Goal: Information Seeking & Learning: Learn about a topic

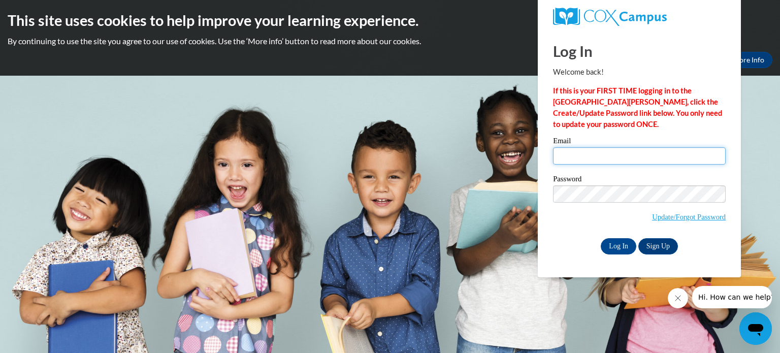
click at [569, 154] on input "Email" at bounding box center [639, 155] width 173 height 17
type input "[EMAIL_ADDRESS][DOMAIN_NAME]"
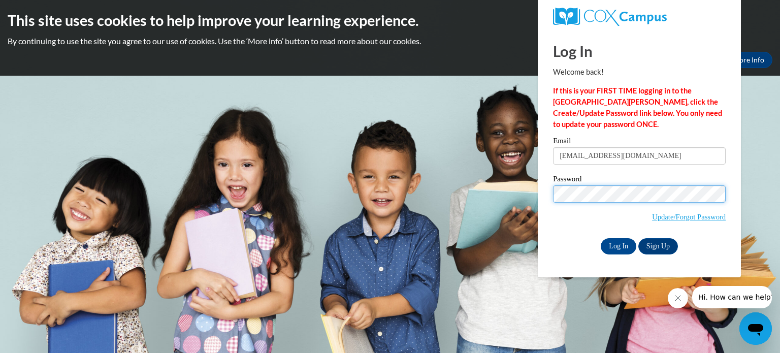
click at [601, 238] on input "Log In" at bounding box center [619, 246] width 36 height 16
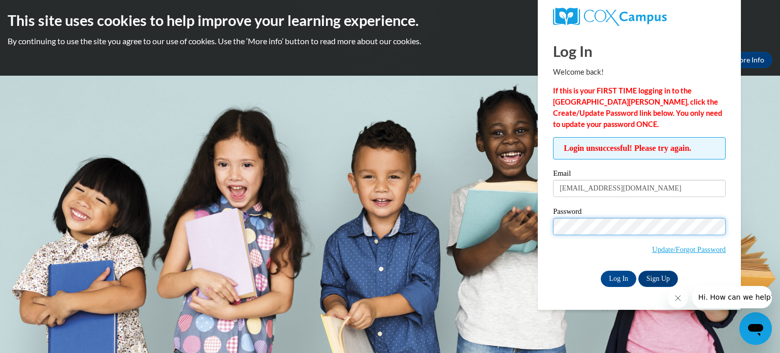
click at [601, 271] on input "Log In" at bounding box center [619, 279] width 36 height 16
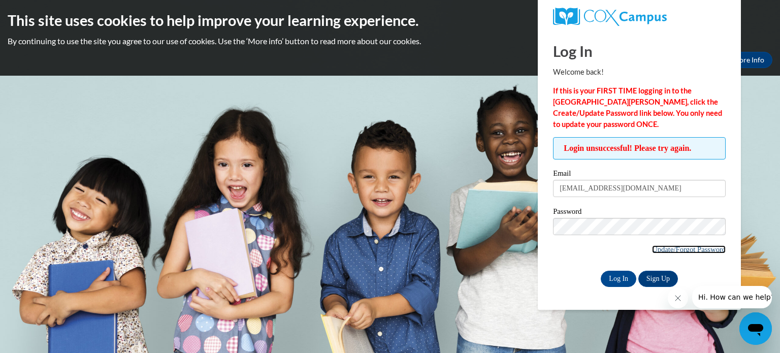
click at [689, 250] on link "Update/Forgot Password" at bounding box center [689, 249] width 74 height 8
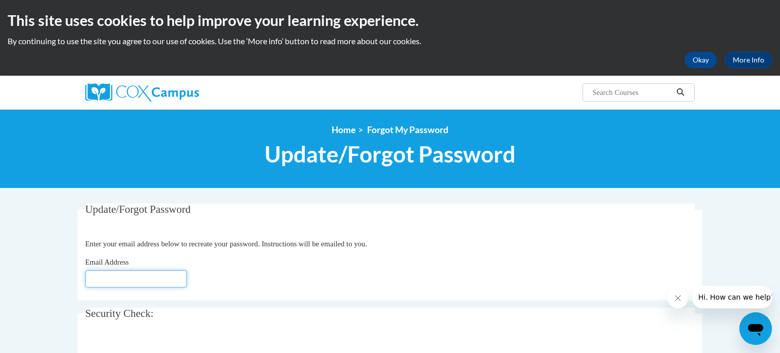
click at [141, 272] on input "Email Address" at bounding box center [136, 278] width 102 height 17
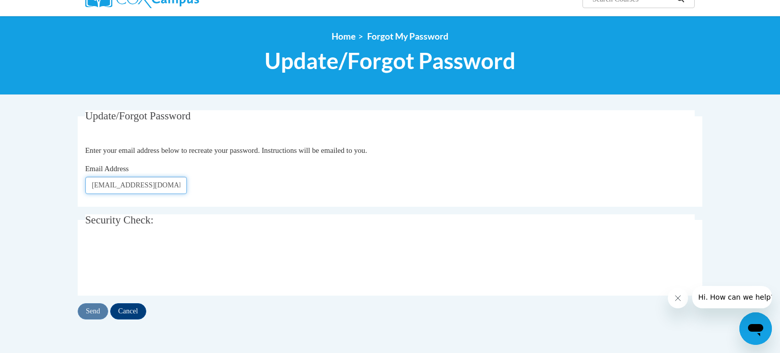
scroll to position [100, 0]
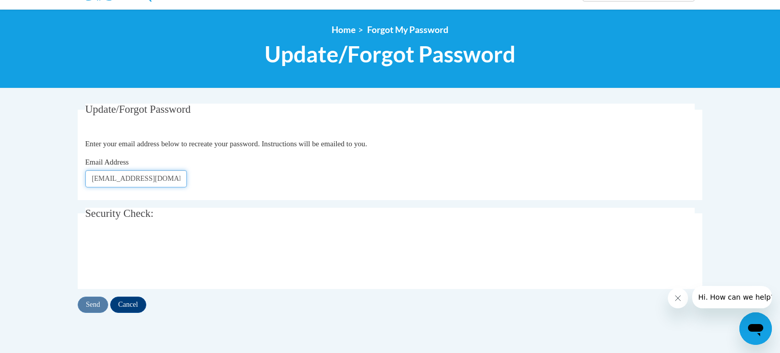
type input "[EMAIL_ADDRESS][DOMAIN_NAME]"
click at [97, 305] on input "Send" at bounding box center [93, 305] width 30 height 16
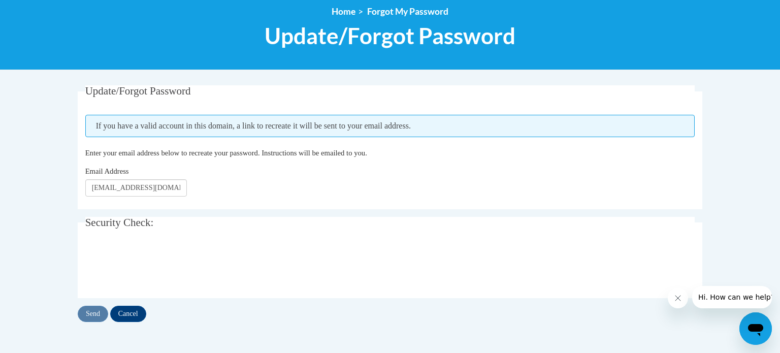
scroll to position [119, 0]
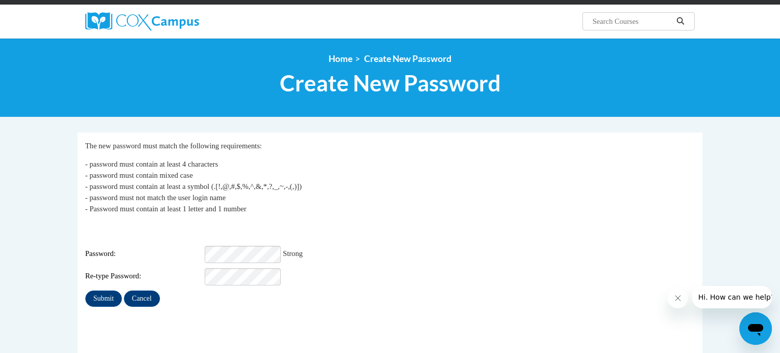
click at [357, 275] on div "Re-type Password:" at bounding box center [390, 276] width 610 height 17
click at [115, 291] on input "Submit" at bounding box center [103, 299] width 37 height 16
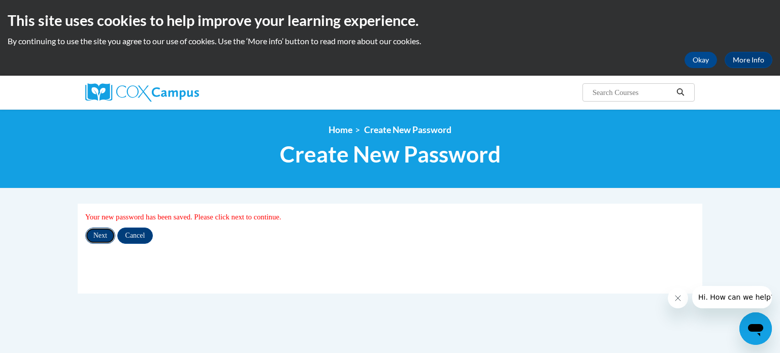
click at [98, 241] on input "Next" at bounding box center [100, 236] width 30 height 16
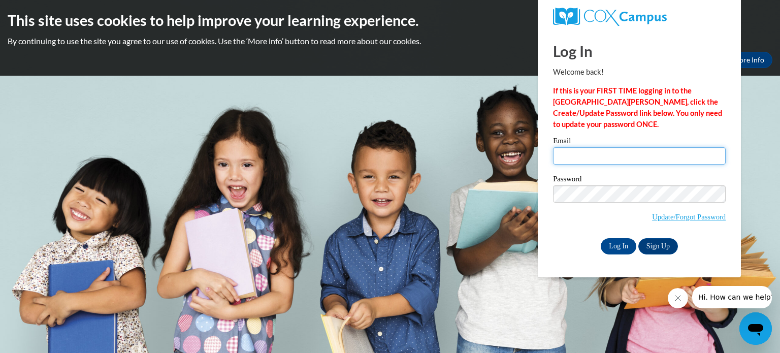
click at [589, 162] on input "Email" at bounding box center [639, 155] width 173 height 17
type input "[EMAIL_ADDRESS][DOMAIN_NAME]"
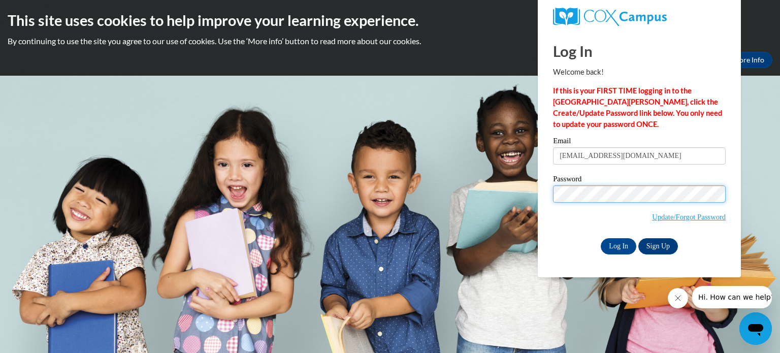
click at [601, 238] on input "Log In" at bounding box center [619, 246] width 36 height 16
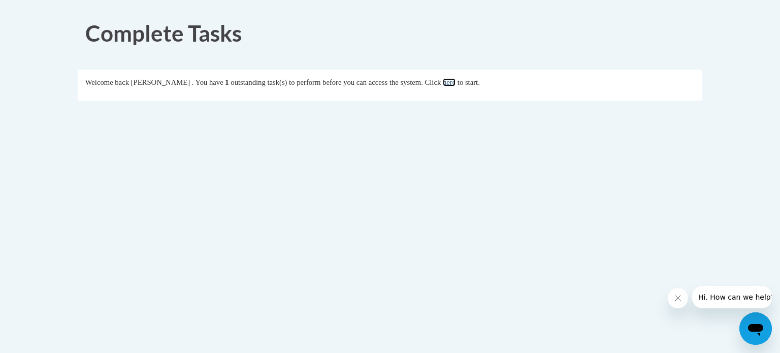
click at [455, 81] on link "here" at bounding box center [449, 82] width 13 height 8
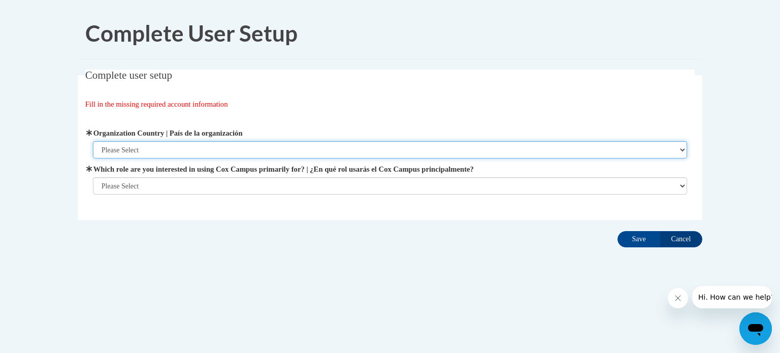
click at [370, 145] on select "Please Select [GEOGRAPHIC_DATA] | [GEOGRAPHIC_DATA] Outside of [GEOGRAPHIC_DATA…" at bounding box center [390, 149] width 595 height 17
select select "ad49bcad-a171-4b2e-b99c-48b446064914"
click at [93, 141] on select "Please Select [GEOGRAPHIC_DATA] | [GEOGRAPHIC_DATA] Outside of [GEOGRAPHIC_DATA…" at bounding box center [390, 149] width 595 height 17
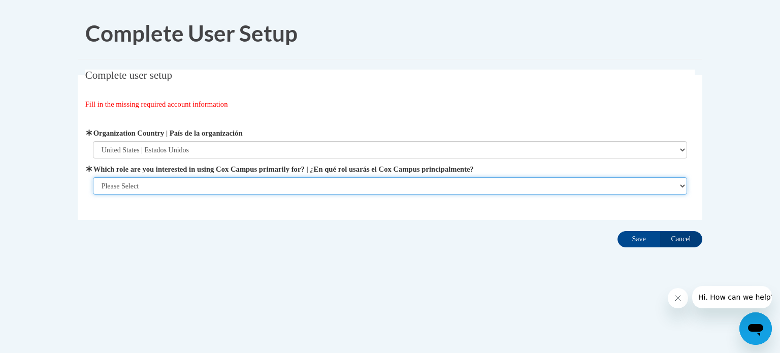
click at [349, 187] on select "Please Select College/University | Colegio/Universidad Community/Nonprofit Part…" at bounding box center [390, 185] width 595 height 17
select select "fbf2d438-af2f-41f8-98f1-81c410e29de3"
click at [93, 195] on select "Please Select College/University | Colegio/Universidad Community/Nonprofit Part…" at bounding box center [390, 185] width 595 height 17
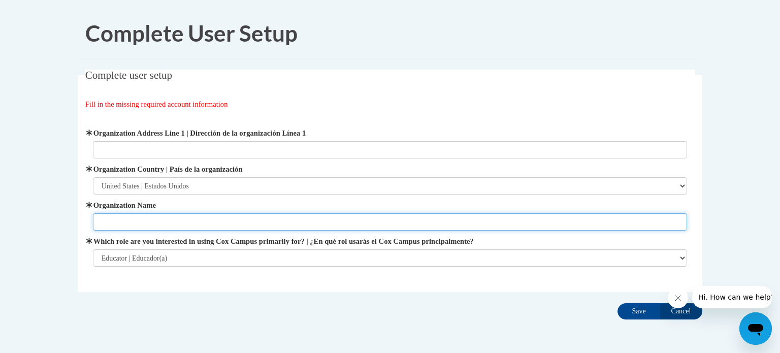
click at [329, 225] on input "Organization Name" at bounding box center [390, 221] width 595 height 17
type input "[GEOGRAPHIC_DATA]"
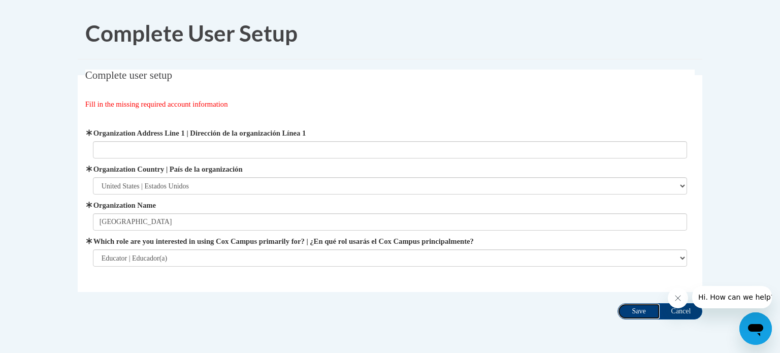
click at [646, 312] on input "Save" at bounding box center [639, 311] width 43 height 16
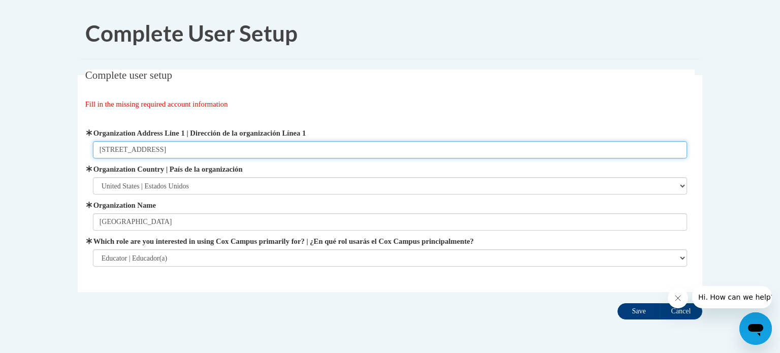
type input "451 East Spring Street"
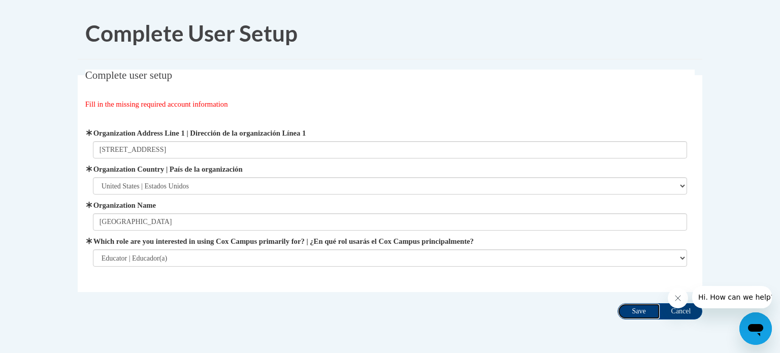
click at [650, 315] on input "Save" at bounding box center [639, 311] width 43 height 16
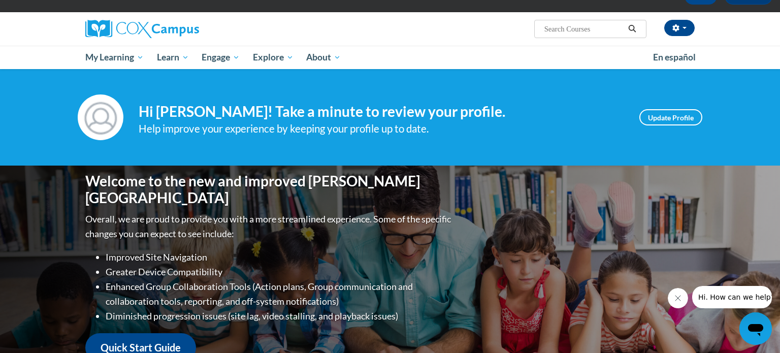
scroll to position [88, 0]
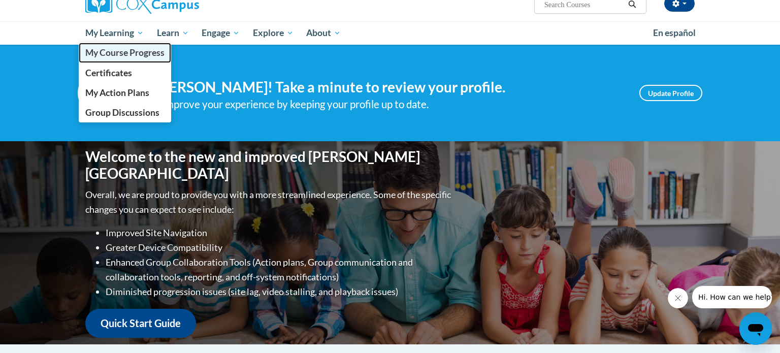
click at [139, 50] on span "My Course Progress" at bounding box center [124, 52] width 79 height 11
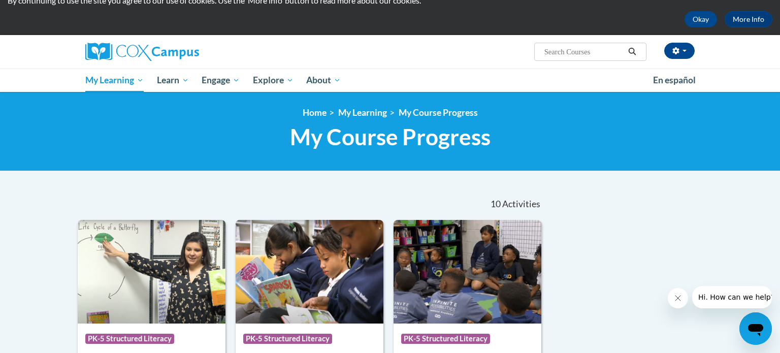
scroll to position [41, 0]
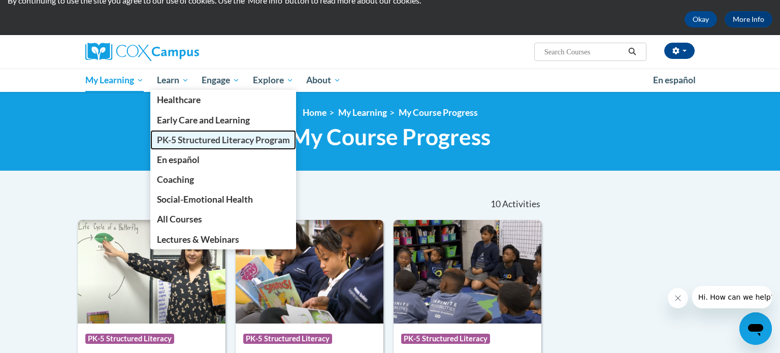
click at [217, 139] on span "PK-5 Structured Literacy Program" at bounding box center [223, 140] width 133 height 11
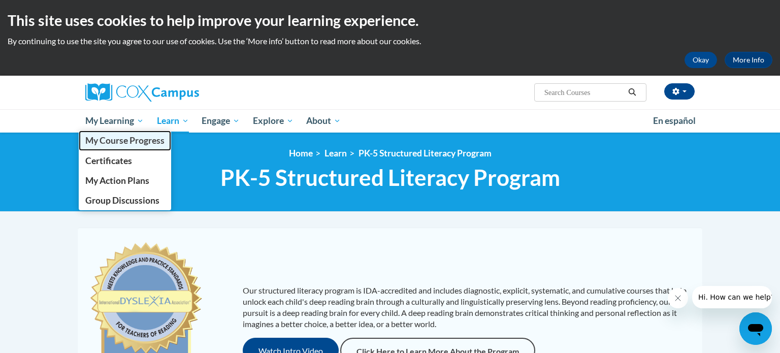
click at [131, 144] on span "My Course Progress" at bounding box center [124, 140] width 79 height 11
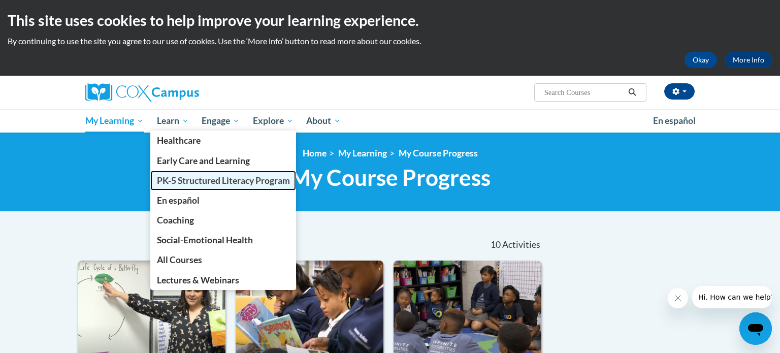
click at [194, 185] on span "PK-5 Structured Literacy Program" at bounding box center [223, 180] width 133 height 11
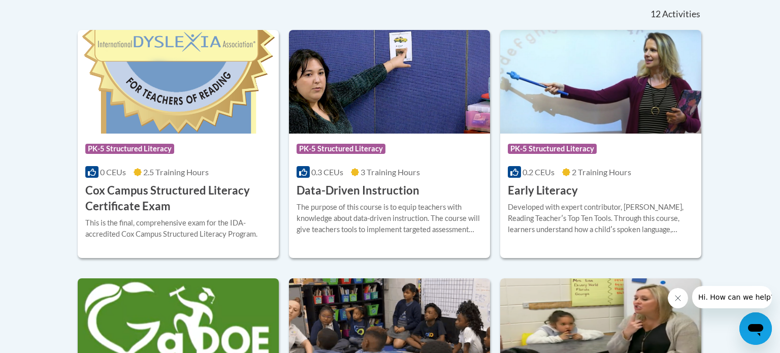
scroll to position [436, 0]
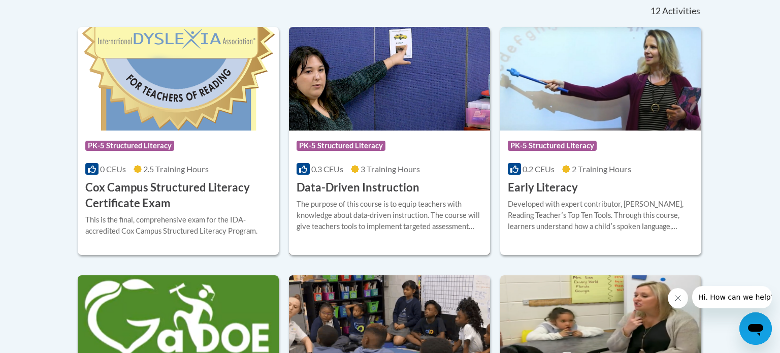
click at [429, 70] on img at bounding box center [389, 79] width 201 height 104
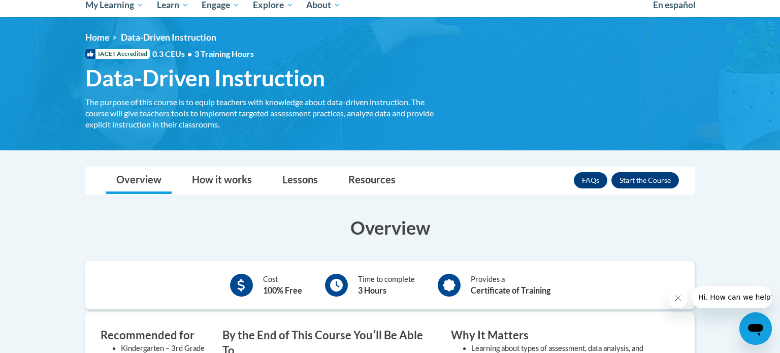
scroll to position [114, 0]
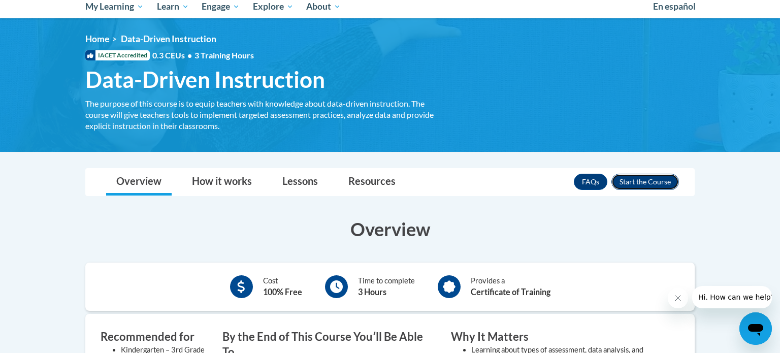
click at [635, 180] on button "Enroll" at bounding box center [645, 182] width 68 height 16
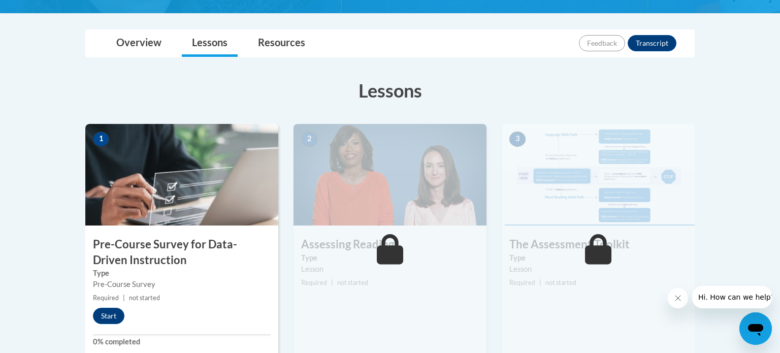
scroll to position [232, 0]
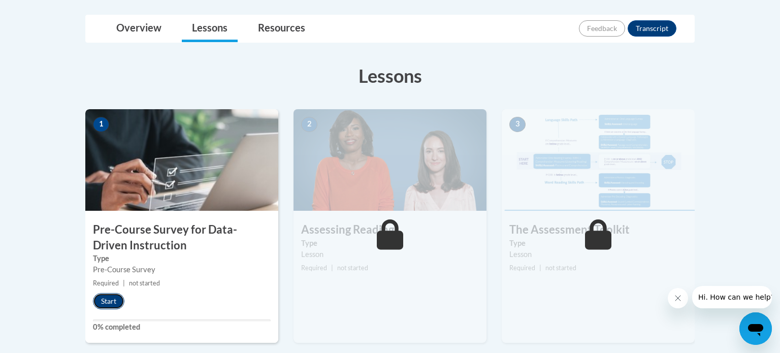
click at [109, 299] on button "Start" at bounding box center [108, 301] width 31 height 16
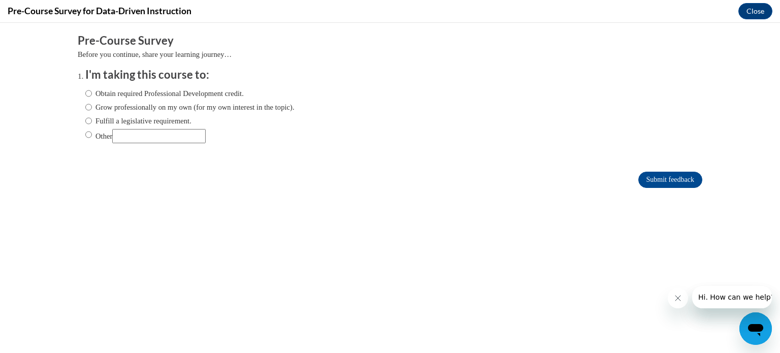
scroll to position [0, 0]
click at [88, 122] on input "Fulfill a legislative requirement." at bounding box center [88, 120] width 7 height 11
radio input "true"
click at [654, 175] on input "Submit feedback" at bounding box center [670, 180] width 64 height 16
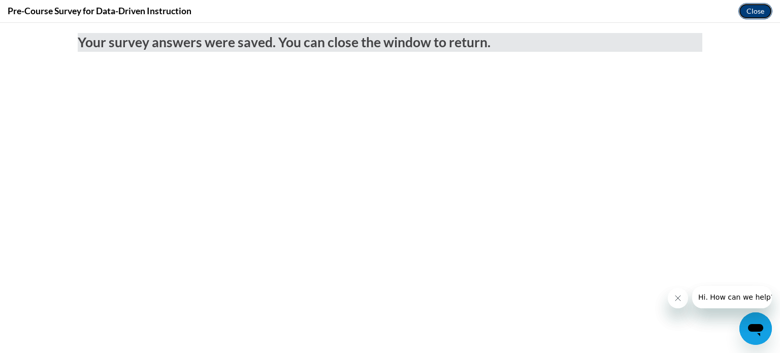
click at [763, 6] on button "Close" at bounding box center [755, 11] width 34 height 16
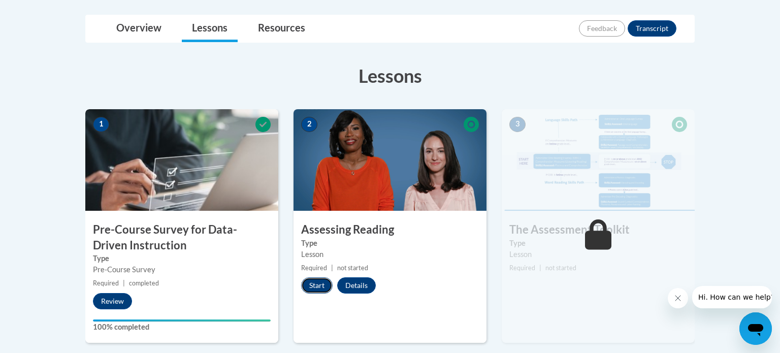
click at [322, 285] on button "Start" at bounding box center [316, 285] width 31 height 16
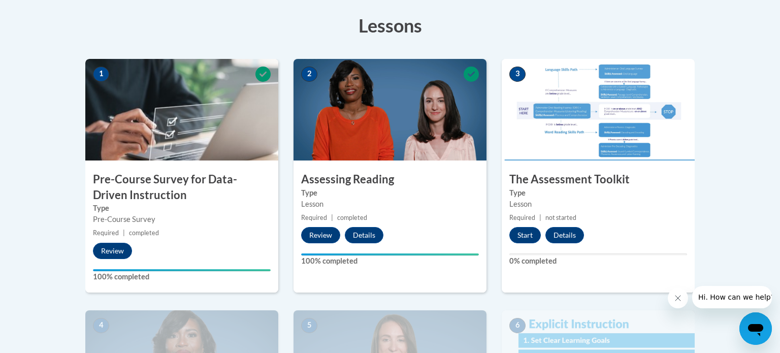
scroll to position [281, 0]
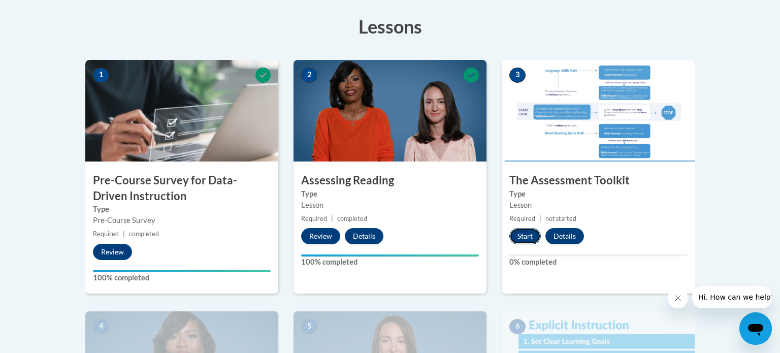
click at [530, 236] on button "Start" at bounding box center [524, 236] width 31 height 16
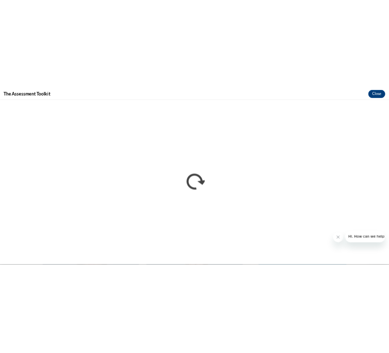
scroll to position [0, 0]
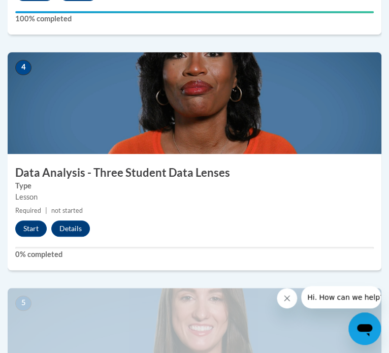
scroll to position [1006, 0]
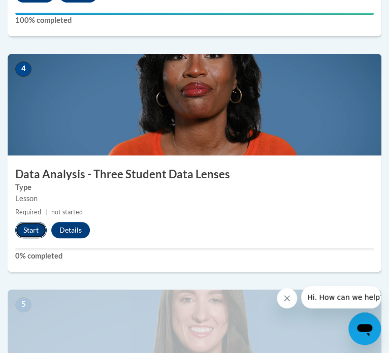
click at [31, 232] on button "Start" at bounding box center [30, 230] width 31 height 16
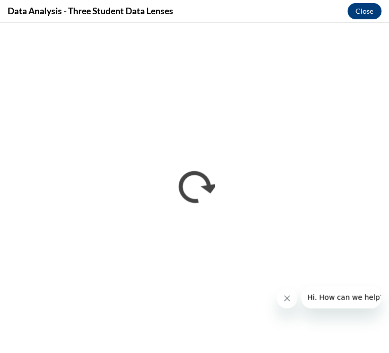
scroll to position [938, 0]
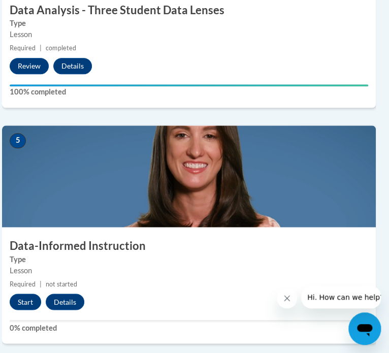
scroll to position [1187, 6]
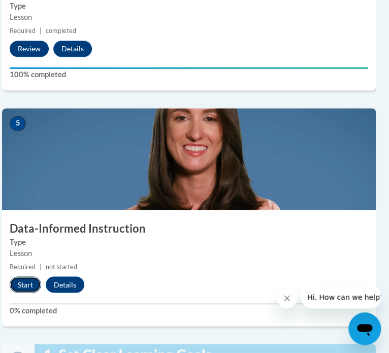
click at [29, 279] on button "Start" at bounding box center [25, 284] width 31 height 16
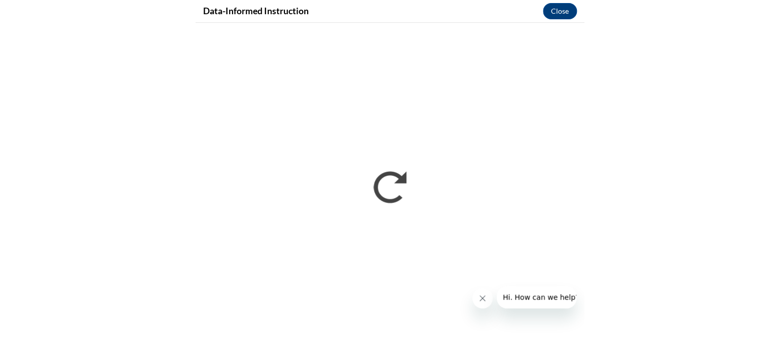
scroll to position [0, 0]
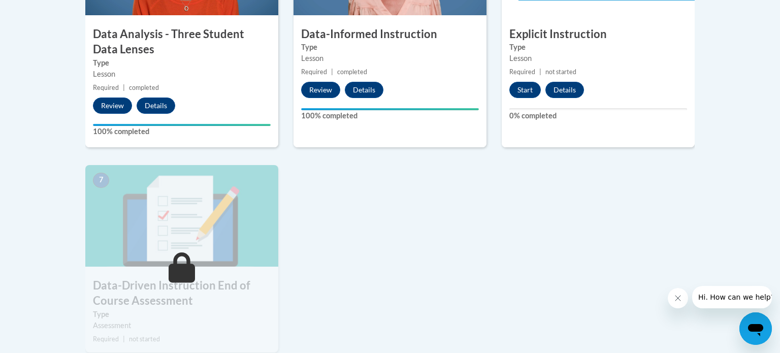
scroll to position [674, 0]
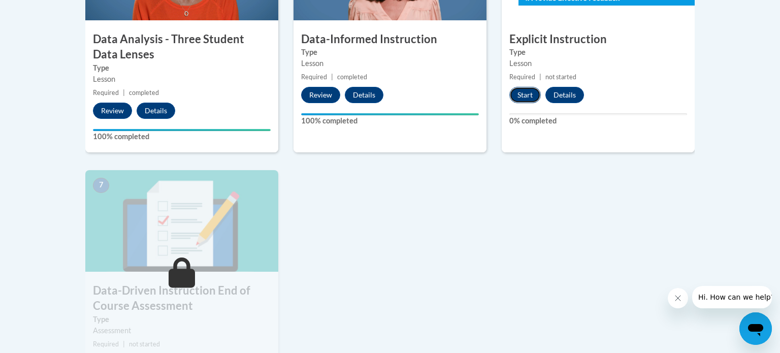
click at [534, 94] on button "Start" at bounding box center [524, 95] width 31 height 16
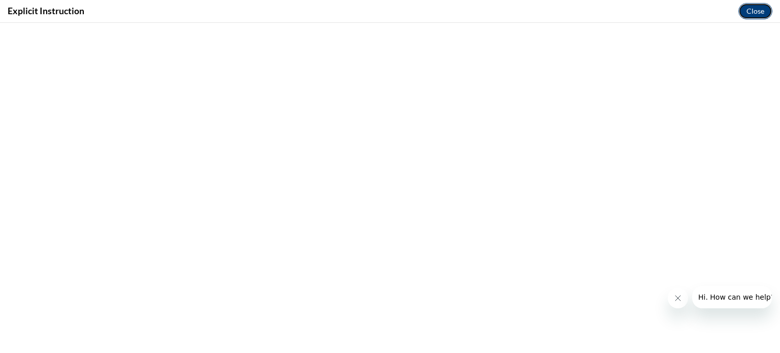
click at [742, 12] on button "Close" at bounding box center [755, 11] width 34 height 16
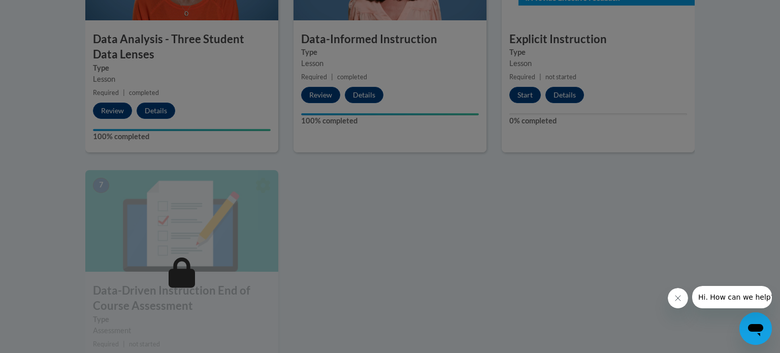
click at [502, 290] on div at bounding box center [390, 176] width 780 height 353
click at [678, 301] on icon "Close message from company" at bounding box center [678, 298] width 8 height 8
click at [520, 98] on div at bounding box center [390, 176] width 780 height 353
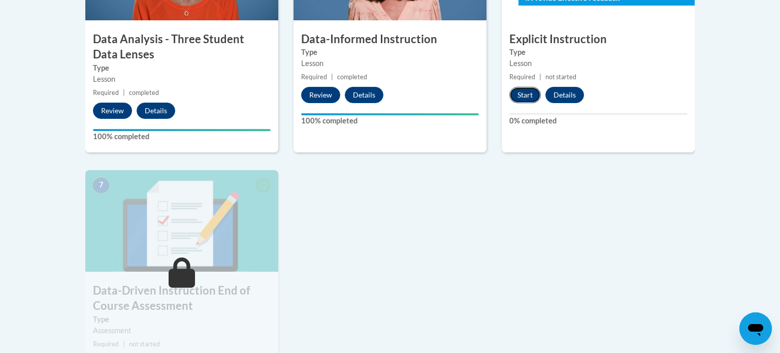
click at [530, 96] on button "Start" at bounding box center [524, 95] width 31 height 16
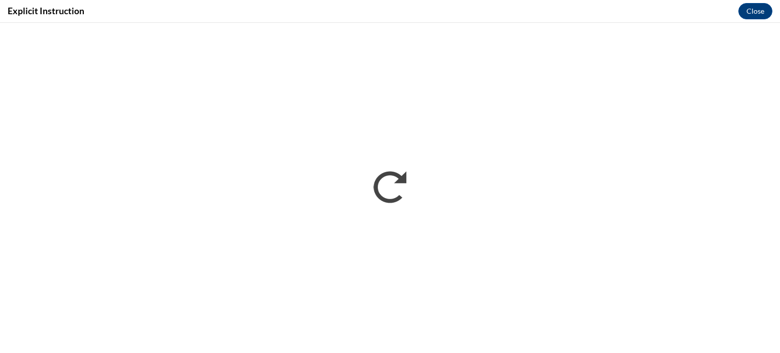
scroll to position [0, 0]
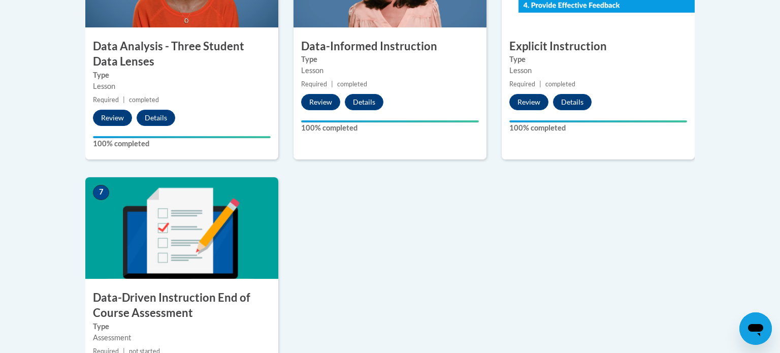
scroll to position [735, 0]
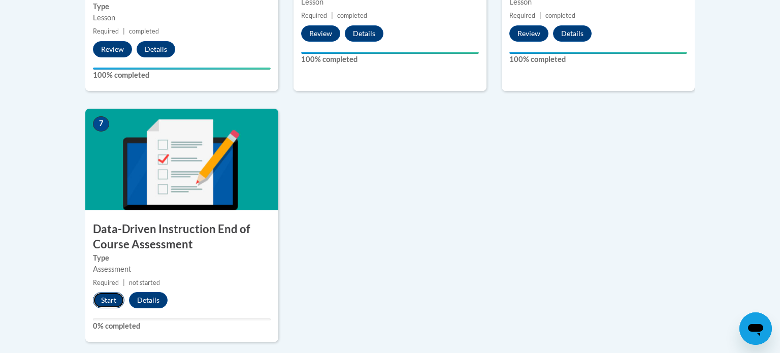
click at [112, 297] on button "Start" at bounding box center [108, 300] width 31 height 16
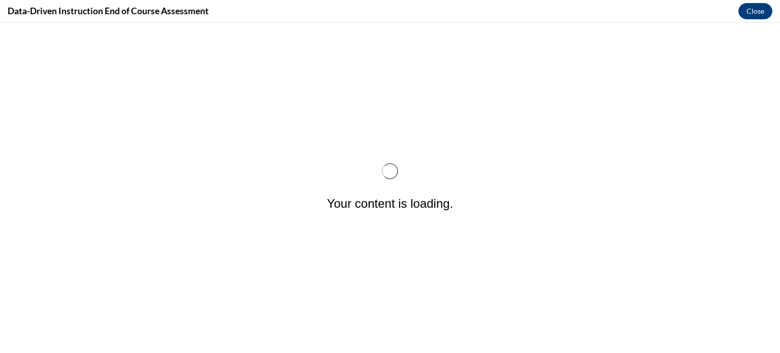
scroll to position [0, 0]
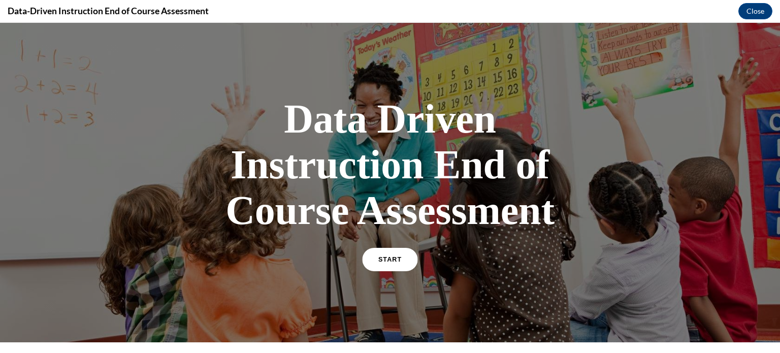
click at [395, 259] on span "START" at bounding box center [389, 260] width 23 height 8
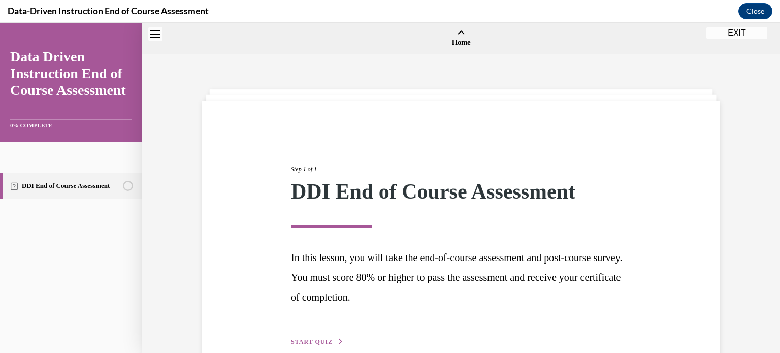
scroll to position [31, 0]
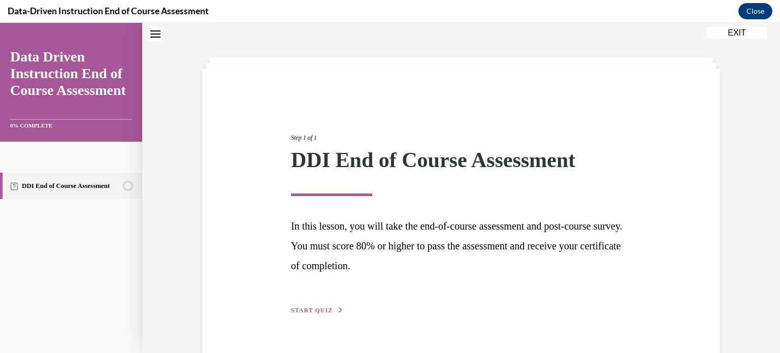
click at [395, 259] on p "In this lesson, you will take the end-of-course assessment and post-course surv…" at bounding box center [461, 245] width 340 height 59
click at [295, 310] on span "START QUIZ" at bounding box center [312, 310] width 42 height 7
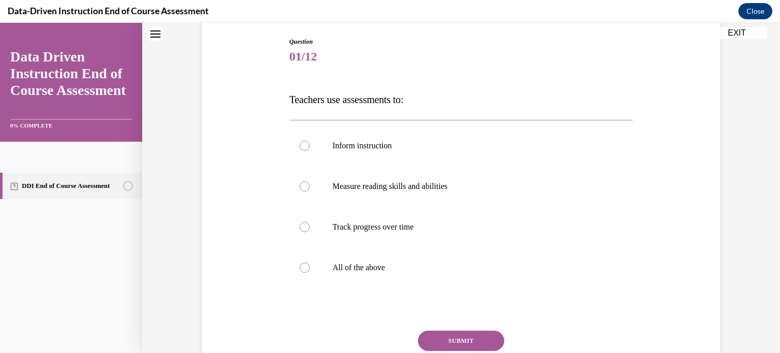
scroll to position [110, 0]
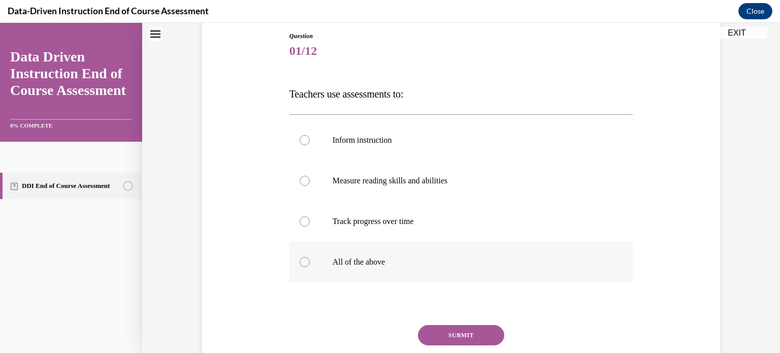
click at [384, 250] on label "All of the above" at bounding box center [461, 262] width 344 height 41
click at [310, 257] on input "All of the above" at bounding box center [305, 262] width 10 height 10
radio input "true"
click at [452, 336] on button "SUBMIT" at bounding box center [461, 335] width 86 height 20
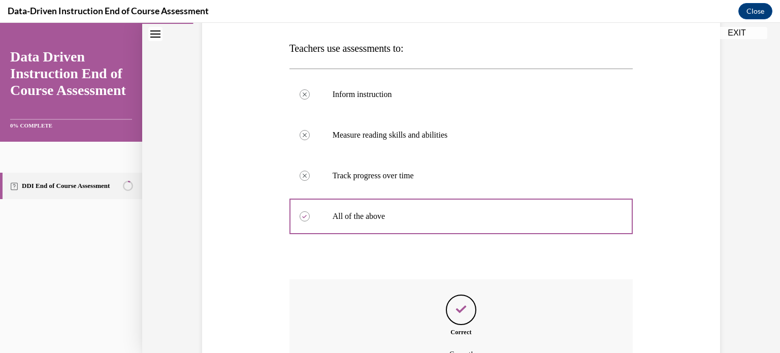
scroll to position [267, 0]
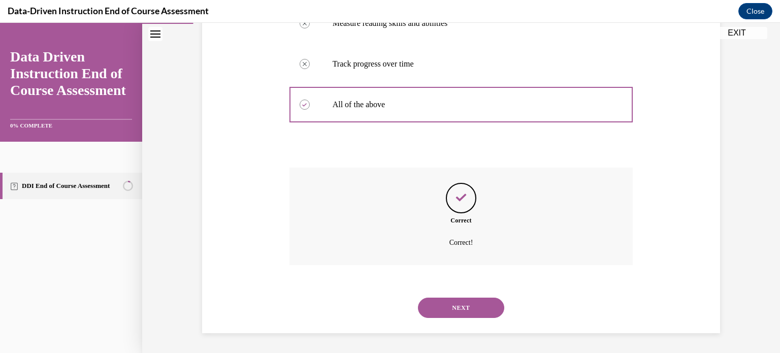
click at [457, 312] on button "NEXT" at bounding box center [461, 308] width 86 height 20
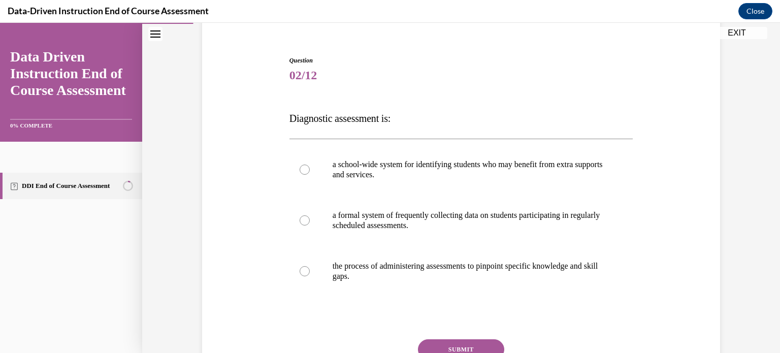
scroll to position [87, 0]
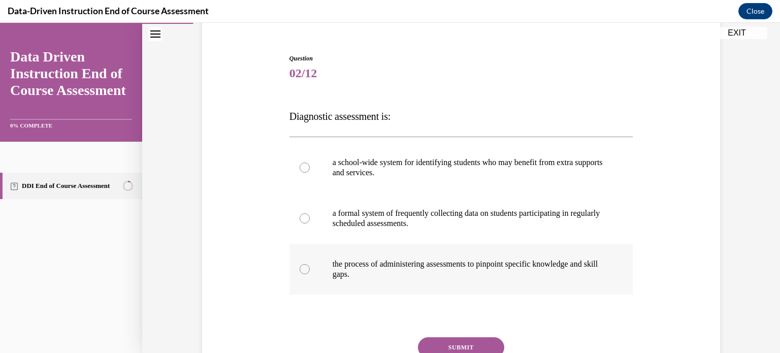
click at [469, 274] on p "the process of administering assessments to pinpoint specific knowledge and ski…" at bounding box center [470, 269] width 275 height 20
click at [310, 274] on input "the process of administering assessments to pinpoint specific knowledge and ski…" at bounding box center [305, 269] width 10 height 10
radio input "true"
click at [460, 338] on button "SUBMIT" at bounding box center [461, 347] width 86 height 20
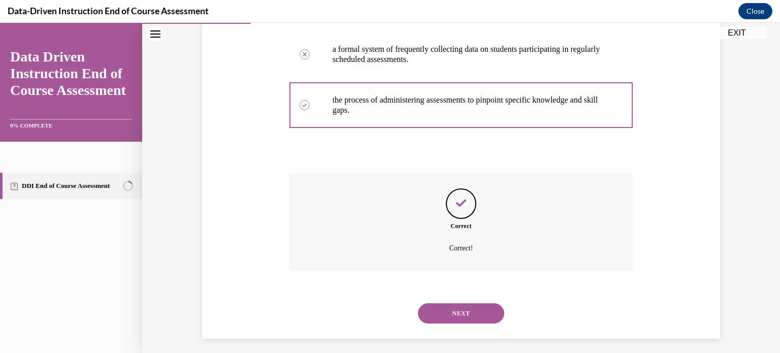
scroll to position [257, 0]
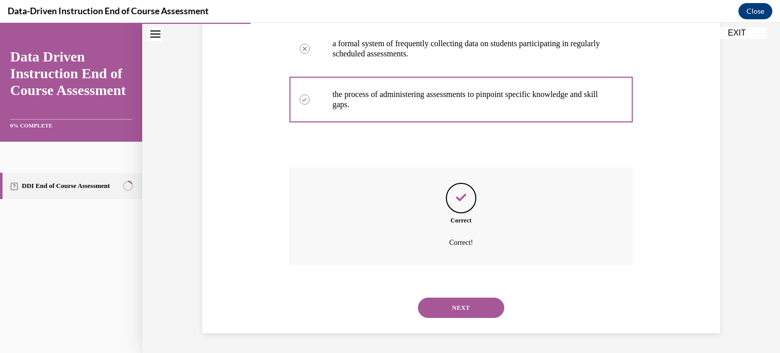
click at [461, 312] on button "NEXT" at bounding box center [461, 308] width 86 height 20
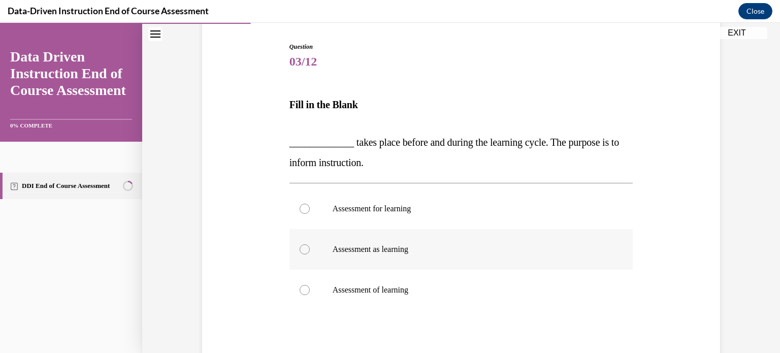
scroll to position [101, 0]
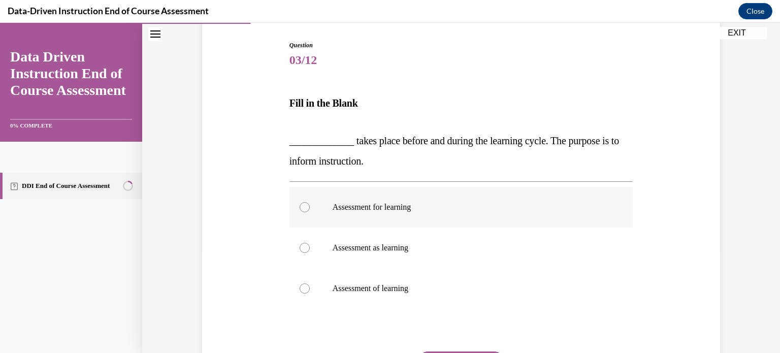
click at [332, 215] on label "Assessment for learning" at bounding box center [461, 207] width 344 height 41
click at [310, 212] on input "Assessment for learning" at bounding box center [305, 207] width 10 height 10
radio input "true"
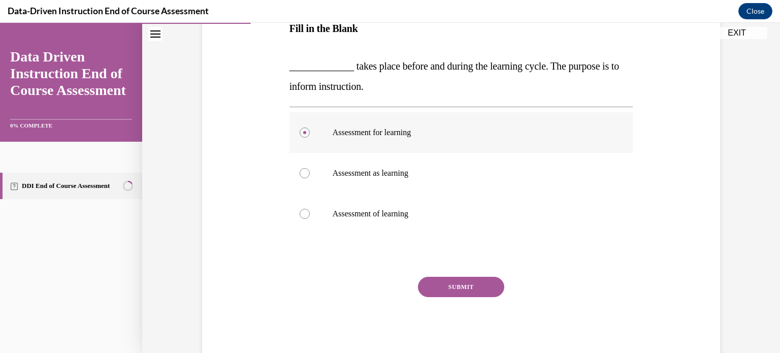
scroll to position [202, 0]
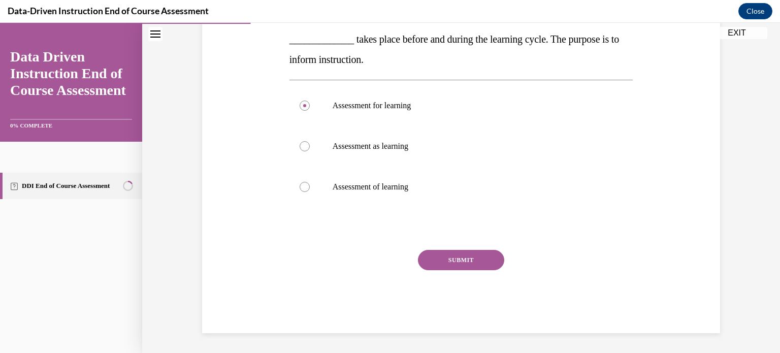
click at [482, 257] on button "SUBMIT" at bounding box center [461, 260] width 86 height 20
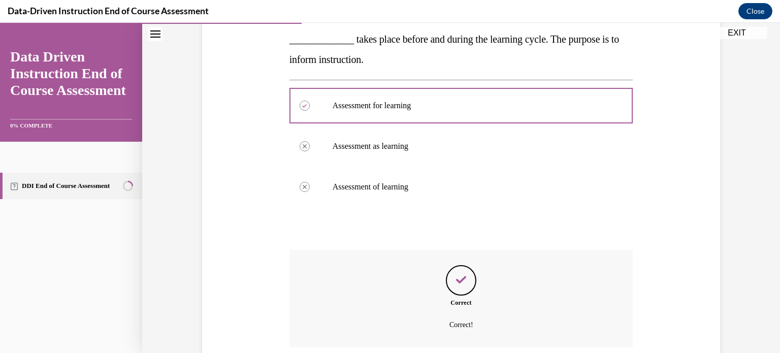
scroll to position [284, 0]
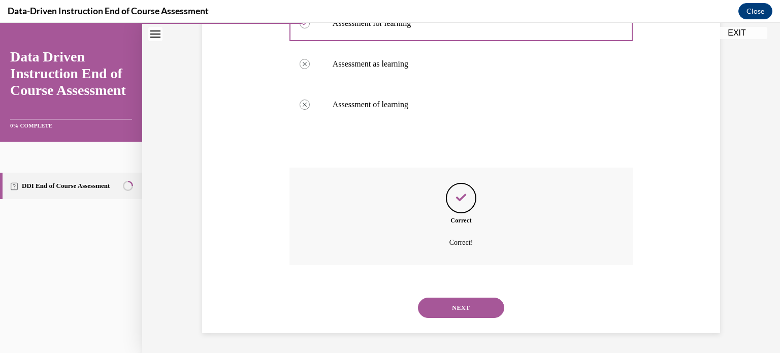
click at [476, 303] on button "NEXT" at bounding box center [461, 308] width 86 height 20
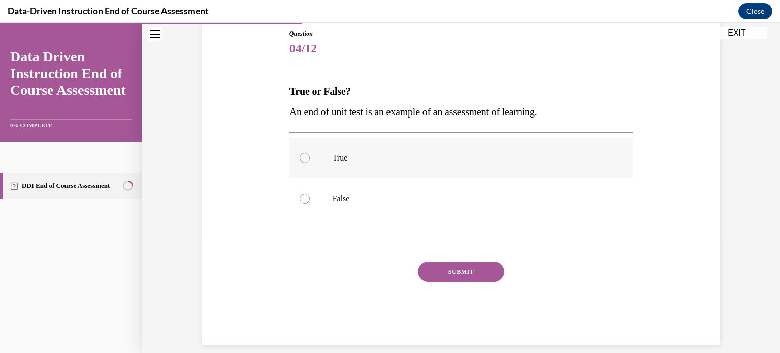
click at [321, 158] on label "True" at bounding box center [461, 158] width 344 height 41
click at [310, 158] on input "True" at bounding box center [305, 158] width 10 height 10
radio input "true"
click at [457, 276] on button "SUBMIT" at bounding box center [461, 272] width 86 height 20
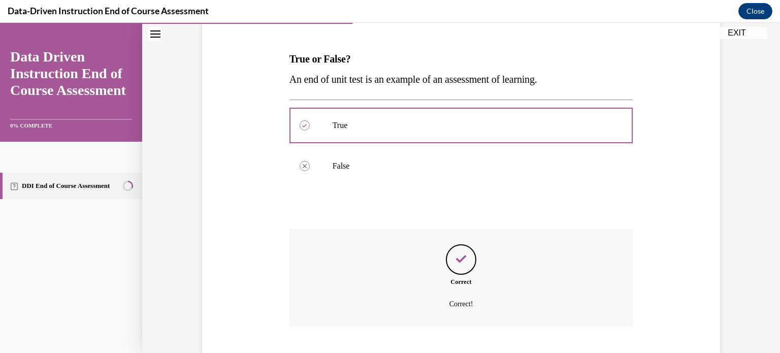
scroll to position [206, 0]
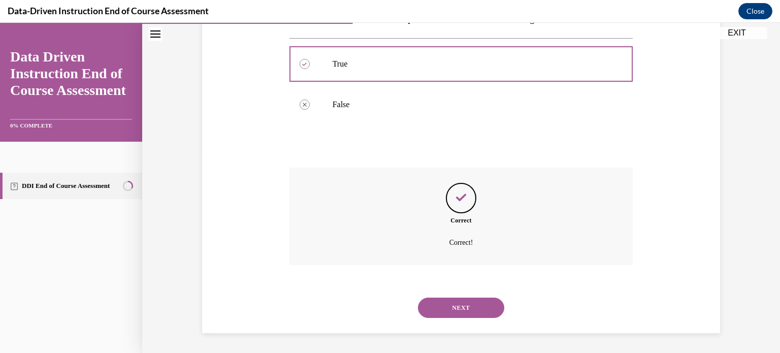
click at [481, 307] on button "NEXT" at bounding box center [461, 308] width 86 height 20
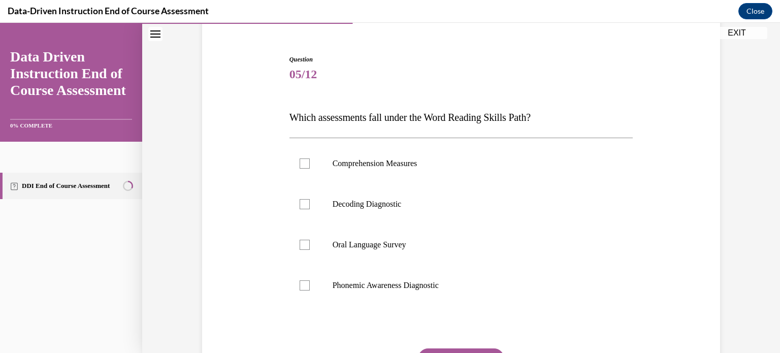
scroll to position [86, 0]
click at [300, 247] on div at bounding box center [305, 245] width 10 height 10
click at [300, 247] on input "Oral Language Survey" at bounding box center [305, 245] width 10 height 10
checkbox input "true"
click at [307, 197] on label "Decoding Diagnostic" at bounding box center [461, 204] width 344 height 41
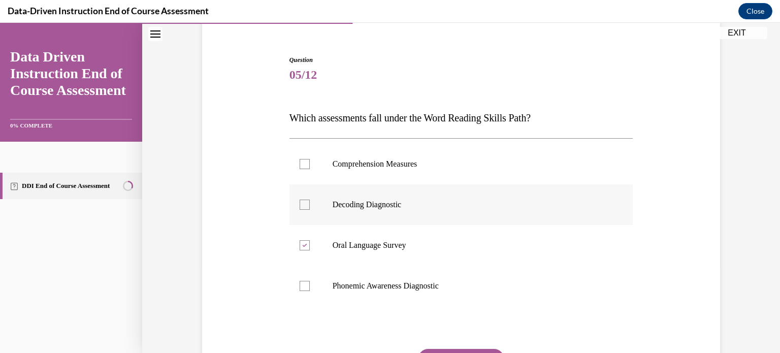
click at [307, 200] on input "Decoding Diagnostic" at bounding box center [305, 205] width 10 height 10
checkbox input "true"
click at [335, 298] on label "Phonemic Awareness Diagnostic" at bounding box center [461, 286] width 344 height 41
click at [310, 291] on input "Phonemic Awareness Diagnostic" at bounding box center [305, 286] width 10 height 10
checkbox input "true"
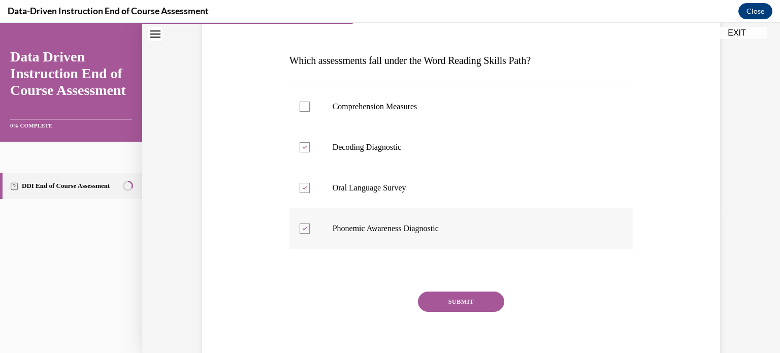
scroll to position [154, 0]
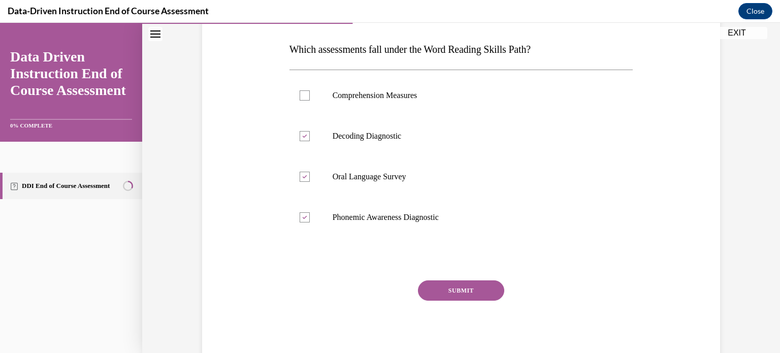
click at [427, 287] on button "SUBMIT" at bounding box center [461, 290] width 86 height 20
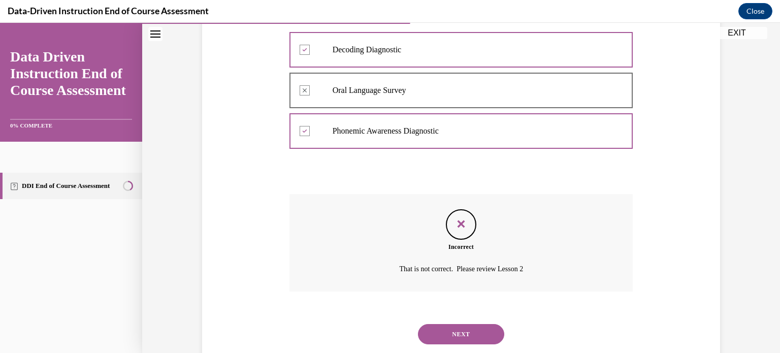
scroll to position [267, 0]
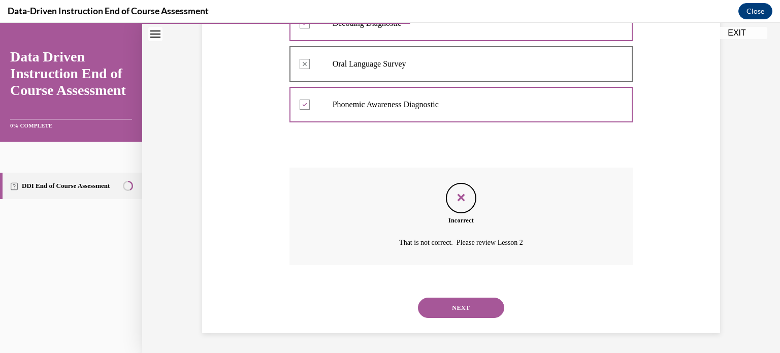
click at [487, 308] on button "NEXT" at bounding box center [461, 308] width 86 height 20
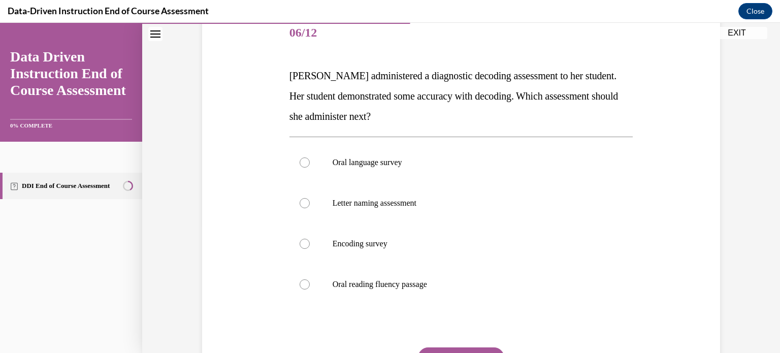
scroll to position [128, 0]
click at [454, 291] on label "Oral reading fluency passage" at bounding box center [461, 284] width 344 height 41
click at [310, 289] on input "Oral reading fluency passage" at bounding box center [305, 284] width 10 height 10
radio input "true"
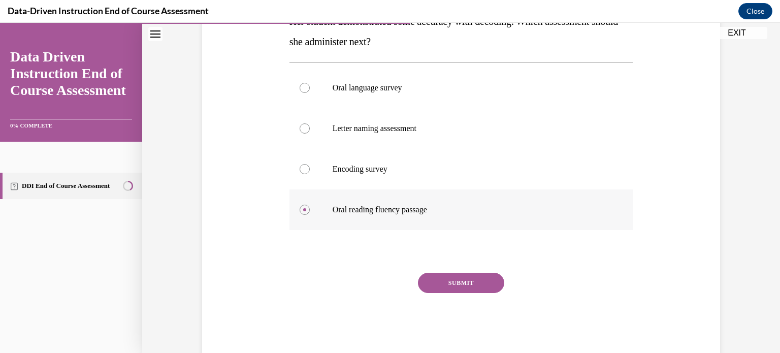
scroll to position [204, 0]
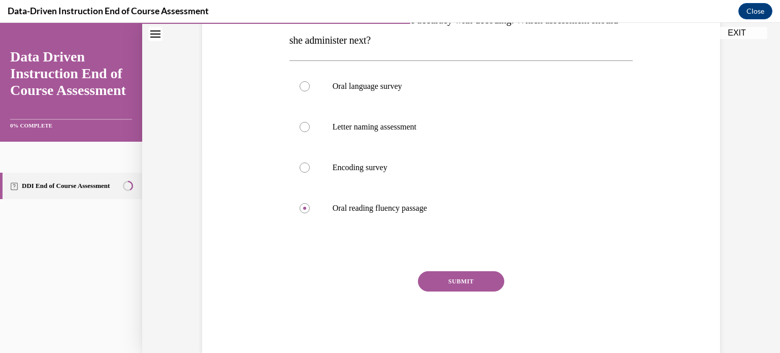
click at [453, 282] on button "SUBMIT" at bounding box center [461, 281] width 86 height 20
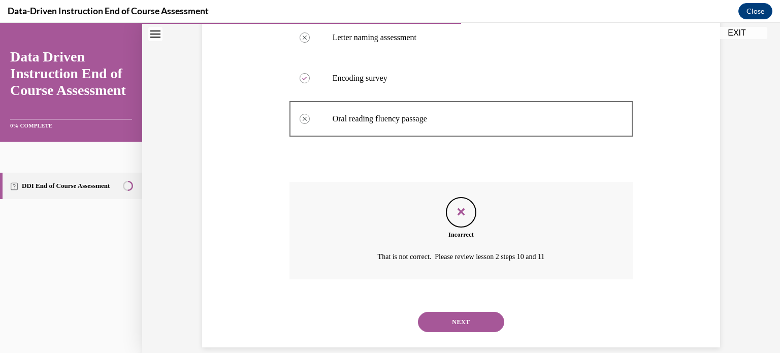
scroll to position [308, 0]
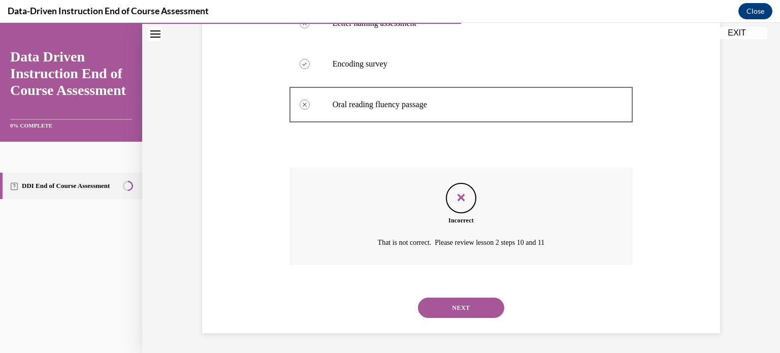
click at [453, 301] on button "NEXT" at bounding box center [461, 308] width 86 height 20
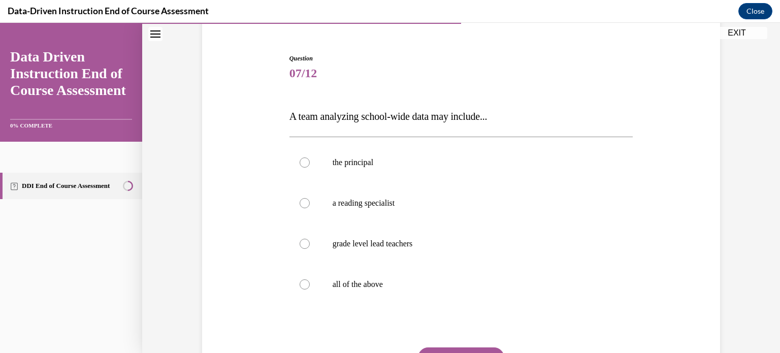
scroll to position [89, 0]
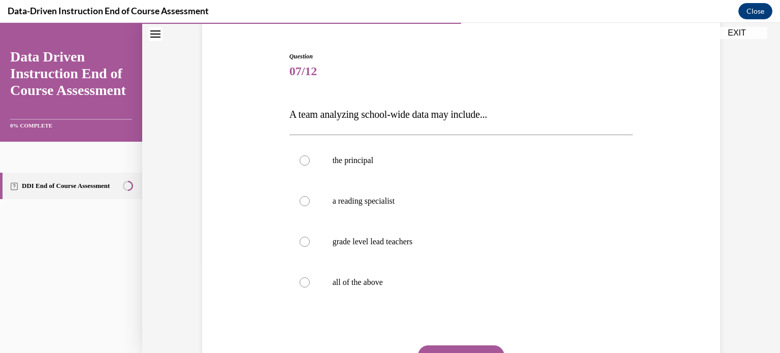
click at [453, 301] on label "all of the above" at bounding box center [461, 282] width 344 height 41
click at [310, 287] on input "all of the above" at bounding box center [305, 282] width 10 height 10
radio input "true"
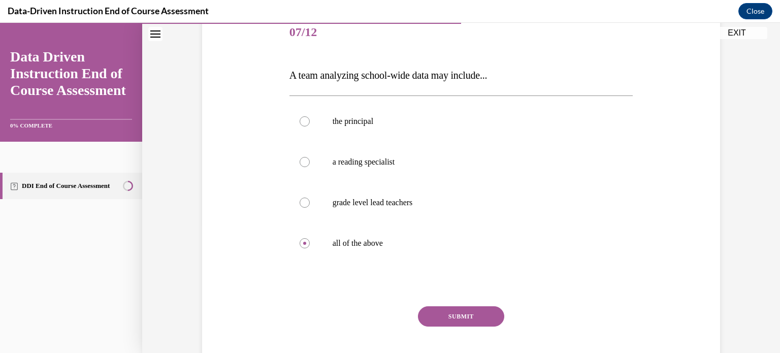
scroll to position [132, 0]
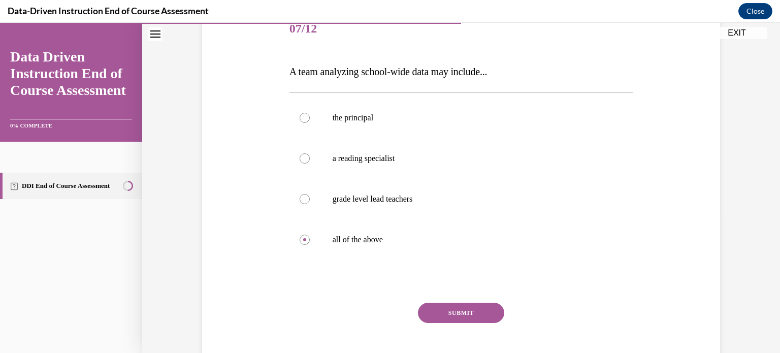
click at [453, 307] on button "SUBMIT" at bounding box center [461, 313] width 86 height 20
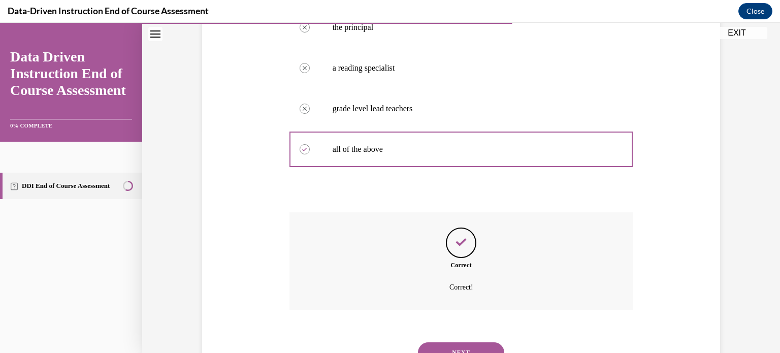
scroll to position [267, 0]
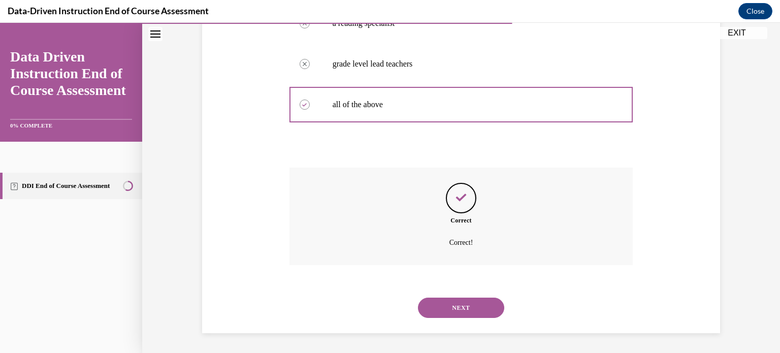
click at [453, 307] on button "NEXT" at bounding box center [461, 308] width 86 height 20
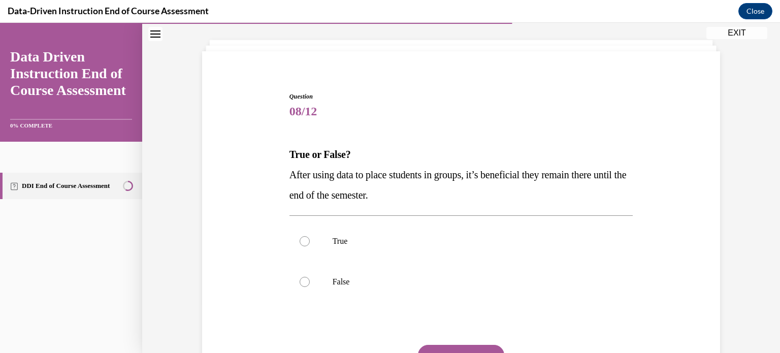
scroll to position [61, 0]
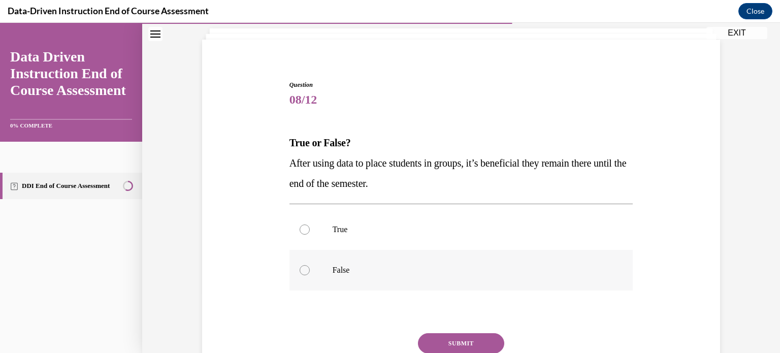
click at [316, 271] on label "False" at bounding box center [461, 270] width 344 height 41
click at [310, 271] on input "False" at bounding box center [305, 270] width 10 height 10
radio input "true"
click at [459, 340] on button "SUBMIT" at bounding box center [461, 343] width 86 height 20
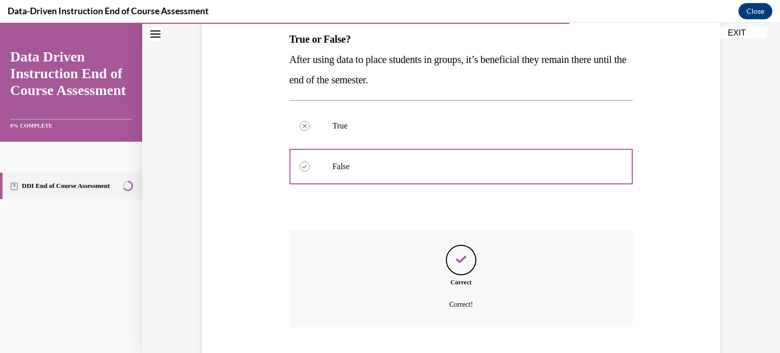
scroll to position [227, 0]
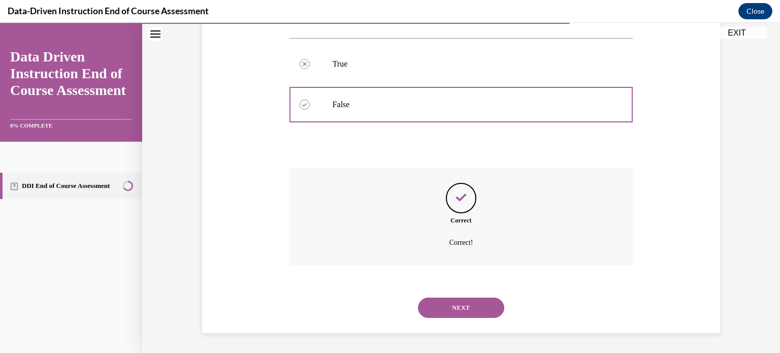
click at [477, 311] on button "NEXT" at bounding box center [461, 308] width 86 height 20
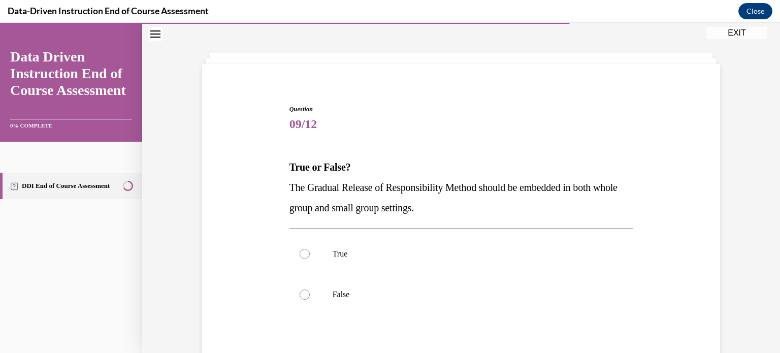
scroll to position [37, 0]
click at [420, 257] on p "True" at bounding box center [470, 253] width 275 height 10
click at [310, 257] on input "True" at bounding box center [305, 253] width 10 height 10
radio input "true"
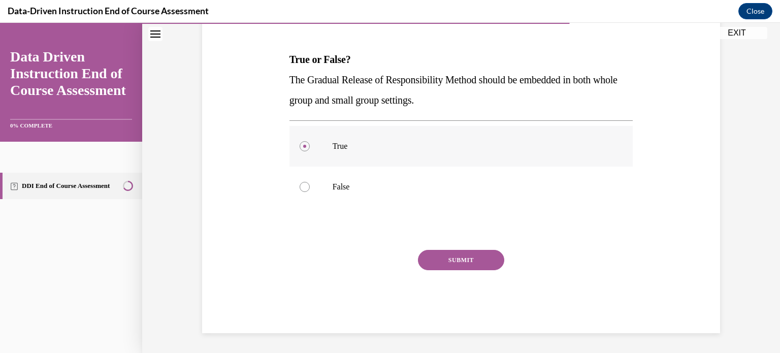
click at [420, 257] on button "SUBMIT" at bounding box center [461, 260] width 86 height 20
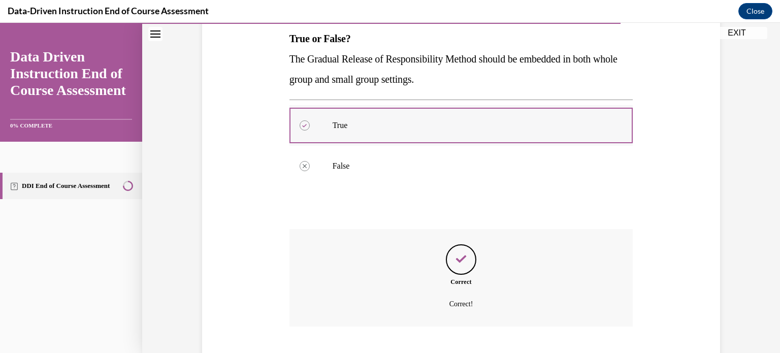
scroll to position [227, 0]
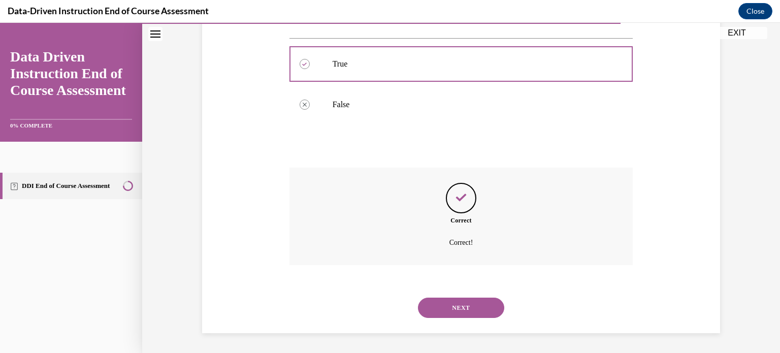
click at [459, 303] on button "NEXT" at bounding box center [461, 308] width 86 height 20
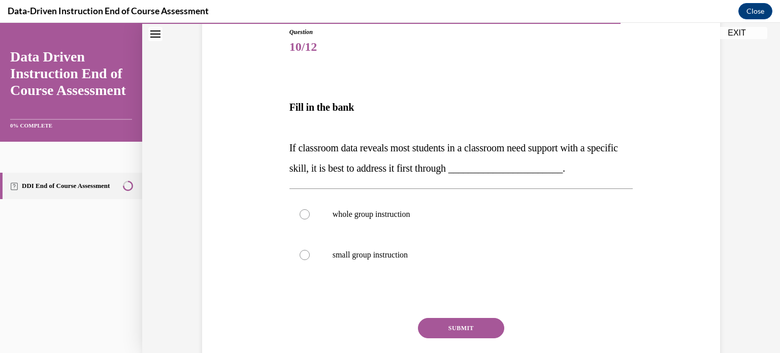
scroll to position [119, 0]
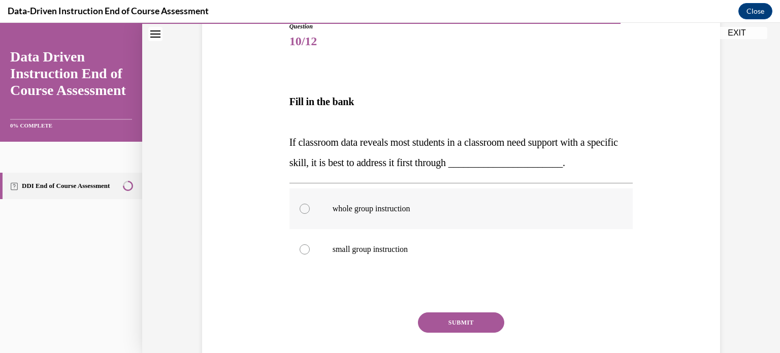
click at [427, 222] on label "whole group instruction" at bounding box center [461, 208] width 344 height 41
click at [310, 214] on input "whole group instruction" at bounding box center [305, 209] width 10 height 10
radio input "true"
click at [449, 325] on button "SUBMIT" at bounding box center [461, 322] width 86 height 20
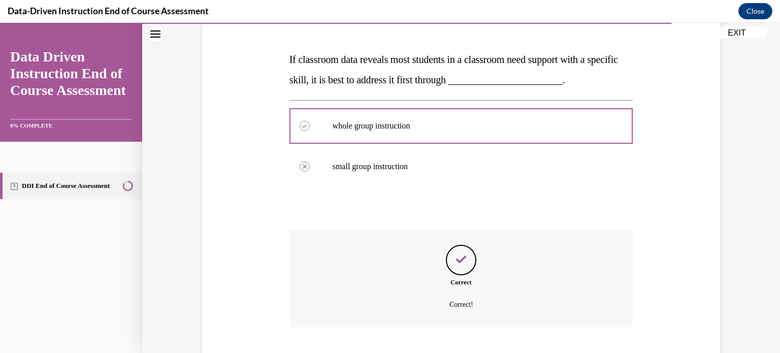
scroll to position [264, 0]
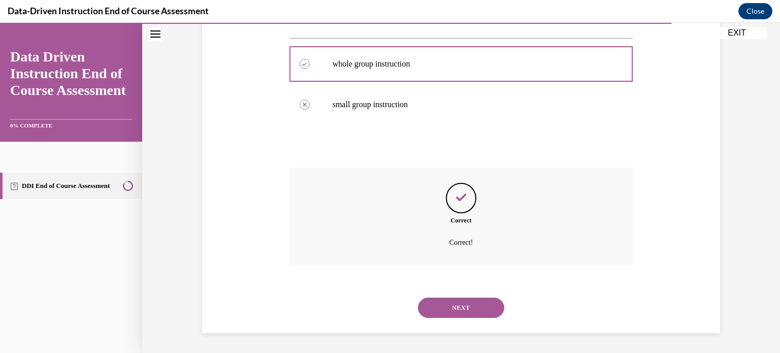
click at [454, 311] on button "NEXT" at bounding box center [461, 308] width 86 height 20
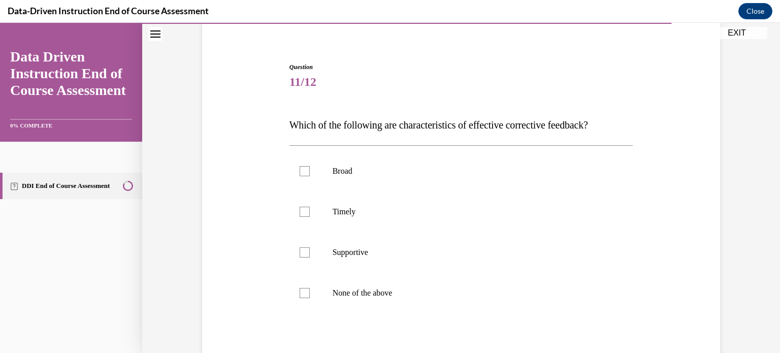
scroll to position [80, 0]
click at [308, 210] on div at bounding box center [305, 211] width 10 height 10
click at [308, 210] on input "Timely" at bounding box center [305, 211] width 10 height 10
checkbox input "true"
click at [305, 246] on div at bounding box center [305, 251] width 10 height 10
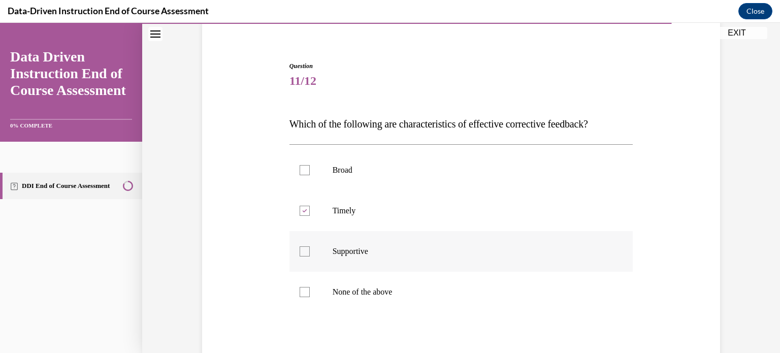
click at [305, 246] on input "Supportive" at bounding box center [305, 251] width 10 height 10
checkbox input "true"
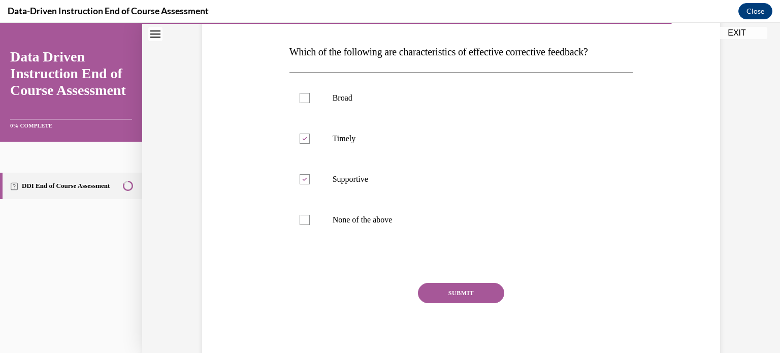
click at [475, 291] on button "SUBMIT" at bounding box center [461, 293] width 86 height 20
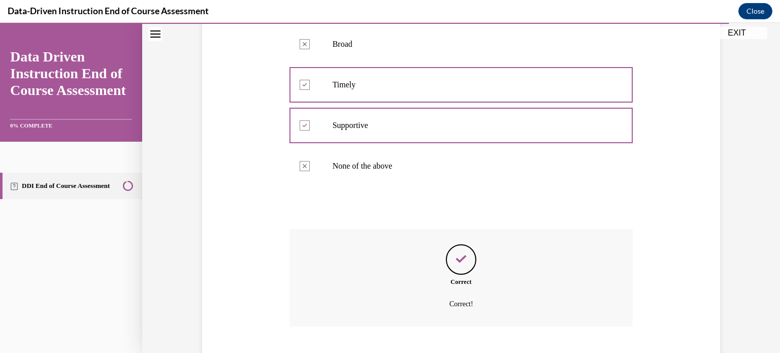
scroll to position [267, 0]
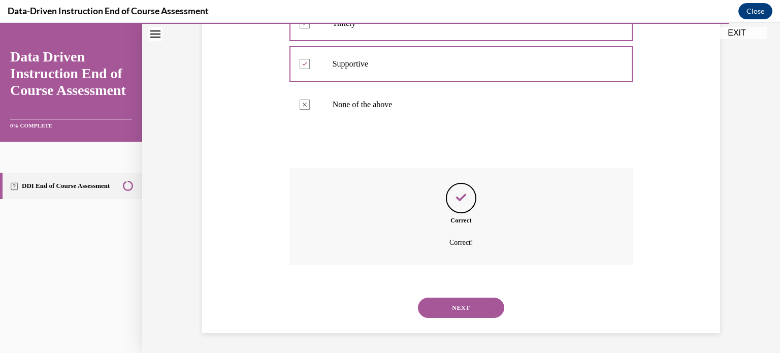
click at [471, 311] on button "NEXT" at bounding box center [461, 308] width 86 height 20
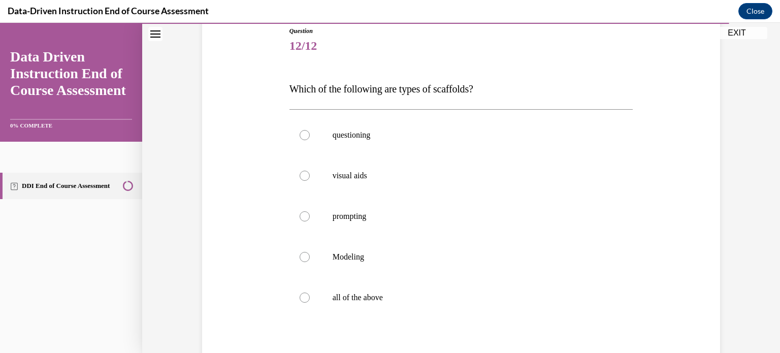
scroll to position [118, 0]
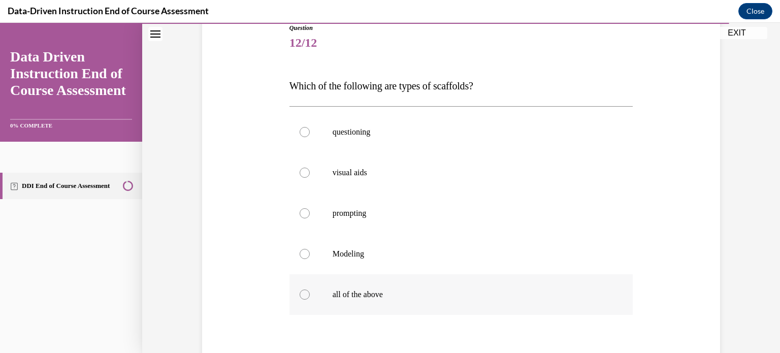
click at [416, 302] on label "all of the above" at bounding box center [461, 294] width 344 height 41
click at [310, 300] on input "all of the above" at bounding box center [305, 294] width 10 height 10
radio input "true"
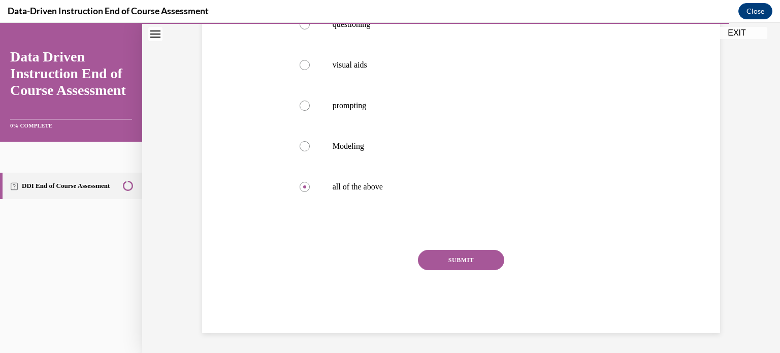
click at [490, 255] on button "SUBMIT" at bounding box center [461, 260] width 86 height 20
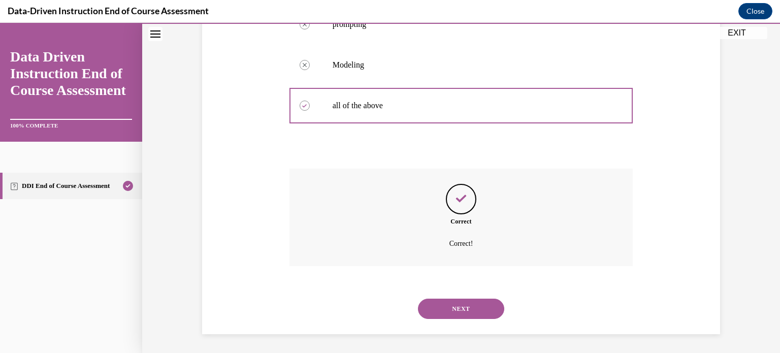
scroll to position [308, 0]
click at [472, 304] on button "NEXT" at bounding box center [461, 308] width 86 height 20
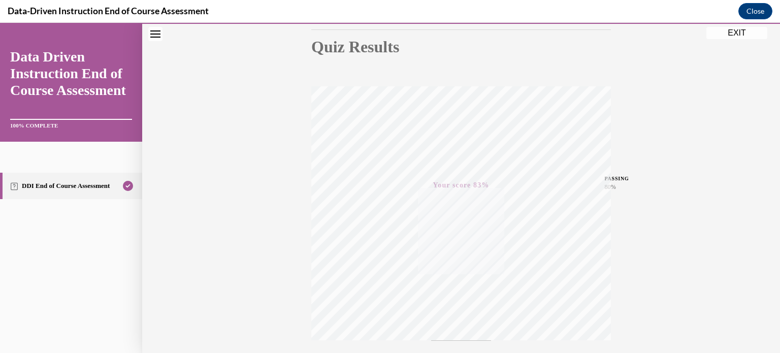
scroll to position [190, 0]
click at [729, 29] on button "EXIT" at bounding box center [736, 33] width 61 height 12
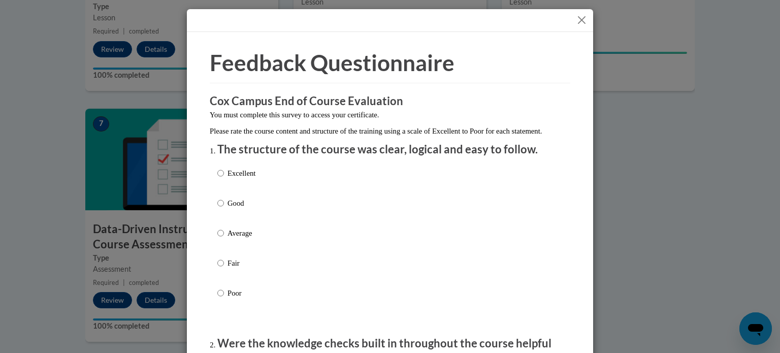
click at [235, 209] on p "Good" at bounding box center [242, 203] width 28 height 11
click at [224, 209] on input "Good" at bounding box center [220, 203] width 7 height 11
radio input "true"
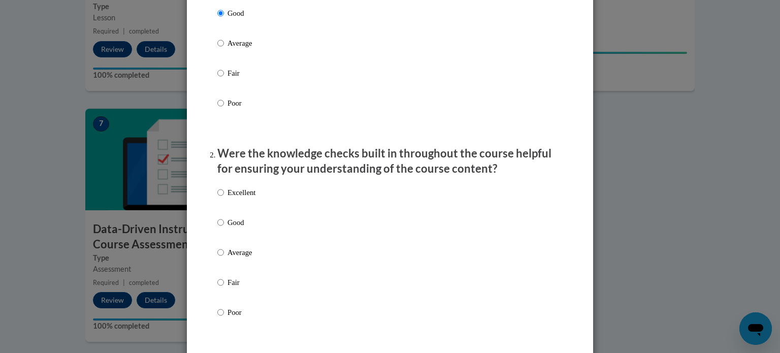
click at [234, 228] on p "Good" at bounding box center [242, 222] width 28 height 11
click at [224, 228] on input "Good" at bounding box center [220, 222] width 7 height 11
radio input "true"
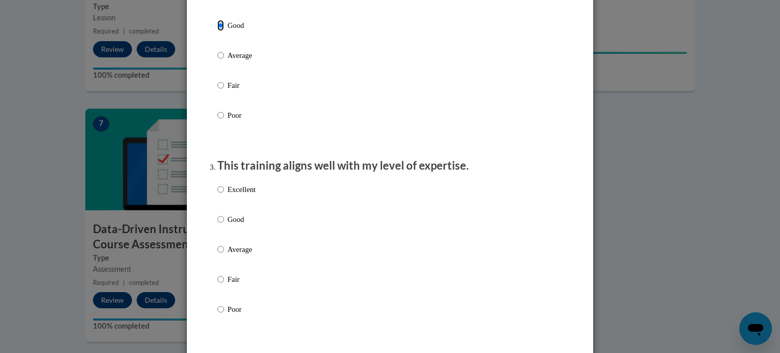
scroll to position [386, 0]
click at [234, 225] on p "Good" at bounding box center [242, 219] width 28 height 11
click at [224, 225] on input "Good" at bounding box center [220, 219] width 7 height 11
radio input "true"
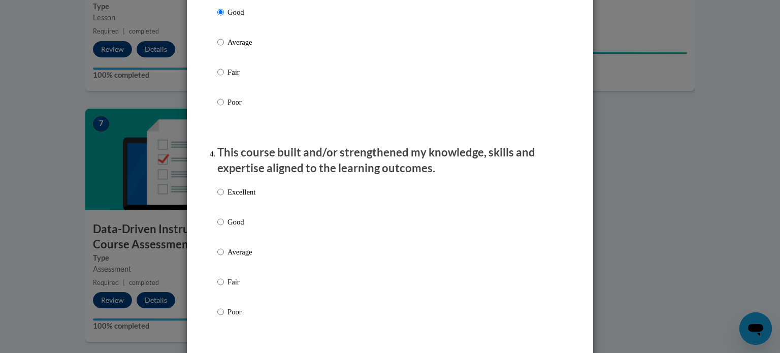
click at [234, 228] on p "Good" at bounding box center [242, 221] width 28 height 11
click at [224, 228] on input "Good" at bounding box center [220, 221] width 7 height 11
radio input "true"
click at [234, 227] on p "Good" at bounding box center [242, 220] width 28 height 11
click at [224, 227] on input "Good" at bounding box center [220, 220] width 7 height 11
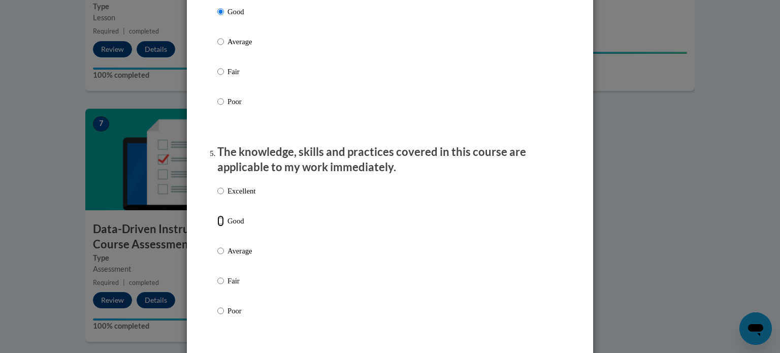
radio input "true"
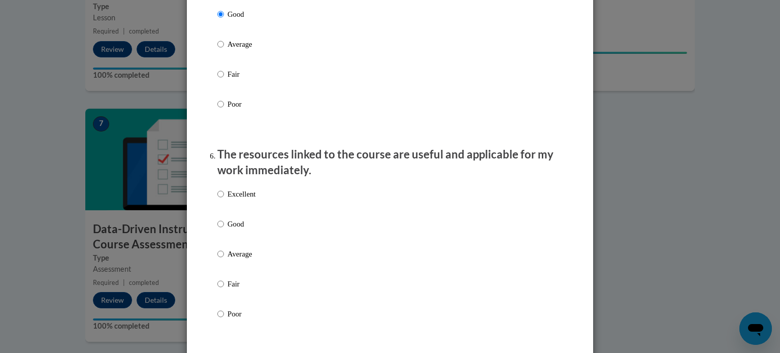
click at [234, 230] on p "Good" at bounding box center [242, 223] width 28 height 11
click at [224, 230] on input "Good" at bounding box center [220, 223] width 7 height 11
radio input "true"
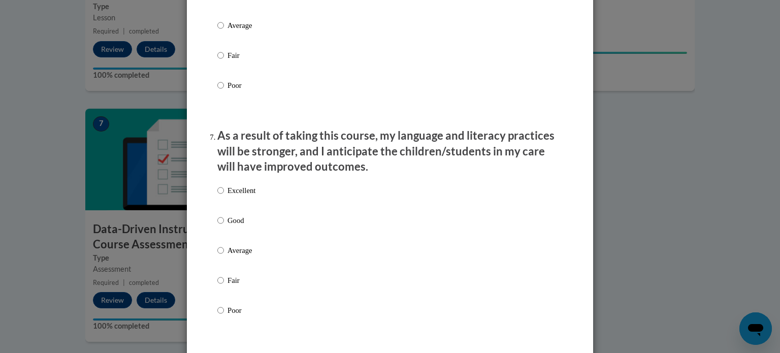
click at [234, 226] on p "Good" at bounding box center [242, 220] width 28 height 11
click at [224, 226] on input "Good" at bounding box center [220, 220] width 7 height 11
radio input "true"
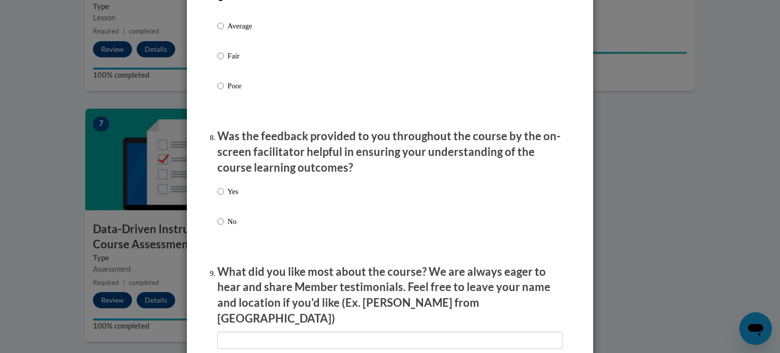
scroll to position [1467, 0]
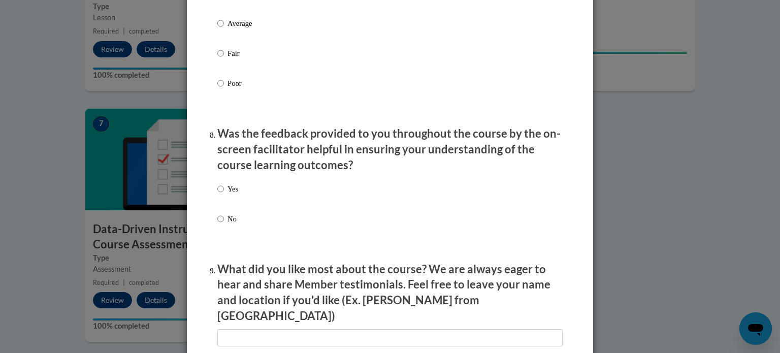
click at [224, 196] on label "Yes" at bounding box center [227, 196] width 21 height 27
click at [224, 195] on input "Yes" at bounding box center [220, 188] width 7 height 11
radio input "true"
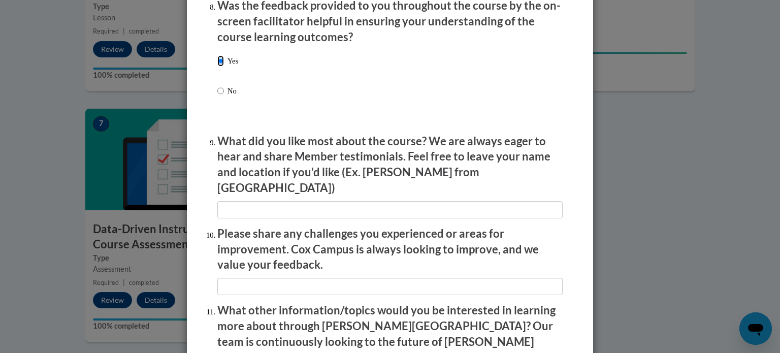
scroll to position [1762, 0]
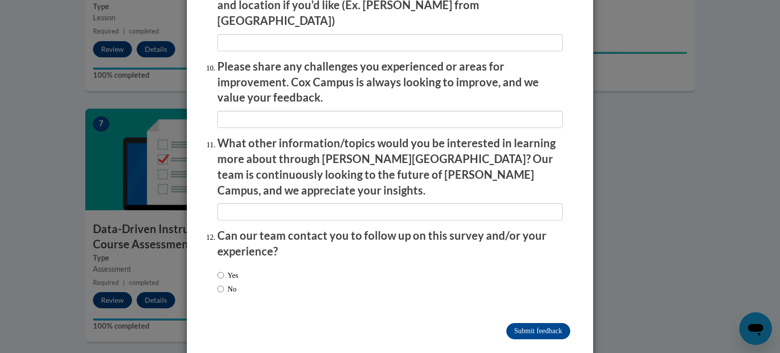
click at [224, 283] on label "No" at bounding box center [226, 288] width 19 height 11
click at [224, 283] on input "No" at bounding box center [220, 288] width 7 height 11
radio input "true"
click at [532, 323] on input "Submit feedback" at bounding box center [538, 331] width 64 height 16
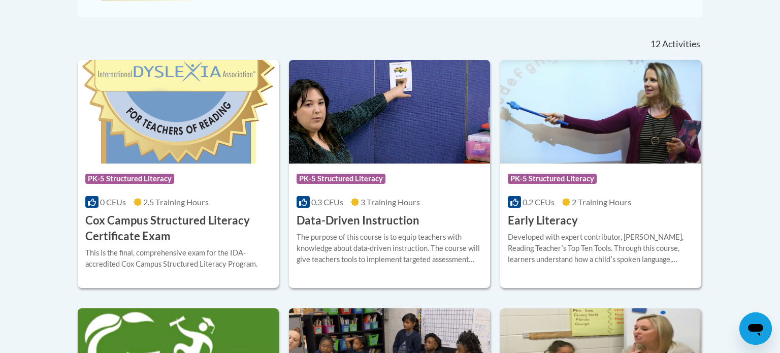
scroll to position [404, 0]
click at [117, 171] on div "Course Category: PK-5 Structured Literacy" at bounding box center [178, 179] width 186 height 23
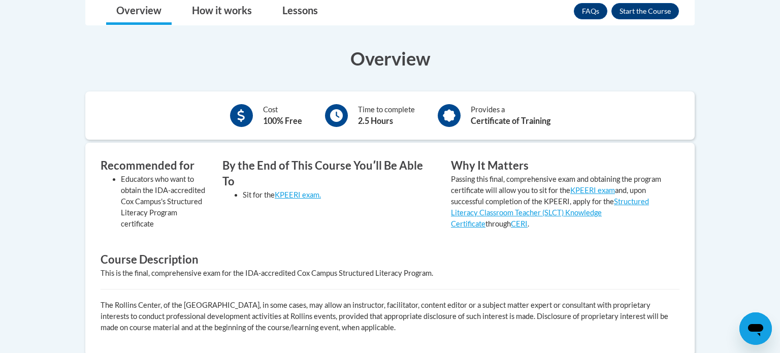
scroll to position [294, 0]
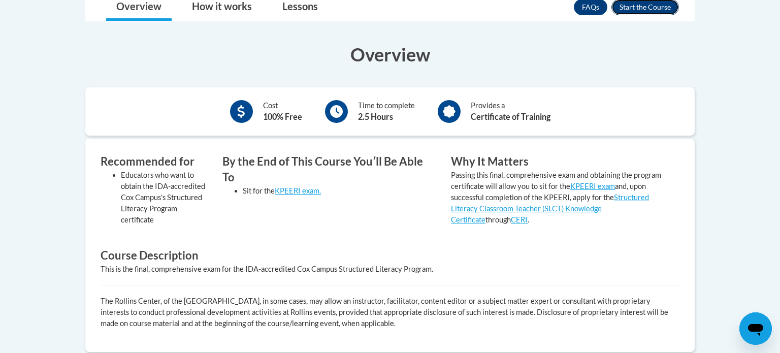
click at [674, 10] on button "Enroll" at bounding box center [645, 7] width 68 height 16
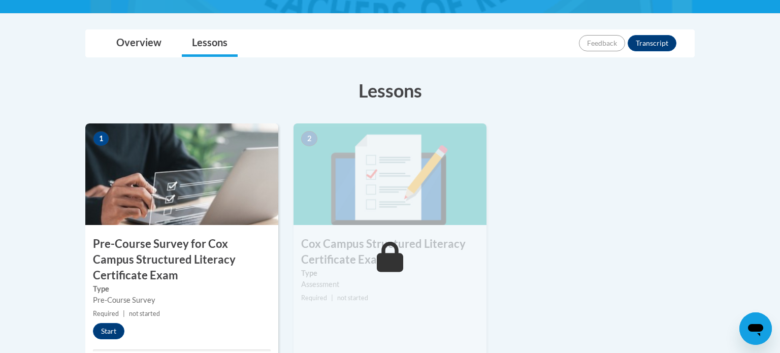
scroll to position [278, 0]
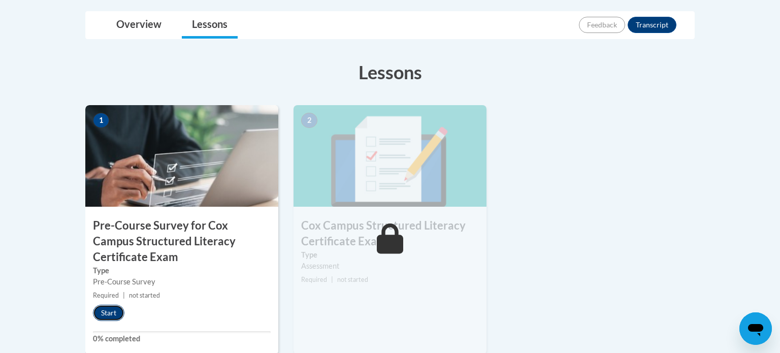
click at [107, 310] on button "Start" at bounding box center [108, 313] width 31 height 16
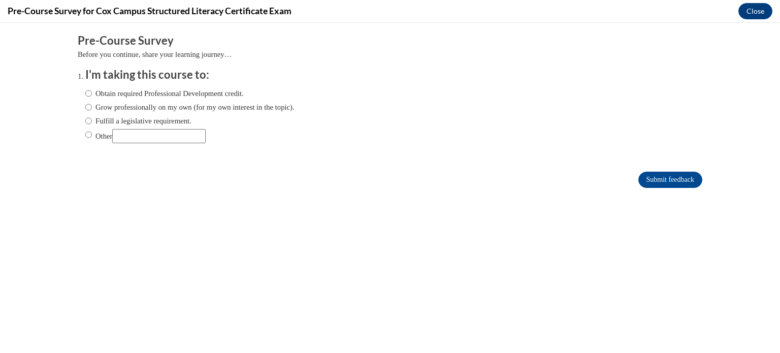
scroll to position [0, 0]
click at [177, 120] on label "Fulfill a legislative requirement." at bounding box center [138, 120] width 106 height 11
click at [92, 120] on input "Fulfill a legislative requirement." at bounding box center [88, 120] width 7 height 11
radio input "true"
click at [694, 182] on input "Submit feedback" at bounding box center [670, 180] width 64 height 16
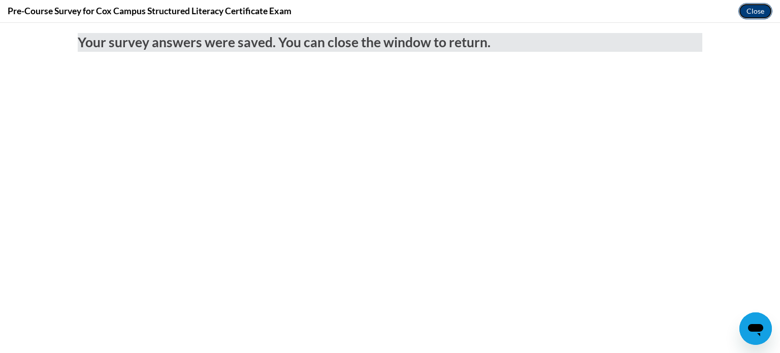
click at [758, 15] on button "Close" at bounding box center [755, 11] width 34 height 16
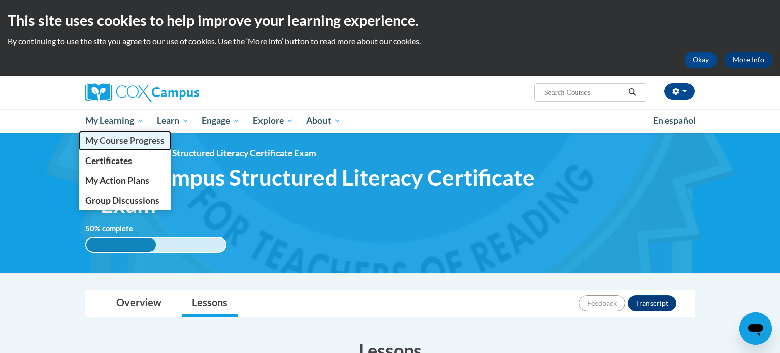
click at [135, 138] on span "My Course Progress" at bounding box center [124, 140] width 79 height 11
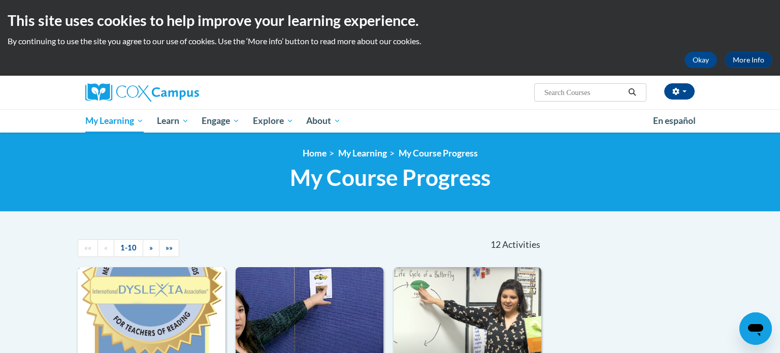
click at [154, 317] on img at bounding box center [152, 319] width 148 height 104
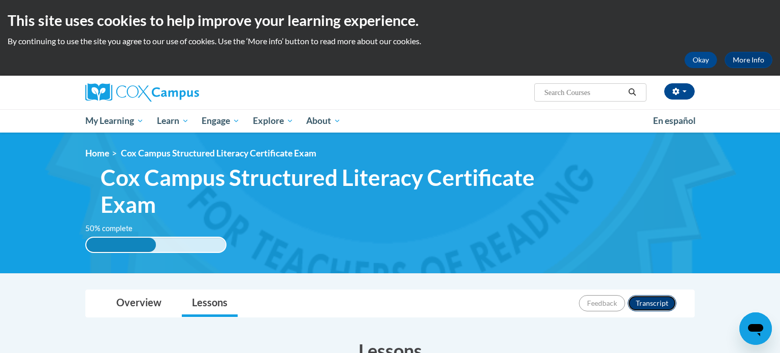
click at [656, 308] on button "Transcript" at bounding box center [652, 303] width 49 height 16
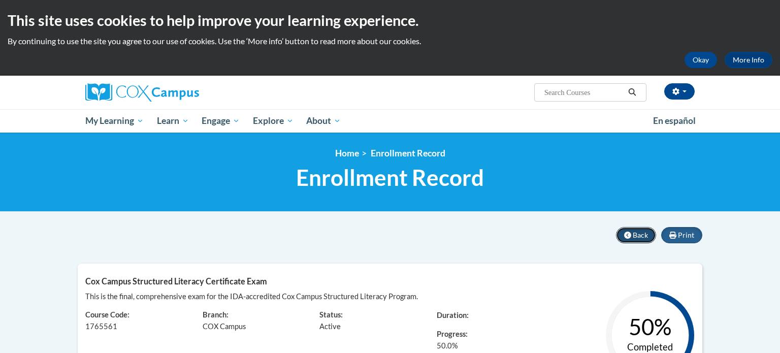
click at [645, 237] on span "Back" at bounding box center [640, 235] width 15 height 9
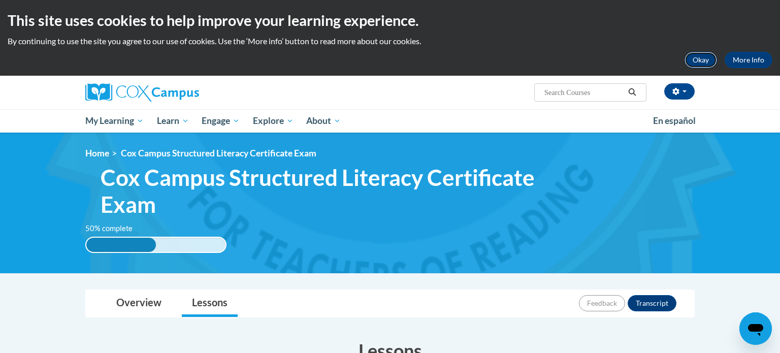
click at [698, 62] on button "Okay" at bounding box center [701, 60] width 33 height 16
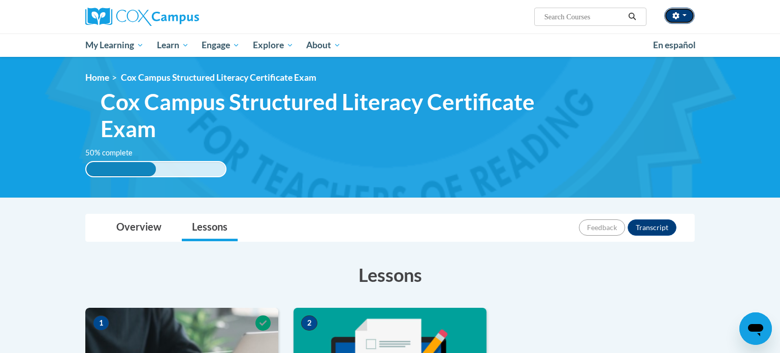
click at [686, 15] on span "button" at bounding box center [685, 15] width 4 height 2
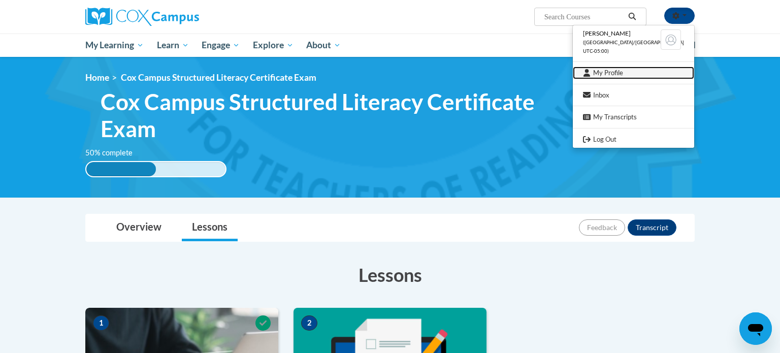
click at [645, 71] on link "My Profile" at bounding box center [633, 73] width 121 height 13
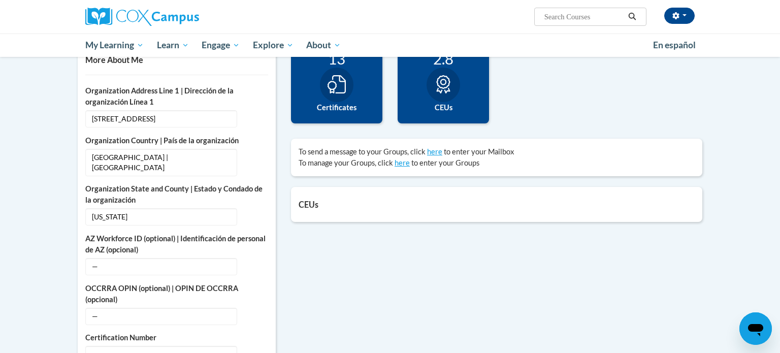
scroll to position [252, 0]
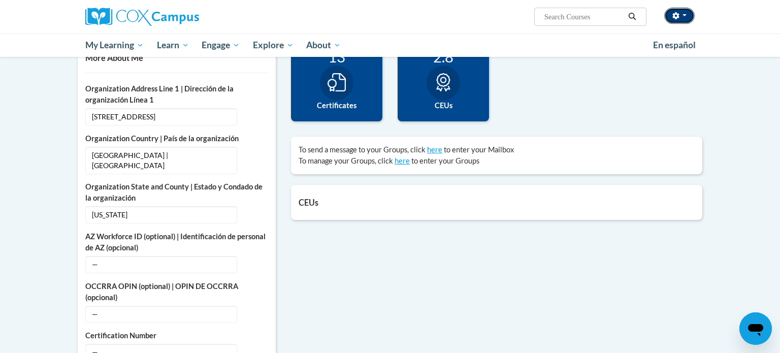
click at [687, 14] on button "button" at bounding box center [679, 16] width 30 height 16
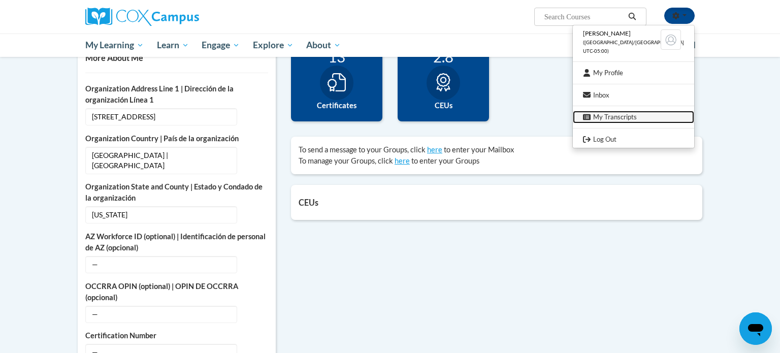
click at [646, 120] on link "My Transcripts" at bounding box center [633, 117] width 121 height 13
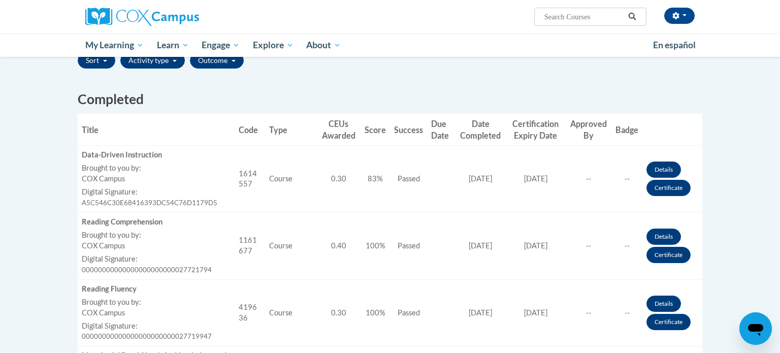
scroll to position [248, 0]
click at [557, 168] on td "Certificate Expiration Date 08/20/2026" at bounding box center [535, 178] width 59 height 67
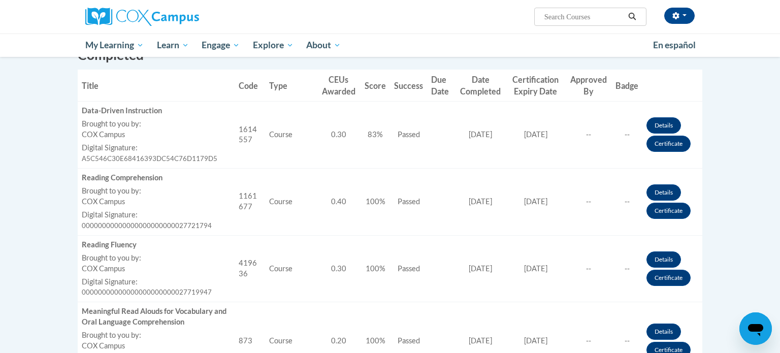
scroll to position [291, 0]
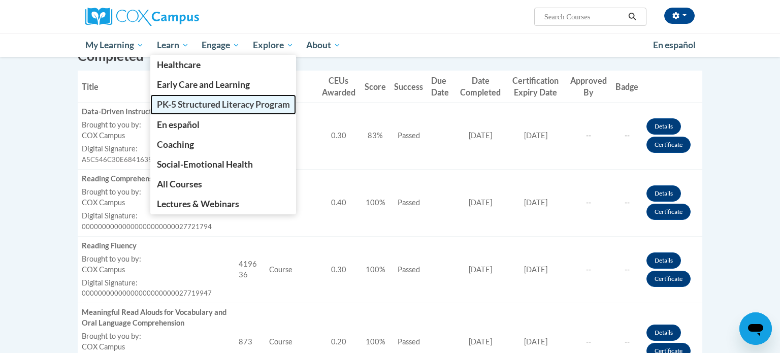
click at [190, 99] on span "PK-5 Structured Literacy Program" at bounding box center [223, 104] width 133 height 11
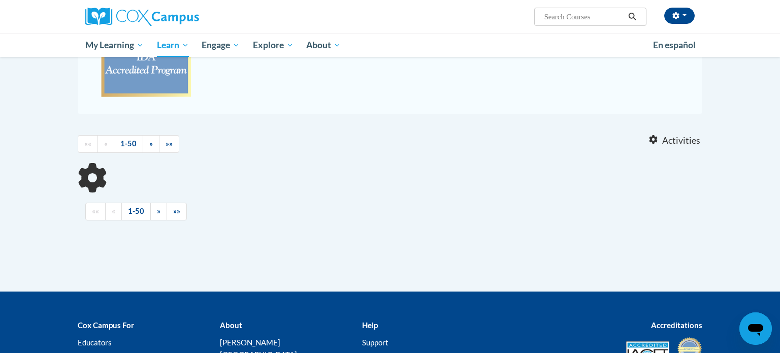
scroll to position [232, 0]
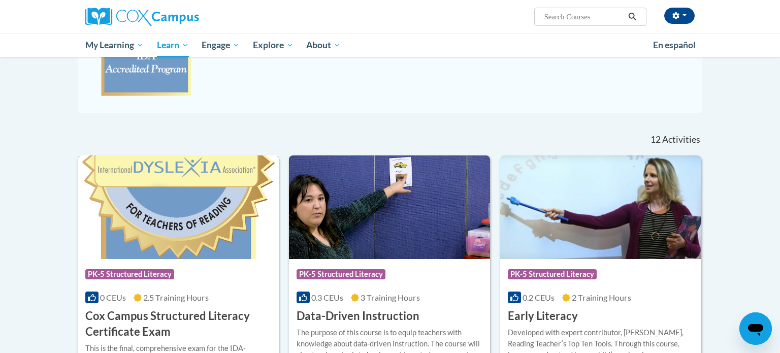
click at [207, 224] on img at bounding box center [178, 207] width 201 height 104
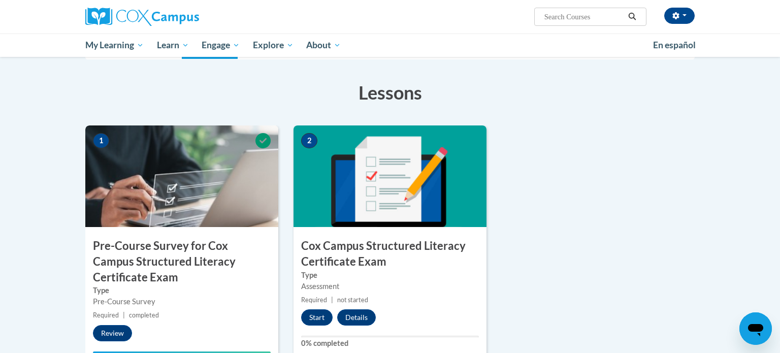
scroll to position [189, 0]
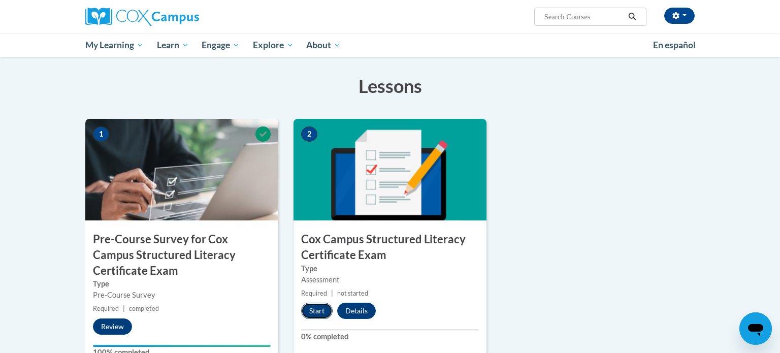
click at [313, 305] on button "Start" at bounding box center [316, 311] width 31 height 16
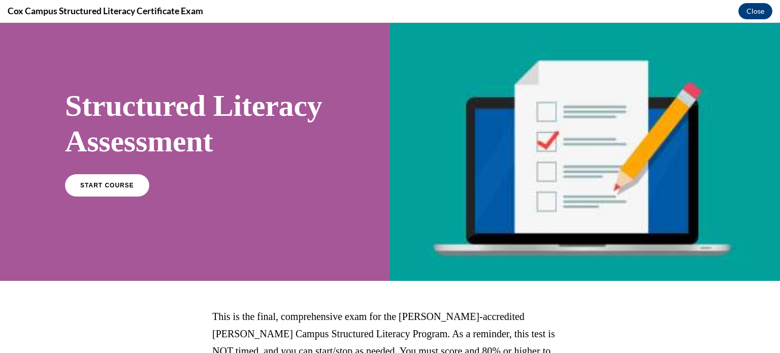
scroll to position [25, 0]
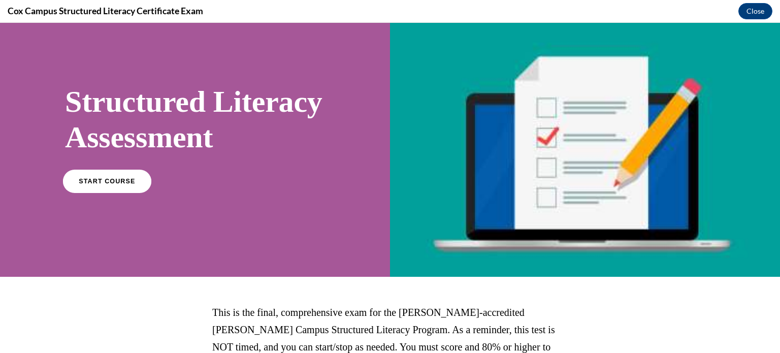
click at [92, 192] on link "START COURSE" at bounding box center [107, 180] width 88 height 23
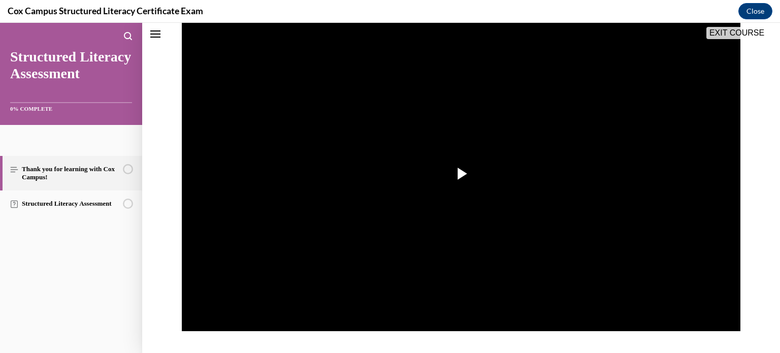
scroll to position [181, 0]
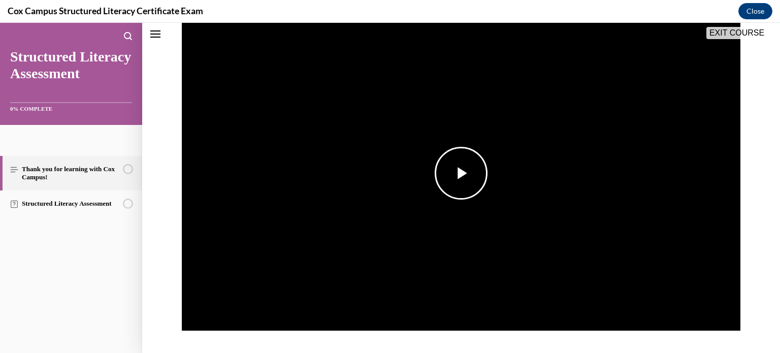
click at [461, 173] on span "Video player" at bounding box center [461, 173] width 0 height 0
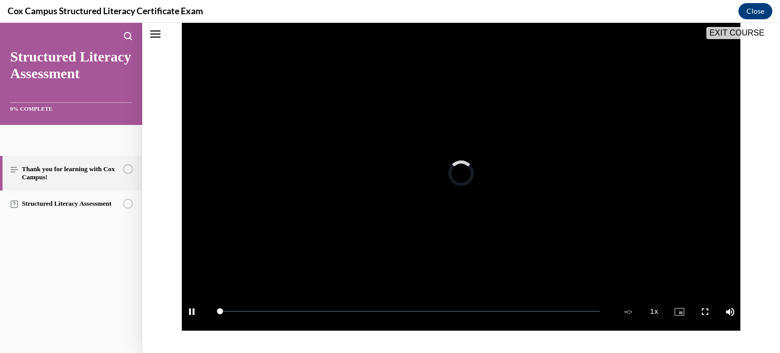
scroll to position [175, 0]
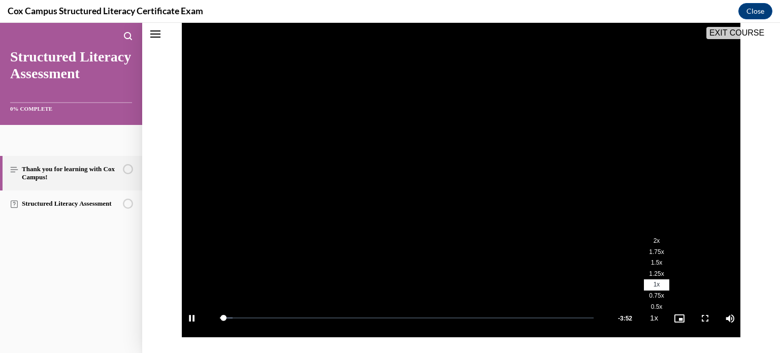
click at [653, 267] on li "1.5x" at bounding box center [656, 262] width 25 height 11
click at [653, 267] on video "Video player" at bounding box center [461, 180] width 559 height 314
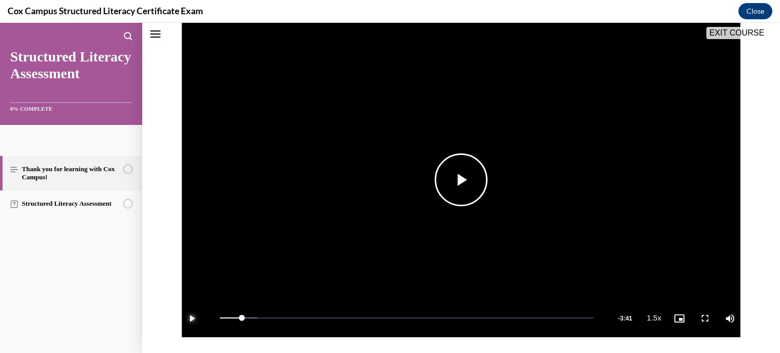
click at [196, 318] on span "Video player" at bounding box center [192, 318] width 20 height 0
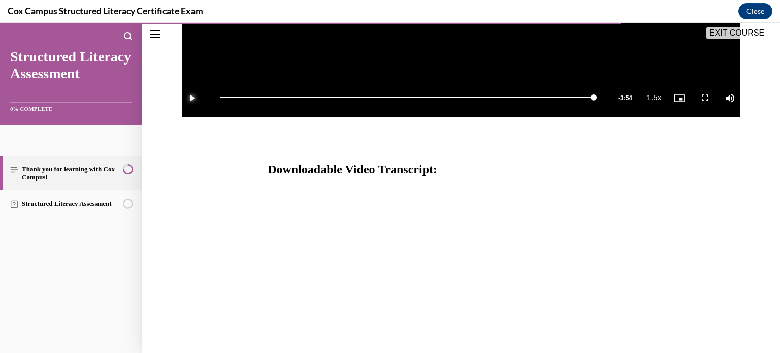
scroll to position [419, 0]
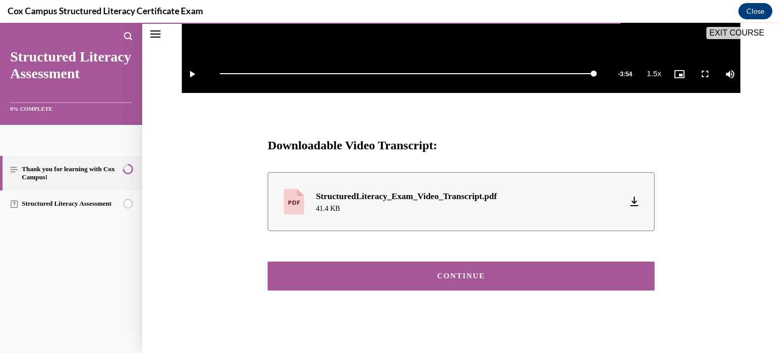
click at [327, 281] on button "CONTINUE" at bounding box center [461, 276] width 387 height 29
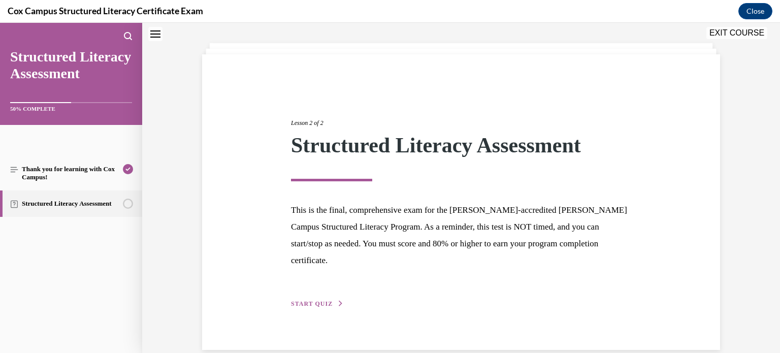
scroll to position [42, 0]
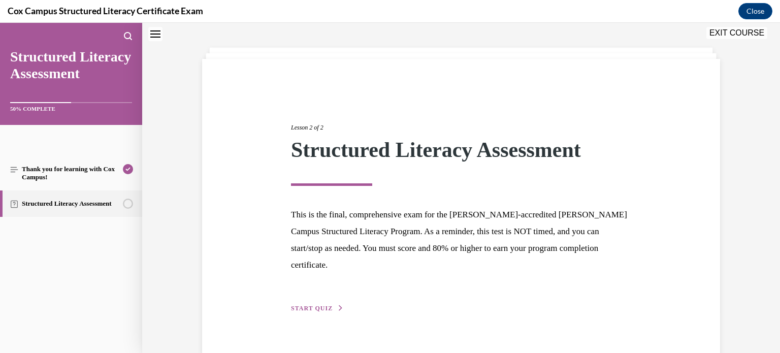
click at [326, 305] on span "START QUIZ" at bounding box center [312, 308] width 42 height 7
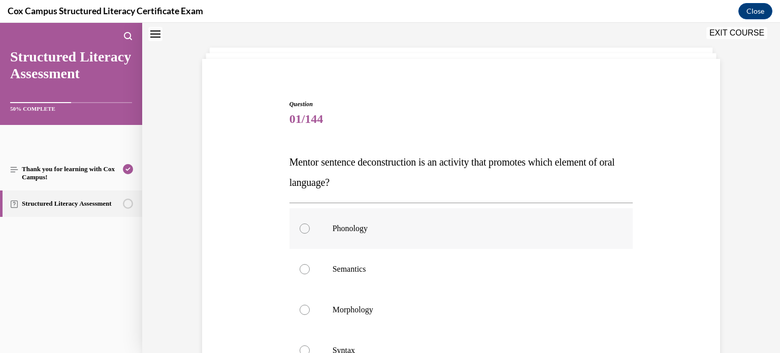
click at [315, 234] on label "Phonology" at bounding box center [461, 228] width 344 height 41
click at [310, 234] on input "Phonology" at bounding box center [305, 228] width 10 height 10
radio input "true"
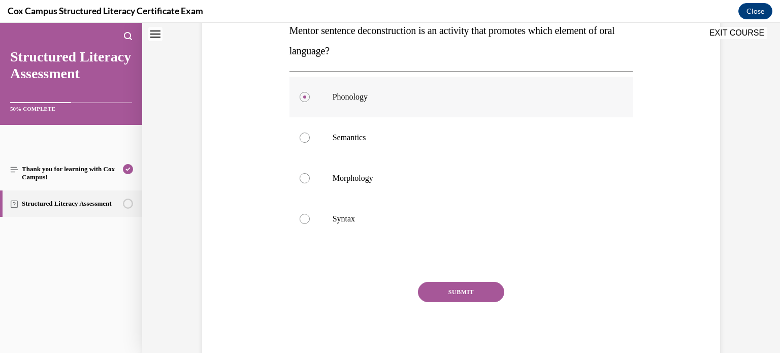
scroll to position [182, 0]
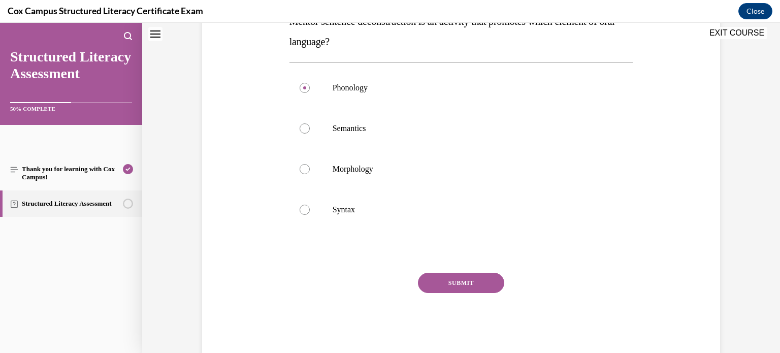
click at [441, 277] on button "SUBMIT" at bounding box center [461, 283] width 86 height 20
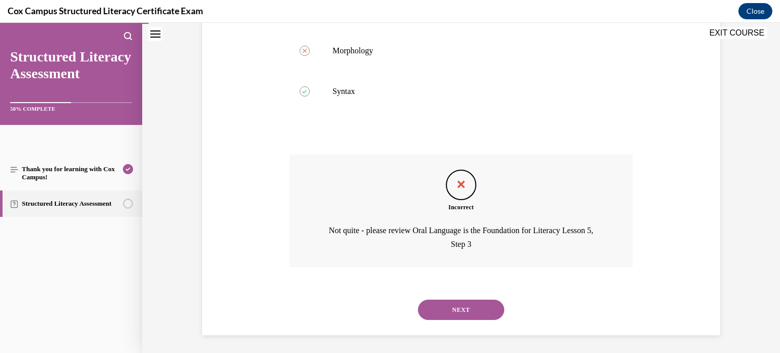
scroll to position [303, 0]
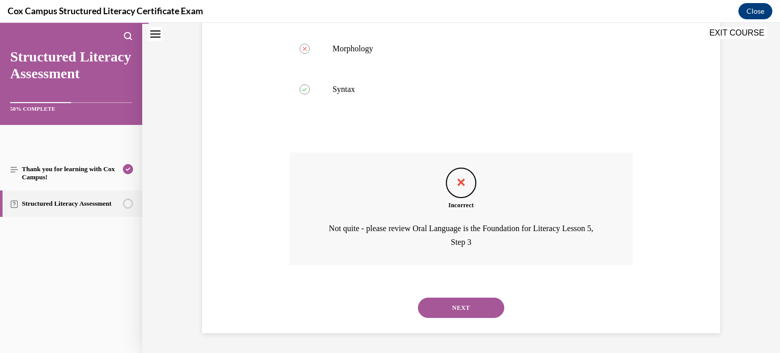
click at [460, 301] on button "NEXT" at bounding box center [461, 308] width 86 height 20
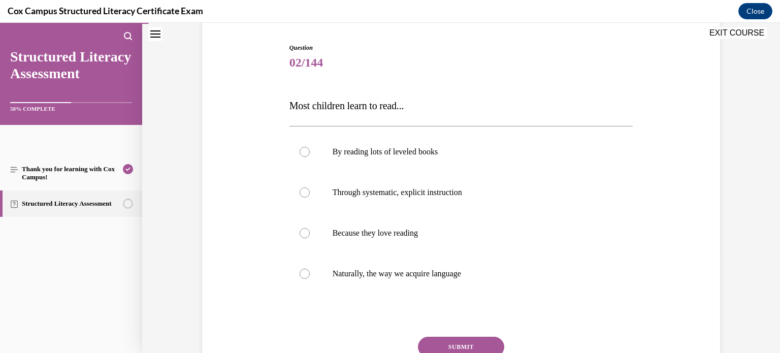
scroll to position [101, 0]
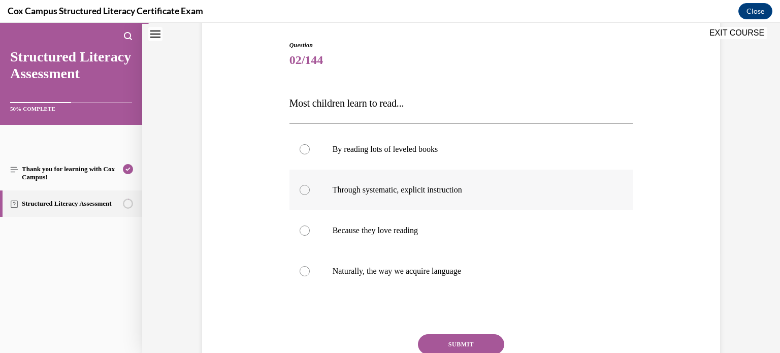
click at [454, 192] on span "Through systematic, explicit instruction" at bounding box center [398, 189] width 130 height 9
click at [310, 192] on input "Through systematic, explicit instruction" at bounding box center [305, 190] width 10 height 10
radio input "true"
click at [483, 342] on button "SUBMIT" at bounding box center [461, 344] width 86 height 20
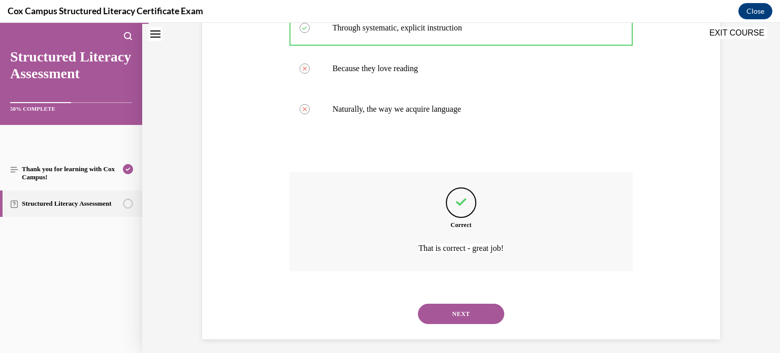
scroll to position [269, 0]
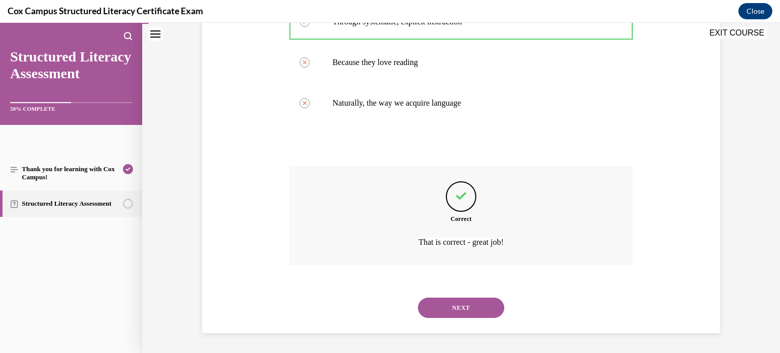
click at [469, 310] on button "NEXT" at bounding box center [461, 308] width 86 height 20
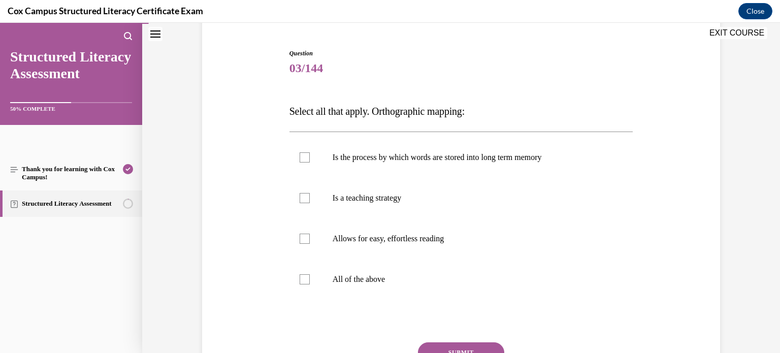
scroll to position [93, 0]
click at [308, 276] on div at bounding box center [305, 278] width 10 height 10
click at [308, 276] on input "All of the above" at bounding box center [305, 278] width 10 height 10
checkbox input "true"
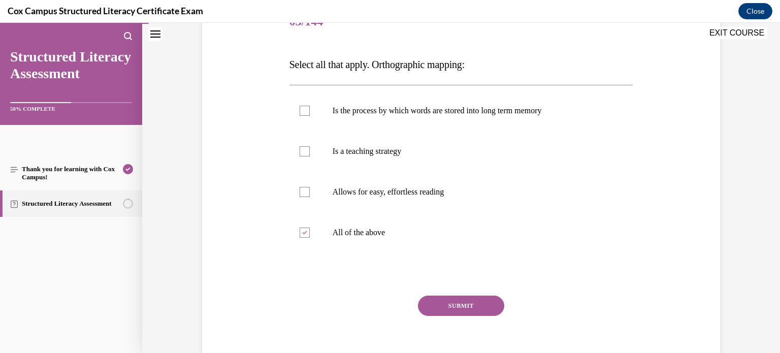
click at [464, 298] on button "SUBMIT" at bounding box center [461, 306] width 86 height 20
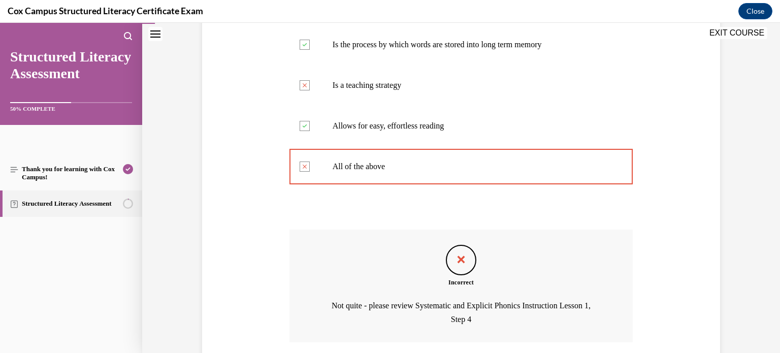
scroll to position [282, 0]
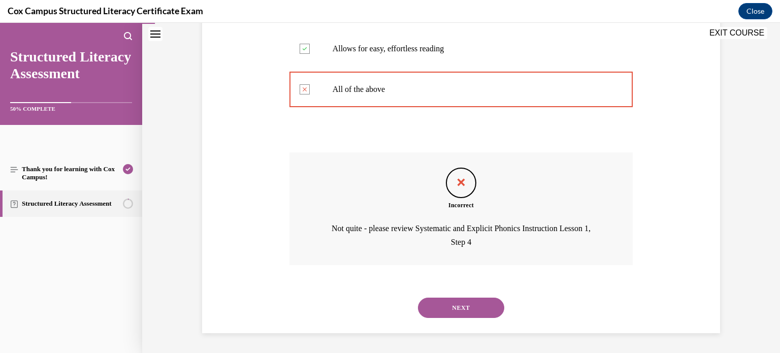
click at [483, 310] on button "NEXT" at bounding box center [461, 308] width 86 height 20
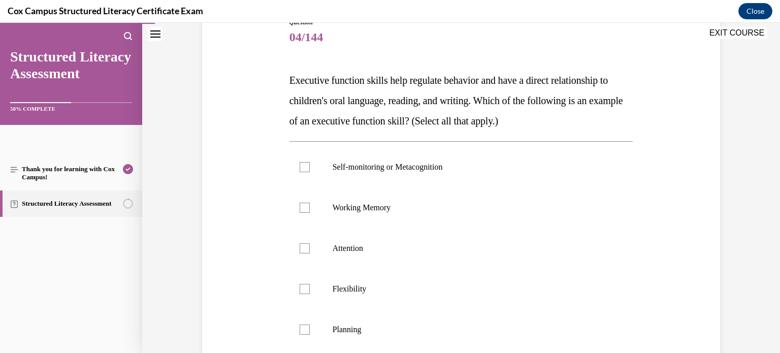
scroll to position [129, 0]
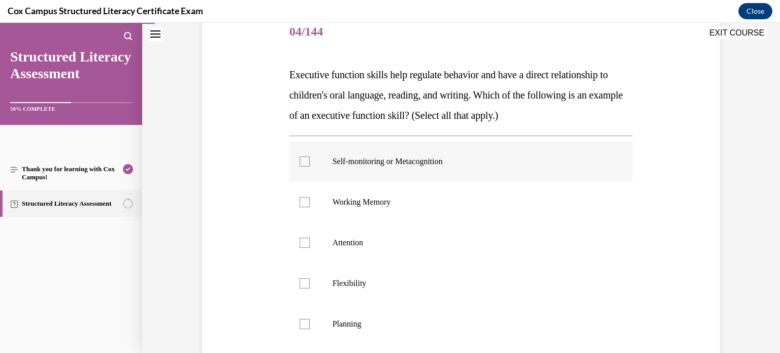
click at [300, 163] on div at bounding box center [305, 161] width 10 height 10
click at [300, 163] on input "Self-monitoring or Metacognition" at bounding box center [305, 161] width 10 height 10
checkbox input "true"
click at [301, 254] on label "Attention" at bounding box center [461, 242] width 344 height 41
click at [301, 248] on input "Attention" at bounding box center [305, 243] width 10 height 10
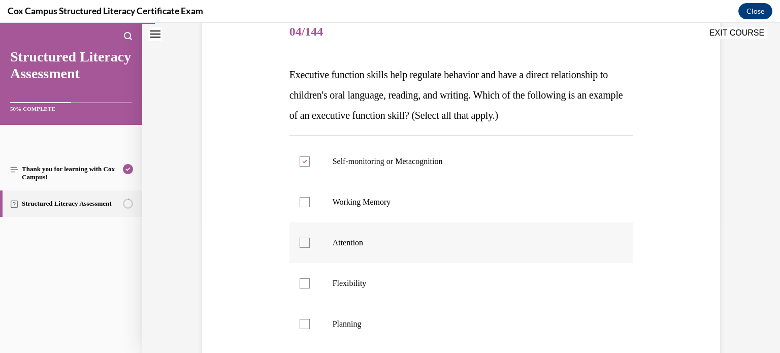
checkbox input "true"
click at [306, 278] on div at bounding box center [305, 283] width 10 height 10
click at [306, 278] on input "Flexibility" at bounding box center [305, 283] width 10 height 10
checkbox input "true"
click at [309, 319] on div at bounding box center [305, 324] width 10 height 10
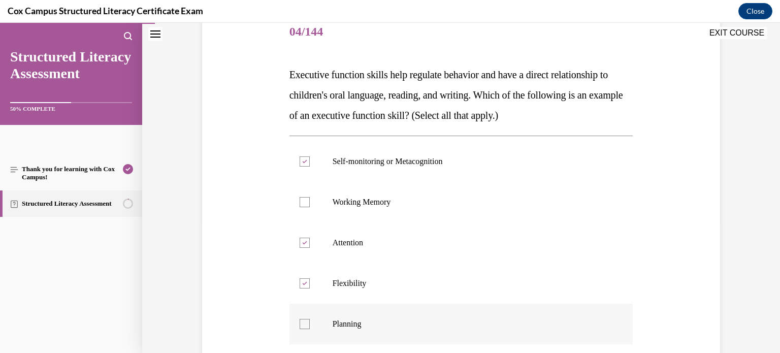
click at [309, 319] on input "Planning" at bounding box center [305, 324] width 10 height 10
checkbox input "true"
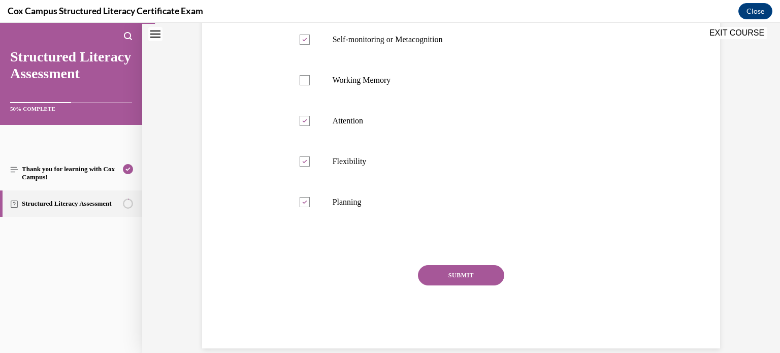
click at [478, 277] on button "SUBMIT" at bounding box center [461, 275] width 86 height 20
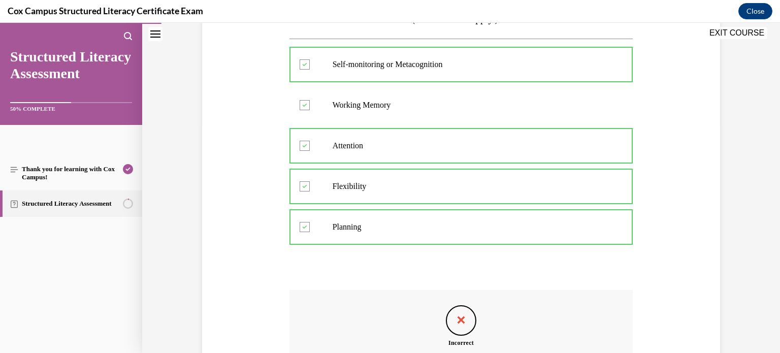
scroll to position [364, 0]
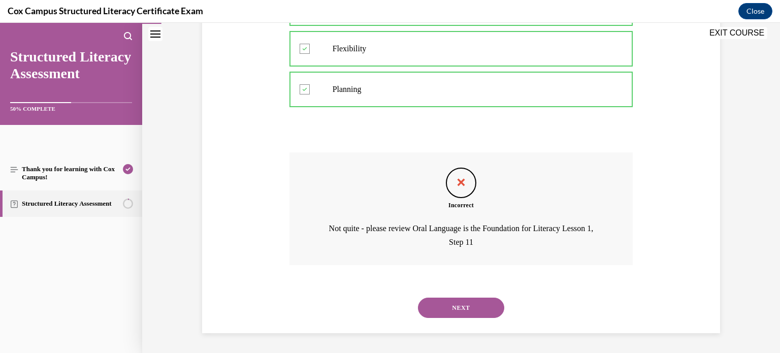
click at [468, 303] on button "NEXT" at bounding box center [461, 308] width 86 height 20
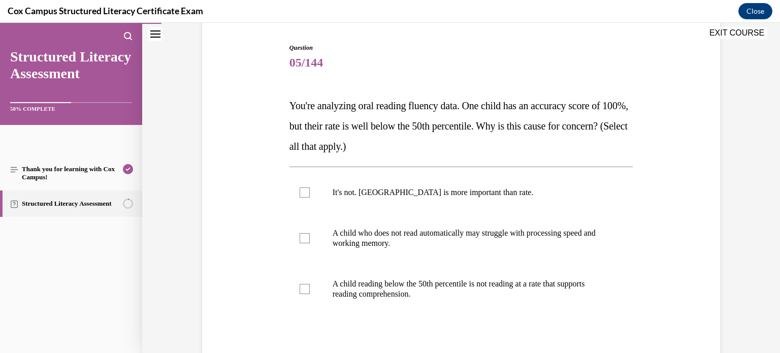
scroll to position [120, 0]
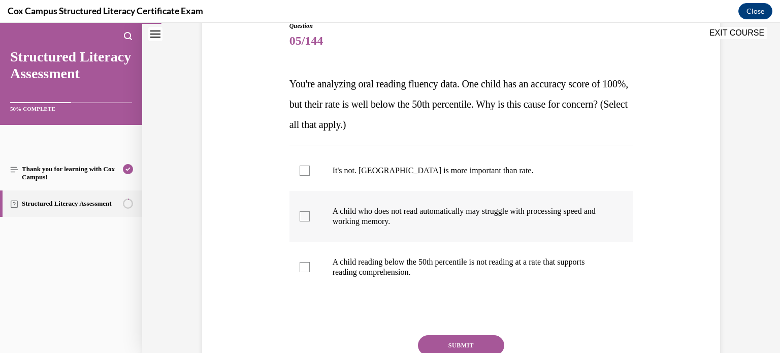
click at [303, 215] on div at bounding box center [305, 216] width 10 height 10
click at [303, 215] on input "A child who does not read automatically may struggle with processing speed and …" at bounding box center [305, 216] width 10 height 10
checkbox input "true"
click at [306, 258] on label "A child reading below the 50th percentile is not reading at a rate that support…" at bounding box center [461, 267] width 344 height 51
click at [306, 262] on input "A child reading below the 50th percentile is not reading at a rate that support…" at bounding box center [305, 267] width 10 height 10
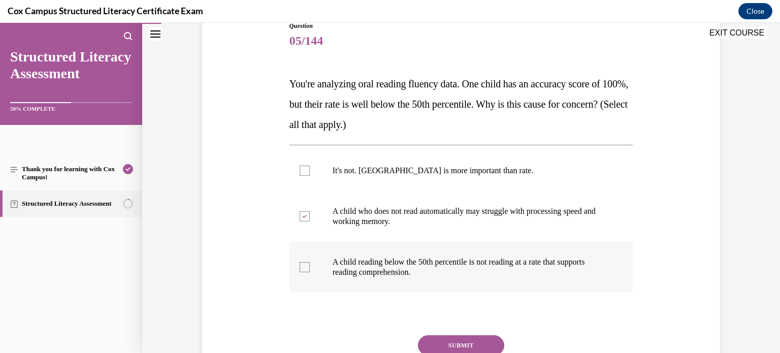
checkbox input "true"
click at [489, 344] on button "SUBMIT" at bounding box center [461, 345] width 86 height 20
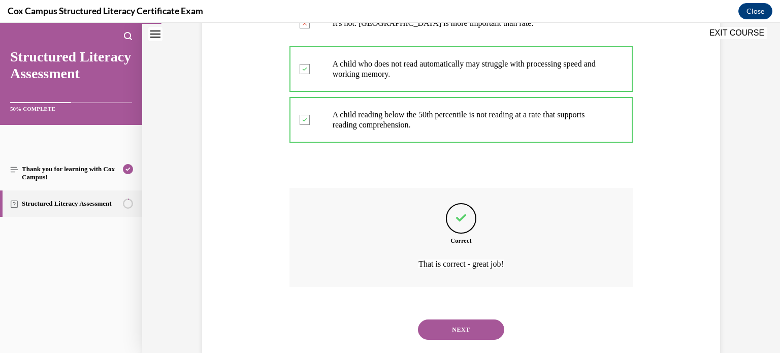
scroll to position [248, 0]
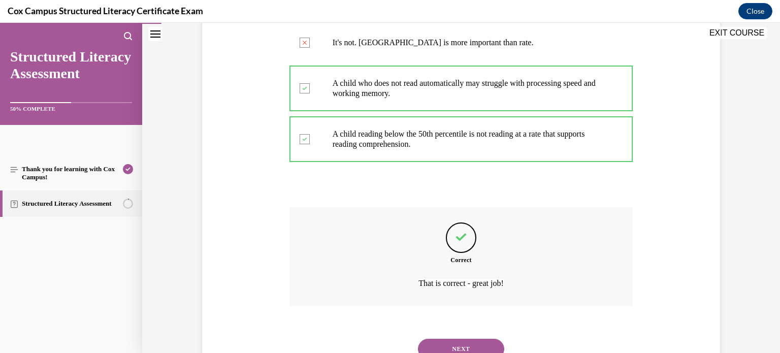
click at [489, 342] on button "NEXT" at bounding box center [461, 349] width 86 height 20
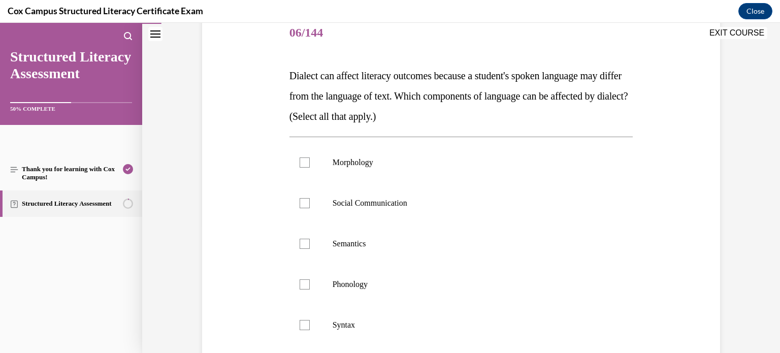
scroll to position [127, 0]
click at [304, 170] on label "Morphology" at bounding box center [461, 163] width 344 height 41
click at [304, 169] on input "Morphology" at bounding box center [305, 163] width 10 height 10
checkbox input "true"
click at [306, 210] on label "Social Communication" at bounding box center [461, 204] width 344 height 41
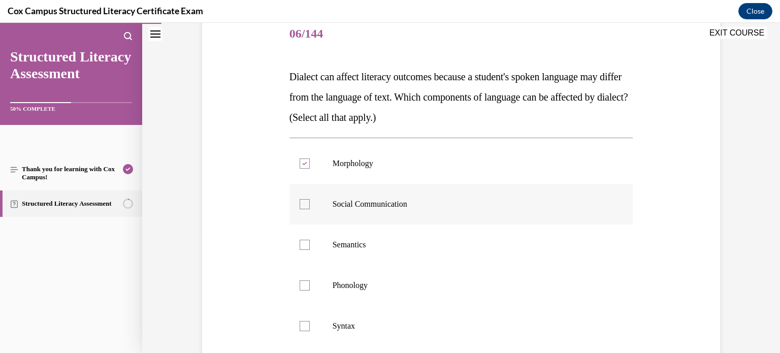
click at [306, 209] on input "Social Communication" at bounding box center [305, 204] width 10 height 10
checkbox input "true"
click at [309, 251] on label "Semantics" at bounding box center [461, 244] width 344 height 41
click at [309, 250] on input "Semantics" at bounding box center [305, 245] width 10 height 10
checkbox input "true"
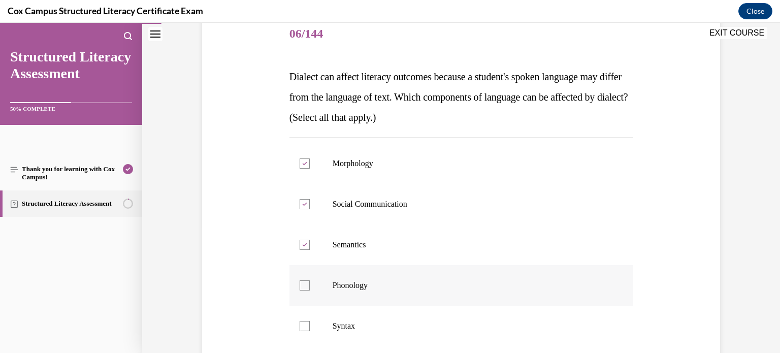
click at [309, 284] on div at bounding box center [305, 285] width 10 height 10
click at [309, 284] on input "Phonology" at bounding box center [305, 285] width 10 height 10
checkbox input "true"
click at [309, 317] on label "Syntax" at bounding box center [461, 326] width 344 height 41
click at [309, 321] on input "Syntax" at bounding box center [305, 326] width 10 height 10
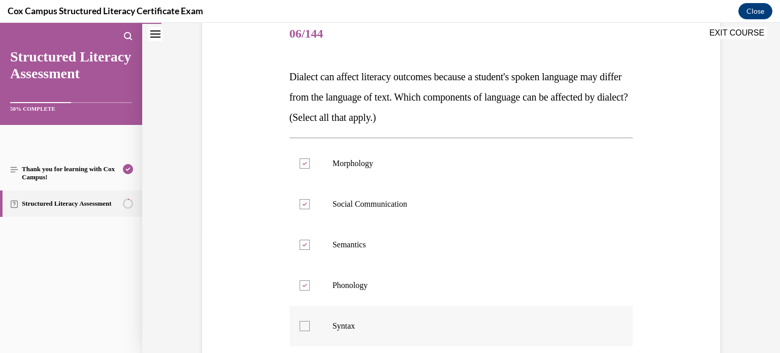
checkbox input "true"
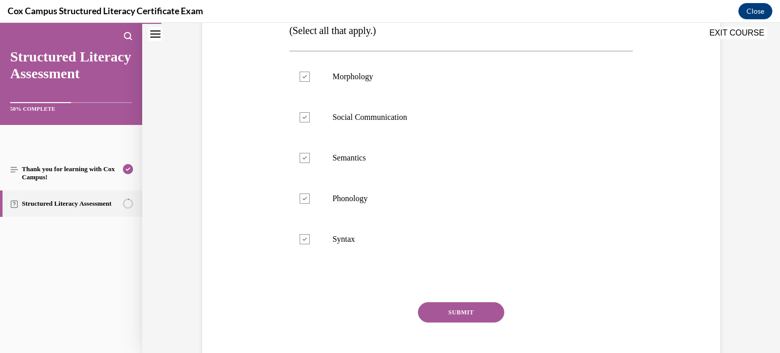
scroll to position [215, 0]
click at [427, 303] on button "SUBMIT" at bounding box center [461, 311] width 86 height 20
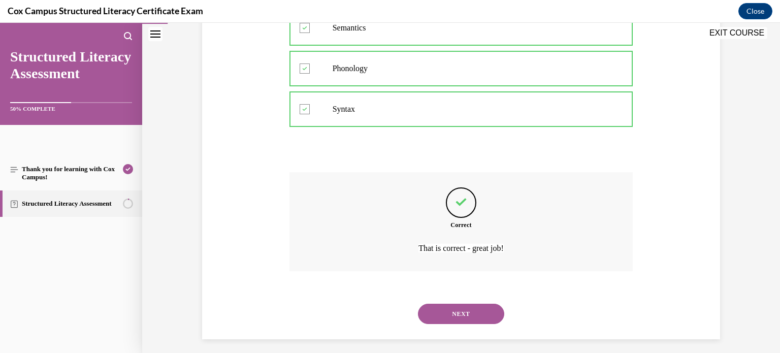
scroll to position [350, 0]
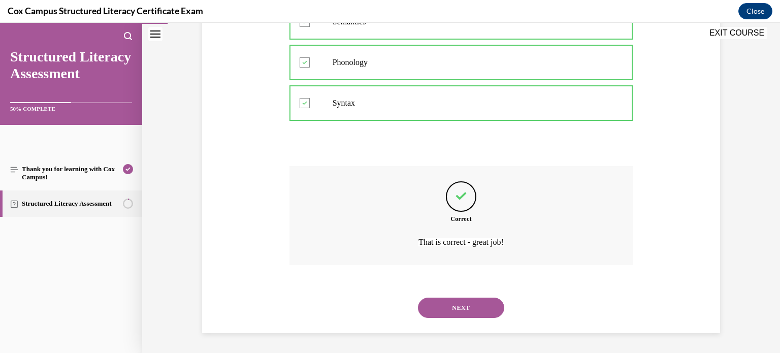
click at [427, 303] on button "NEXT" at bounding box center [461, 308] width 86 height 20
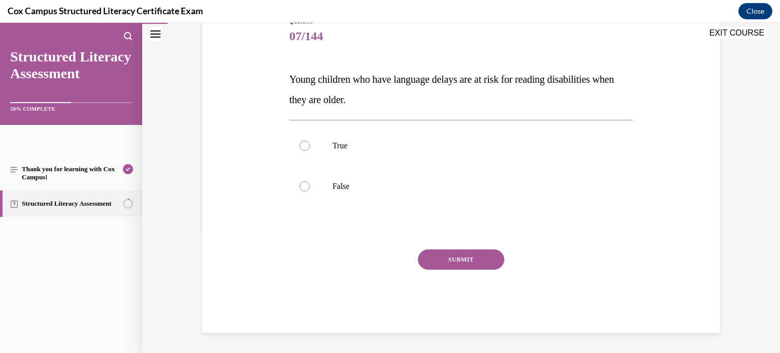
scroll to position [112, 0]
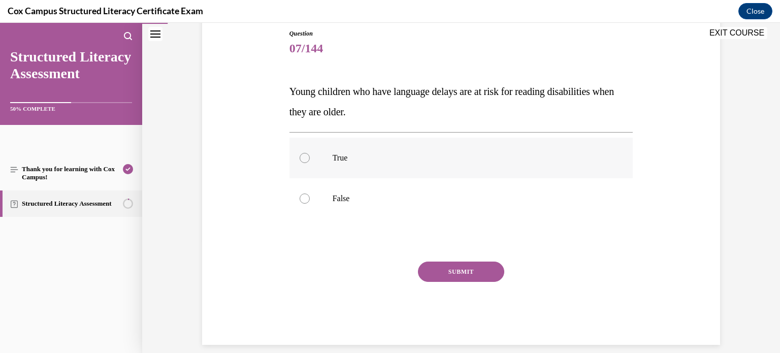
click at [320, 150] on label "True" at bounding box center [461, 158] width 344 height 41
click at [310, 153] on input "True" at bounding box center [305, 158] width 10 height 10
radio input "true"
click at [488, 271] on button "SUBMIT" at bounding box center [461, 272] width 86 height 20
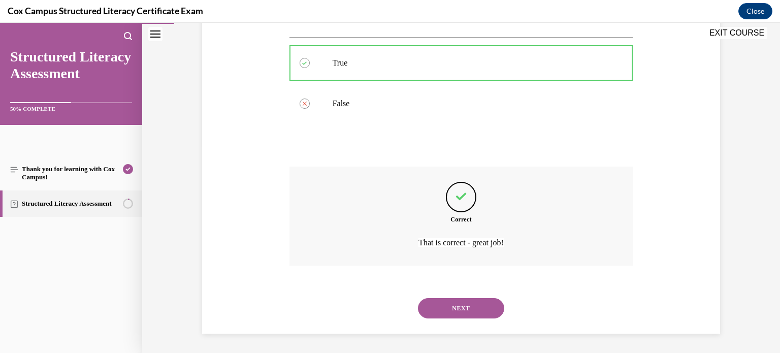
scroll to position [208, 0]
click at [478, 303] on button "NEXT" at bounding box center [461, 308] width 86 height 20
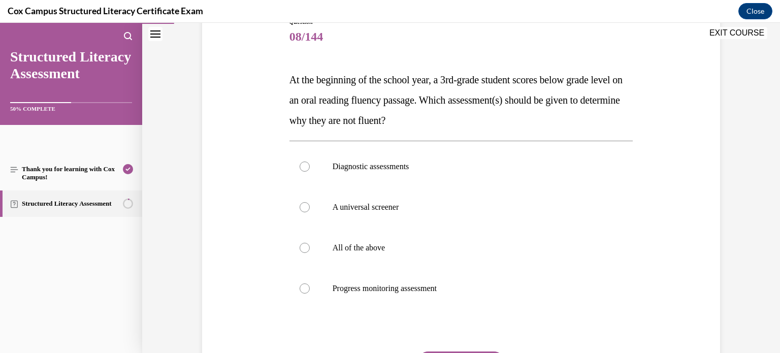
scroll to position [120, 0]
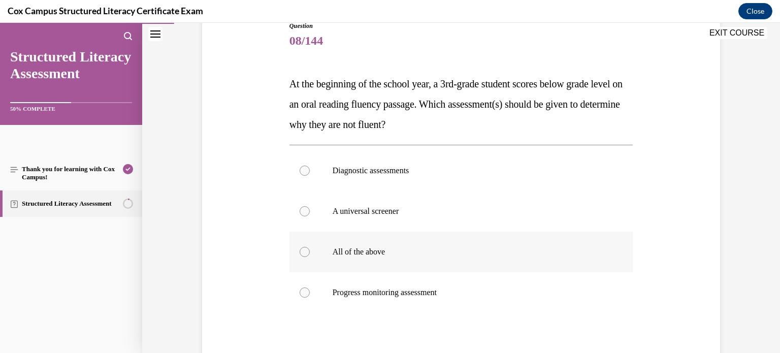
click at [380, 251] on p "All of the above" at bounding box center [470, 252] width 275 height 10
click at [310, 251] on input "All of the above" at bounding box center [305, 252] width 10 height 10
radio input "true"
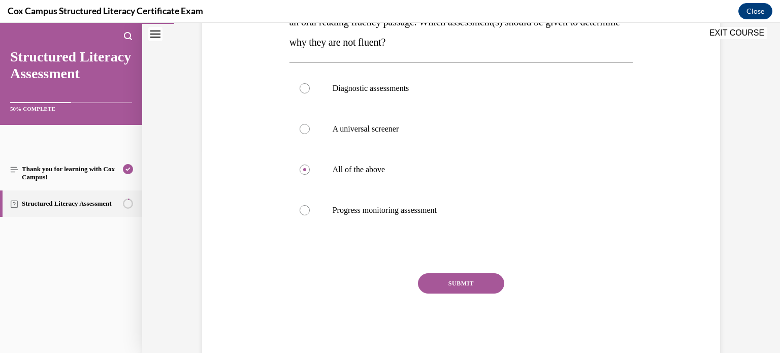
click at [466, 278] on button "SUBMIT" at bounding box center [461, 283] width 86 height 20
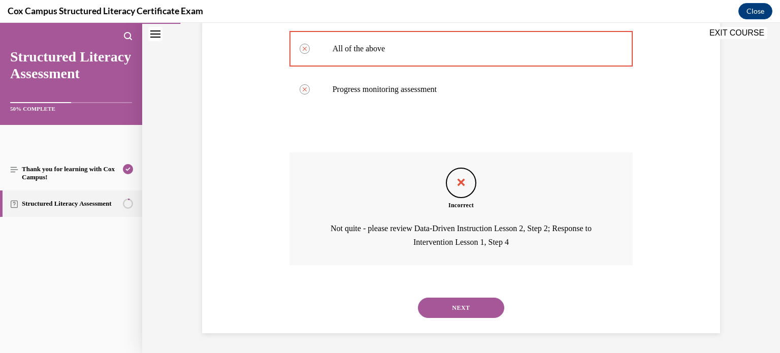
scroll to position [321, 0]
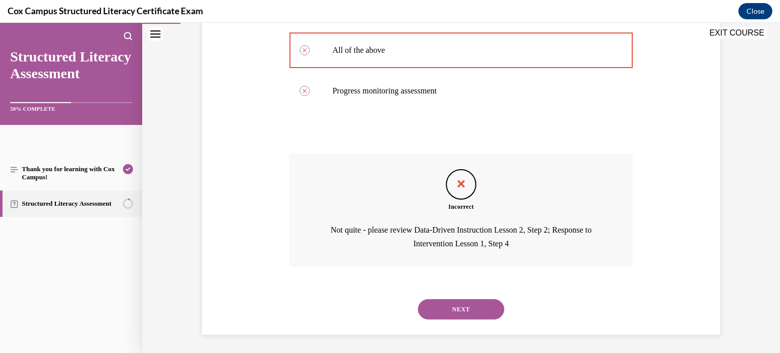
click at [474, 312] on button "NEXT" at bounding box center [461, 309] width 86 height 20
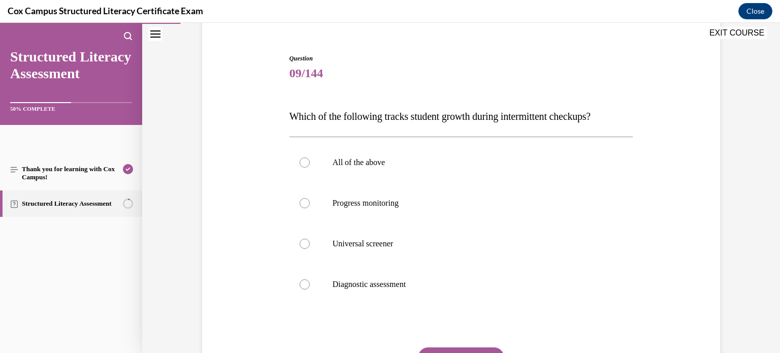
scroll to position [89, 0]
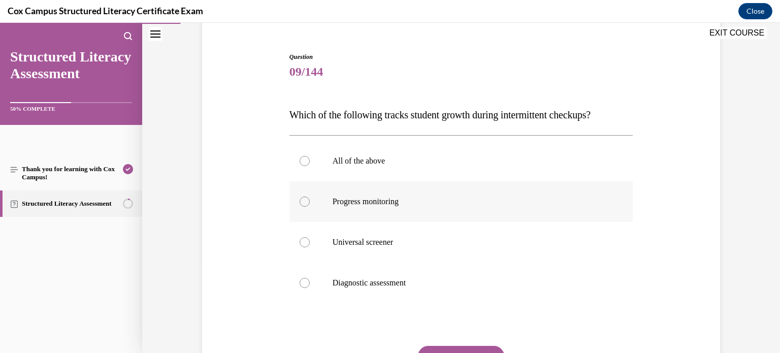
click at [391, 203] on span "Progress monitoring" at bounding box center [366, 201] width 66 height 9
click at [310, 203] on input "Progress monitoring" at bounding box center [305, 202] width 10 height 10
radio input "true"
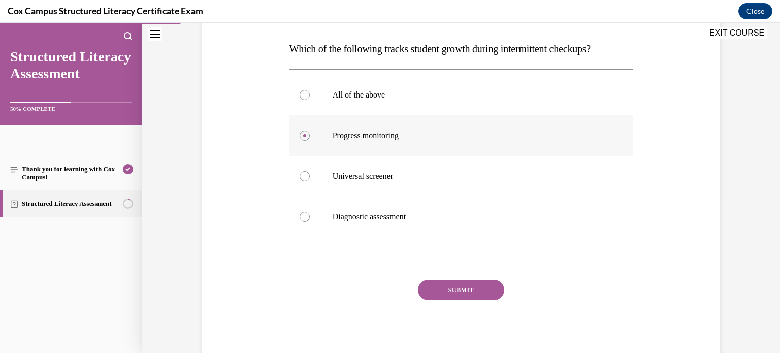
scroll to position [150, 0]
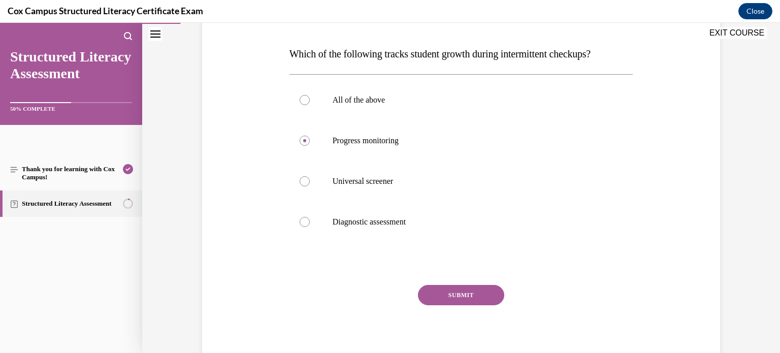
click at [487, 299] on button "SUBMIT" at bounding box center [461, 295] width 86 height 20
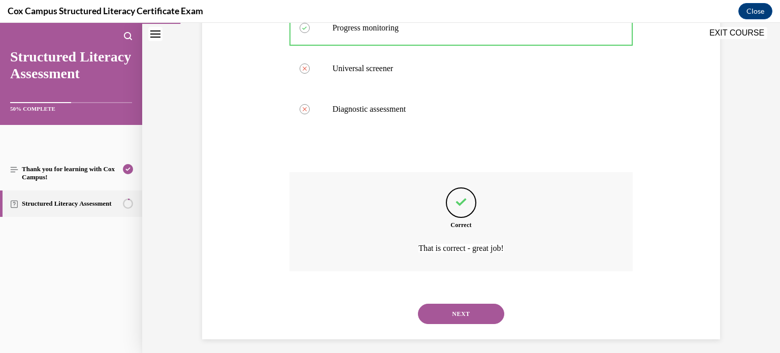
scroll to position [269, 0]
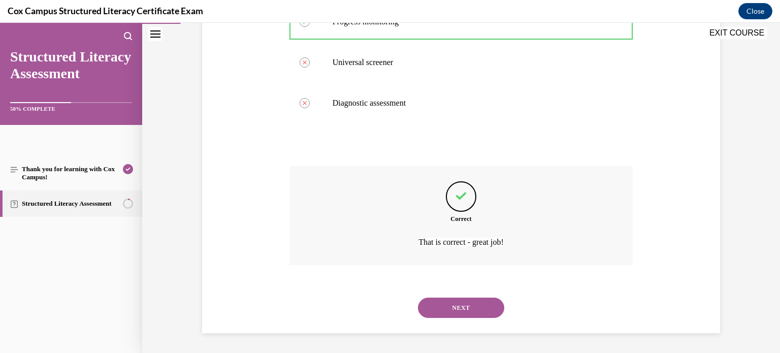
click at [488, 303] on button "NEXT" at bounding box center [461, 308] width 86 height 20
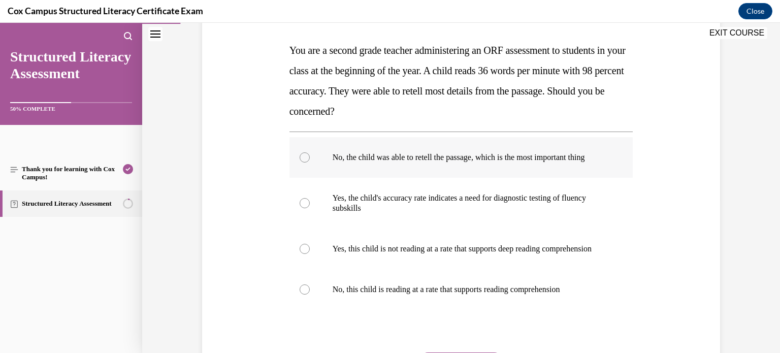
scroll to position [149, 0]
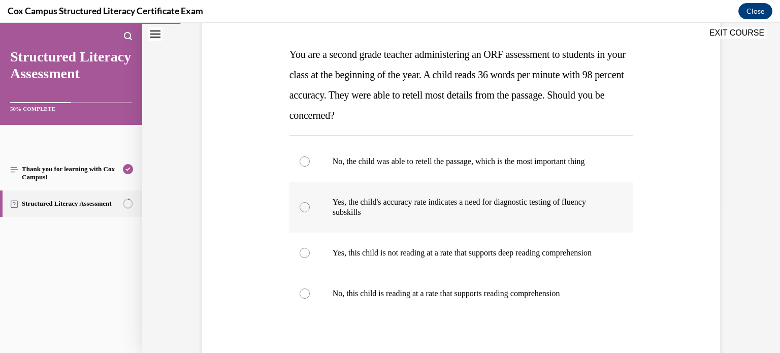
click at [588, 207] on p "Yes, the child's accuracy rate indicates a need for diagnostic testing of fluen…" at bounding box center [470, 207] width 275 height 20
click at [310, 207] on input "Yes, the child's accuracy rate indicates a need for diagnostic testing of fluen…" at bounding box center [305, 207] width 10 height 10
radio input "true"
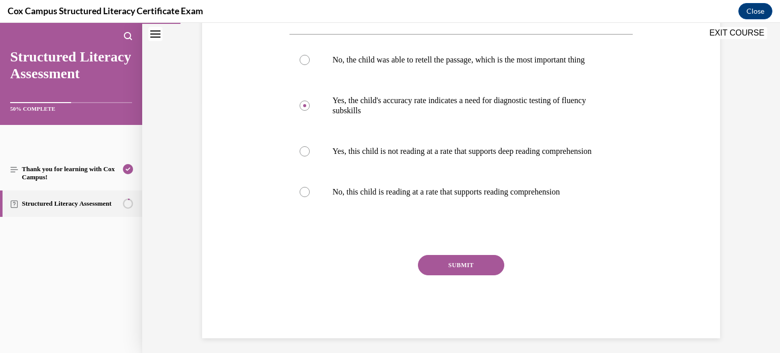
click at [493, 275] on button "SUBMIT" at bounding box center [461, 265] width 86 height 20
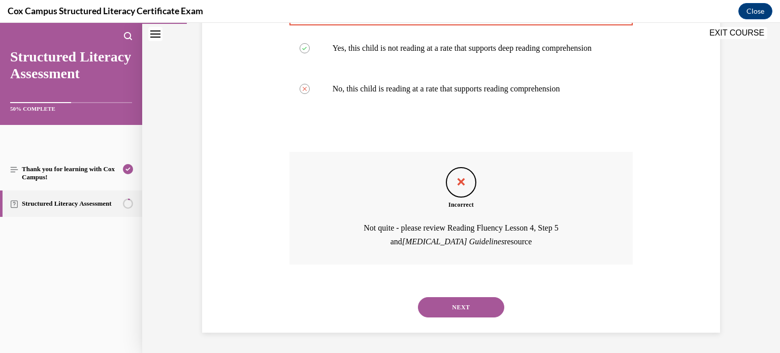
scroll to position [374, 0]
click at [479, 306] on button "NEXT" at bounding box center [461, 307] width 86 height 20
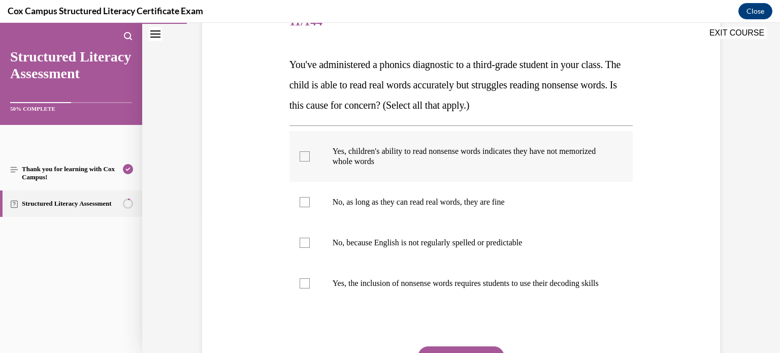
scroll to position [140, 0]
click at [479, 303] on label "Yes, the inclusion of nonsense words requires students to use their decoding sk…" at bounding box center [461, 282] width 344 height 41
click at [310, 287] on input "Yes, the inclusion of nonsense words requires students to use their decoding sk…" at bounding box center [305, 282] width 10 height 10
checkbox input "true"
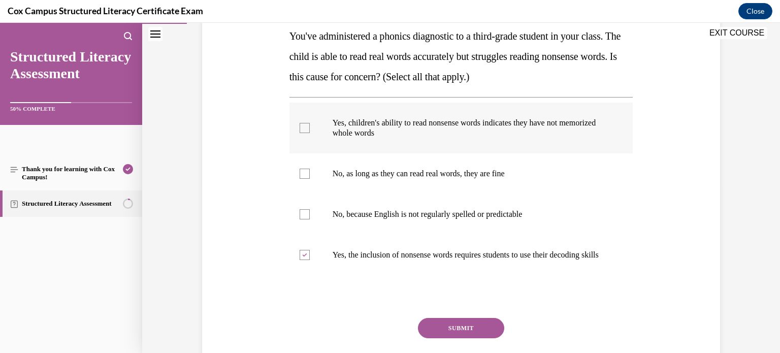
scroll to position [171, 0]
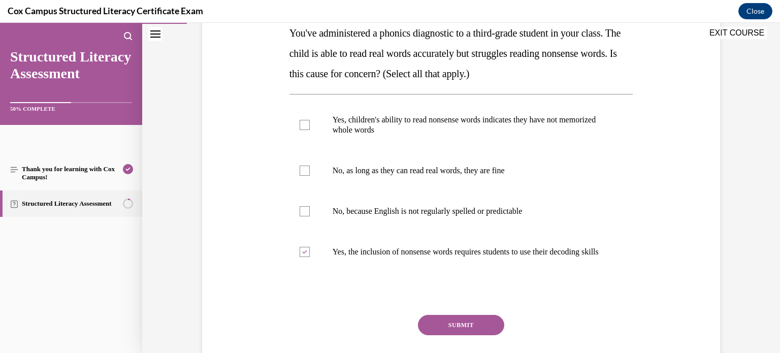
click at [465, 329] on button "SUBMIT" at bounding box center [461, 325] width 86 height 20
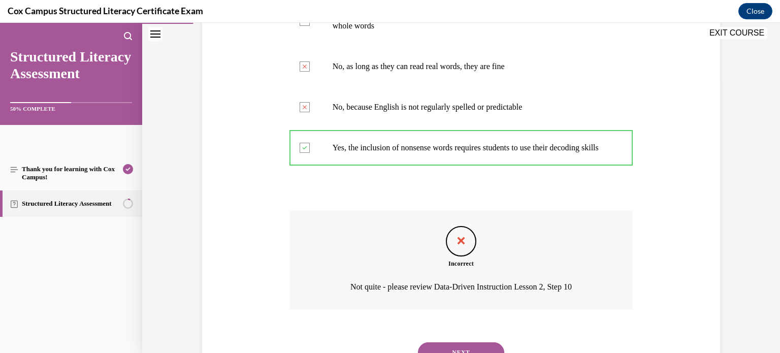
scroll to position [330, 0]
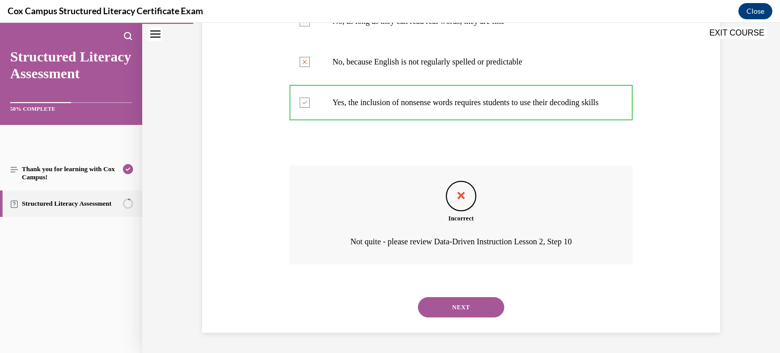
click at [488, 307] on button "NEXT" at bounding box center [461, 307] width 86 height 20
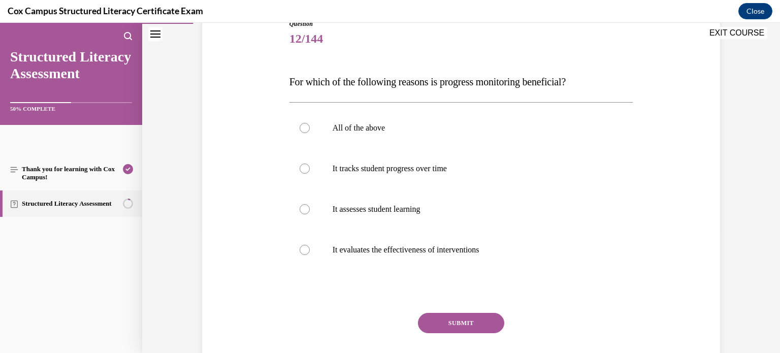
scroll to position [122, 0]
click at [341, 130] on p "All of the above" at bounding box center [470, 127] width 275 height 10
click at [310, 130] on input "All of the above" at bounding box center [305, 127] width 10 height 10
radio input "true"
click at [490, 326] on button "SUBMIT" at bounding box center [461, 322] width 86 height 20
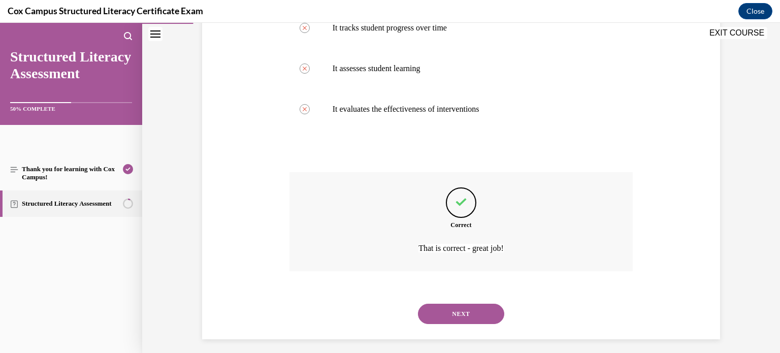
scroll to position [269, 0]
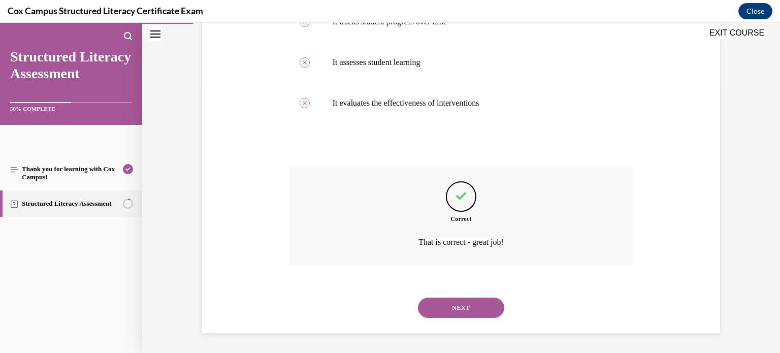
click at [481, 312] on button "NEXT" at bounding box center [461, 308] width 86 height 20
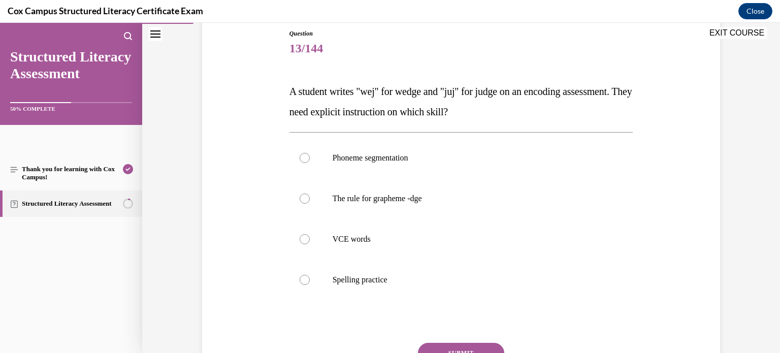
scroll to position [113, 0]
click at [398, 190] on label "The rule for grapheme -dge" at bounding box center [461, 197] width 344 height 41
click at [310, 192] on input "The rule for grapheme -dge" at bounding box center [305, 197] width 10 height 10
radio input "true"
click at [483, 351] on button "SUBMIT" at bounding box center [461, 352] width 86 height 20
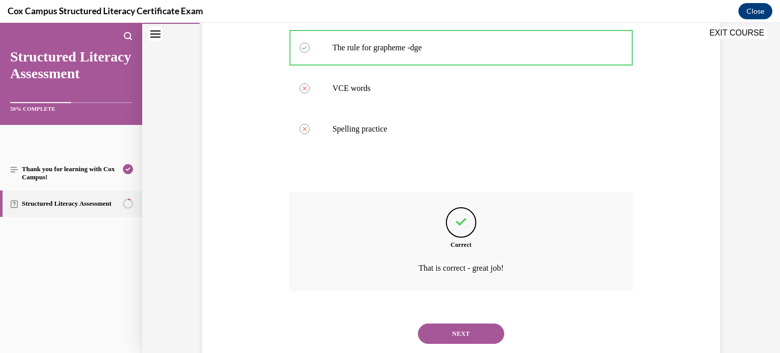
scroll to position [262, 0]
click at [479, 338] on button "NEXT" at bounding box center [461, 335] width 86 height 20
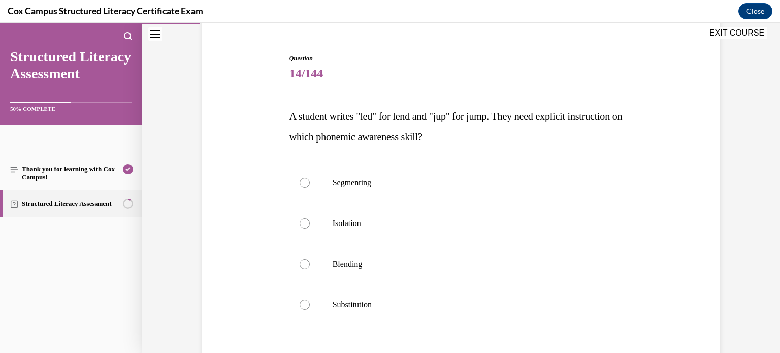
scroll to position [90, 0]
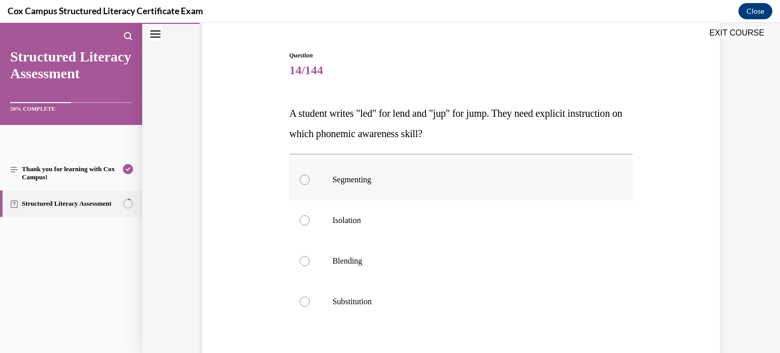
click at [374, 184] on p "Segmenting" at bounding box center [470, 180] width 275 height 10
click at [310, 184] on input "Segmenting" at bounding box center [305, 180] width 10 height 10
radio input "true"
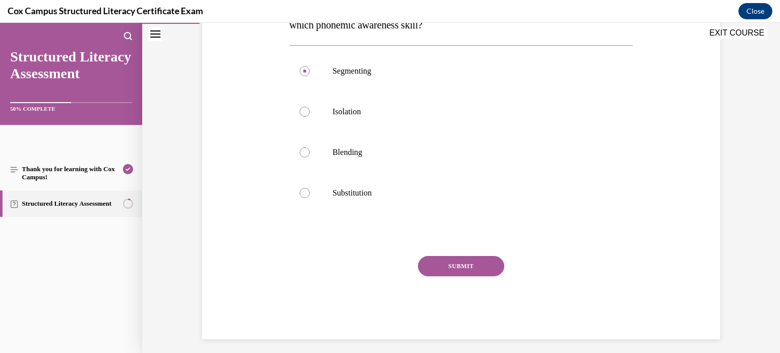
click at [445, 264] on button "SUBMIT" at bounding box center [461, 266] width 86 height 20
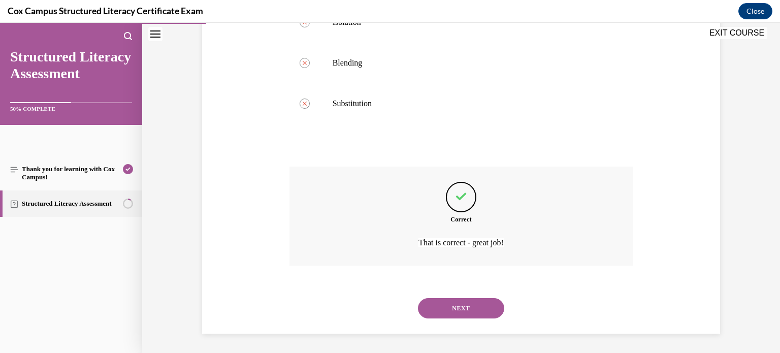
scroll to position [289, 0]
click at [458, 306] on button "NEXT" at bounding box center [461, 308] width 86 height 20
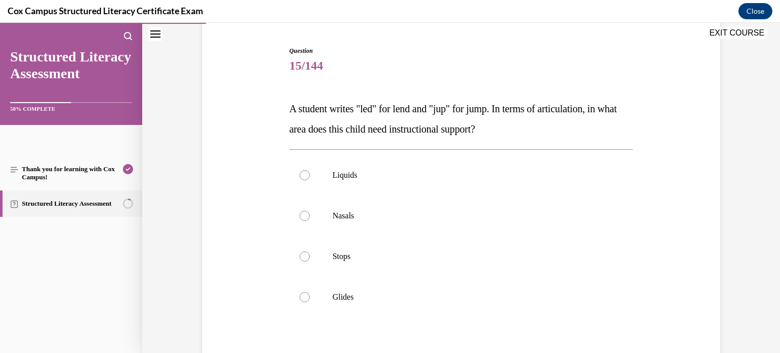
scroll to position [106, 0]
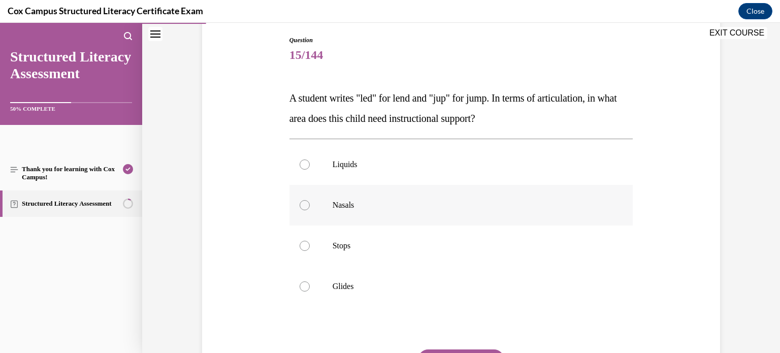
click at [350, 201] on span "Nasals" at bounding box center [344, 205] width 22 height 9
click at [310, 201] on input "Nasals" at bounding box center [305, 205] width 10 height 10
radio input "true"
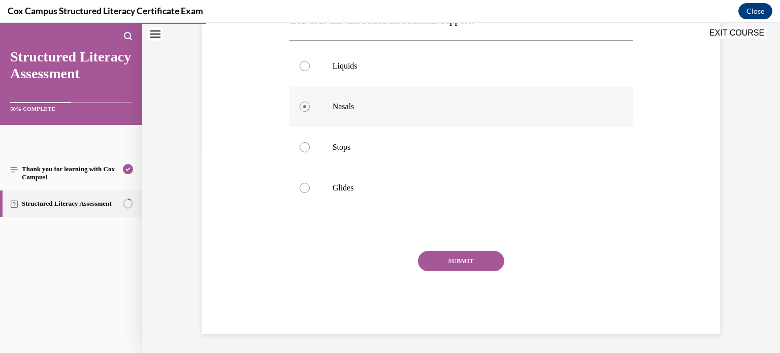
scroll to position [205, 0]
click at [456, 265] on button "SUBMIT" at bounding box center [461, 260] width 86 height 20
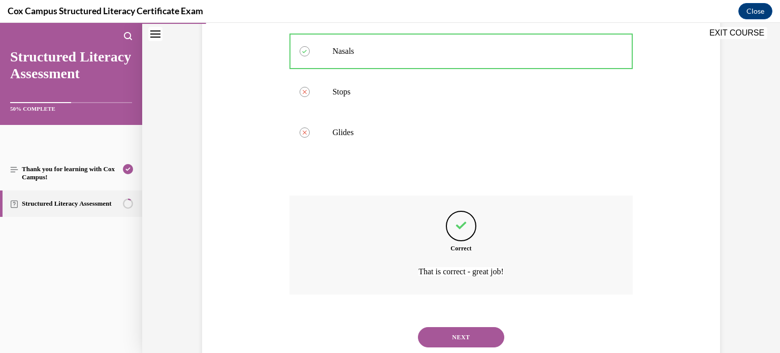
scroll to position [259, 0]
click at [473, 332] on button "NEXT" at bounding box center [461, 338] width 86 height 20
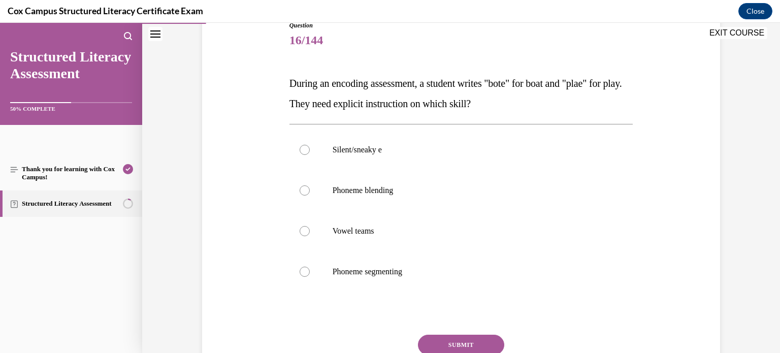
scroll to position [134, 0]
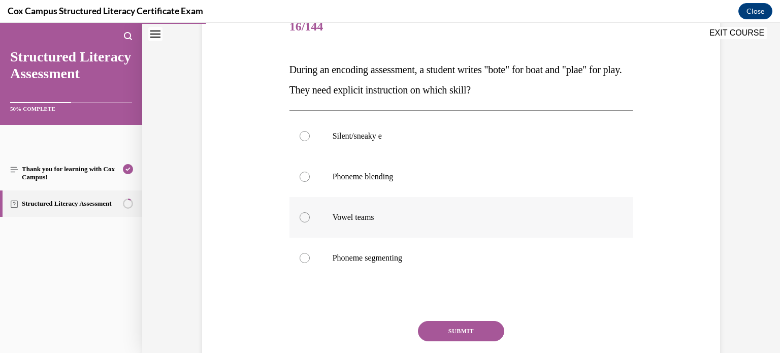
click at [382, 216] on p "Vowel teams" at bounding box center [470, 217] width 275 height 10
click at [310, 216] on input "Vowel teams" at bounding box center [305, 217] width 10 height 10
radio input "true"
click at [459, 323] on button "SUBMIT" at bounding box center [461, 331] width 86 height 20
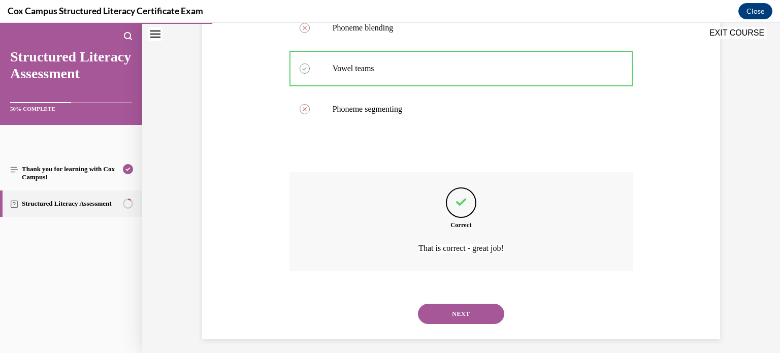
scroll to position [289, 0]
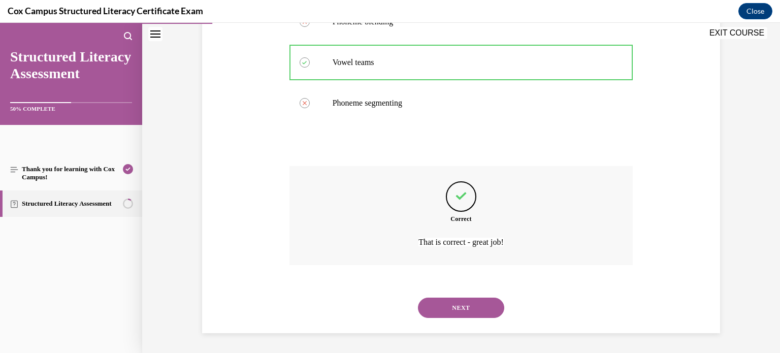
click at [471, 313] on button "NEXT" at bounding box center [461, 308] width 86 height 20
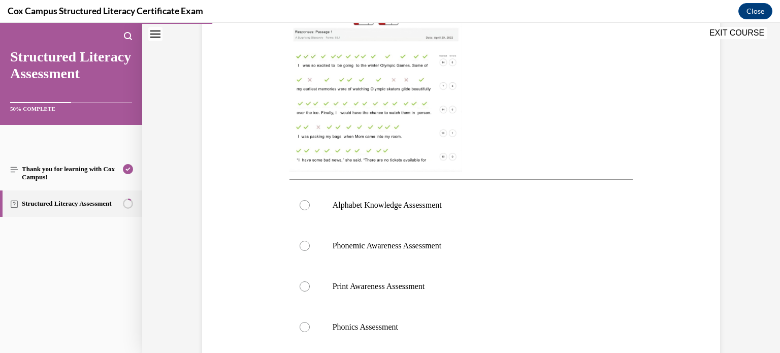
scroll to position [280, 0]
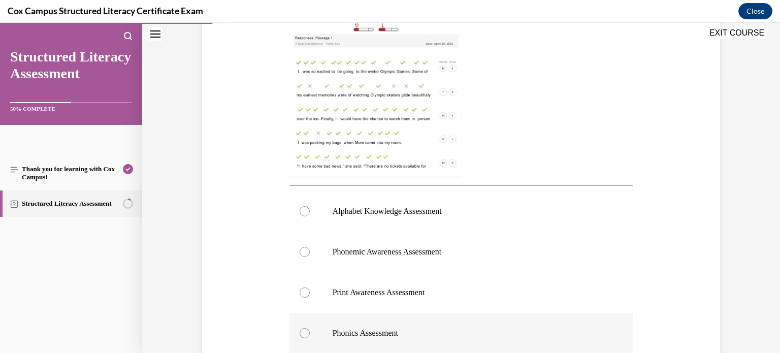
click at [465, 338] on label "Phonics Assessment" at bounding box center [461, 333] width 344 height 41
click at [310, 338] on input "Phonics Assessment" at bounding box center [305, 333] width 10 height 10
radio input "true"
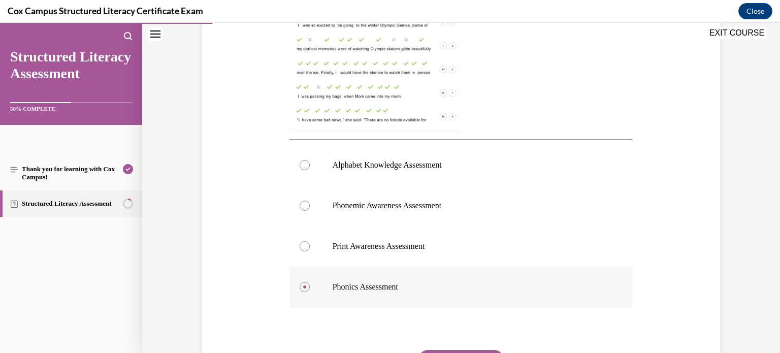
scroll to position [426, 0]
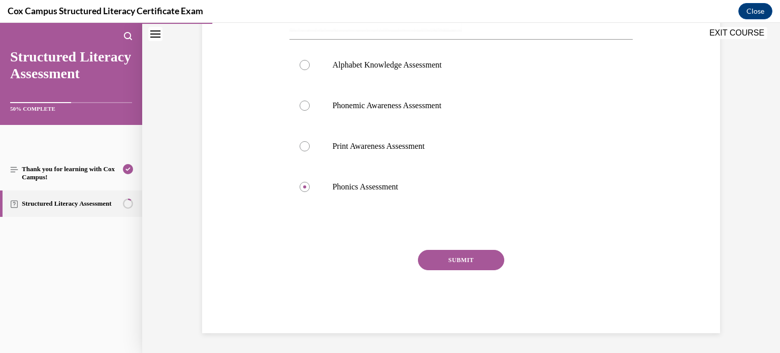
click at [481, 253] on button "SUBMIT" at bounding box center [461, 260] width 86 height 20
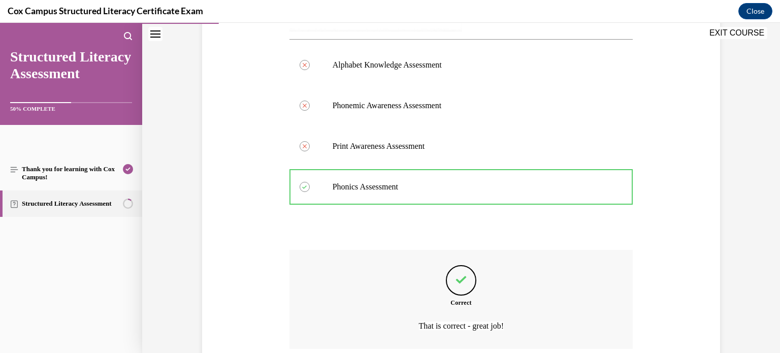
scroll to position [510, 0]
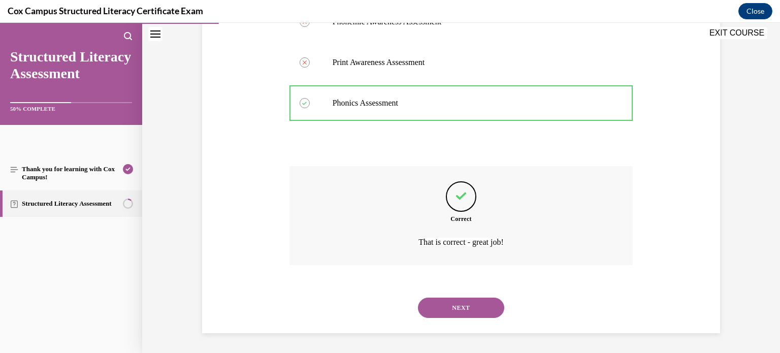
click at [486, 307] on button "NEXT" at bounding box center [461, 308] width 86 height 20
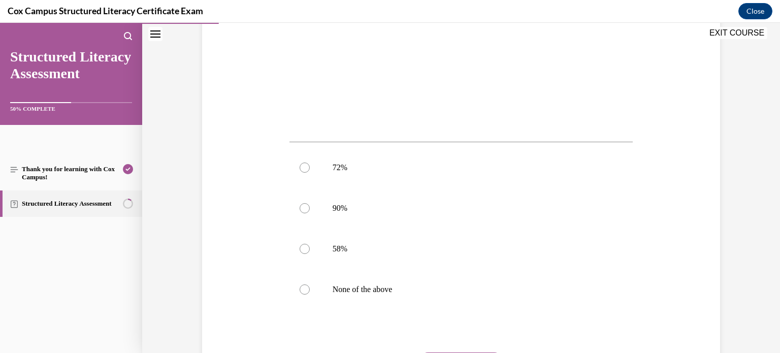
scroll to position [320, 0]
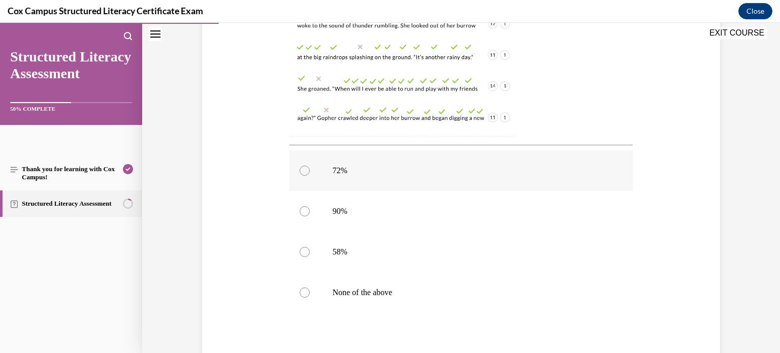
click at [322, 165] on label "72%" at bounding box center [461, 170] width 344 height 41
click at [310, 166] on input "72%" at bounding box center [305, 171] width 10 height 10
radio input "true"
click at [301, 210] on div at bounding box center [305, 211] width 10 height 10
click at [301, 210] on input "90%" at bounding box center [305, 211] width 10 height 10
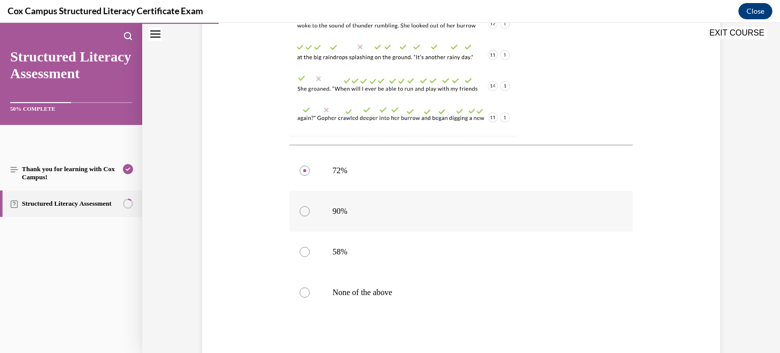
radio input "true"
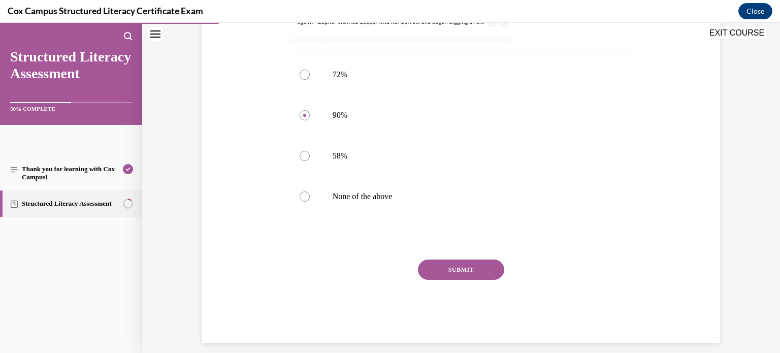
click at [434, 270] on button "SUBMIT" at bounding box center [461, 270] width 86 height 20
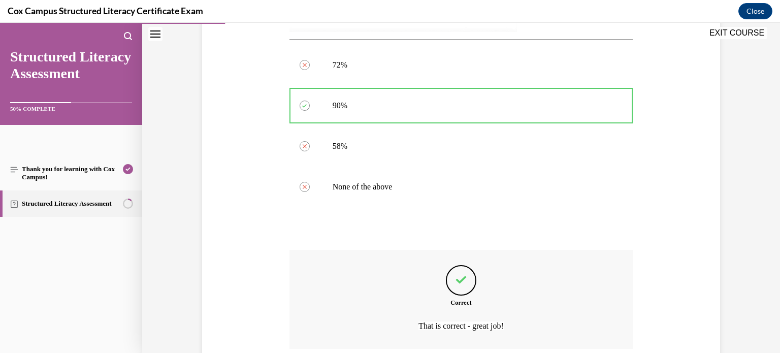
scroll to position [510, 0]
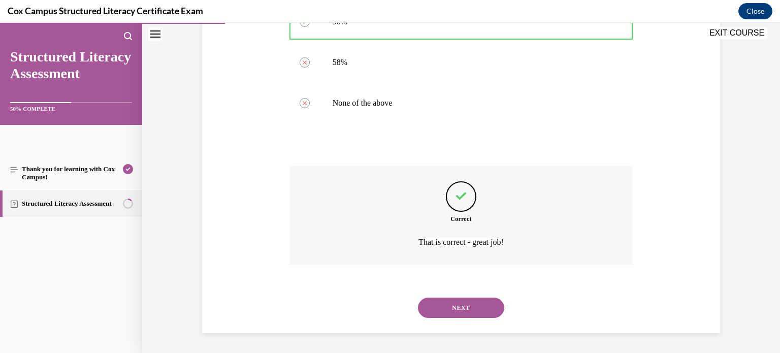
click at [453, 315] on button "NEXT" at bounding box center [461, 308] width 86 height 20
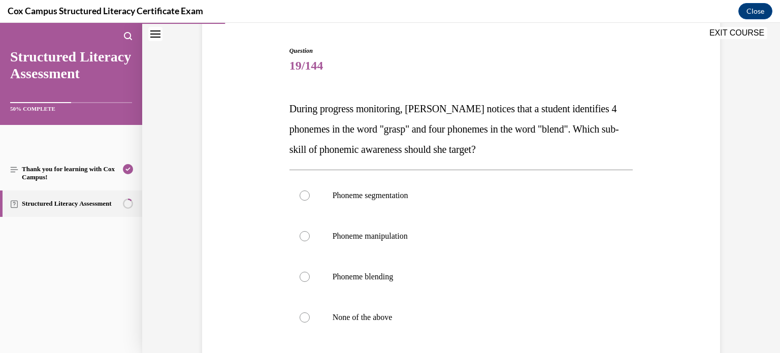
scroll to position [100, 0]
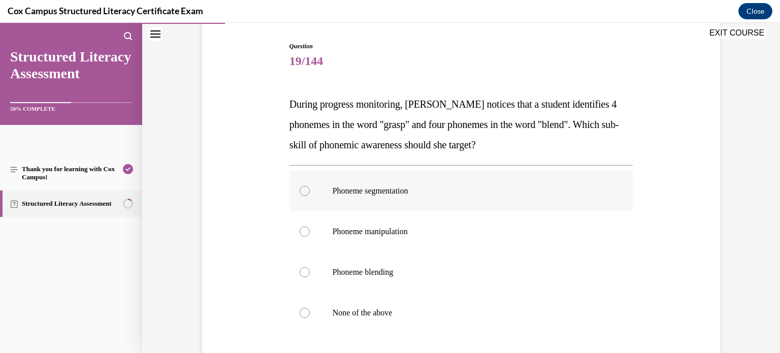
click at [456, 199] on label "Phoneme segmentation" at bounding box center [461, 191] width 344 height 41
click at [310, 196] on input "Phoneme segmentation" at bounding box center [305, 191] width 10 height 10
radio input "true"
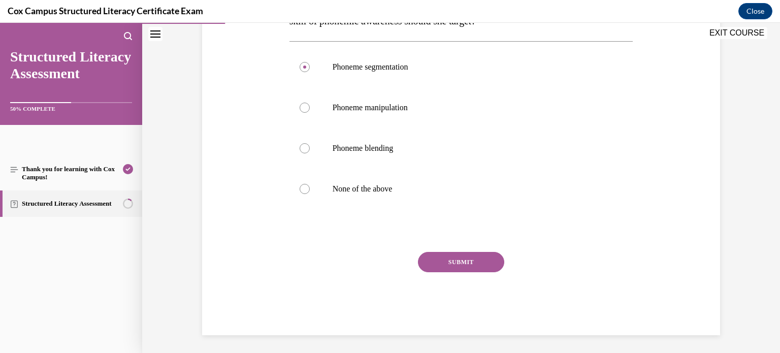
click at [446, 254] on button "SUBMIT" at bounding box center [461, 262] width 86 height 20
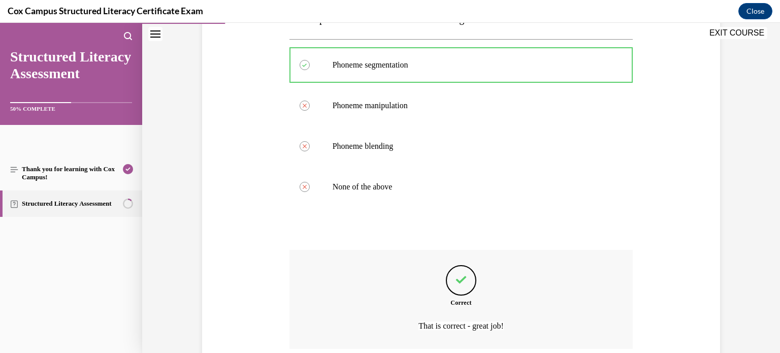
scroll to position [309, 0]
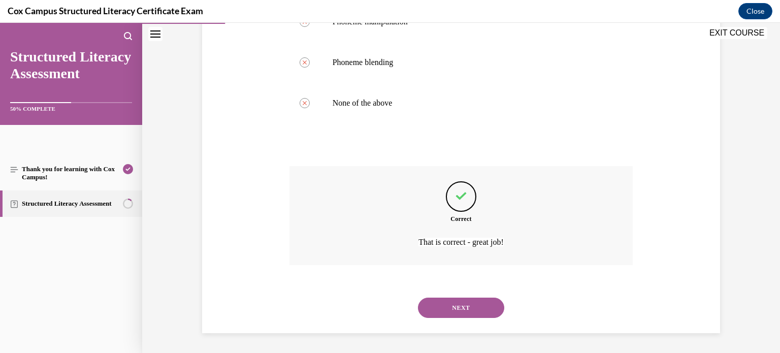
click at [462, 314] on button "NEXT" at bounding box center [461, 308] width 86 height 20
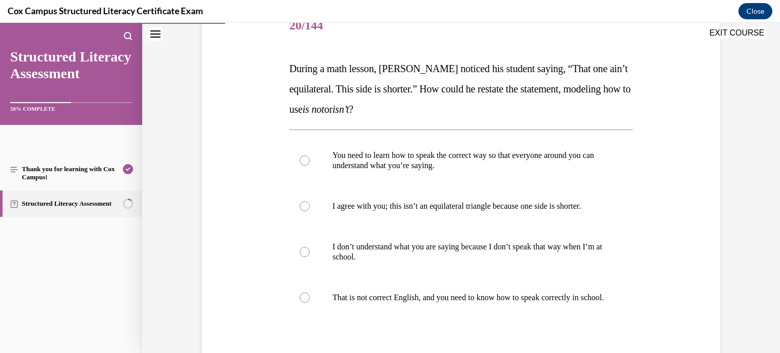
scroll to position [132, 0]
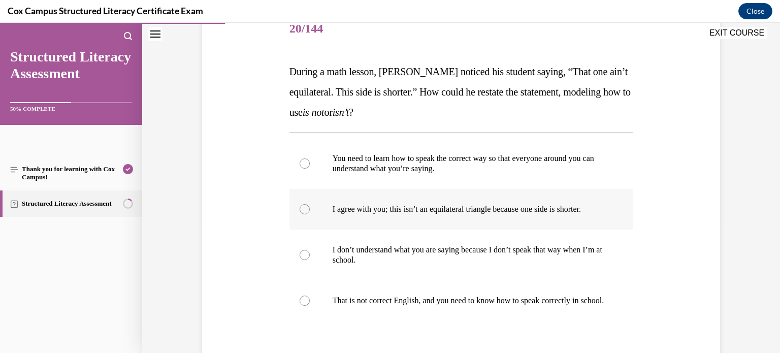
click at [566, 221] on label "I agree with you; this isn’t an equilateral triangle because one side is shorte…" at bounding box center [461, 209] width 344 height 41
click at [310, 214] on input "I agree with you; this isn’t an equilateral triangle because one side is shorte…" at bounding box center [305, 209] width 10 height 10
radio input "true"
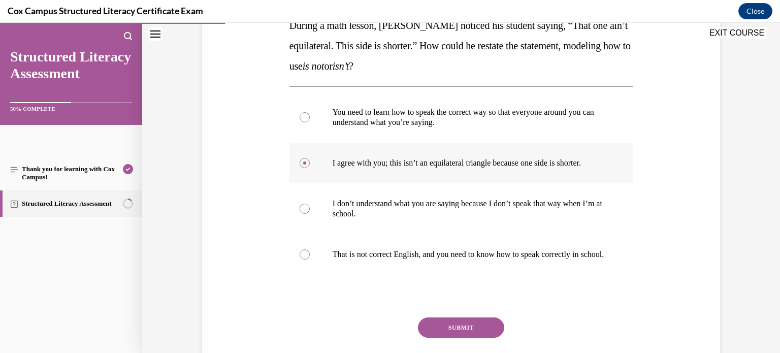
scroll to position [166, 0]
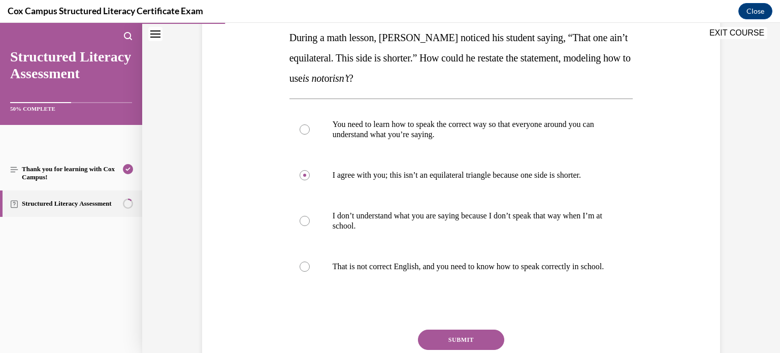
click at [503, 342] on div "SUBMIT" at bounding box center [461, 355] width 344 height 51
click at [495, 345] on button "SUBMIT" at bounding box center [461, 340] width 86 height 20
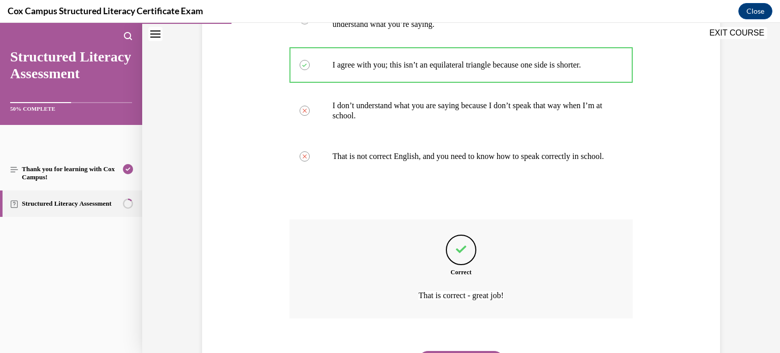
scroll to position [340, 0]
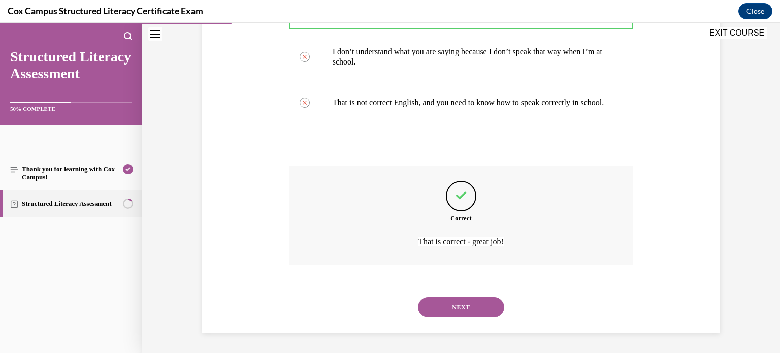
click at [472, 310] on button "NEXT" at bounding box center [461, 307] width 86 height 20
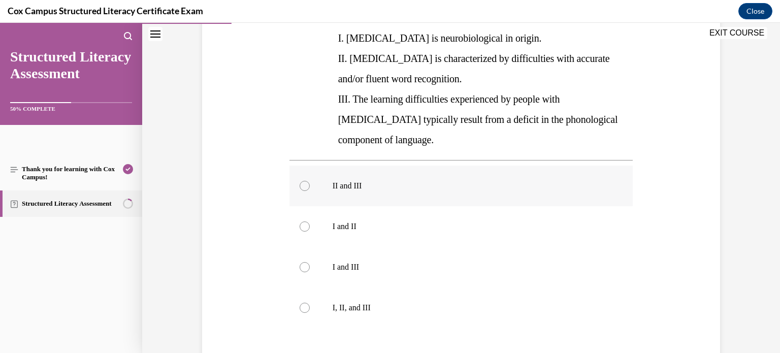
scroll to position [223, 0]
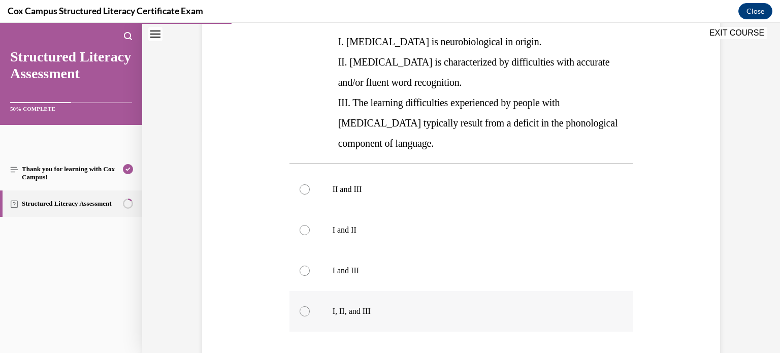
click at [354, 306] on p "I, II, and III" at bounding box center [470, 311] width 275 height 10
click at [310, 306] on input "I, II, and III" at bounding box center [305, 311] width 10 height 10
radio input "true"
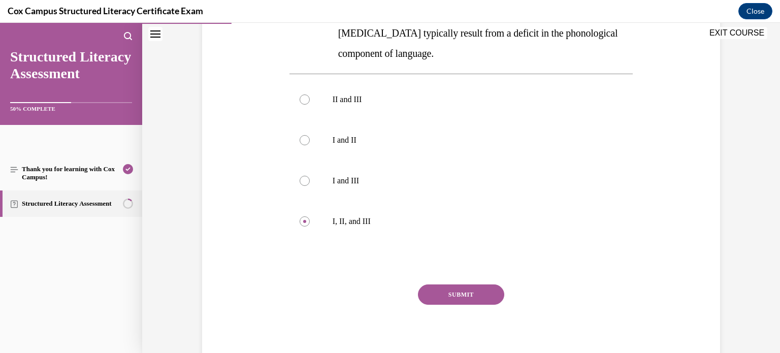
click at [456, 284] on button "SUBMIT" at bounding box center [461, 294] width 86 height 20
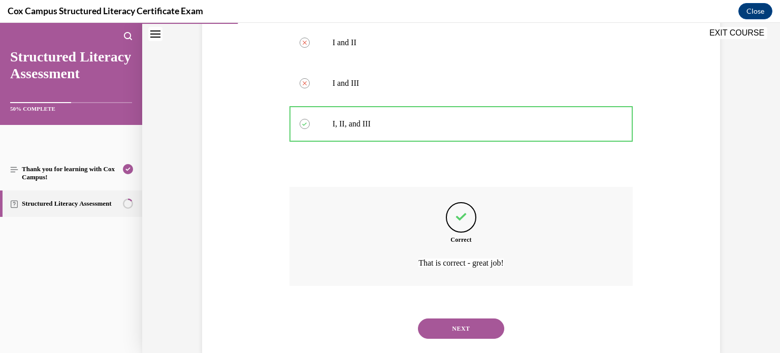
scroll to position [411, 0]
click at [456, 318] on button "NEXT" at bounding box center [461, 328] width 86 height 20
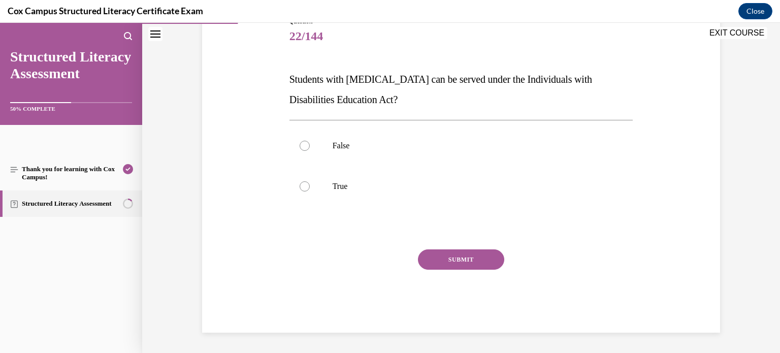
scroll to position [112, 0]
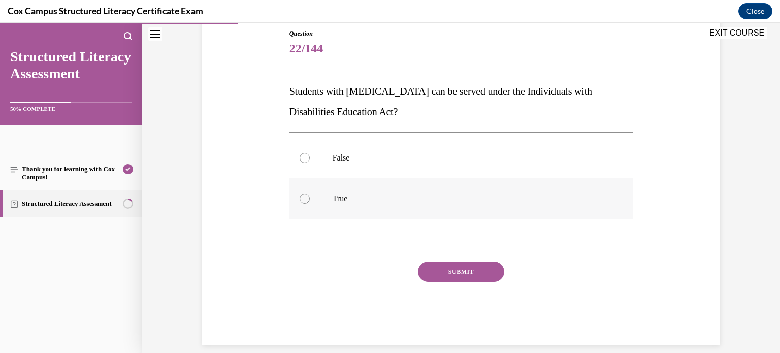
click at [347, 188] on label "True" at bounding box center [461, 198] width 344 height 41
click at [310, 193] on input "True" at bounding box center [305, 198] width 10 height 10
radio input "true"
click at [472, 274] on button "SUBMIT" at bounding box center [461, 272] width 86 height 20
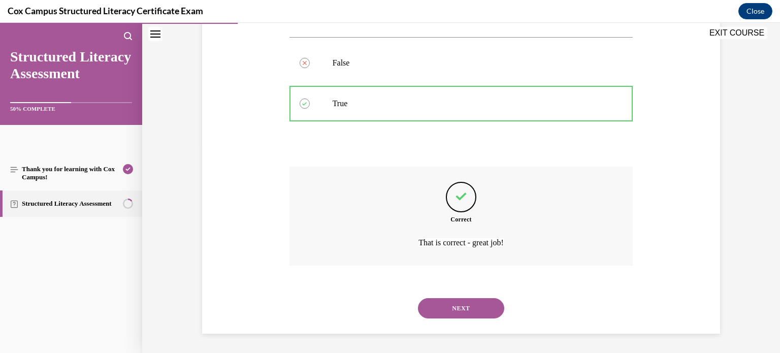
scroll to position [208, 0]
click at [479, 312] on button "NEXT" at bounding box center [461, 308] width 86 height 20
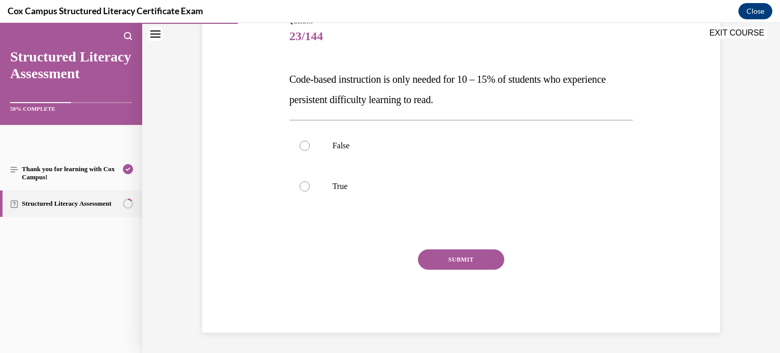
scroll to position [112, 0]
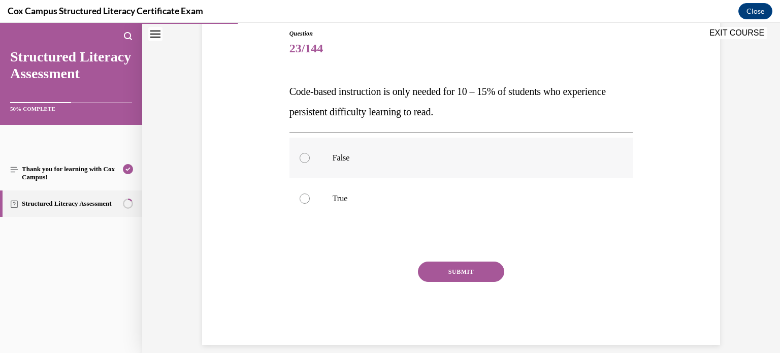
click at [382, 171] on label "False" at bounding box center [461, 158] width 344 height 41
click at [310, 163] on input "False" at bounding box center [305, 158] width 10 height 10
radio input "true"
click at [447, 272] on button "SUBMIT" at bounding box center [461, 272] width 86 height 20
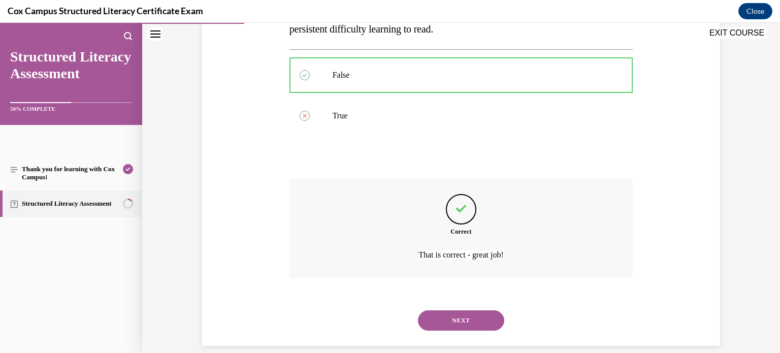
scroll to position [208, 0]
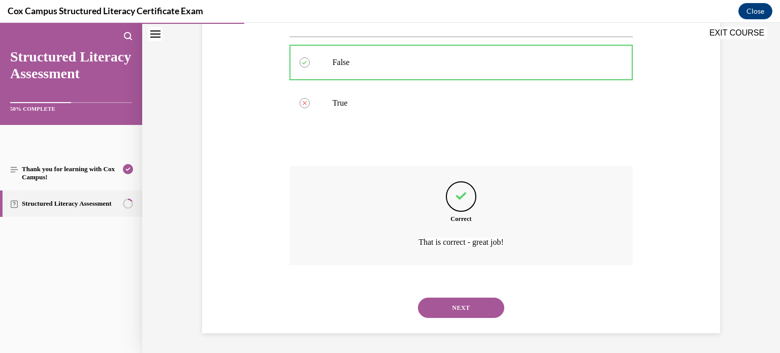
click at [461, 298] on button "NEXT" at bounding box center [461, 308] width 86 height 20
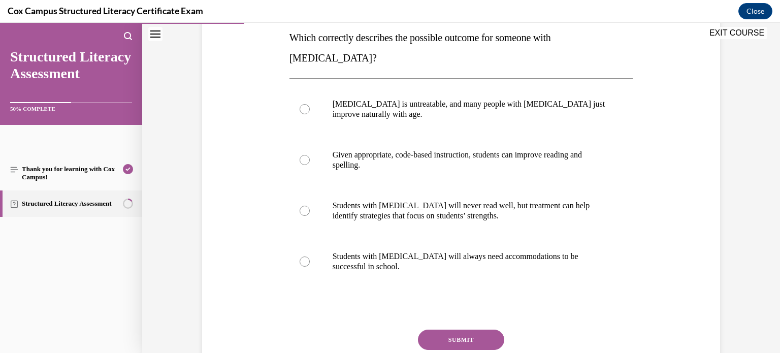
scroll to position [167, 0]
click at [357, 149] on p "Given appropriate, code-based instruction, students can improve reading and spe…" at bounding box center [470, 159] width 275 height 20
click at [310, 154] on input "Given appropriate, code-based instruction, students can improve reading and spe…" at bounding box center [305, 159] width 10 height 10
radio input "true"
click at [460, 329] on button "SUBMIT" at bounding box center [461, 339] width 86 height 20
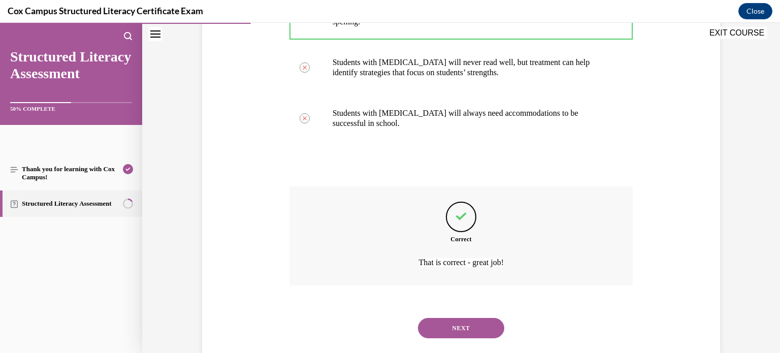
scroll to position [308, 0]
click at [460, 320] on div "NEXT" at bounding box center [461, 329] width 344 height 41
click at [469, 319] on button "NEXT" at bounding box center [461, 329] width 86 height 20
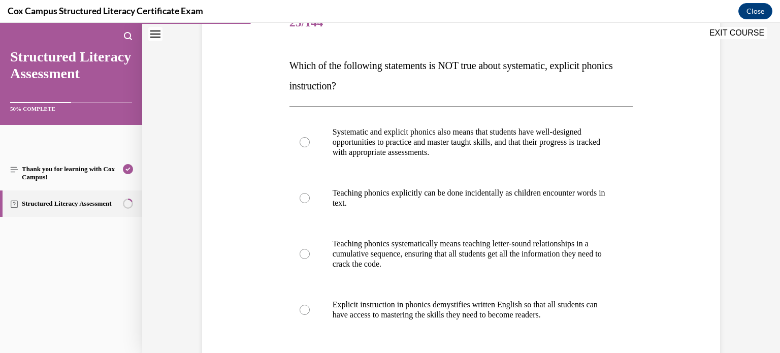
scroll to position [135, 0]
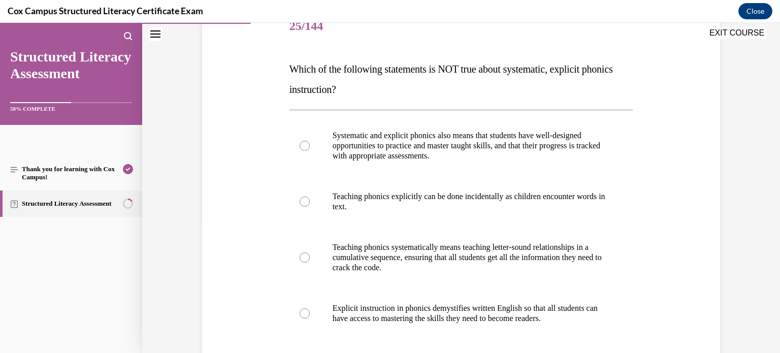
click at [469, 307] on p "Explicit instruction in phonics demystifies written English so that all student…" at bounding box center [470, 313] width 275 height 20
click at [310, 308] on input "Explicit instruction in phonics demystifies written English so that all student…" at bounding box center [305, 313] width 10 height 10
radio input "true"
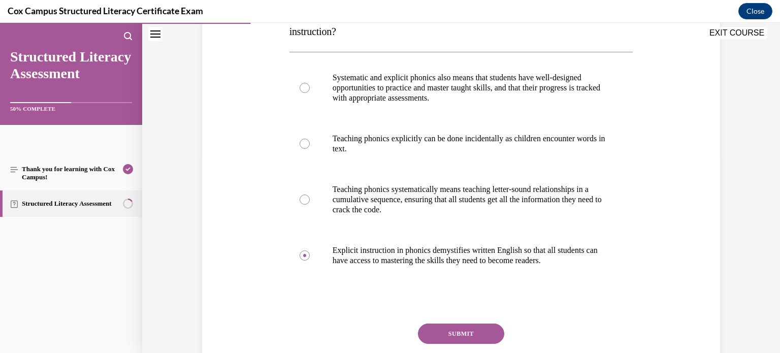
click at [472, 338] on button "SUBMIT" at bounding box center [461, 334] width 86 height 20
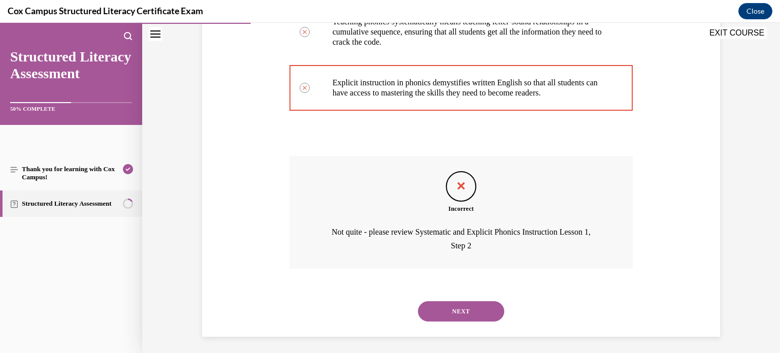
scroll to position [364, 0]
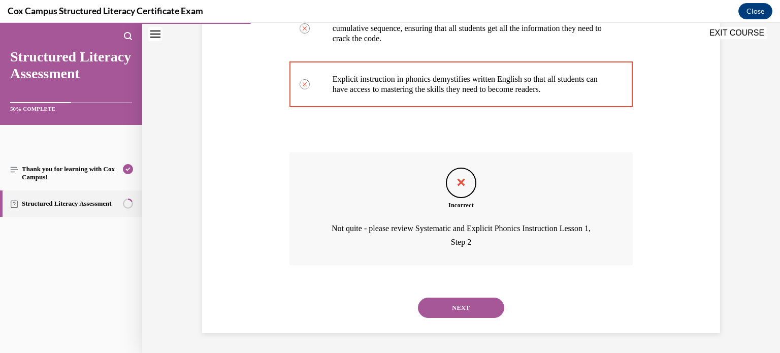
click at [478, 299] on button "NEXT" at bounding box center [461, 308] width 86 height 20
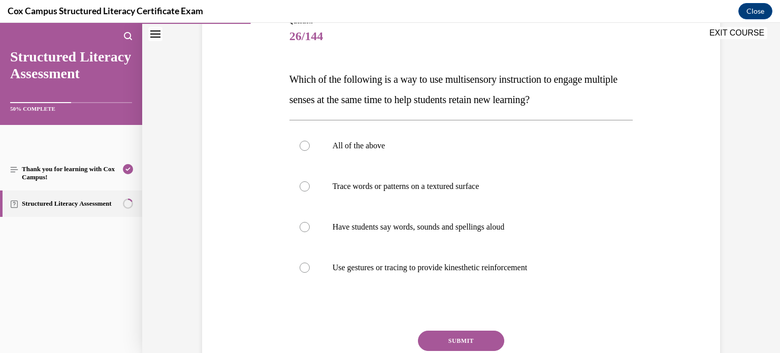
scroll to position [131, 0]
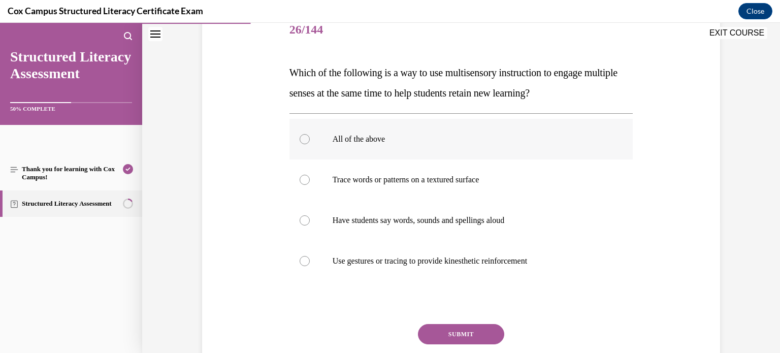
click at [367, 148] on label "All of the above" at bounding box center [461, 139] width 344 height 41
click at [310, 144] on input "All of the above" at bounding box center [305, 139] width 10 height 10
radio input "true"
click at [465, 331] on button "SUBMIT" at bounding box center [461, 334] width 86 height 20
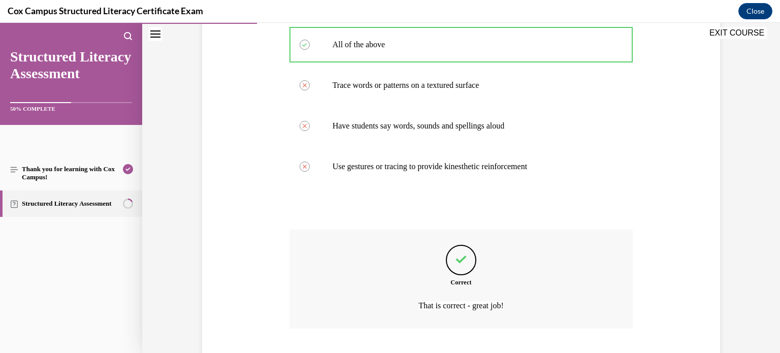
scroll to position [289, 0]
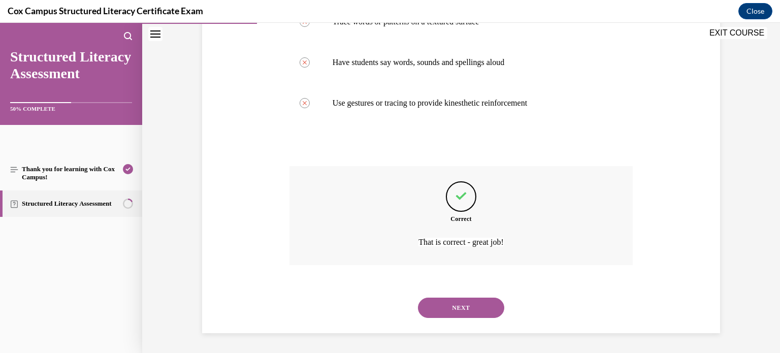
click at [468, 310] on button "NEXT" at bounding box center [461, 308] width 86 height 20
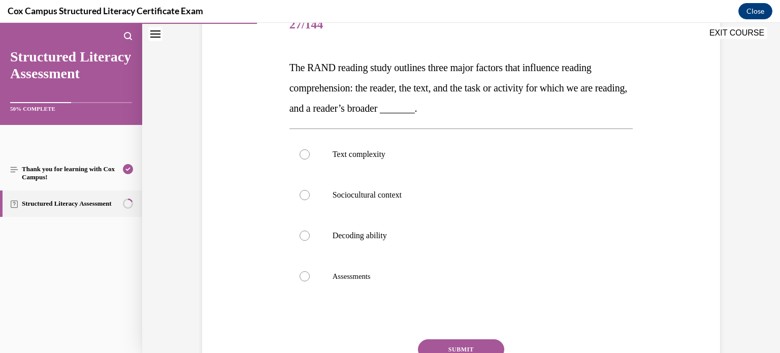
scroll to position [137, 0]
click at [400, 193] on p "Sociocultural context" at bounding box center [470, 194] width 275 height 10
click at [310, 193] on input "Sociocultural context" at bounding box center [305, 194] width 10 height 10
radio input "true"
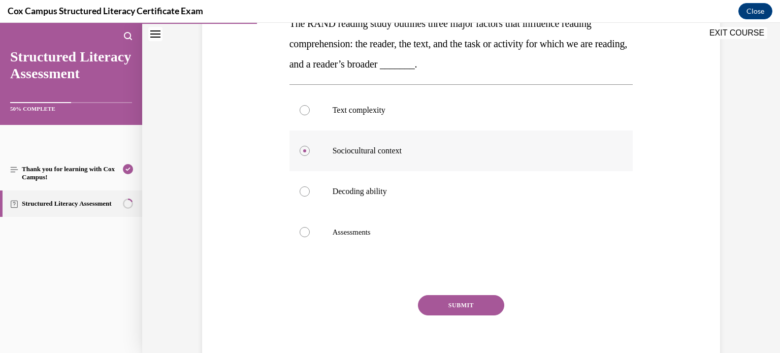
scroll to position [181, 0]
click at [462, 310] on button "SUBMIT" at bounding box center [461, 305] width 86 height 20
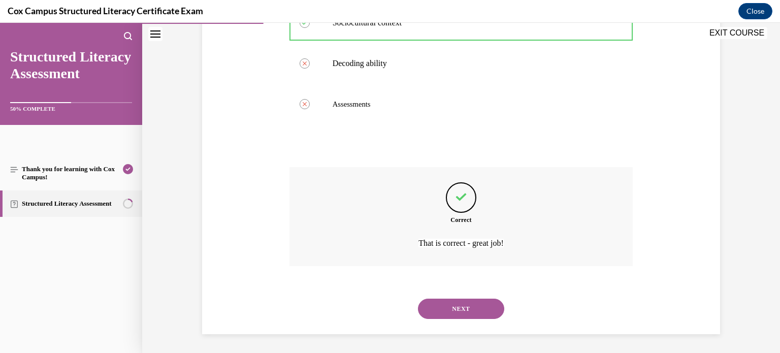
scroll to position [309, 0]
click at [467, 302] on button "NEXT" at bounding box center [461, 308] width 86 height 20
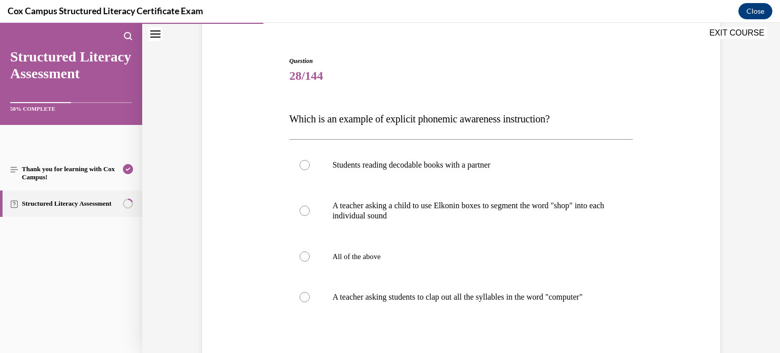
scroll to position [82, 0]
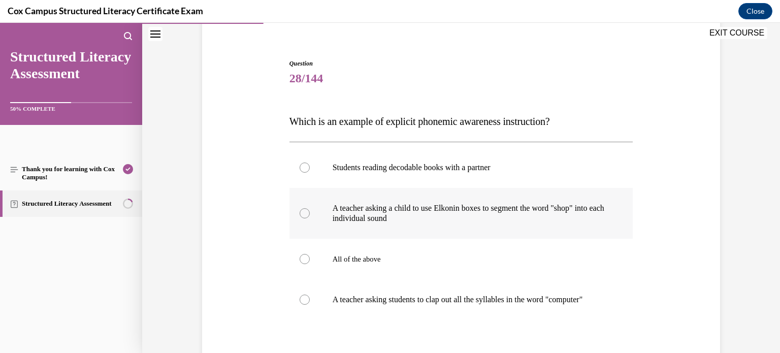
click at [528, 205] on p "A teacher asking a child to use Elkonin boxes to segment the word "shop" into e…" at bounding box center [470, 213] width 275 height 20
click at [310, 208] on input "A teacher asking a child to use Elkonin boxes to segment the word "shop" into e…" at bounding box center [305, 213] width 10 height 10
radio input "true"
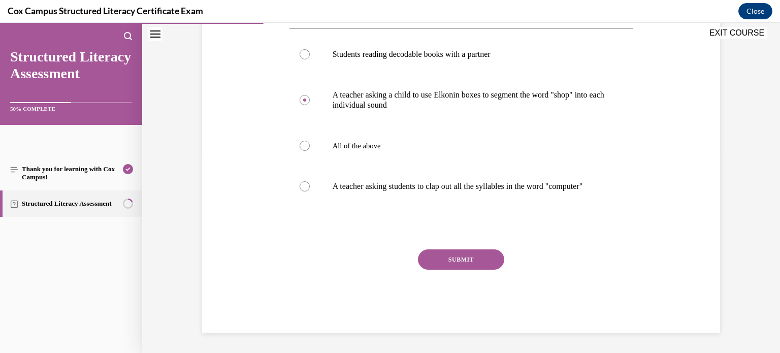
click at [471, 262] on button "SUBMIT" at bounding box center [461, 259] width 86 height 20
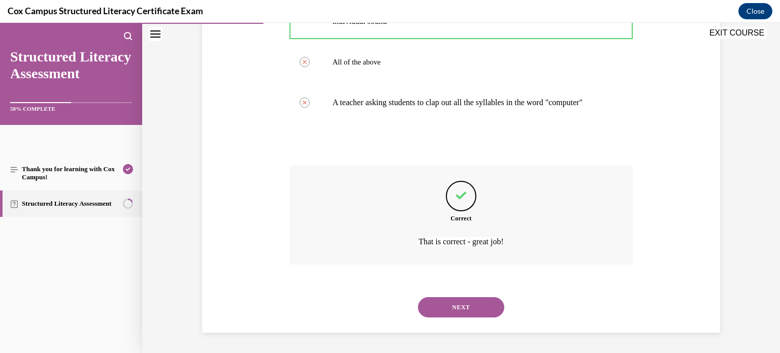
scroll to position [289, 0]
click at [489, 304] on button "NEXT" at bounding box center [461, 307] width 86 height 20
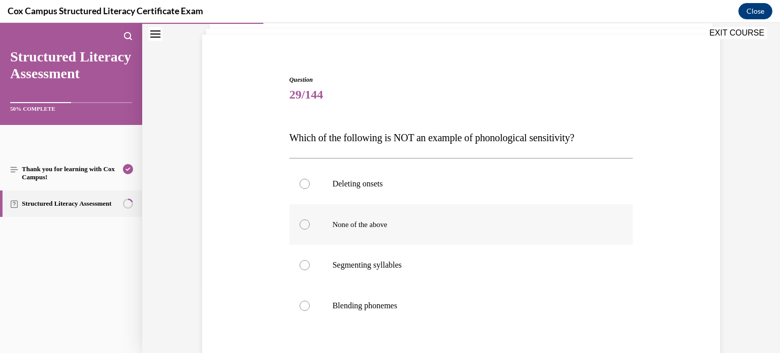
scroll to position [63, 0]
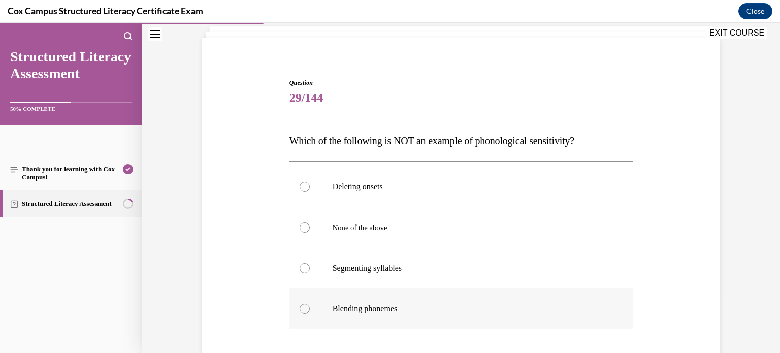
click at [466, 290] on label "Blending phonemes" at bounding box center [461, 308] width 344 height 41
click at [310, 304] on input "Blending phonemes" at bounding box center [305, 309] width 10 height 10
radio input "true"
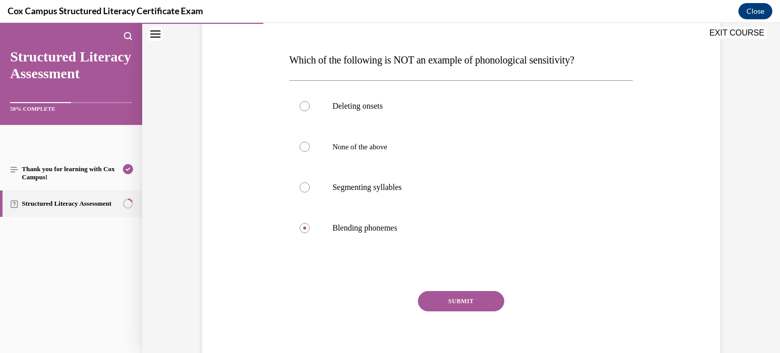
click at [468, 296] on button "SUBMIT" at bounding box center [461, 301] width 86 height 20
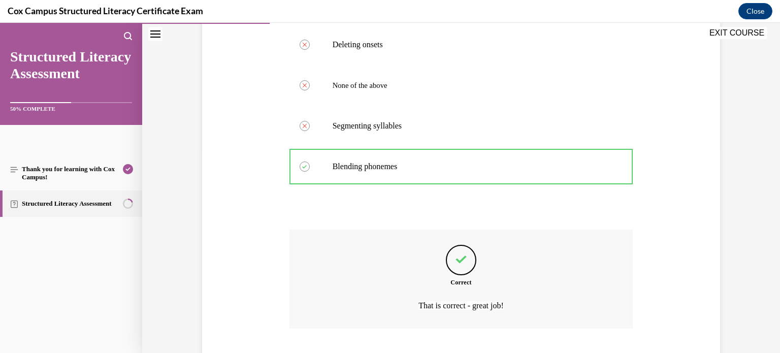
scroll to position [269, 0]
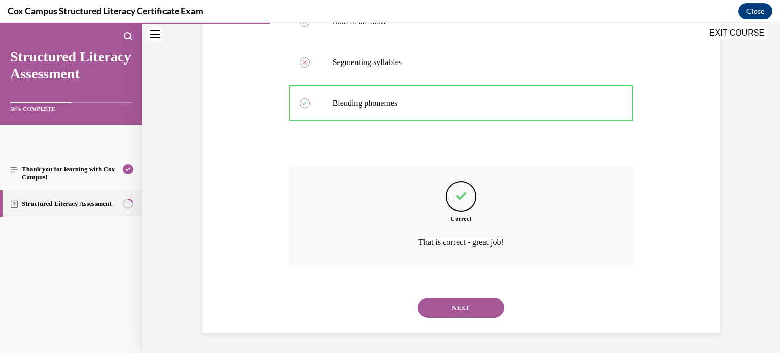
click at [473, 310] on button "NEXT" at bounding box center [461, 308] width 86 height 20
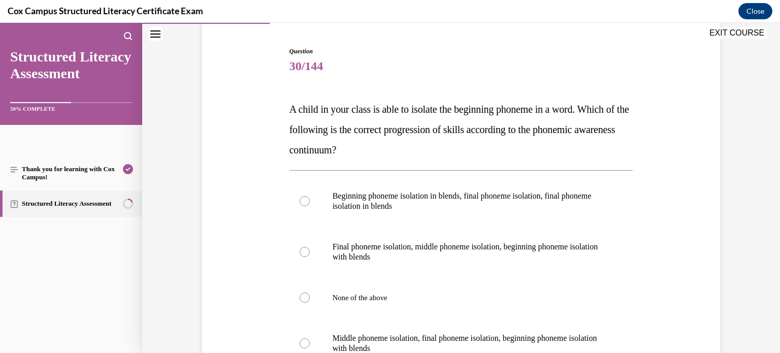
scroll to position [95, 0]
click at [432, 313] on label "None of the above" at bounding box center [461, 297] width 344 height 41
click at [310, 302] on input "None of the above" at bounding box center [305, 297] width 10 height 10
radio input "true"
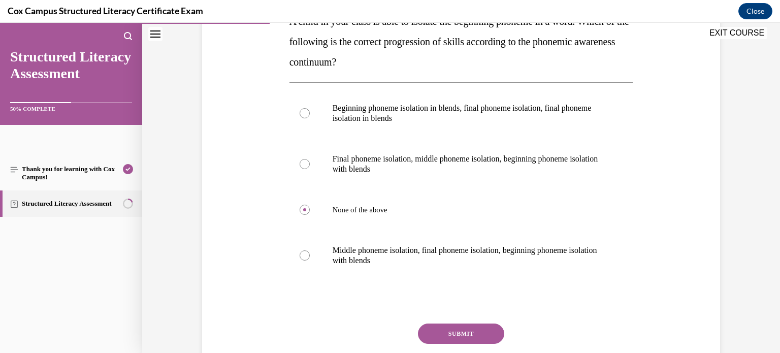
click at [438, 327] on button "SUBMIT" at bounding box center [461, 334] width 86 height 20
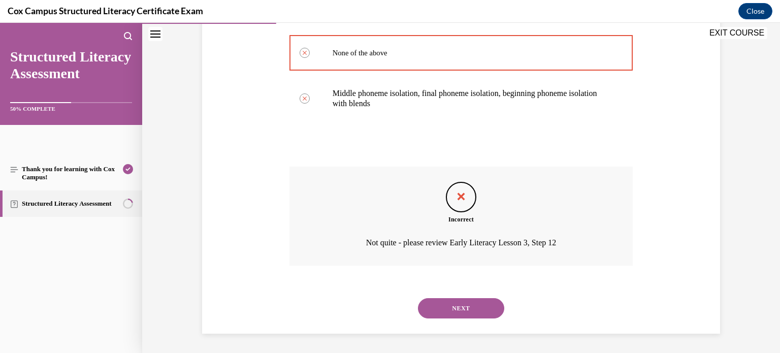
scroll to position [340, 0]
click at [477, 299] on button "NEXT" at bounding box center [461, 308] width 86 height 20
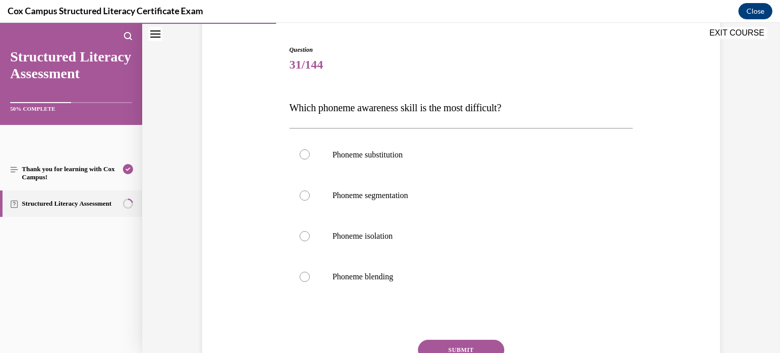
scroll to position [100, 0]
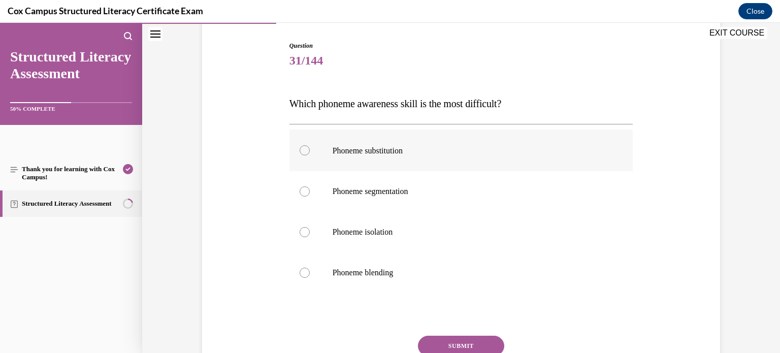
click at [381, 157] on label "Phoneme substitution" at bounding box center [461, 151] width 344 height 42
click at [310, 155] on input "Phoneme substitution" at bounding box center [305, 150] width 10 height 10
radio input "true"
click at [493, 344] on button "SUBMIT" at bounding box center [461, 346] width 86 height 20
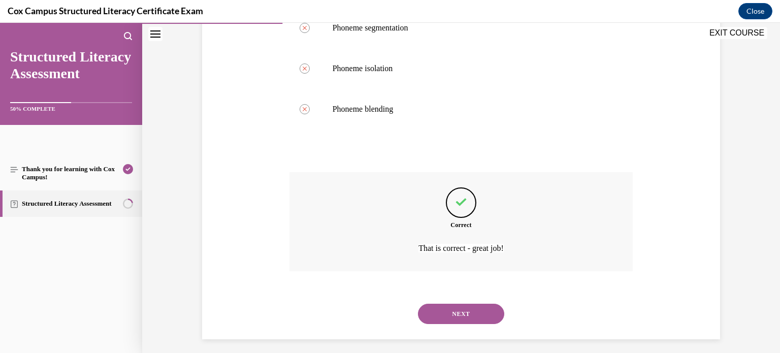
scroll to position [270, 0]
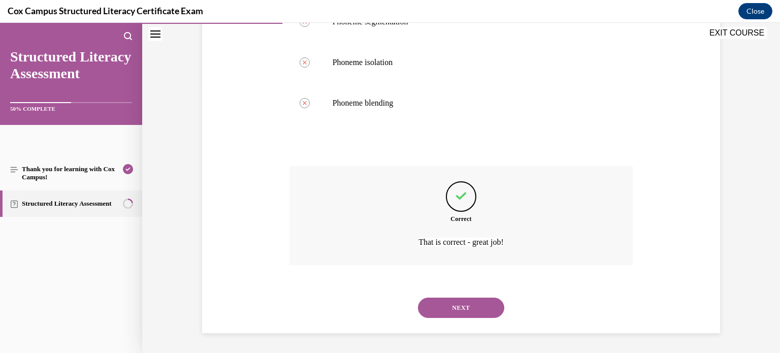
click at [487, 313] on button "NEXT" at bounding box center [461, 308] width 86 height 20
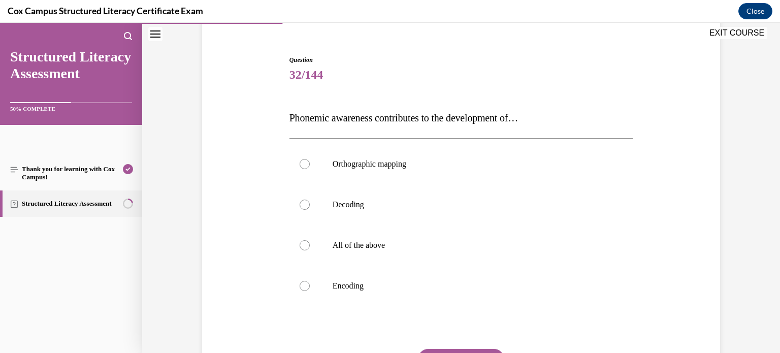
scroll to position [87, 0]
click at [351, 248] on p "All of the above" at bounding box center [470, 244] width 275 height 10
click at [310, 248] on input "All of the above" at bounding box center [305, 244] width 10 height 10
radio input "true"
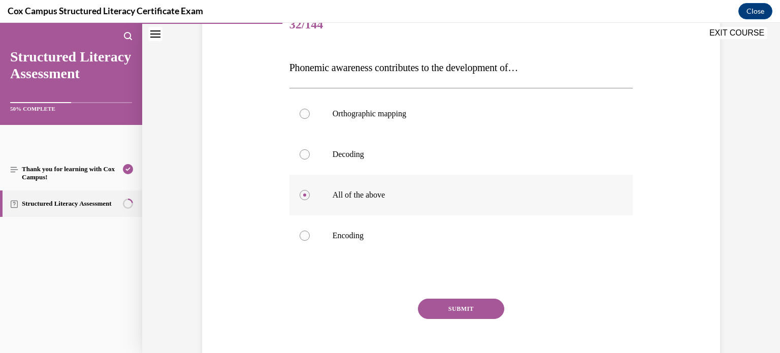
scroll to position [136, 0]
click at [478, 313] on button "SUBMIT" at bounding box center [461, 309] width 86 height 20
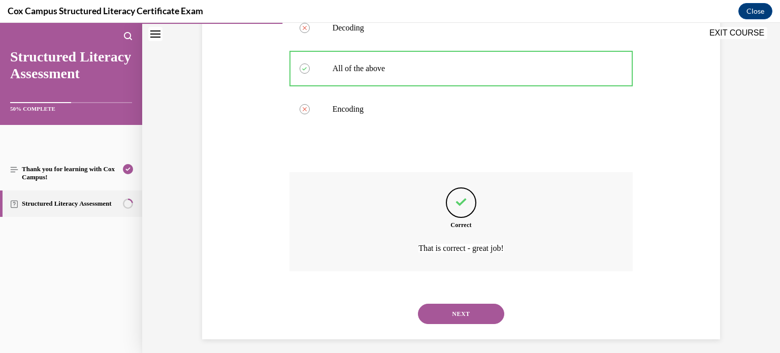
scroll to position [269, 0]
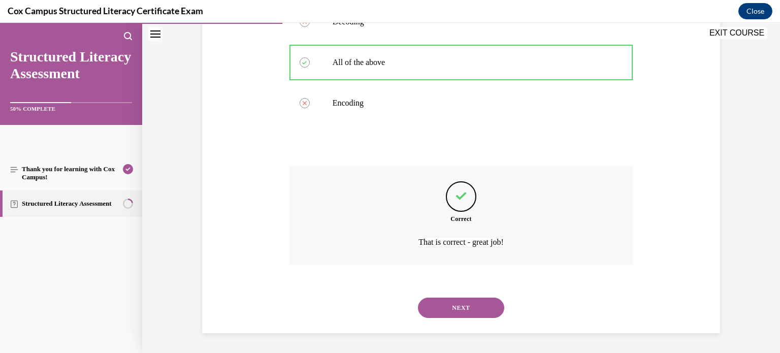
click at [478, 313] on button "NEXT" at bounding box center [461, 308] width 86 height 20
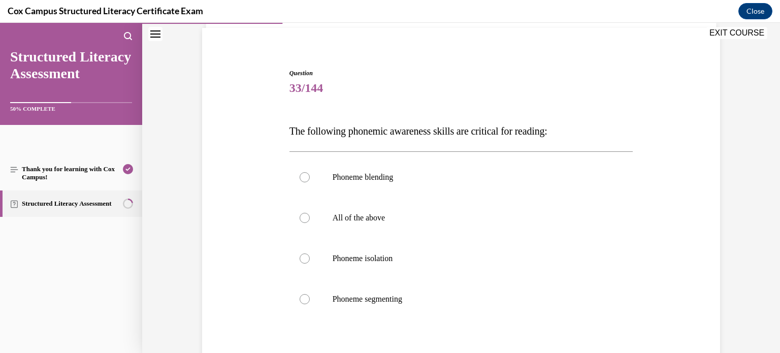
scroll to position [71, 0]
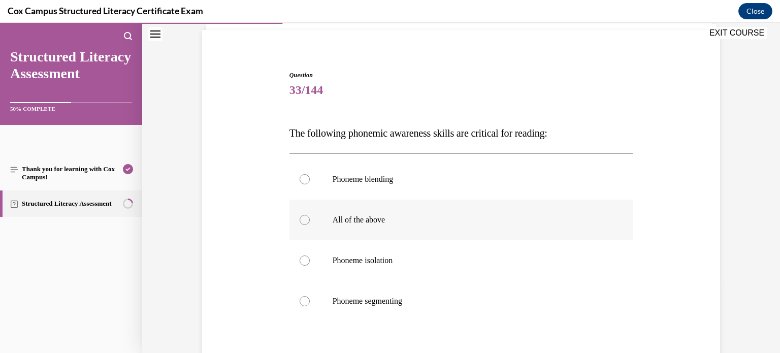
click at [434, 211] on label "All of the above" at bounding box center [461, 220] width 344 height 41
click at [310, 215] on input "All of the above" at bounding box center [305, 220] width 10 height 10
radio input "true"
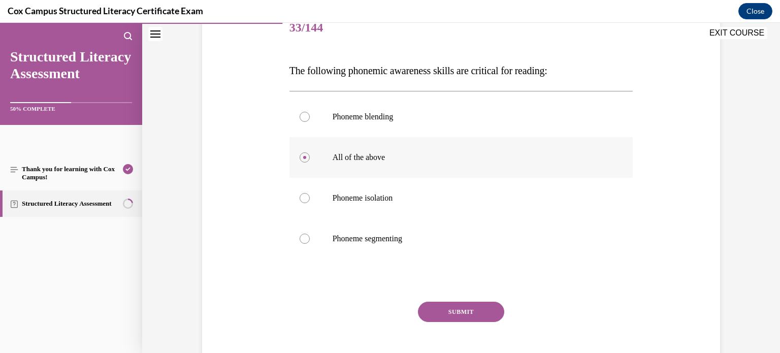
scroll to position [149, 0]
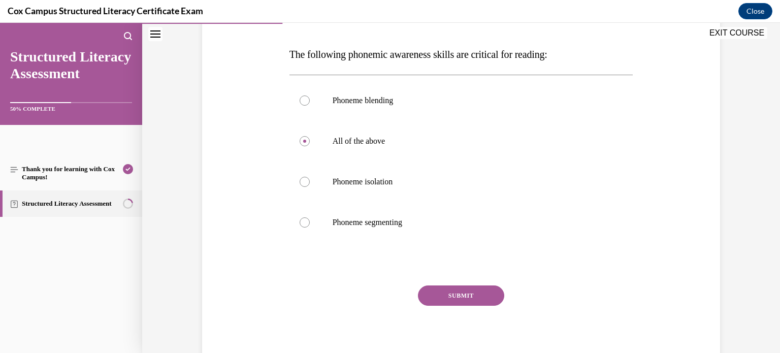
click at [464, 286] on button "SUBMIT" at bounding box center [461, 295] width 86 height 20
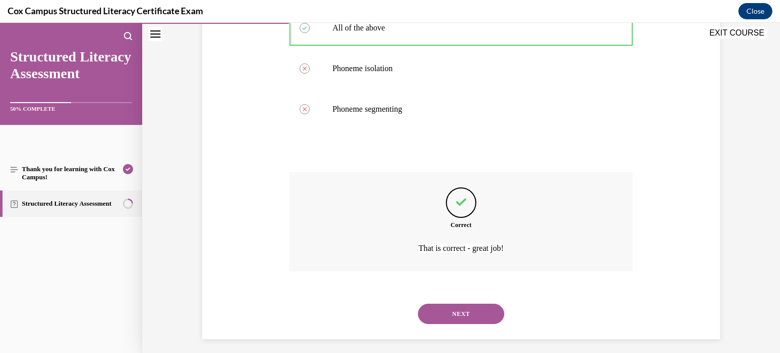
scroll to position [269, 0]
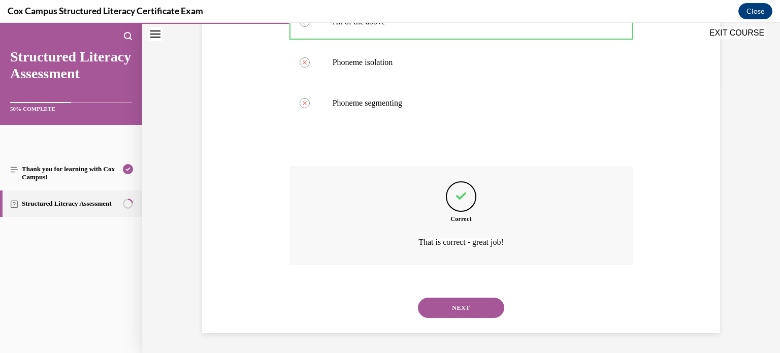
click at [465, 306] on button "NEXT" at bounding box center [461, 308] width 86 height 20
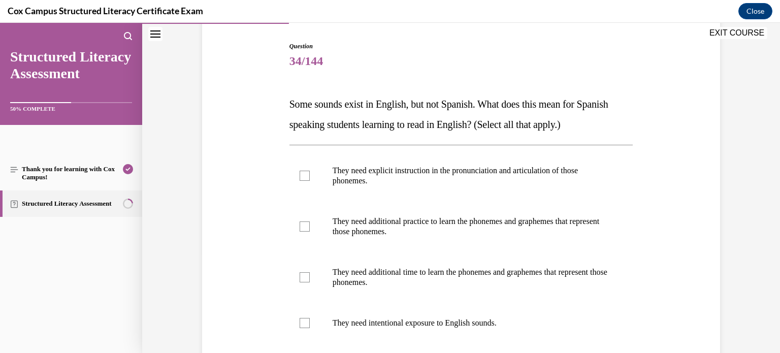
scroll to position [98, 0]
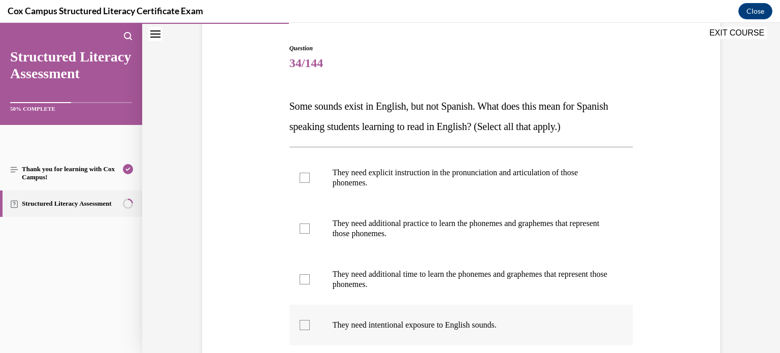
click at [300, 334] on label "They need intentional exposure to English sounds." at bounding box center [461, 325] width 344 height 41
click at [300, 330] on input "They need intentional exposure to English sounds." at bounding box center [305, 325] width 10 height 10
checkbox input "true"
click at [301, 278] on div at bounding box center [305, 279] width 10 height 10
click at [301, 278] on input "They need additional time to learn the phonemes and graphemes that represent th…" at bounding box center [305, 279] width 10 height 10
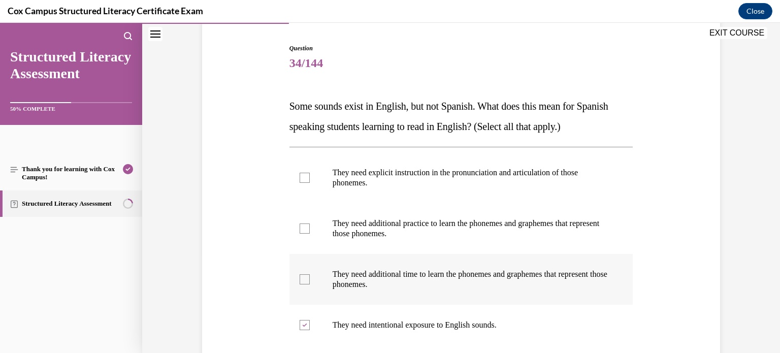
checkbox input "true"
click at [303, 222] on label "They need additional practice to learn the phonemes and graphemes that represen…" at bounding box center [461, 228] width 344 height 51
click at [303, 223] on input "They need additional practice to learn the phonemes and graphemes that represen…" at bounding box center [305, 228] width 10 height 10
checkbox input "true"
click at [303, 180] on div at bounding box center [305, 178] width 10 height 10
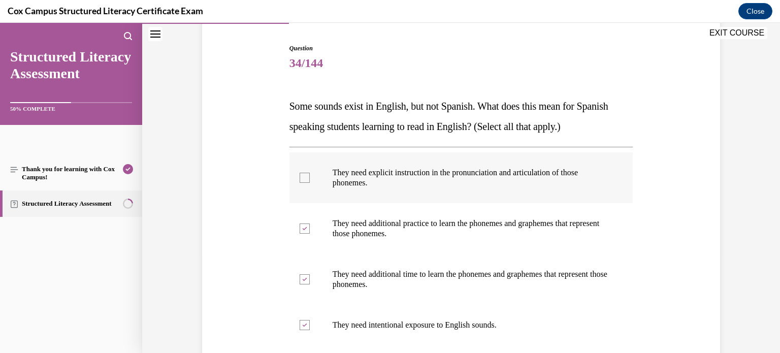
click at [303, 180] on input "They need explicit instruction in the pronunciation and articulation of those p…" at bounding box center [305, 178] width 10 height 10
checkbox input "true"
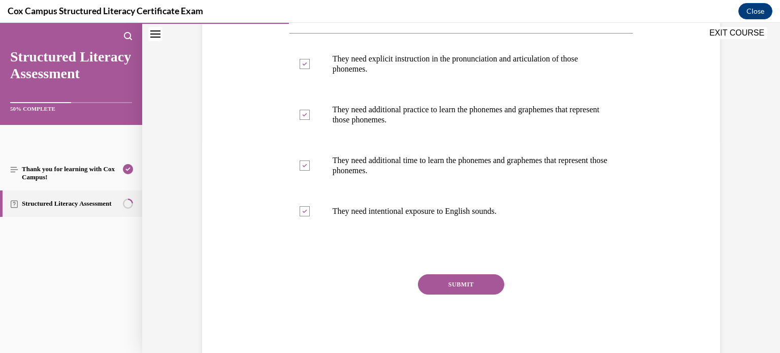
click at [481, 275] on button "SUBMIT" at bounding box center [461, 284] width 86 height 20
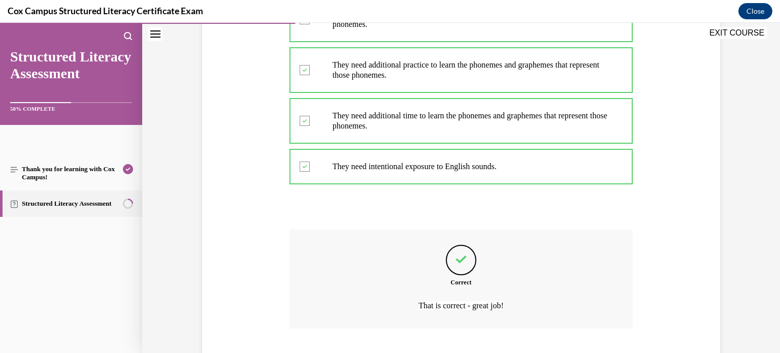
scroll to position [319, 0]
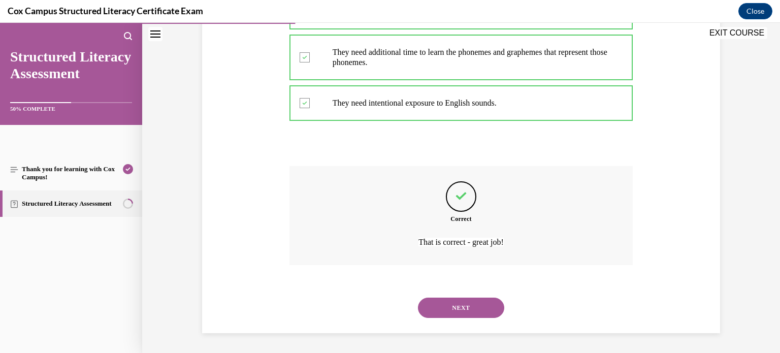
click at [475, 315] on button "NEXT" at bounding box center [461, 308] width 86 height 20
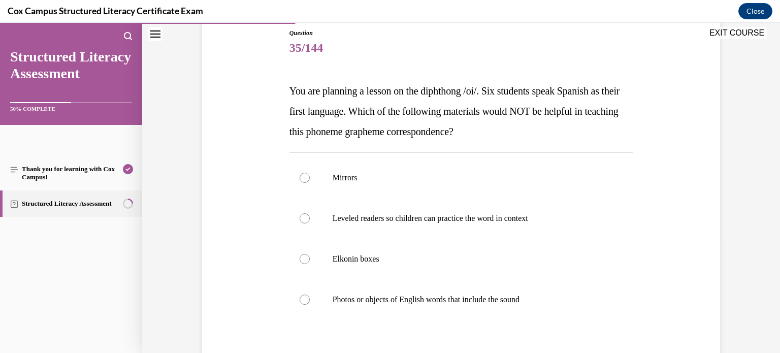
scroll to position [117, 0]
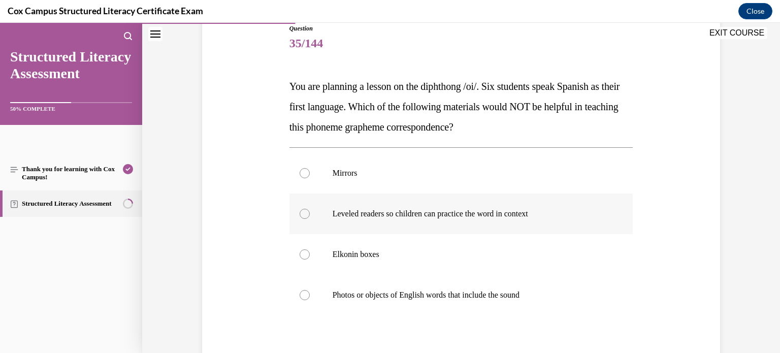
click at [509, 215] on p "Leveled readers so children can practice the word in context" at bounding box center [470, 214] width 275 height 10
click at [310, 215] on input "Leveled readers so children can practice the word in context" at bounding box center [305, 214] width 10 height 10
radio input "true"
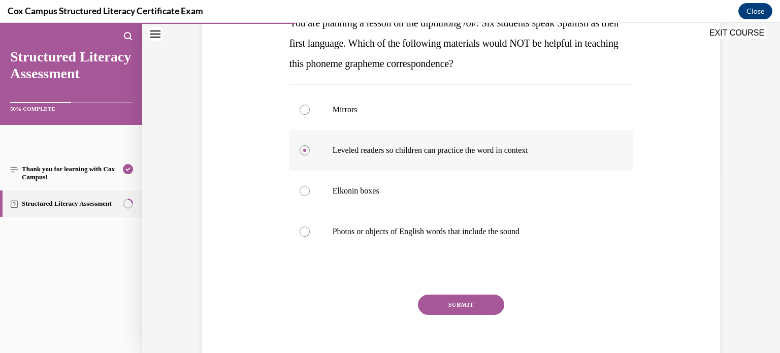
scroll to position [189, 0]
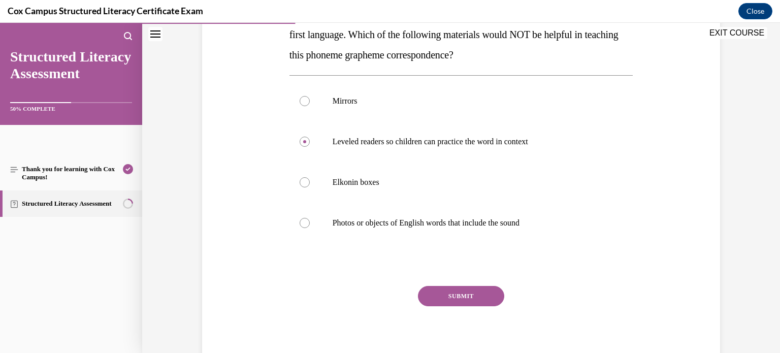
click at [491, 292] on button "SUBMIT" at bounding box center [461, 296] width 86 height 20
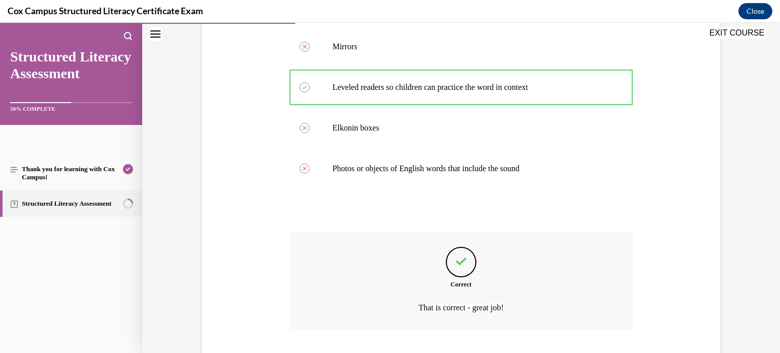
scroll to position [309, 0]
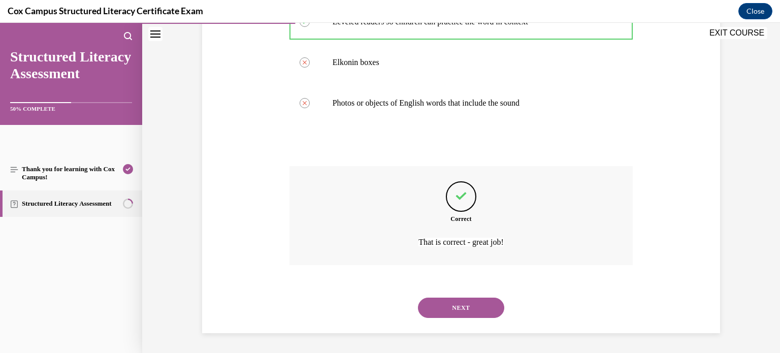
click at [488, 313] on button "NEXT" at bounding box center [461, 308] width 86 height 20
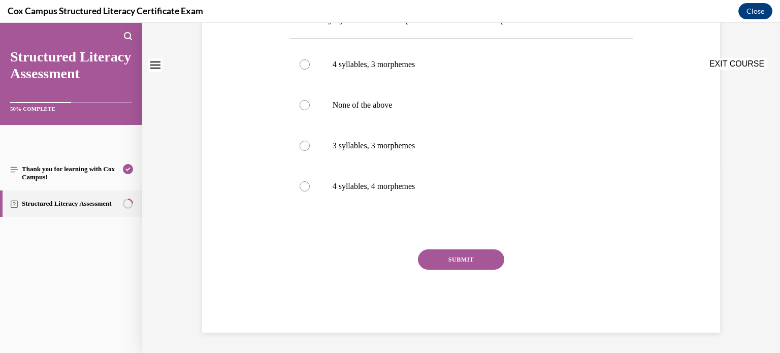
scroll to position [0, 0]
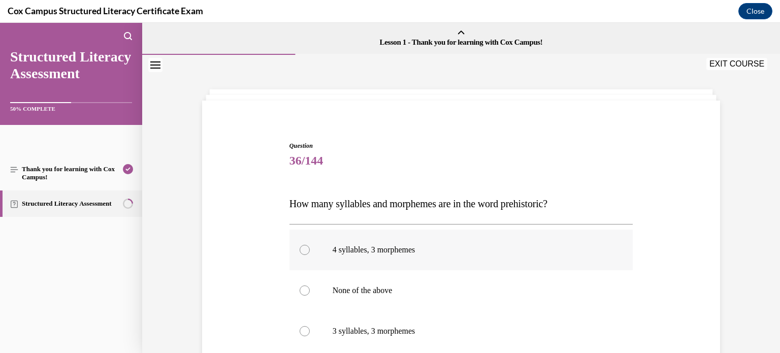
click at [394, 259] on label "4 syllables, 3 morphemes" at bounding box center [461, 250] width 344 height 41
click at [310, 255] on input "4 syllables, 3 morphemes" at bounding box center [305, 250] width 10 height 10
radio input "true"
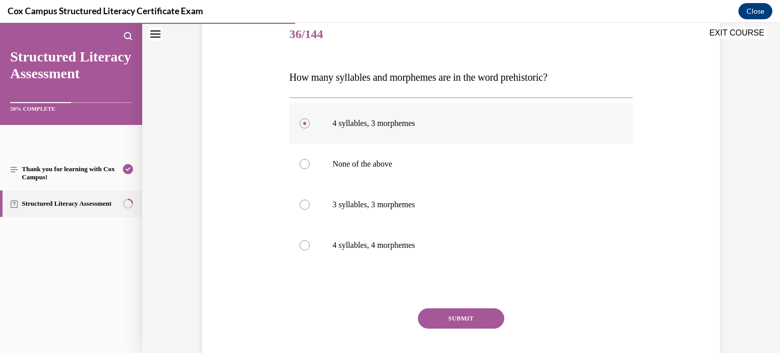
scroll to position [132, 0]
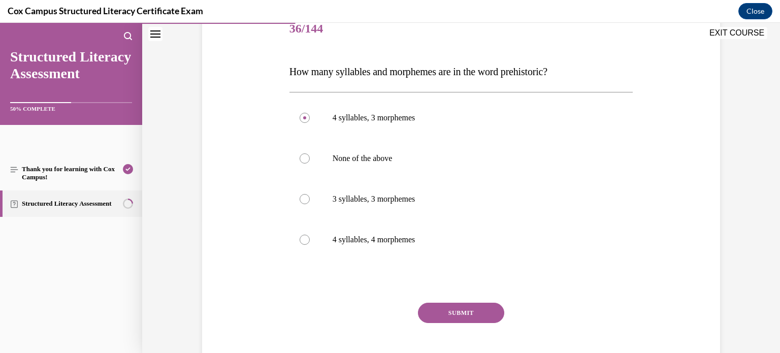
click at [445, 303] on button "SUBMIT" at bounding box center [461, 313] width 86 height 20
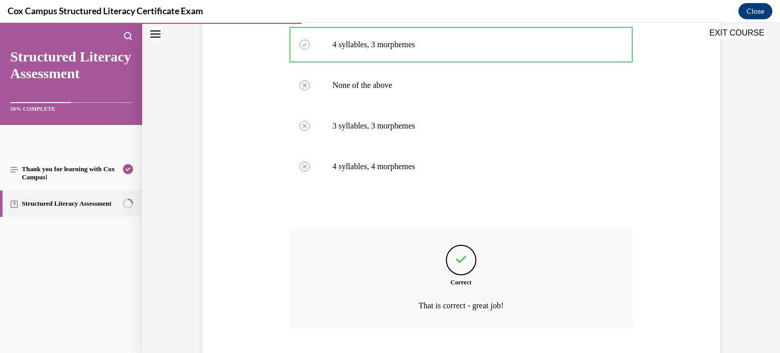
scroll to position [269, 0]
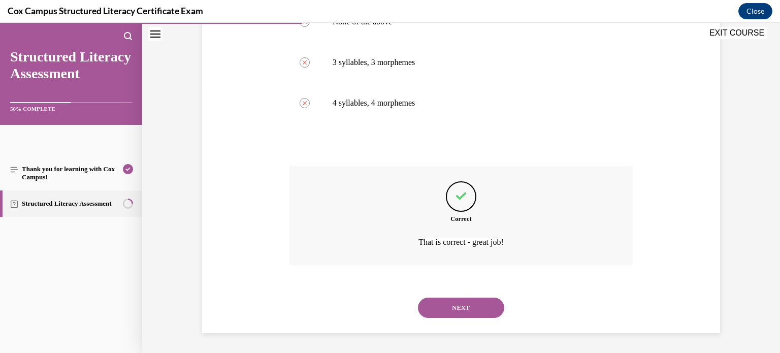
click at [449, 302] on button "NEXT" at bounding box center [461, 308] width 86 height 20
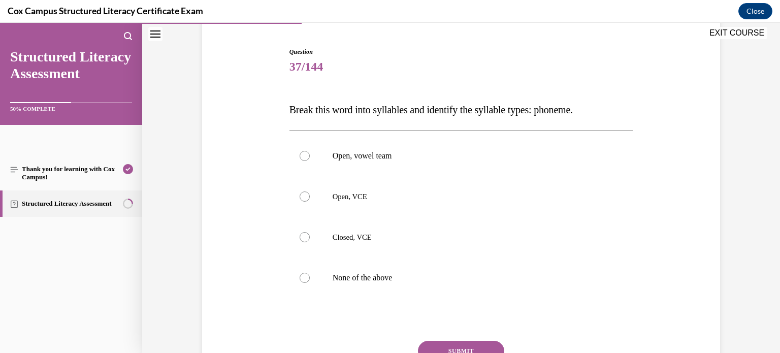
scroll to position [93, 0]
click at [369, 195] on p "Open, VCE" at bounding box center [470, 197] width 275 height 10
click at [310, 195] on input "Open, VCE" at bounding box center [305, 197] width 10 height 10
radio input "true"
click at [475, 344] on button "SUBMIT" at bounding box center [461, 352] width 86 height 20
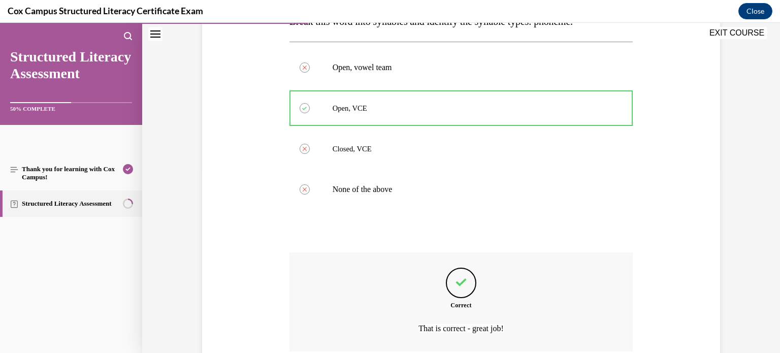
scroll to position [269, 0]
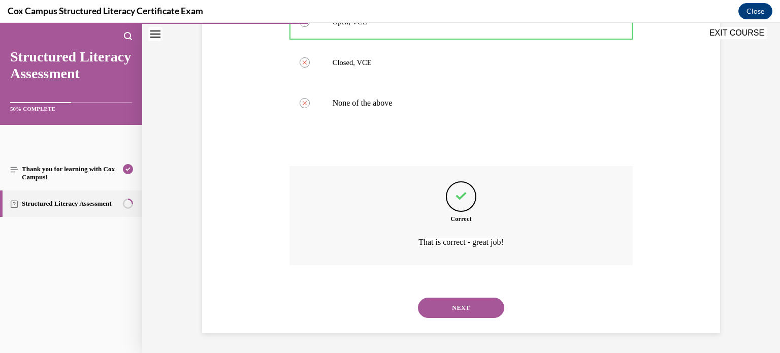
click at [474, 304] on button "NEXT" at bounding box center [461, 308] width 86 height 20
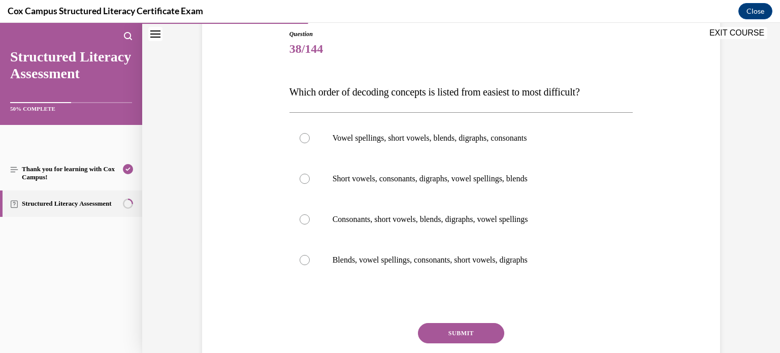
scroll to position [114, 0]
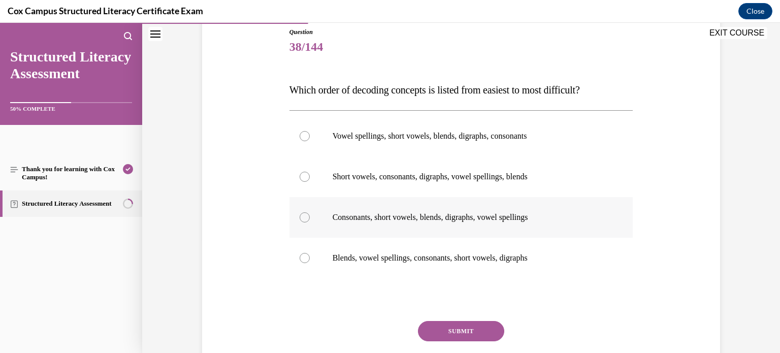
click at [428, 207] on label "Consonants, short vowels, blends, digraphs, vowel spellings" at bounding box center [461, 217] width 344 height 41
click at [310, 212] on input "Consonants, short vowels, blends, digraphs, vowel spellings" at bounding box center [305, 217] width 10 height 10
radio input "true"
click at [447, 324] on button "SUBMIT" at bounding box center [461, 331] width 86 height 20
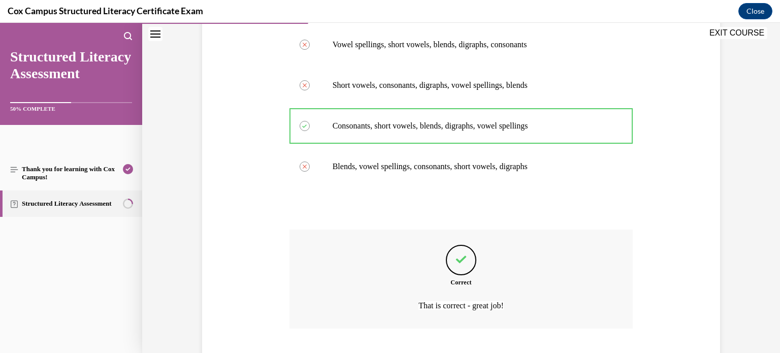
scroll to position [269, 0]
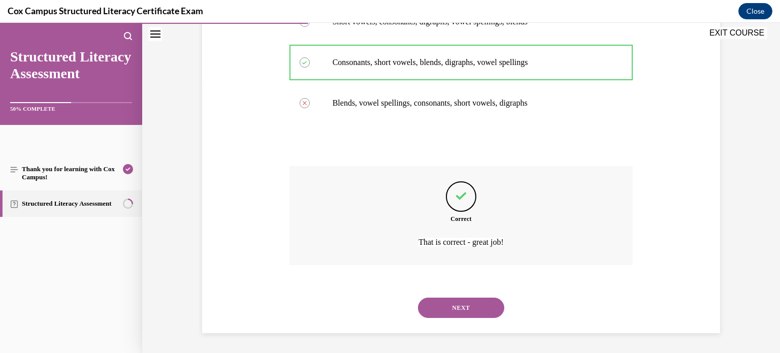
click at [456, 312] on button "NEXT" at bounding box center [461, 308] width 86 height 20
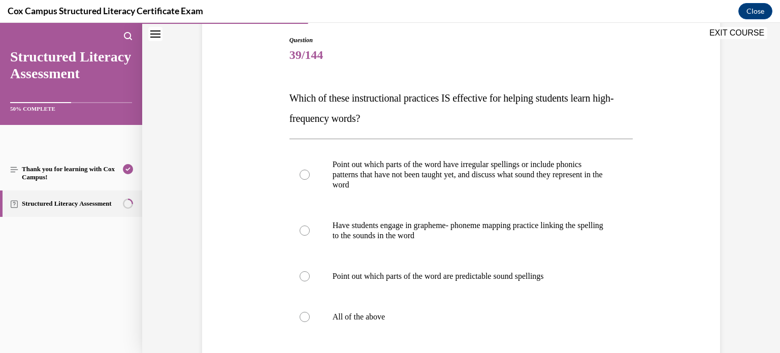
scroll to position [110, 0]
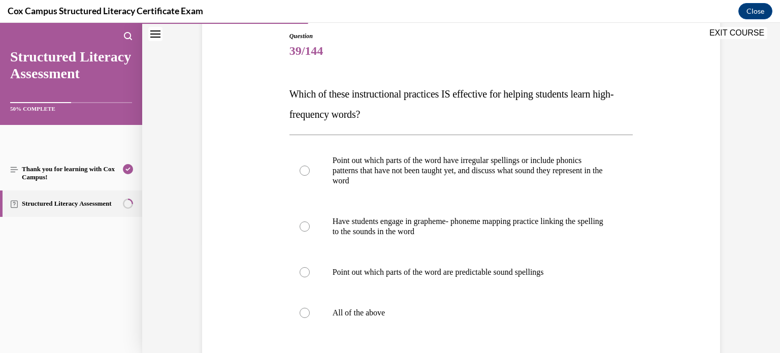
click at [456, 312] on p "All of the above" at bounding box center [470, 313] width 275 height 10
click at [310, 312] on input "All of the above" at bounding box center [305, 313] width 10 height 10
radio input "true"
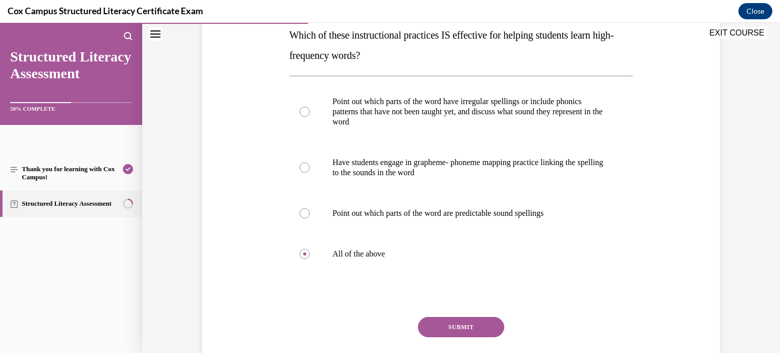
click at [454, 324] on button "SUBMIT" at bounding box center [461, 327] width 86 height 20
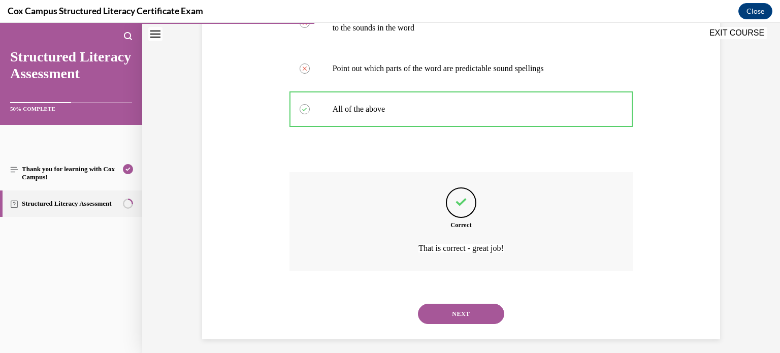
scroll to position [319, 0]
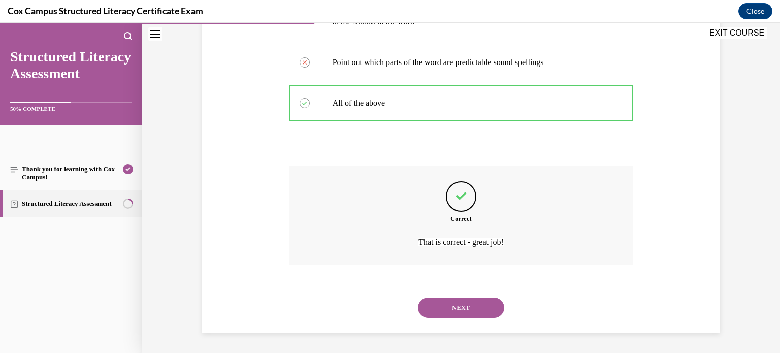
click at [463, 308] on button "NEXT" at bounding box center [461, 308] width 86 height 20
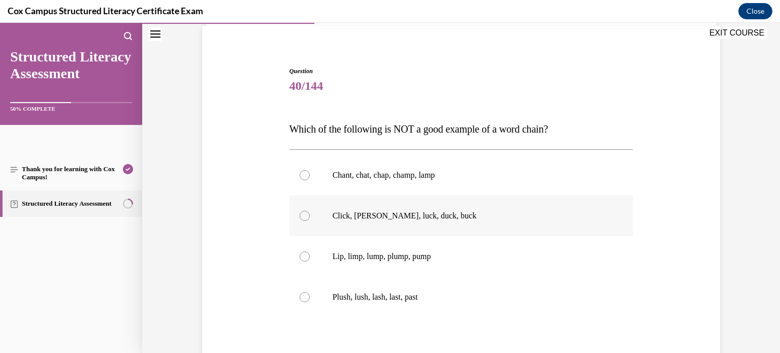
scroll to position [71, 0]
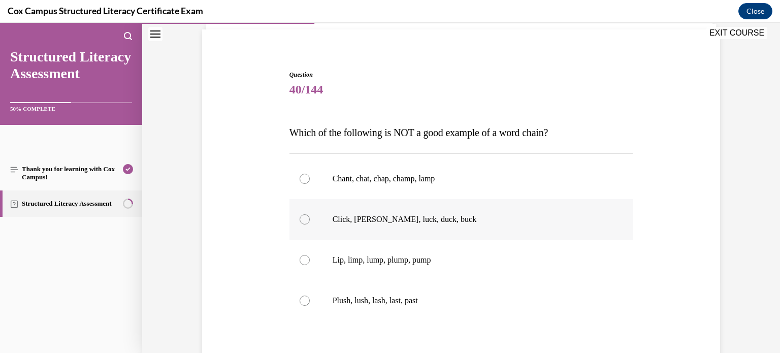
click at [409, 296] on p "Plush, lush, lash, last, past" at bounding box center [470, 301] width 275 height 10
click at [310, 296] on input "Plush, lush, lash, last, past" at bounding box center [305, 301] width 10 height 10
radio input "true"
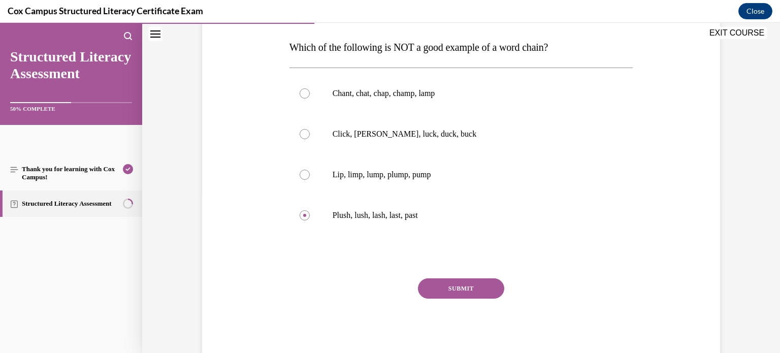
click at [433, 289] on button "SUBMIT" at bounding box center [461, 288] width 86 height 20
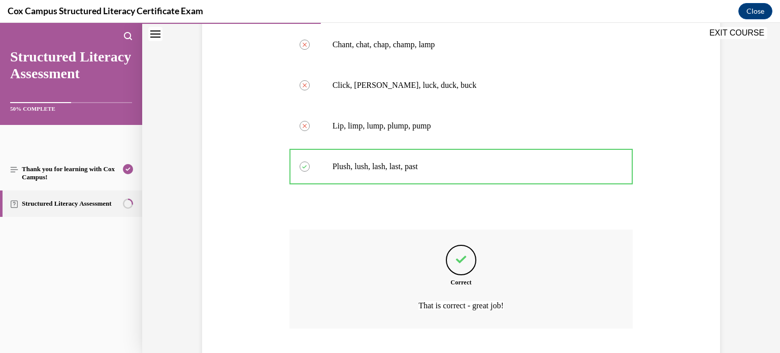
scroll to position [269, 0]
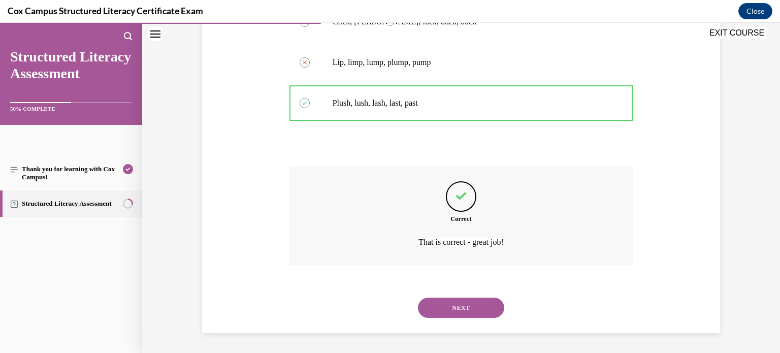
click at [442, 304] on button "NEXT" at bounding box center [461, 308] width 86 height 20
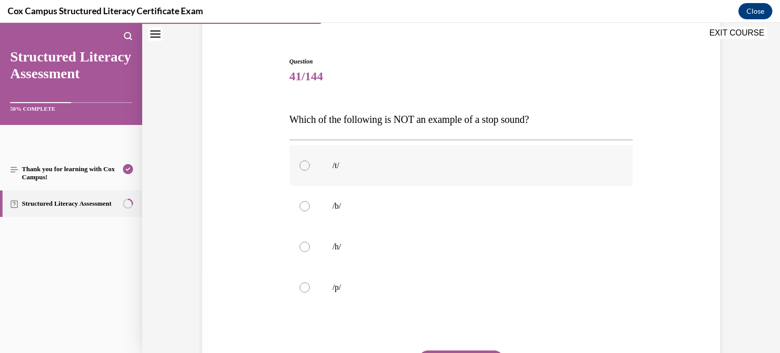
scroll to position [86, 0]
click at [337, 203] on p "/b/" at bounding box center [470, 204] width 275 height 10
click at [310, 203] on input "/b/" at bounding box center [305, 204] width 10 height 10
radio input "true"
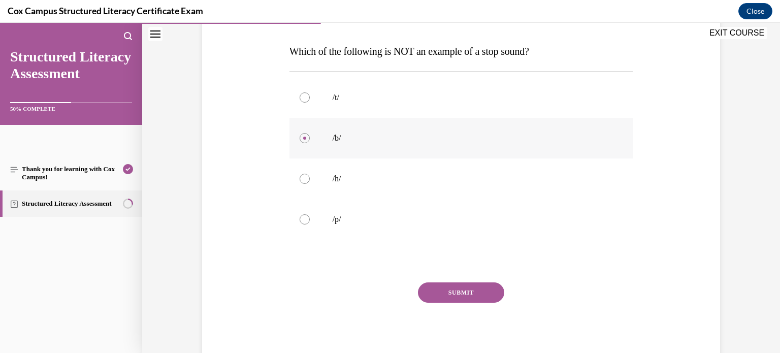
scroll to position [155, 0]
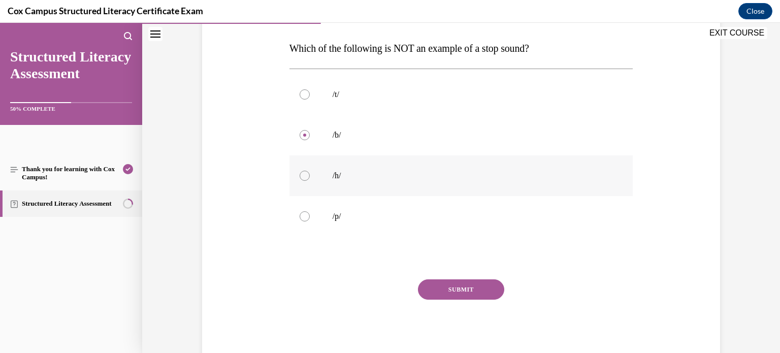
click at [336, 183] on label "/h/" at bounding box center [461, 175] width 344 height 41
click at [310, 181] on input "/h/" at bounding box center [305, 176] width 10 height 10
radio input "true"
click at [484, 296] on button "SUBMIT" at bounding box center [461, 289] width 86 height 20
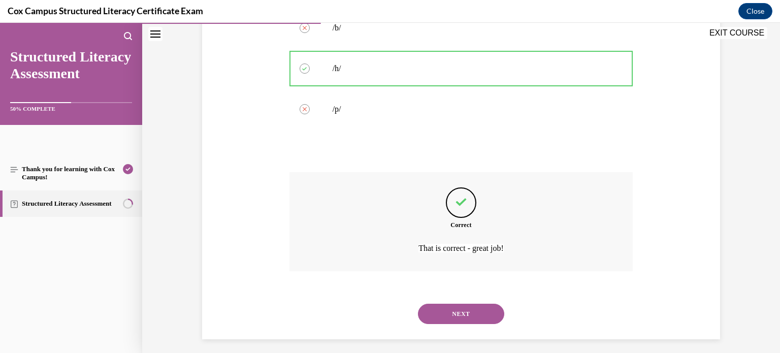
scroll to position [269, 0]
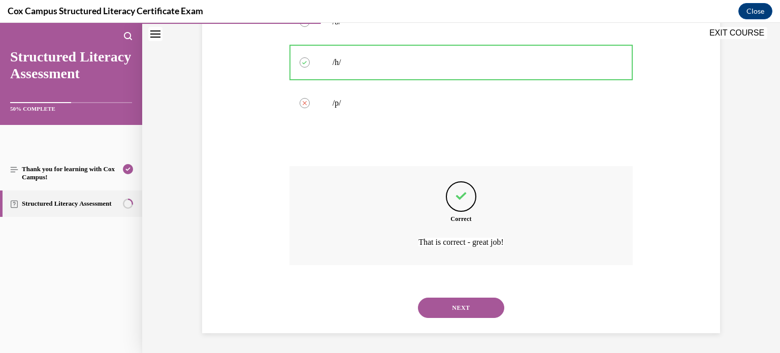
click at [483, 311] on button "NEXT" at bounding box center [461, 308] width 86 height 20
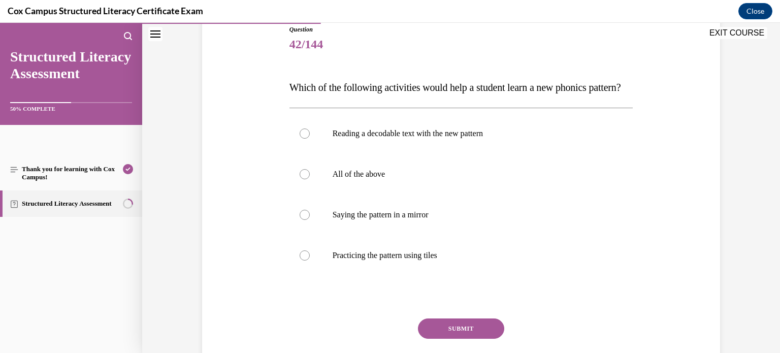
scroll to position [123, 0]
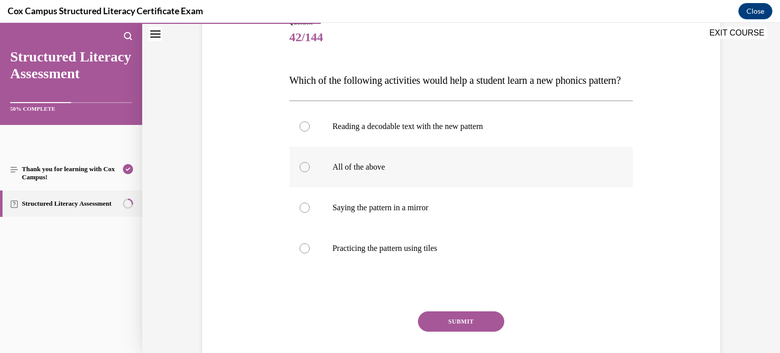
click at [380, 172] on p "All of the above" at bounding box center [470, 167] width 275 height 10
click at [310, 172] on input "All of the above" at bounding box center [305, 167] width 10 height 10
radio input "true"
click at [448, 332] on button "SUBMIT" at bounding box center [461, 321] width 86 height 20
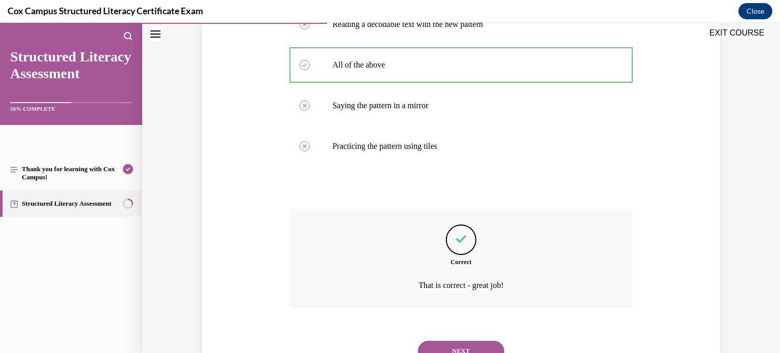
scroll to position [289, 0]
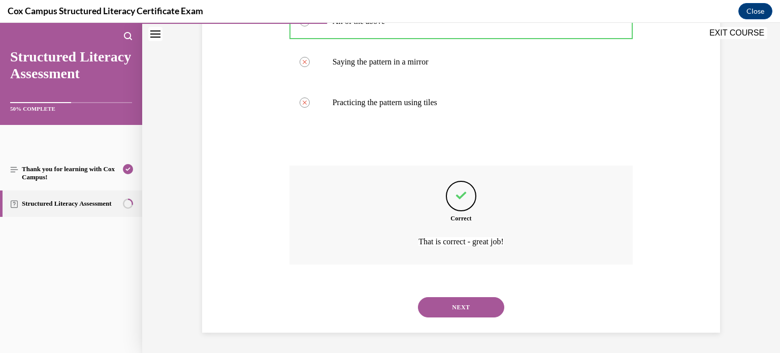
click at [463, 310] on button "NEXT" at bounding box center [461, 307] width 86 height 20
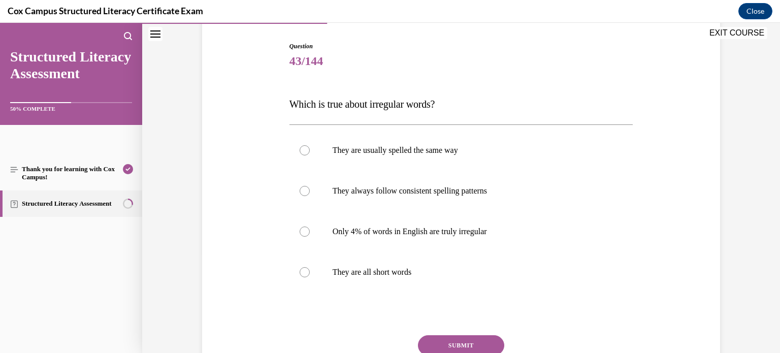
scroll to position [98, 0]
click at [453, 235] on p "Only 4% of words in English are truly irregular" at bounding box center [470, 233] width 275 height 10
click at [310, 235] on input "Only 4% of words in English are truly irregular" at bounding box center [305, 233] width 10 height 10
radio input "true"
click at [459, 342] on button "SUBMIT" at bounding box center [461, 347] width 86 height 20
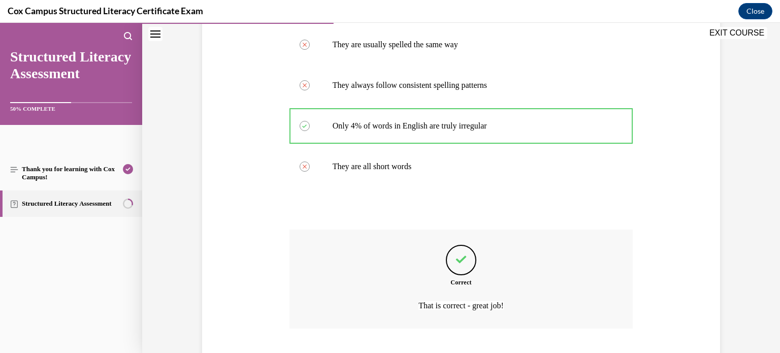
scroll to position [269, 0]
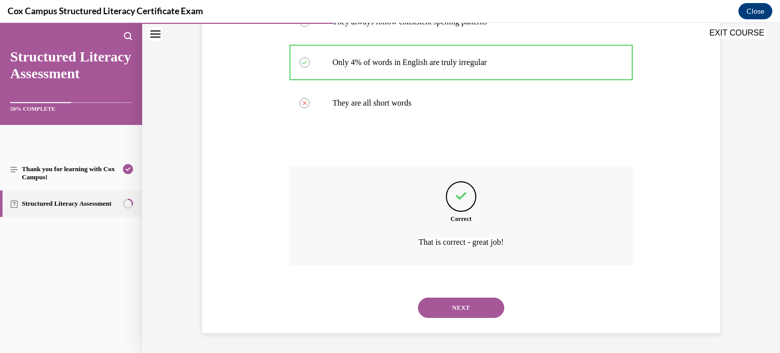
click at [470, 312] on button "NEXT" at bounding box center [461, 308] width 86 height 20
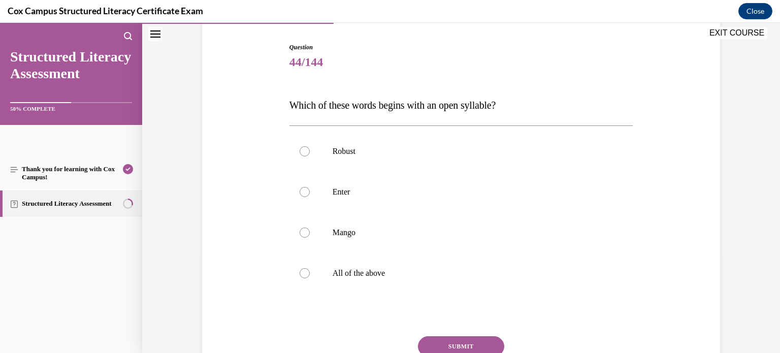
scroll to position [106, 0]
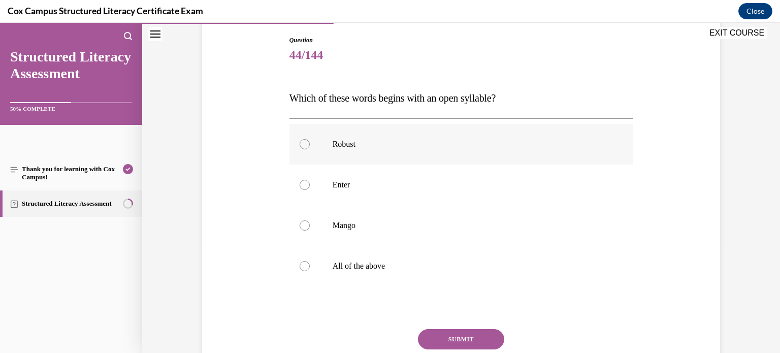
click at [370, 153] on label "Robust" at bounding box center [461, 144] width 344 height 41
click at [310, 149] on input "Robust" at bounding box center [305, 144] width 10 height 10
radio input "true"
click at [478, 338] on button "SUBMIT" at bounding box center [461, 339] width 86 height 20
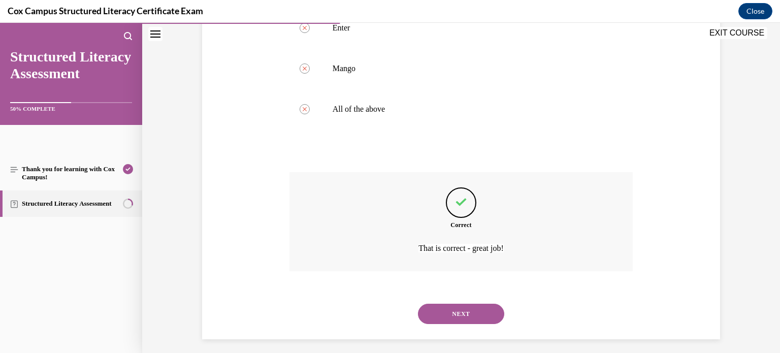
scroll to position [269, 0]
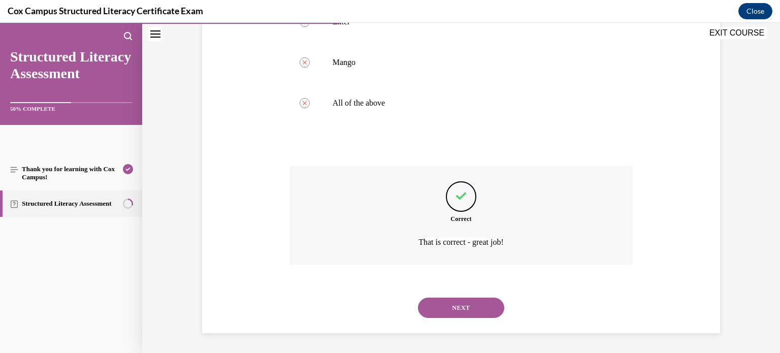
click at [466, 312] on button "NEXT" at bounding box center [461, 308] width 86 height 20
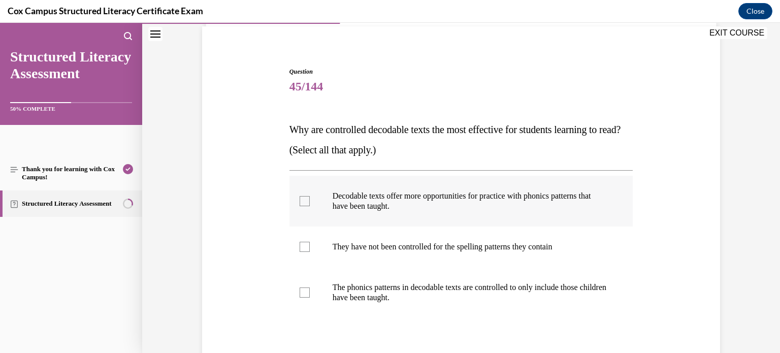
scroll to position [59, 0]
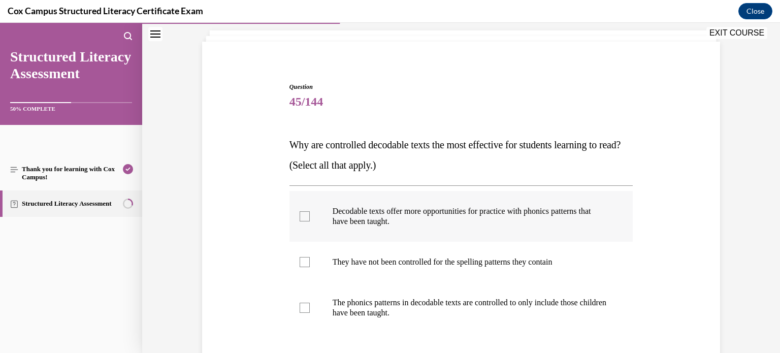
click at [307, 214] on div at bounding box center [305, 216] width 10 height 10
click at [307, 214] on input "Decodable texts offer more opportunities for practice with phonics patterns tha…" at bounding box center [305, 216] width 10 height 10
checkbox input "true"
click at [307, 301] on label "The phonics patterns in decodable texts are controlled to only include those ch…" at bounding box center [461, 307] width 344 height 51
click at [307, 303] on input "The phonics patterns in decodable texts are controlled to only include those ch…" at bounding box center [305, 308] width 10 height 10
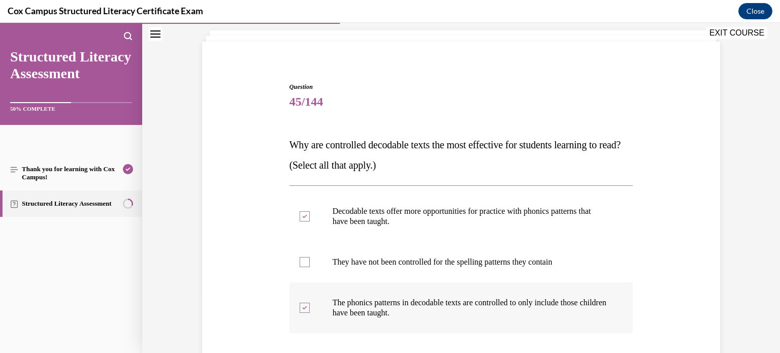
click at [315, 294] on label "The phonics patterns in decodable texts are controlled to only include those ch…" at bounding box center [461, 307] width 344 height 51
click at [310, 303] on input "The phonics patterns in decodable texts are controlled to only include those ch…" at bounding box center [305, 308] width 10 height 10
click at [308, 305] on div at bounding box center [305, 308] width 10 height 10
click at [308, 305] on input "The phonics patterns in decodable texts are controlled to only include those ch…" at bounding box center [305, 308] width 10 height 10
checkbox input "true"
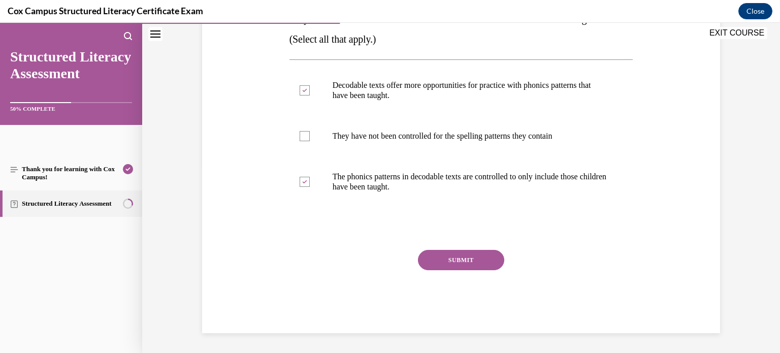
click at [457, 267] on button "SUBMIT" at bounding box center [461, 260] width 86 height 20
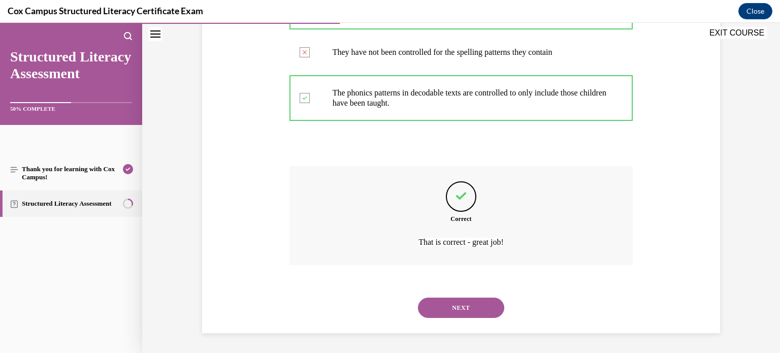
click at [456, 312] on button "NEXT" at bounding box center [461, 308] width 86 height 20
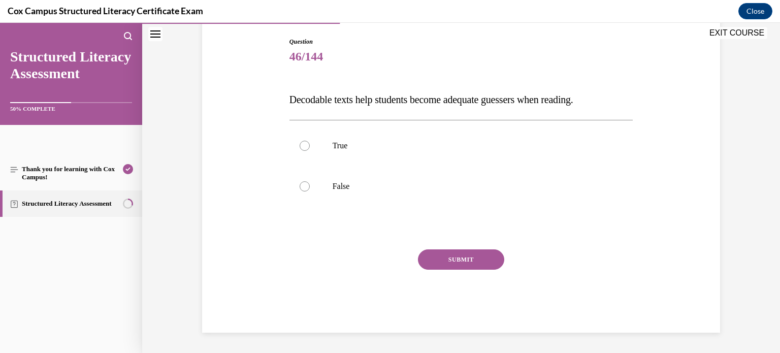
scroll to position [104, 0]
click at [335, 172] on label "False" at bounding box center [461, 187] width 344 height 41
click at [310, 182] on input "False" at bounding box center [305, 187] width 10 height 10
radio input "true"
click at [441, 254] on button "SUBMIT" at bounding box center [461, 260] width 86 height 20
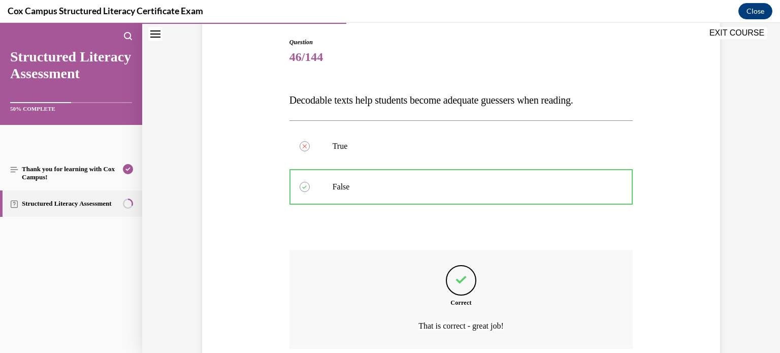
scroll to position [187, 0]
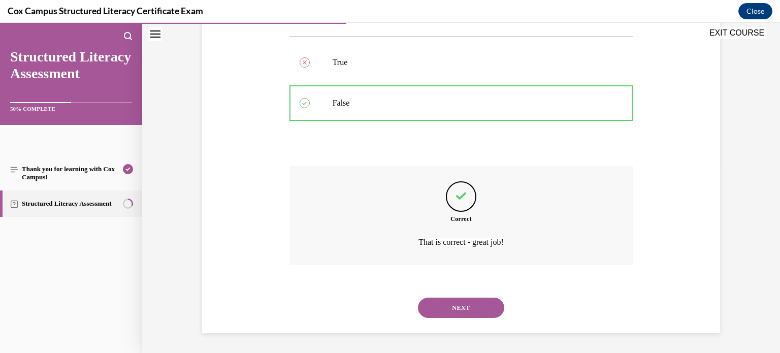
click at [450, 312] on button "NEXT" at bounding box center [461, 308] width 86 height 20
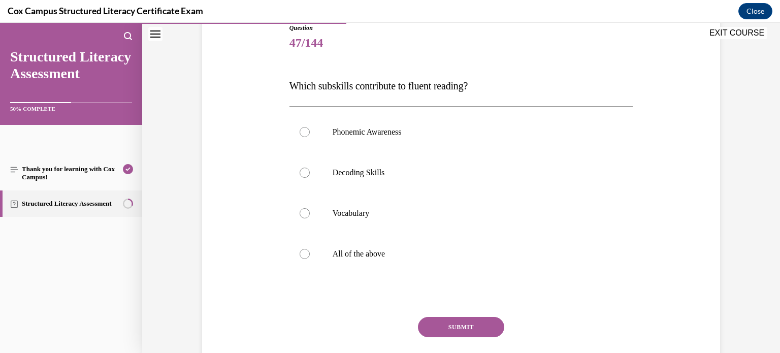
scroll to position [120, 0]
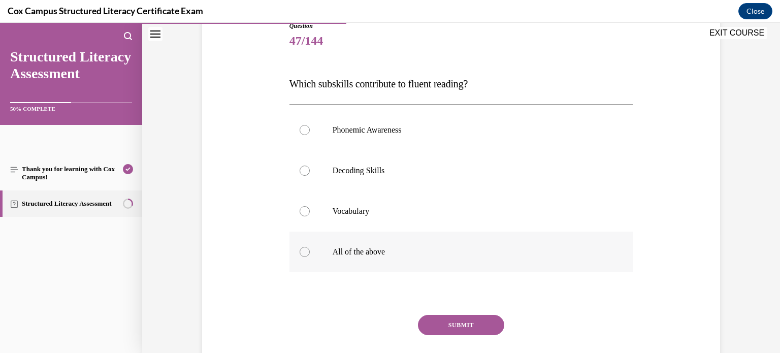
click at [383, 264] on label "All of the above" at bounding box center [461, 252] width 344 height 41
click at [310, 257] on input "All of the above" at bounding box center [305, 252] width 10 height 10
radio input "true"
click at [453, 329] on button "SUBMIT" at bounding box center [461, 325] width 86 height 20
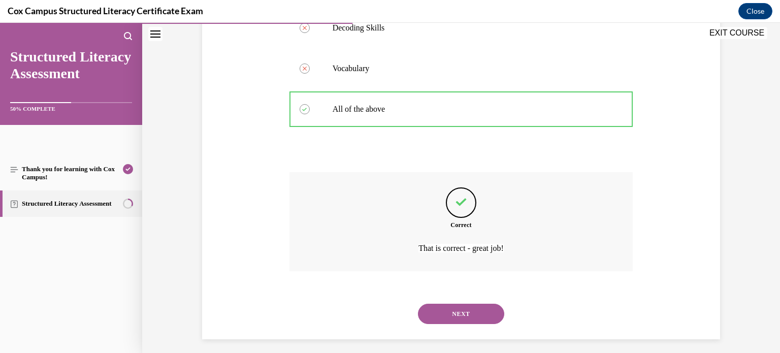
scroll to position [269, 0]
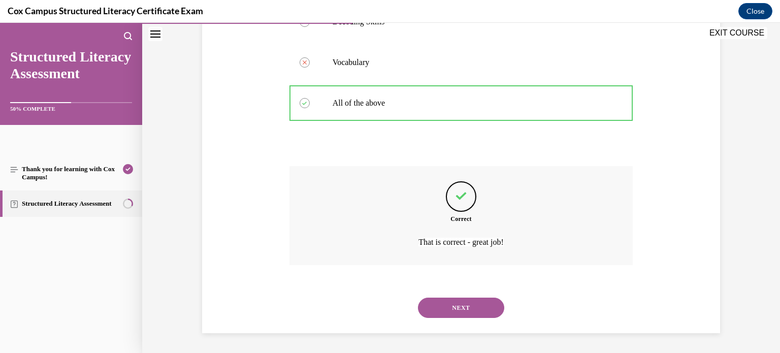
click at [466, 309] on button "NEXT" at bounding box center [461, 308] width 86 height 20
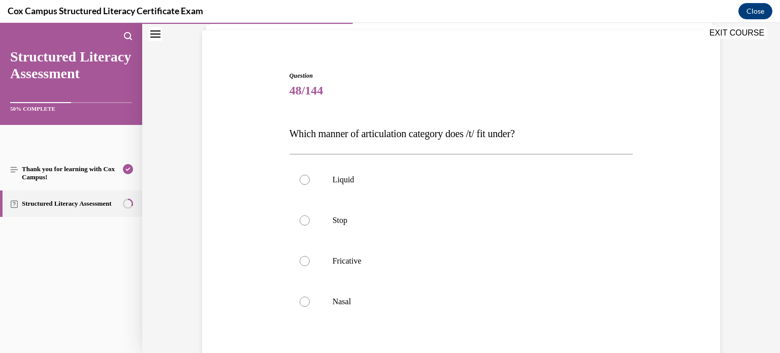
scroll to position [73, 0]
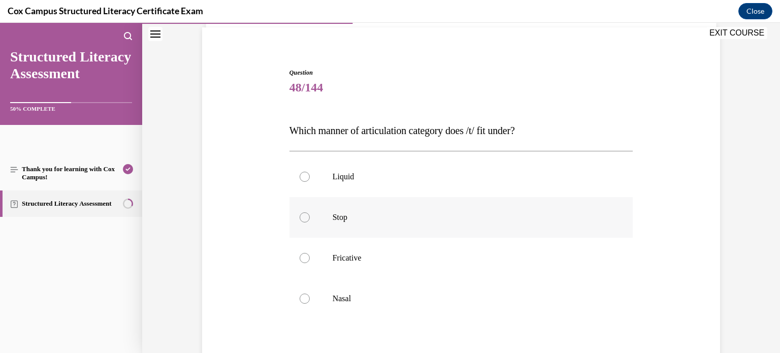
click at [364, 220] on p "Stop" at bounding box center [470, 217] width 275 height 10
click at [310, 220] on input "Stop" at bounding box center [305, 217] width 10 height 10
radio input "true"
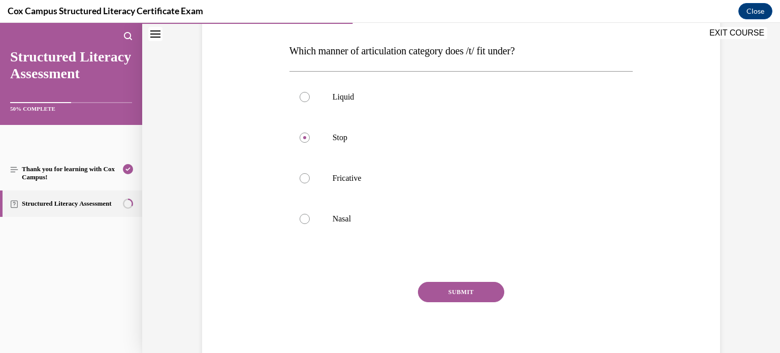
click at [466, 285] on button "SUBMIT" at bounding box center [461, 292] width 86 height 20
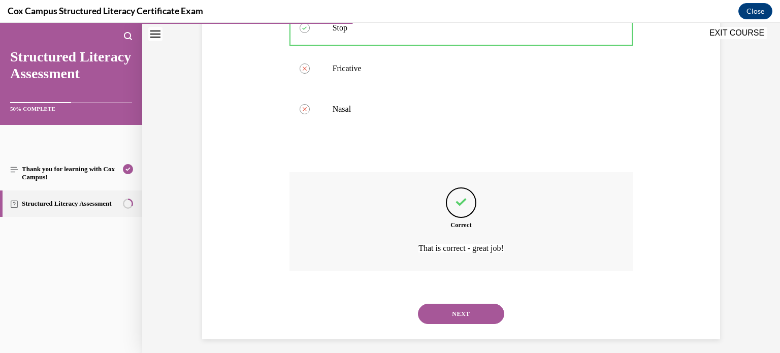
scroll to position [269, 0]
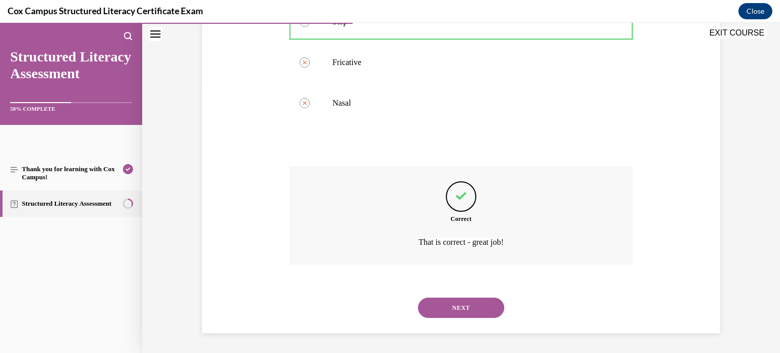
click at [473, 307] on button "NEXT" at bounding box center [461, 308] width 86 height 20
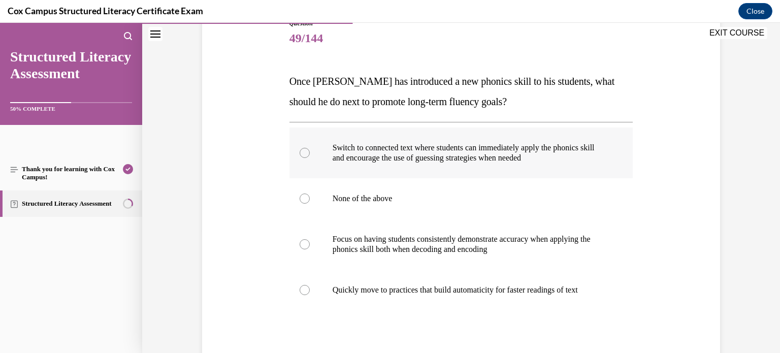
scroll to position [119, 0]
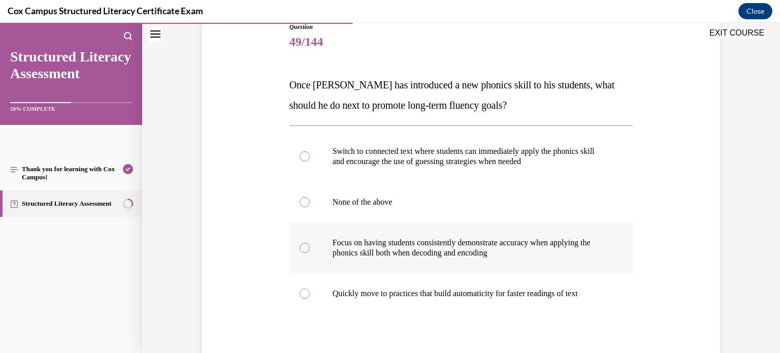
click at [461, 262] on label "Focus on having students consistently demonstrate accuracy when applying the ph…" at bounding box center [461, 247] width 344 height 51
click at [310, 253] on input "Focus on having students consistently demonstrate accuracy when applying the ph…" at bounding box center [305, 248] width 10 height 10
radio input "true"
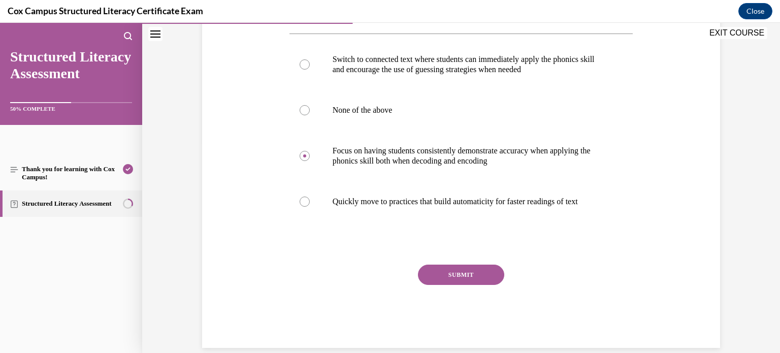
click at [473, 278] on button "SUBMIT" at bounding box center [461, 275] width 86 height 20
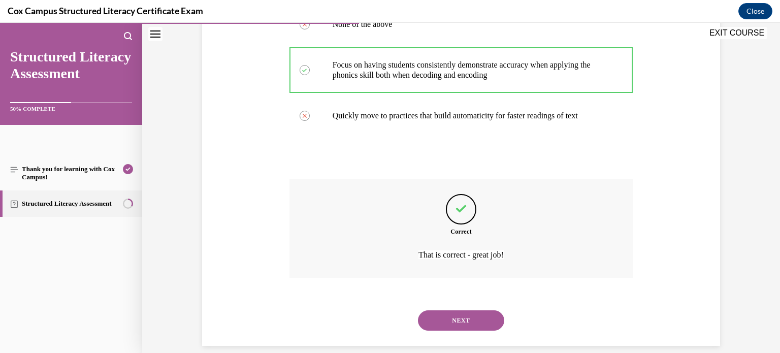
scroll to position [309, 0]
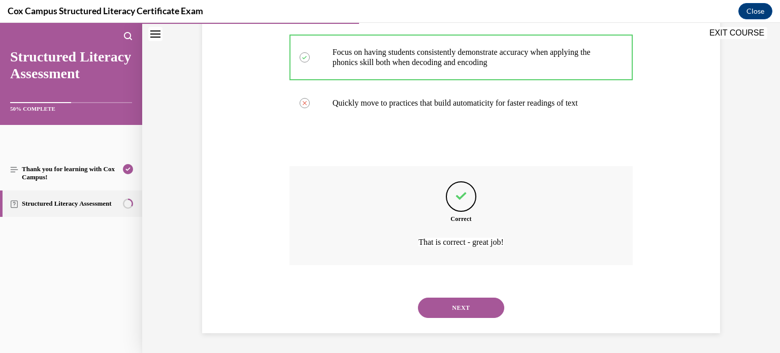
click at [474, 310] on button "NEXT" at bounding box center [461, 308] width 86 height 20
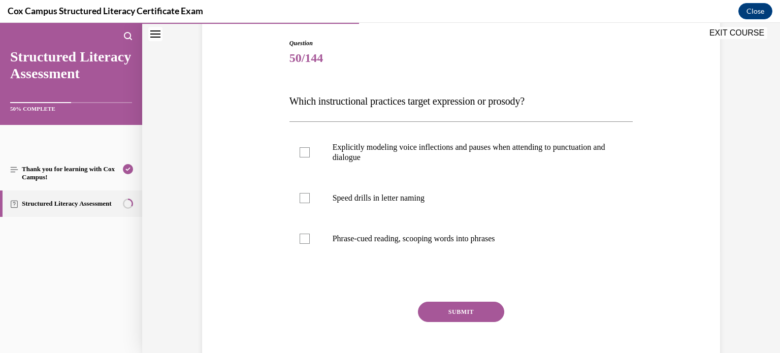
scroll to position [100, 0]
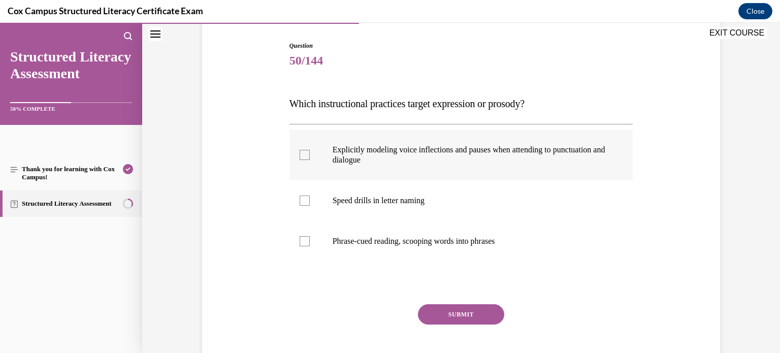
click at [409, 150] on p "Explicitly modeling voice inflections and pauses when attending to punctuation …" at bounding box center [470, 155] width 275 height 20
click at [310, 150] on input "Explicitly modeling voice inflections and pauses when attending to punctuation …" at bounding box center [305, 155] width 10 height 10
checkbox input "true"
click at [374, 245] on p "Phrase-cued reading, scooping words into phrases" at bounding box center [470, 241] width 275 height 10
click at [310, 245] on input "Phrase-cued reading, scooping words into phrases" at bounding box center [305, 241] width 10 height 10
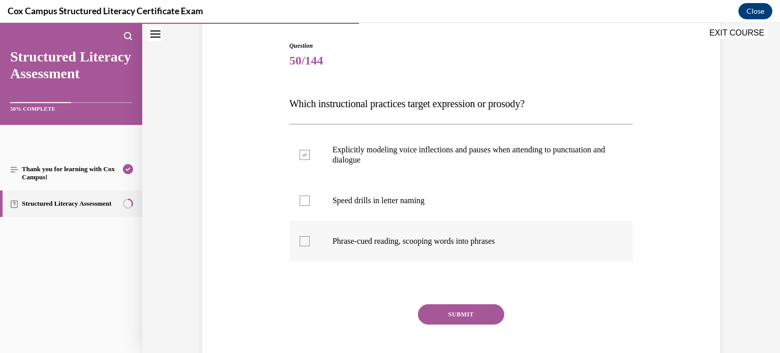
checkbox input "true"
click at [433, 317] on button "SUBMIT" at bounding box center [461, 314] width 86 height 20
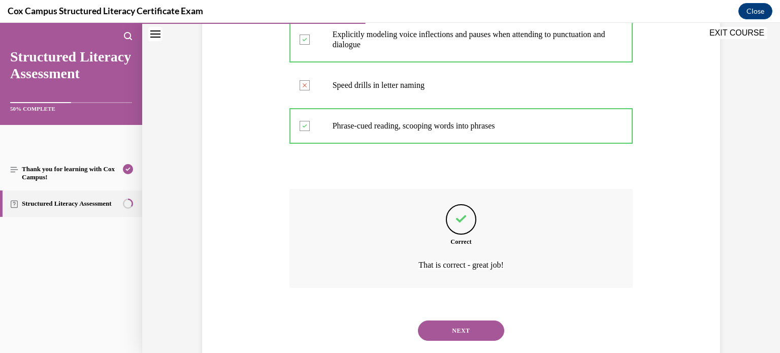
scroll to position [219, 0]
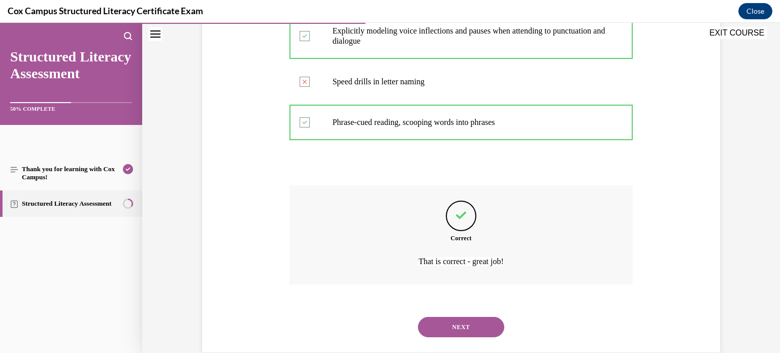
click at [448, 322] on button "NEXT" at bounding box center [461, 327] width 86 height 20
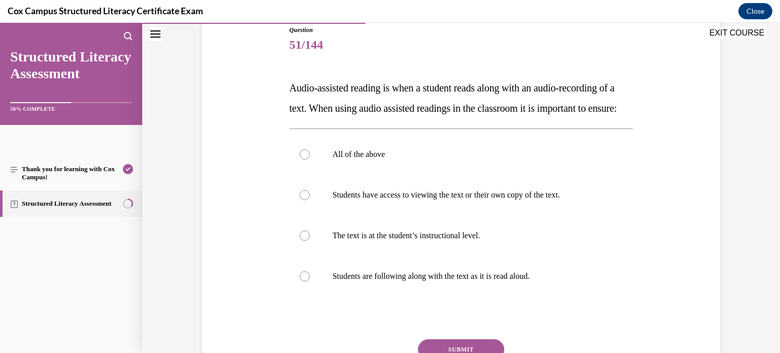
scroll to position [133, 0]
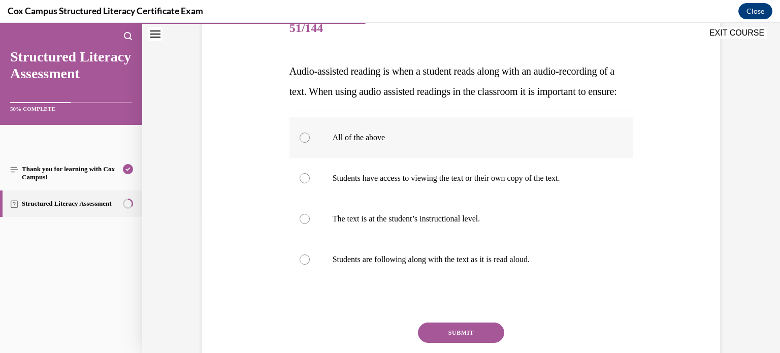
click at [347, 143] on p "All of the above" at bounding box center [470, 138] width 275 height 10
click at [310, 143] on input "All of the above" at bounding box center [305, 138] width 10 height 10
radio input "true"
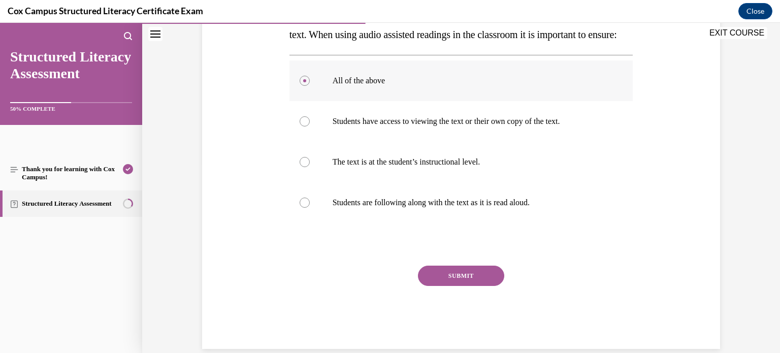
scroll to position [188, 0]
click at [461, 287] on button "SUBMIT" at bounding box center [461, 277] width 86 height 20
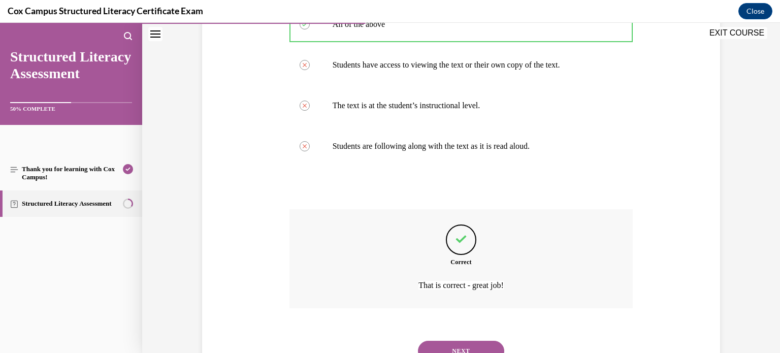
scroll to position [309, 0]
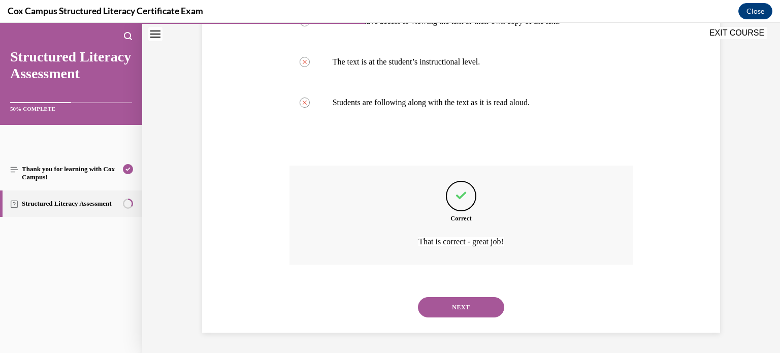
click at [461, 299] on button "NEXT" at bounding box center [461, 307] width 86 height 20
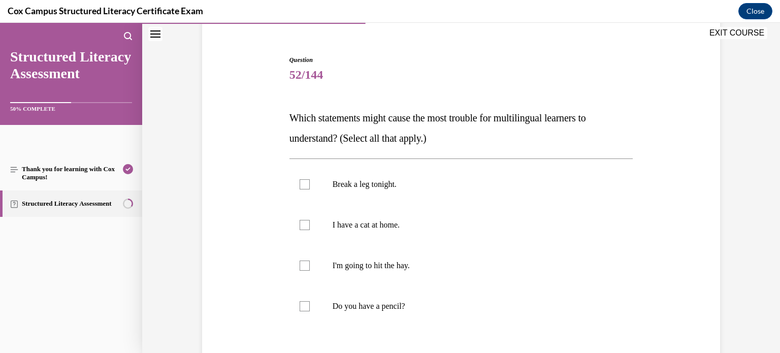
scroll to position [91, 0]
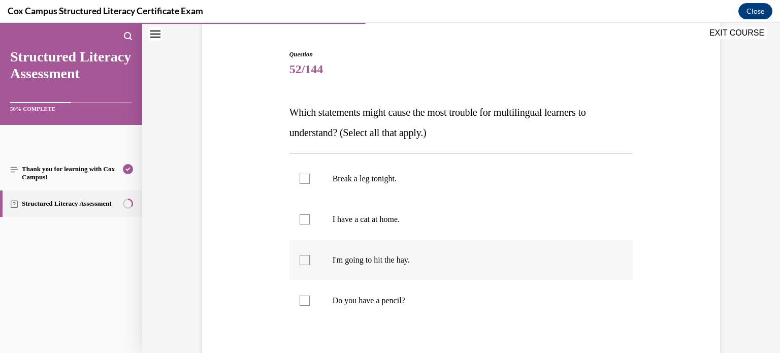
click at [303, 260] on div at bounding box center [305, 260] width 10 height 10
click at [303, 260] on input "I'm going to hit the hay." at bounding box center [305, 260] width 10 height 10
checkbox input "true"
click at [310, 180] on label "Break a leg tonight." at bounding box center [461, 178] width 344 height 41
click at [310, 180] on input "Break a leg tonight." at bounding box center [305, 179] width 10 height 10
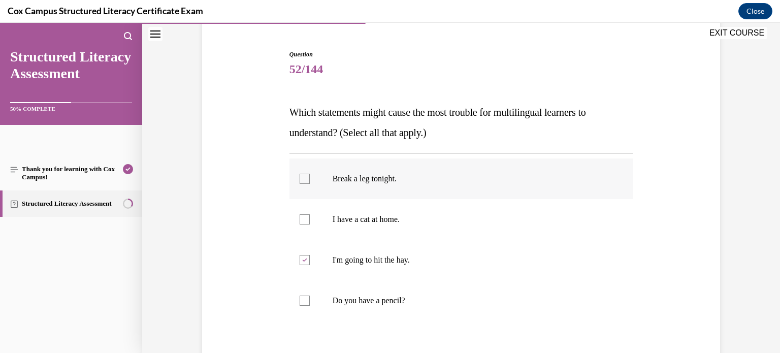
checkbox input "true"
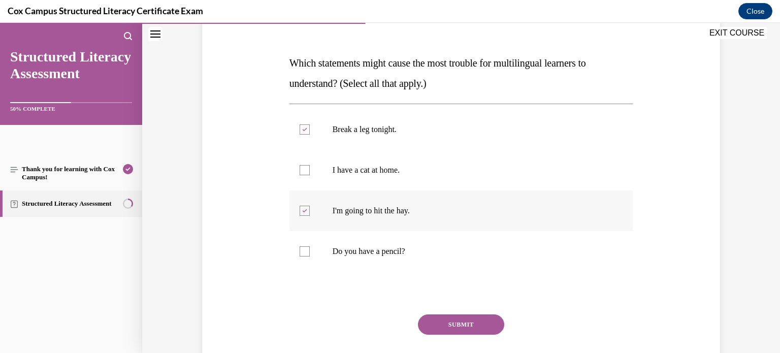
scroll to position [142, 0]
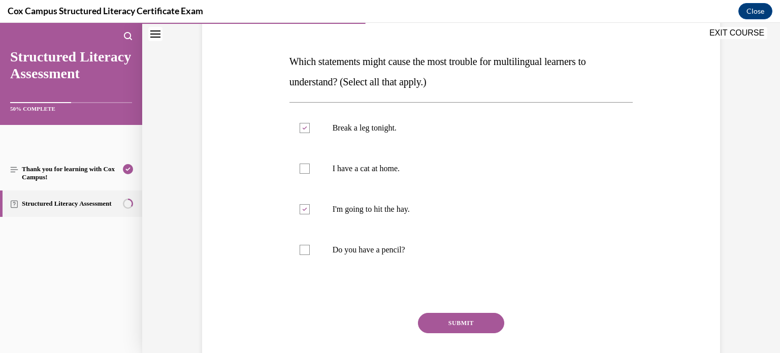
click at [443, 315] on button "SUBMIT" at bounding box center [461, 323] width 86 height 20
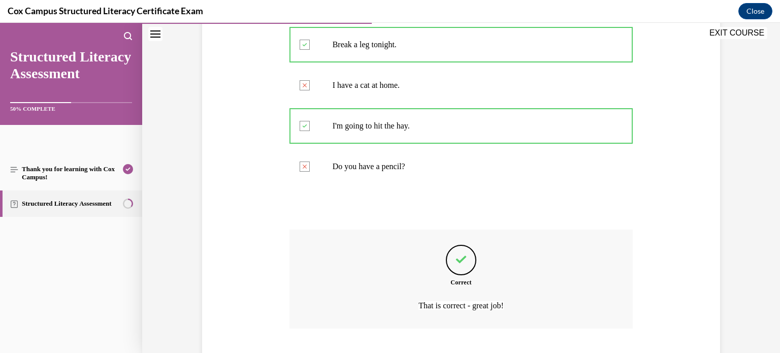
scroll to position [289, 0]
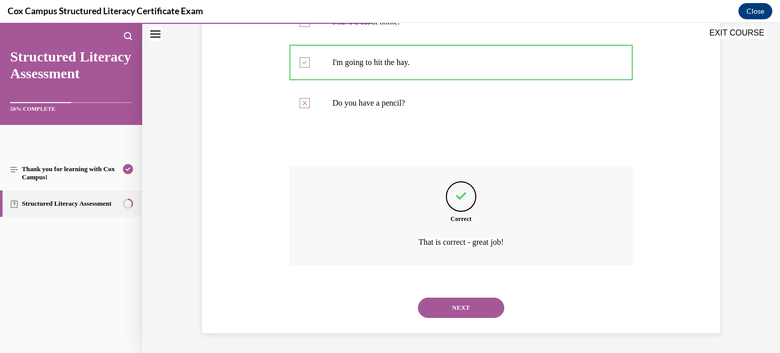
click at [443, 315] on button "NEXT" at bounding box center [461, 308] width 86 height 20
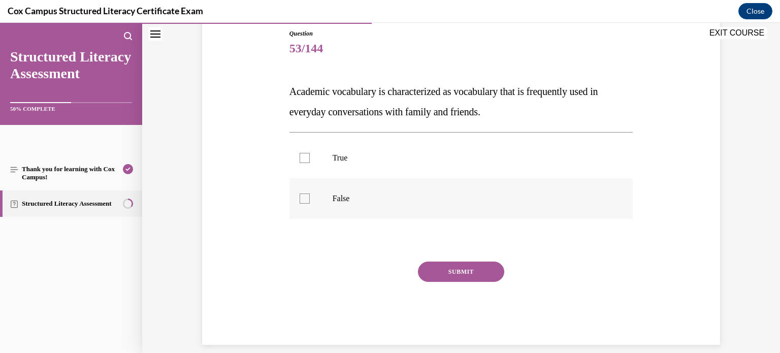
click at [310, 199] on label "False" at bounding box center [461, 198] width 344 height 41
click at [310, 199] on input "False" at bounding box center [305, 198] width 10 height 10
checkbox input "true"
click at [469, 288] on div "SUBMIT" at bounding box center [461, 287] width 344 height 51
click at [468, 266] on button "SUBMIT" at bounding box center [461, 272] width 86 height 20
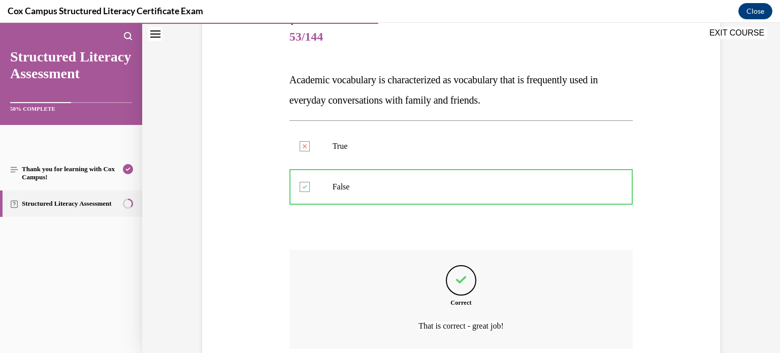
scroll to position [208, 0]
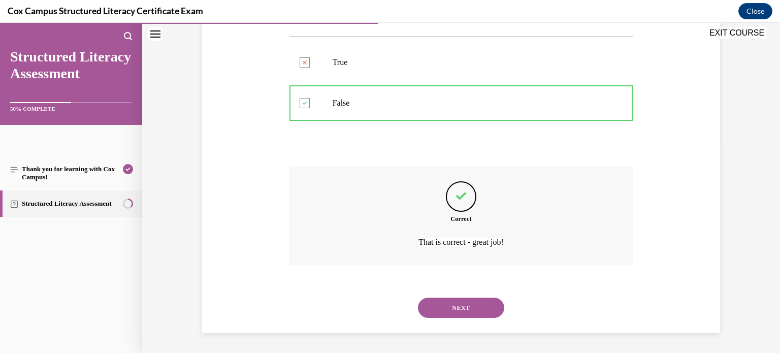
click at [477, 305] on button "NEXT" at bounding box center [461, 308] width 86 height 20
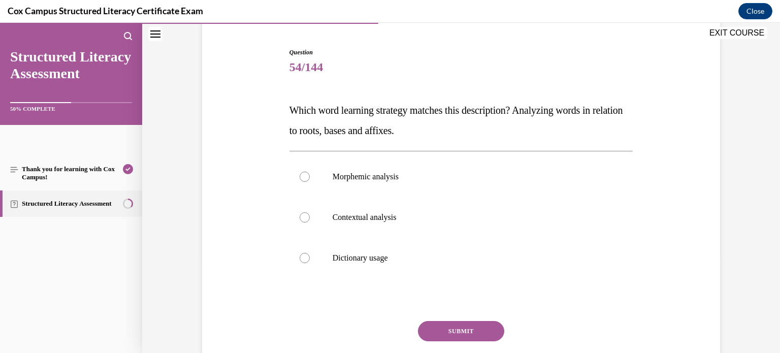
scroll to position [100, 0]
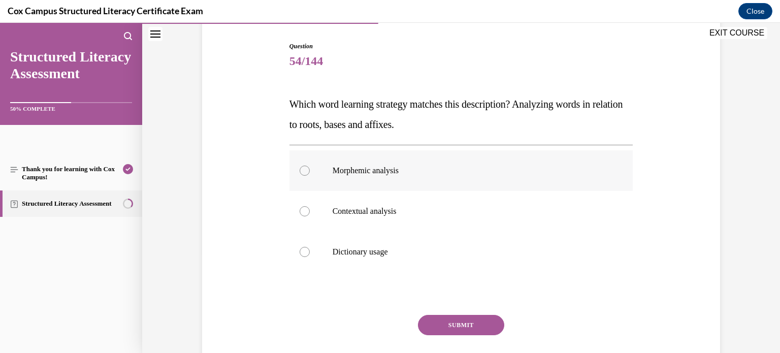
click at [337, 176] on label "Morphemic analysis" at bounding box center [461, 170] width 344 height 41
click at [310, 176] on input "Morphemic analysis" at bounding box center [305, 171] width 10 height 10
radio input "true"
click at [450, 316] on button "SUBMIT" at bounding box center [461, 325] width 86 height 20
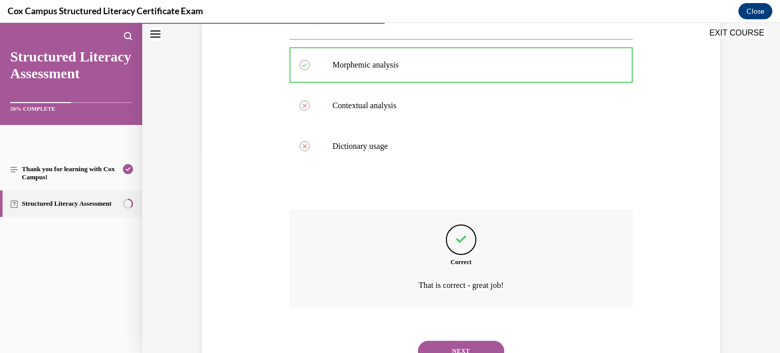
scroll to position [205, 0]
click at [556, 344] on div "SUBMIT NEXT" at bounding box center [461, 350] width 344 height 53
click at [496, 344] on button "NEXT" at bounding box center [461, 351] width 86 height 20
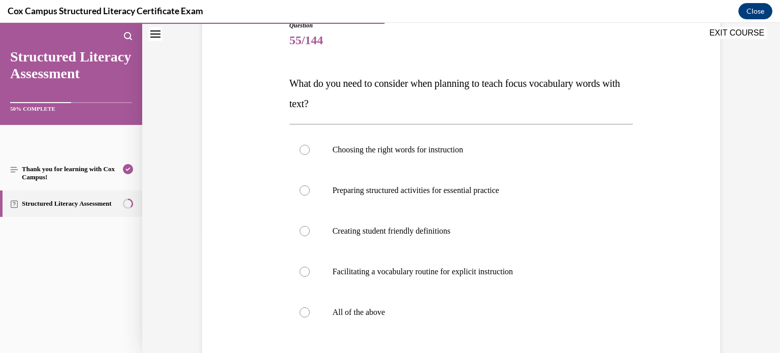
scroll to position [122, 0]
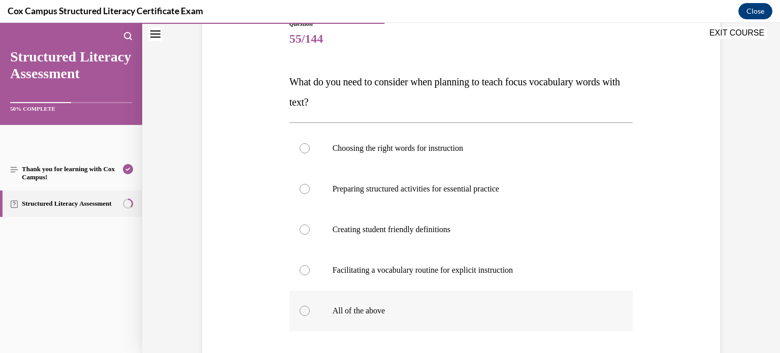
click at [365, 318] on label "All of the above" at bounding box center [461, 311] width 344 height 41
click at [310, 316] on input "All of the above" at bounding box center [305, 311] width 10 height 10
radio input "true"
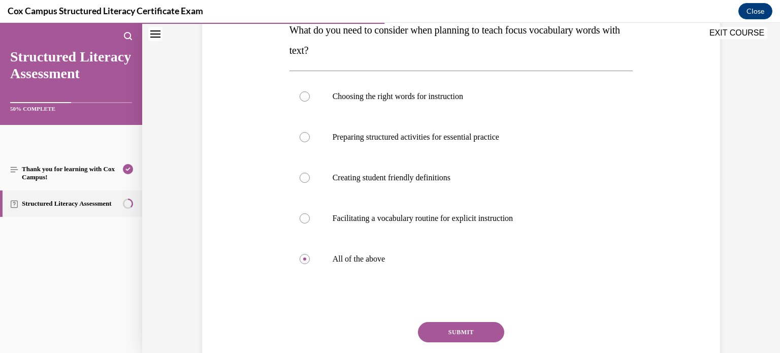
click at [436, 329] on button "SUBMIT" at bounding box center [461, 332] width 86 height 20
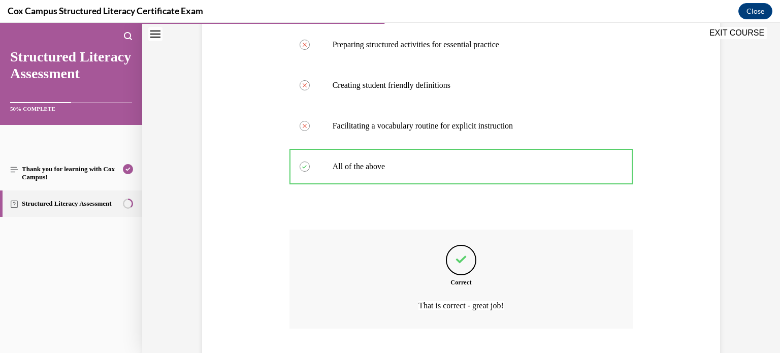
scroll to position [330, 0]
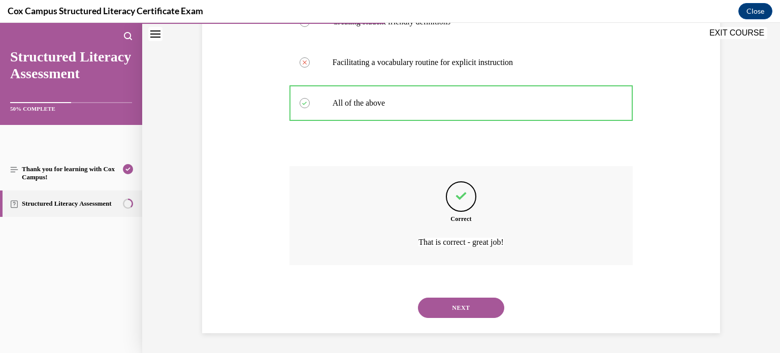
click at [453, 312] on button "NEXT" at bounding box center [461, 308] width 86 height 20
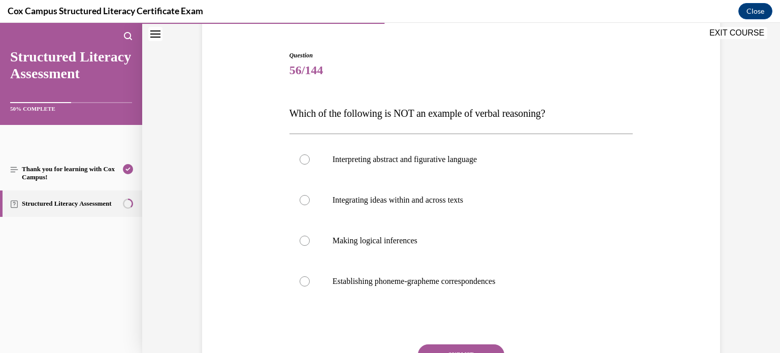
scroll to position [98, 0]
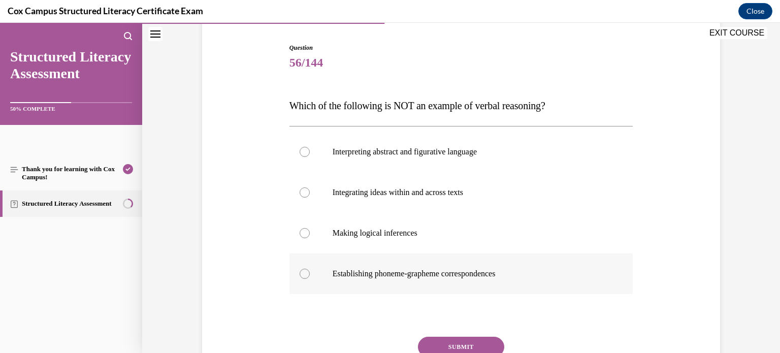
click at [448, 270] on p "Establishing phoneme-grapheme correspondences" at bounding box center [470, 274] width 275 height 10
click at [310, 270] on input "Establishing phoneme-grapheme correspondences" at bounding box center [305, 274] width 10 height 10
radio input "true"
click at [466, 341] on button "SUBMIT" at bounding box center [461, 347] width 86 height 20
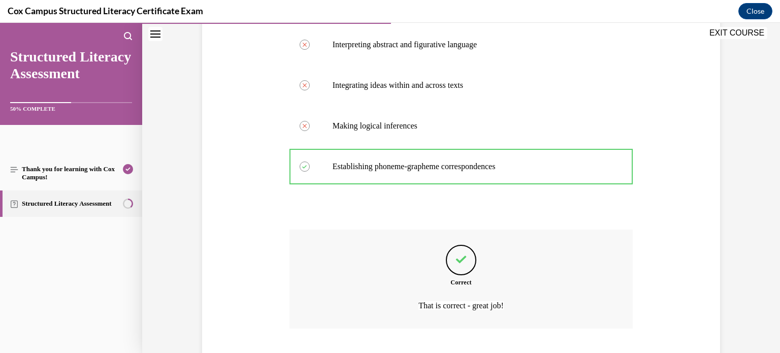
scroll to position [269, 0]
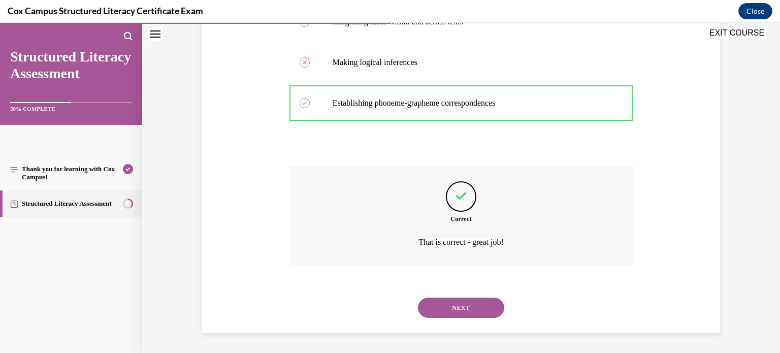
click at [459, 313] on button "NEXT" at bounding box center [461, 308] width 86 height 20
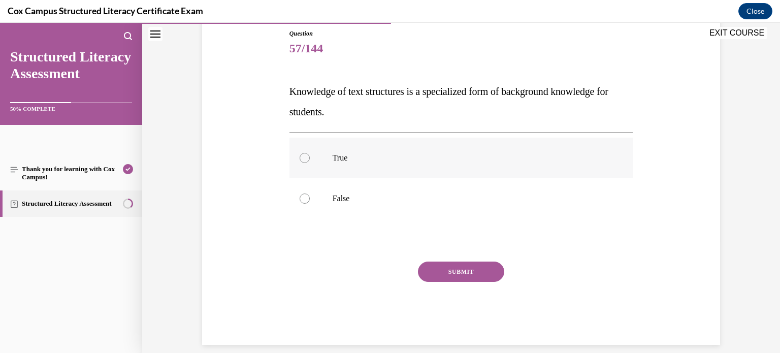
click at [349, 155] on p "True" at bounding box center [470, 158] width 275 height 10
click at [310, 155] on input "True" at bounding box center [305, 158] width 10 height 10
radio input "true"
click at [440, 266] on button "SUBMIT" at bounding box center [461, 272] width 86 height 20
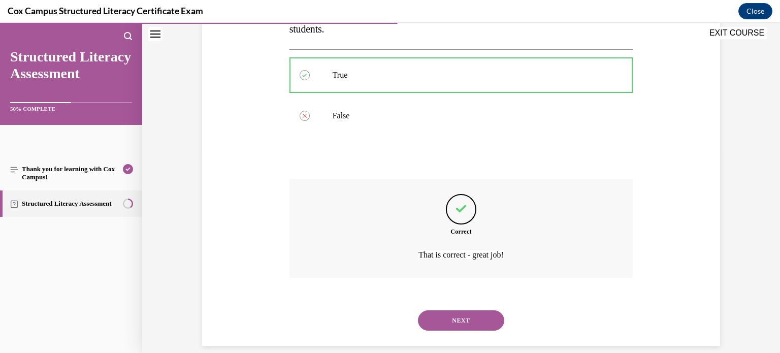
scroll to position [208, 0]
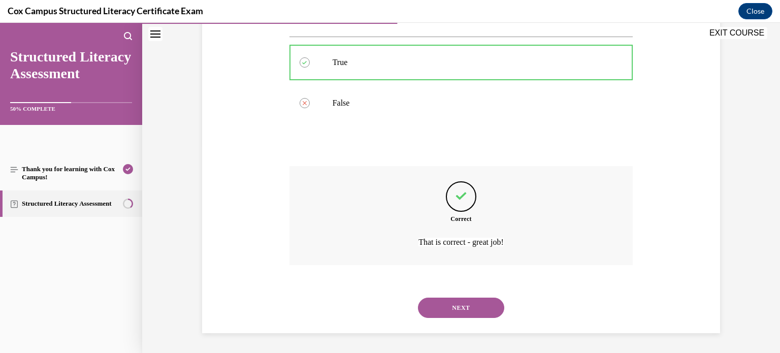
click at [450, 300] on button "NEXT" at bounding box center [461, 308] width 86 height 20
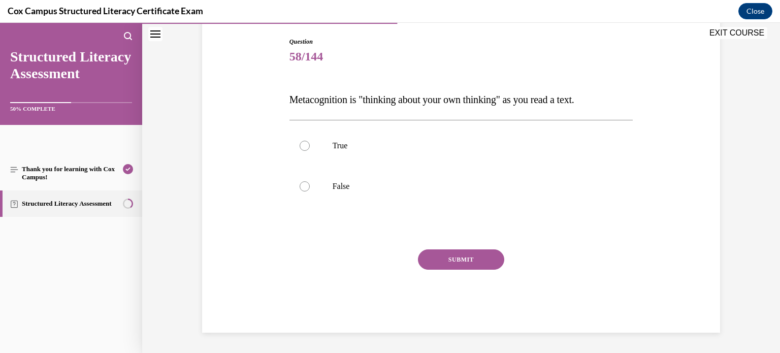
scroll to position [104, 0]
click at [339, 128] on label "True" at bounding box center [461, 146] width 344 height 41
click at [310, 141] on input "True" at bounding box center [305, 146] width 10 height 10
radio input "true"
click at [454, 252] on button "SUBMIT" at bounding box center [461, 260] width 86 height 20
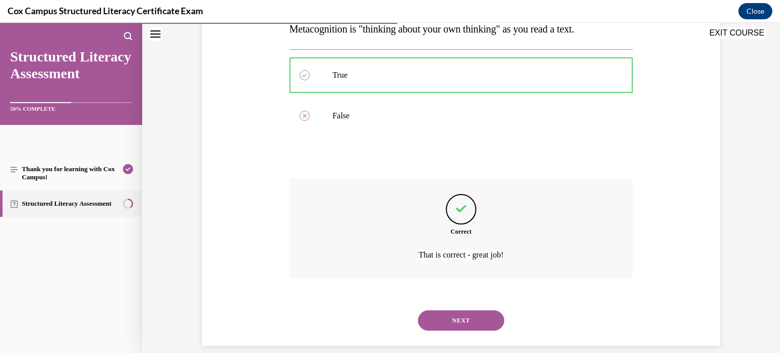
scroll to position [187, 0]
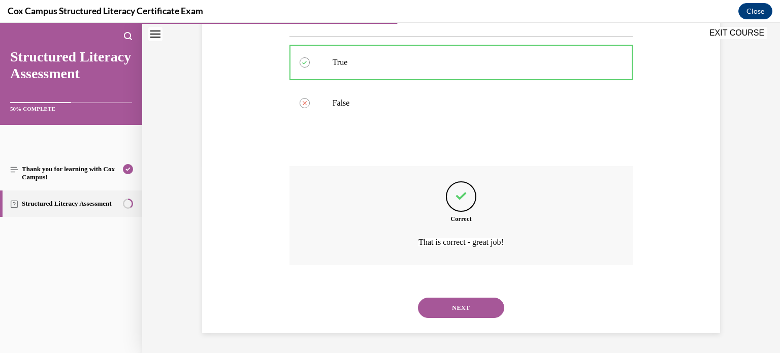
click at [442, 312] on button "NEXT" at bounding box center [461, 308] width 86 height 20
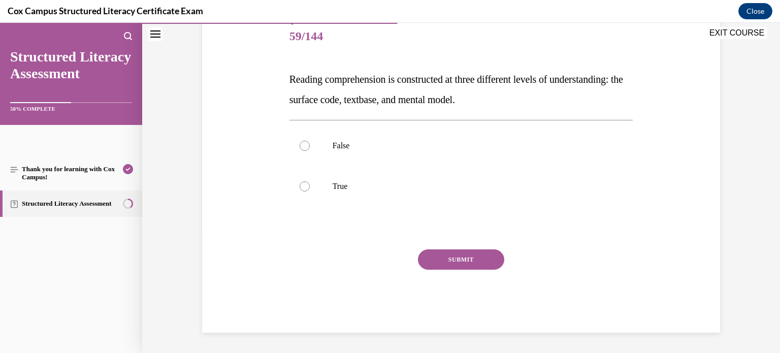
scroll to position [112, 0]
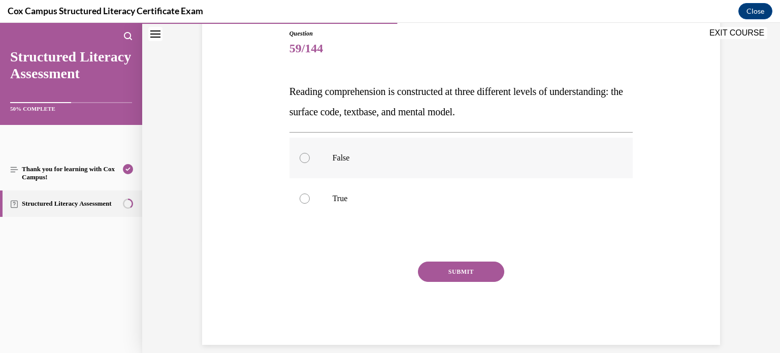
click at [421, 173] on label "False" at bounding box center [461, 158] width 344 height 41
click at [310, 163] on input "False" at bounding box center [305, 158] width 10 height 10
radio input "true"
click at [411, 188] on label "True" at bounding box center [461, 198] width 344 height 41
click at [310, 193] on input "True" at bounding box center [305, 198] width 10 height 10
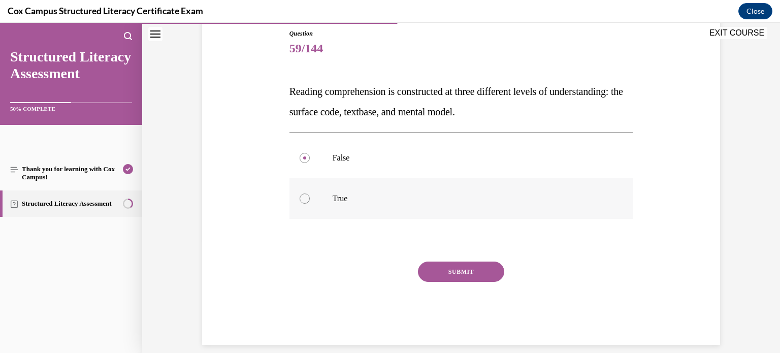
radio input "true"
click at [473, 282] on div "SUBMIT" at bounding box center [461, 287] width 344 height 51
click at [473, 276] on button "SUBMIT" at bounding box center [461, 272] width 86 height 20
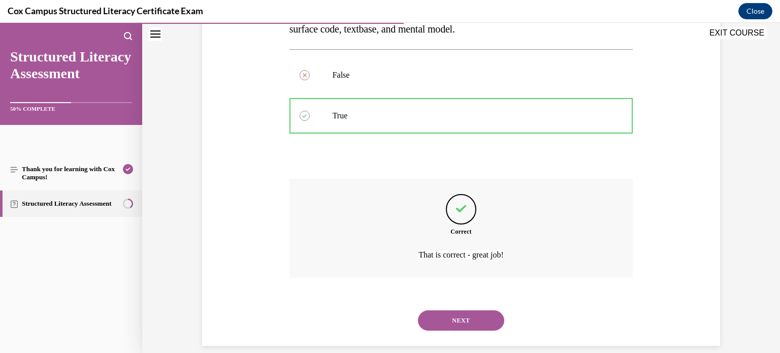
scroll to position [208, 0]
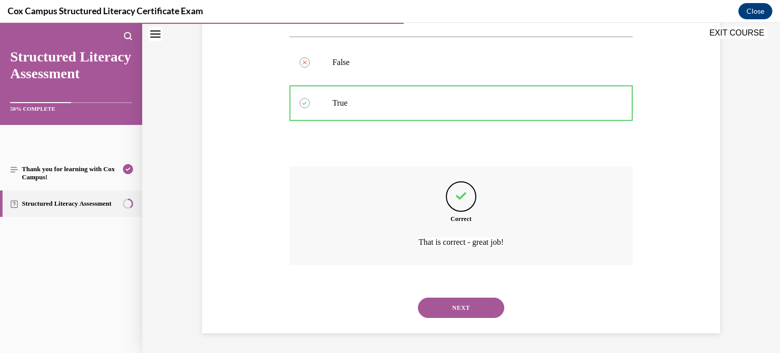
click at [475, 312] on button "NEXT" at bounding box center [461, 308] width 86 height 20
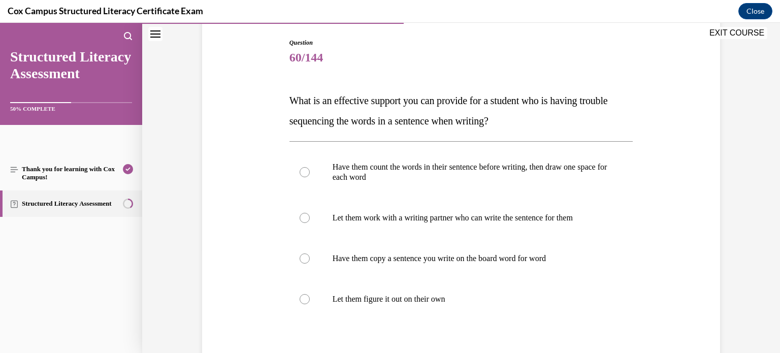
scroll to position [104, 0]
click at [429, 180] on p "Have them count the words in their sentence before writing, then draw one space…" at bounding box center [470, 172] width 275 height 20
click at [310, 177] on input "Have them count the words in their sentence before writing, then draw one space…" at bounding box center [305, 172] width 10 height 10
radio input "true"
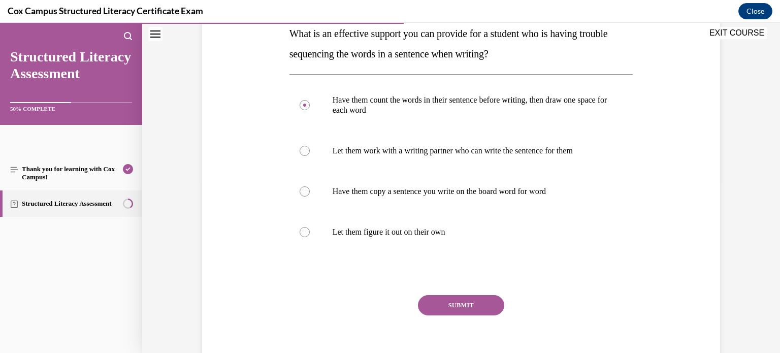
click at [488, 307] on button "SUBMIT" at bounding box center [461, 305] width 86 height 20
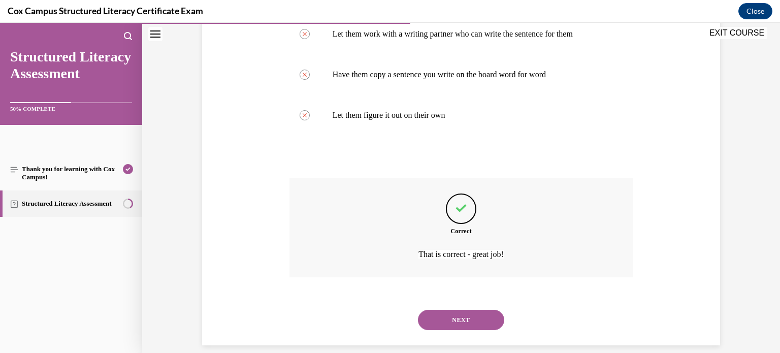
scroll to position [290, 0]
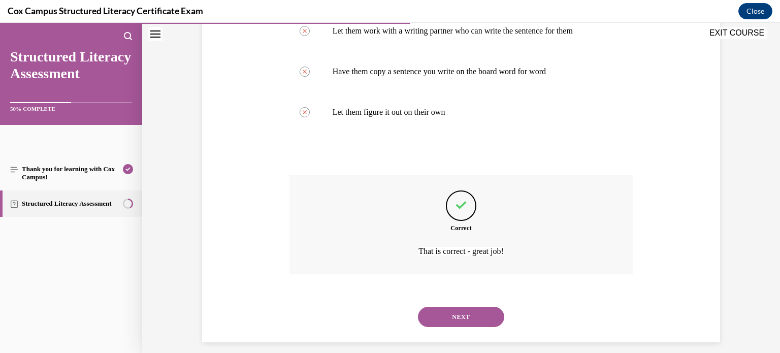
click at [487, 312] on button "NEXT" at bounding box center [461, 317] width 86 height 20
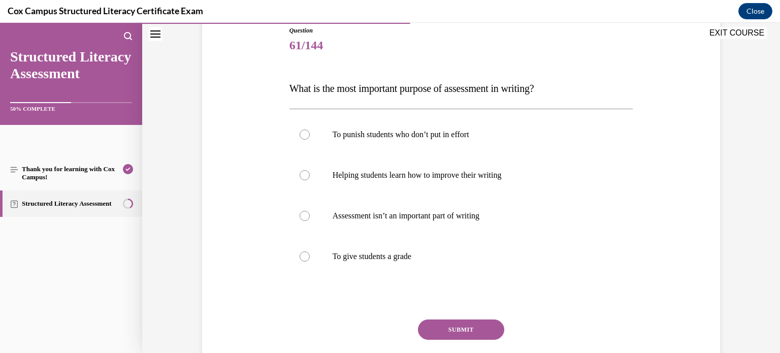
scroll to position [118, 0]
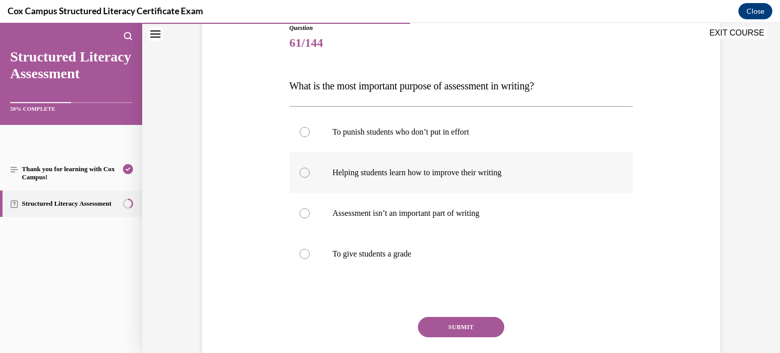
click at [361, 172] on p "Helping students learn how to improve their writing" at bounding box center [470, 173] width 275 height 10
click at [310, 172] on input "Helping students learn how to improve their writing" at bounding box center [305, 173] width 10 height 10
radio input "true"
click at [458, 331] on button "SUBMIT" at bounding box center [461, 327] width 86 height 20
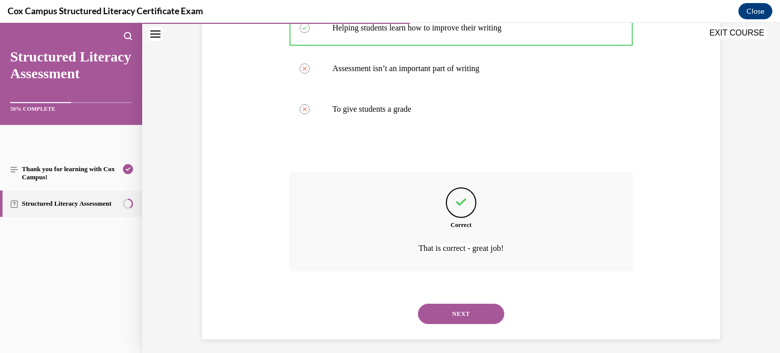
scroll to position [269, 0]
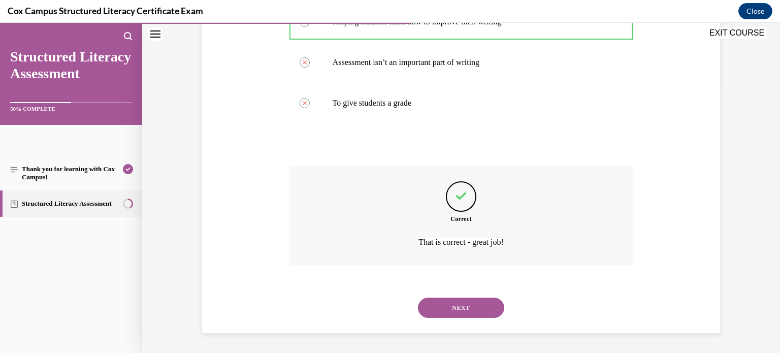
click at [476, 306] on button "NEXT" at bounding box center [461, 308] width 86 height 20
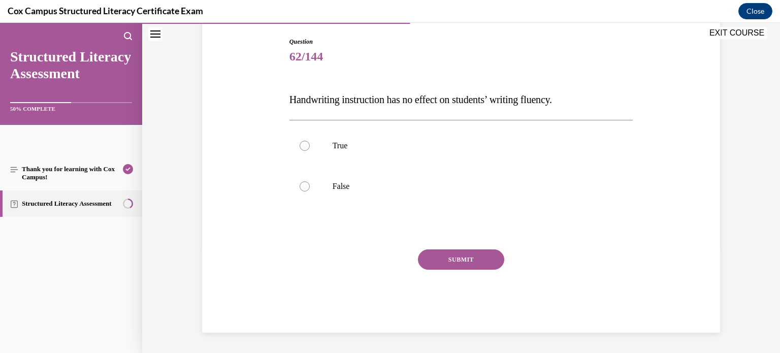
scroll to position [104, 0]
click at [339, 191] on p "False" at bounding box center [470, 187] width 275 height 10
click at [310, 191] on input "False" at bounding box center [305, 187] width 10 height 10
radio input "true"
click at [433, 256] on button "SUBMIT" at bounding box center [461, 260] width 86 height 20
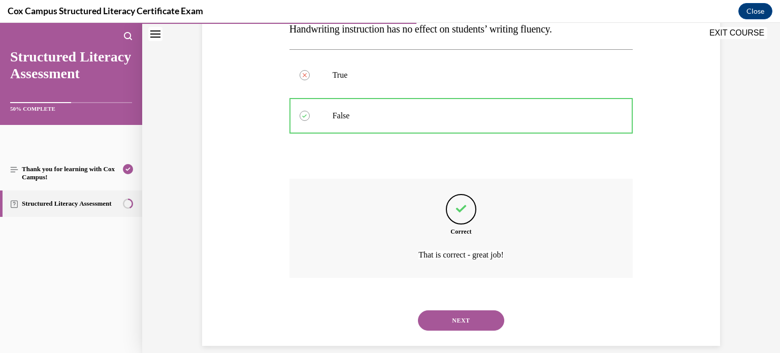
scroll to position [187, 0]
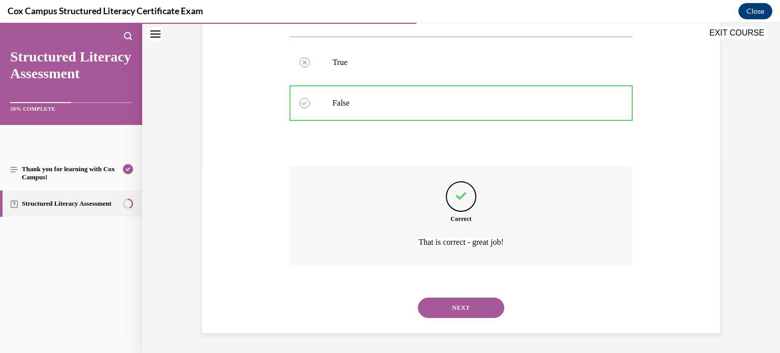
click at [470, 308] on button "NEXT" at bounding box center [461, 308] width 86 height 20
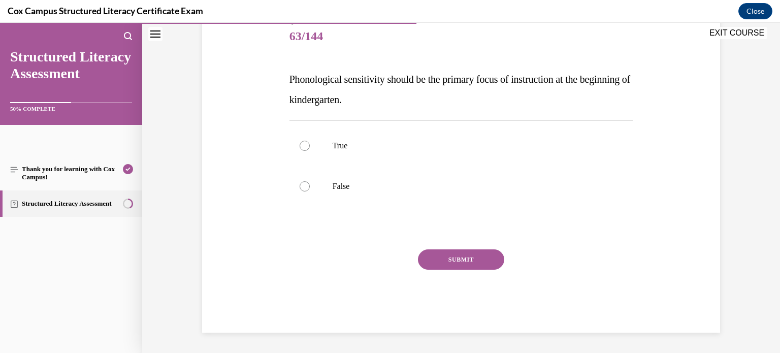
scroll to position [112, 0]
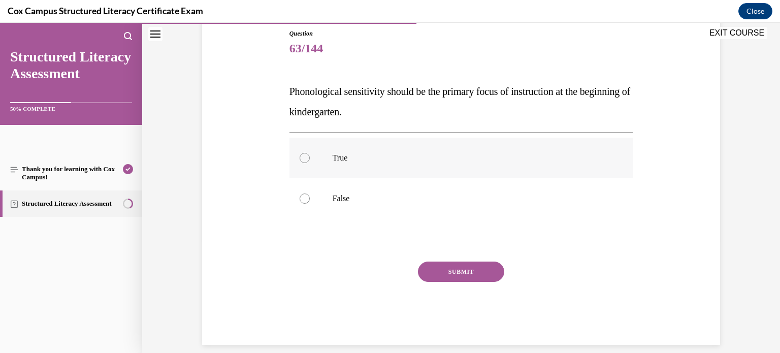
click at [360, 173] on label "True" at bounding box center [461, 158] width 344 height 41
click at [310, 163] on input "True" at bounding box center [305, 158] width 10 height 10
radio input "true"
click at [464, 270] on button "SUBMIT" at bounding box center [461, 272] width 86 height 20
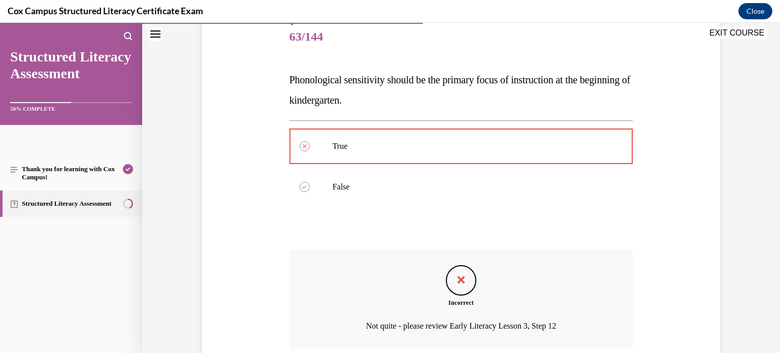
scroll to position [208, 0]
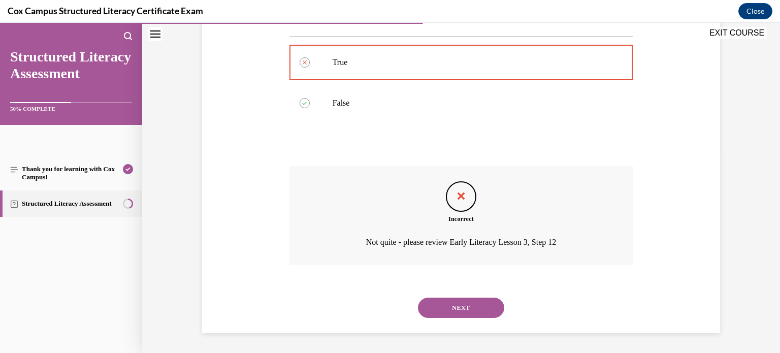
click at [473, 309] on button "NEXT" at bounding box center [461, 308] width 86 height 20
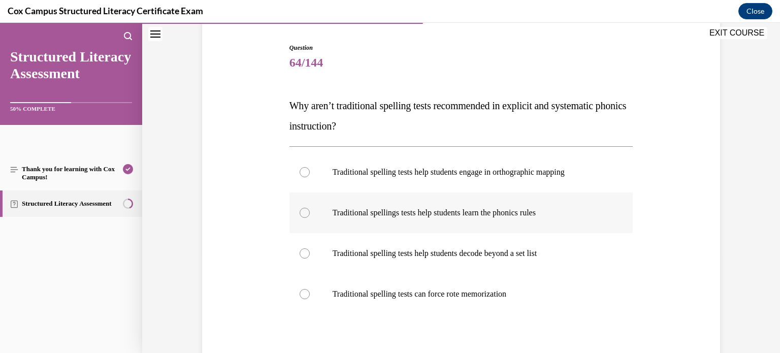
scroll to position [102, 0]
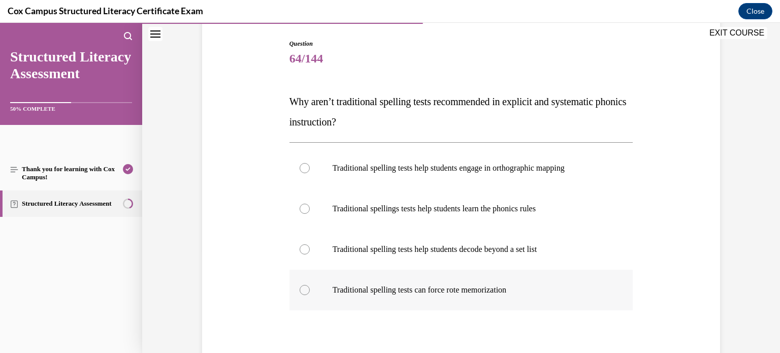
click at [508, 278] on label "Traditional spelling tests can force rote memorization" at bounding box center [461, 290] width 344 height 41
click at [310, 285] on input "Traditional spelling tests can force rote memorization" at bounding box center [305, 290] width 10 height 10
radio input "true"
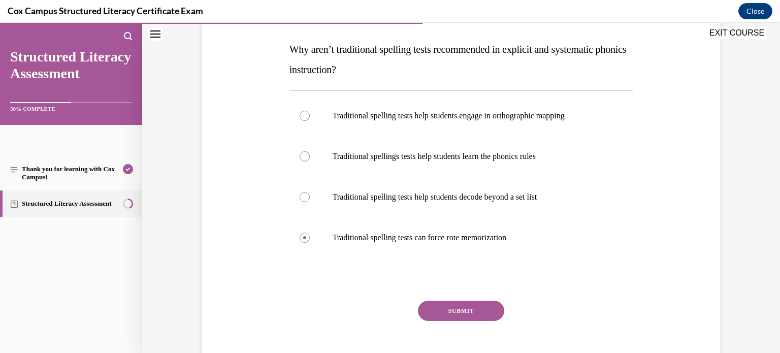
click at [487, 306] on button "SUBMIT" at bounding box center [461, 311] width 86 height 20
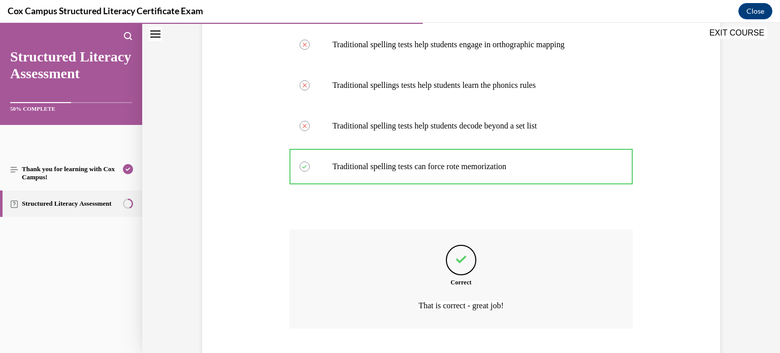
scroll to position [289, 0]
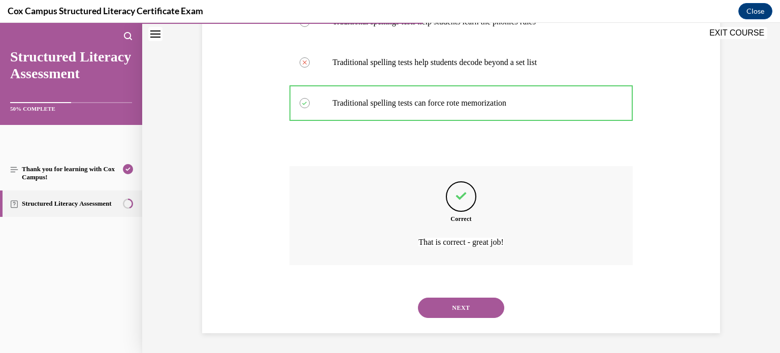
click at [463, 304] on button "NEXT" at bounding box center [461, 308] width 86 height 20
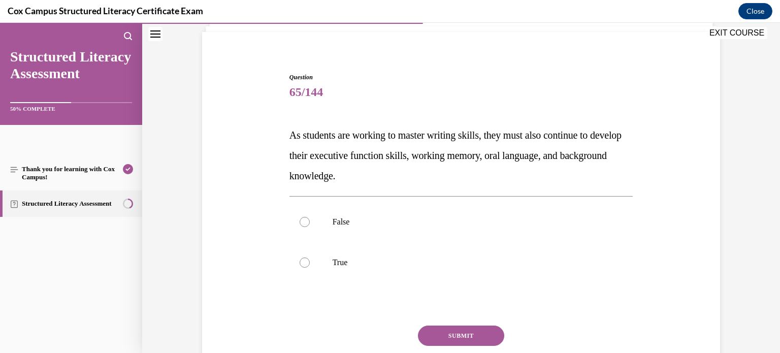
scroll to position [71, 0]
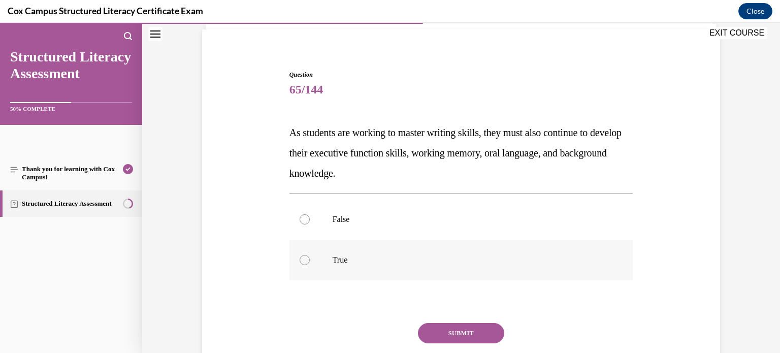
click at [330, 261] on label "True" at bounding box center [461, 260] width 344 height 41
click at [310, 261] on input "True" at bounding box center [305, 260] width 10 height 10
radio input "true"
click at [459, 332] on button "SUBMIT" at bounding box center [461, 333] width 86 height 20
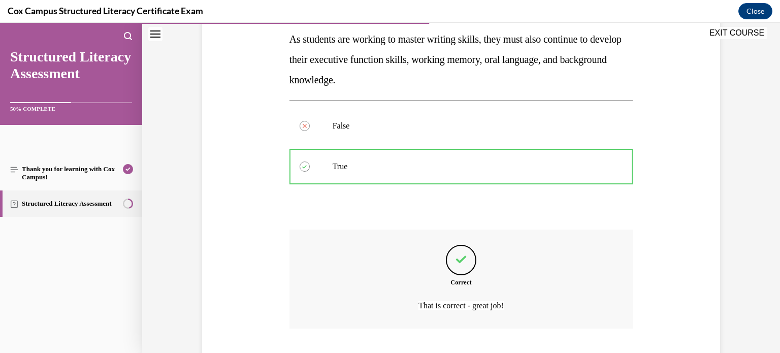
scroll to position [228, 0]
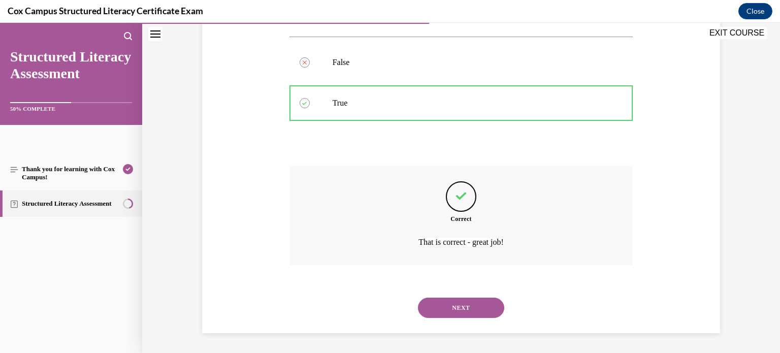
click at [466, 312] on button "NEXT" at bounding box center [461, 308] width 86 height 20
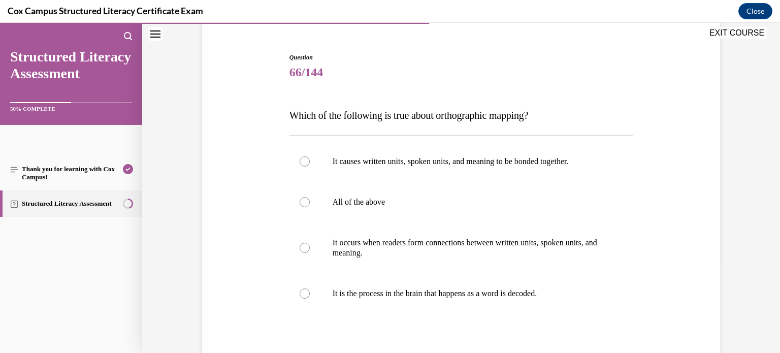
scroll to position [98, 0]
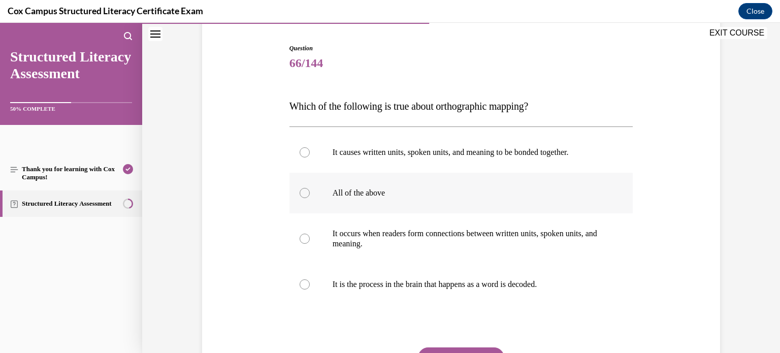
click at [372, 191] on p "All of the above" at bounding box center [470, 193] width 275 height 10
click at [310, 191] on input "All of the above" at bounding box center [305, 193] width 10 height 10
radio input "true"
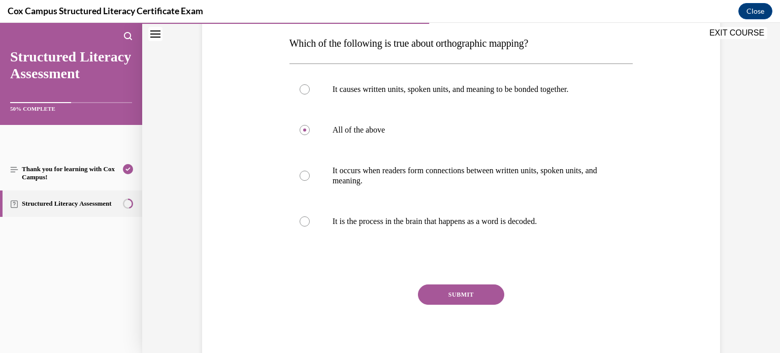
click at [453, 292] on button "SUBMIT" at bounding box center [461, 294] width 86 height 20
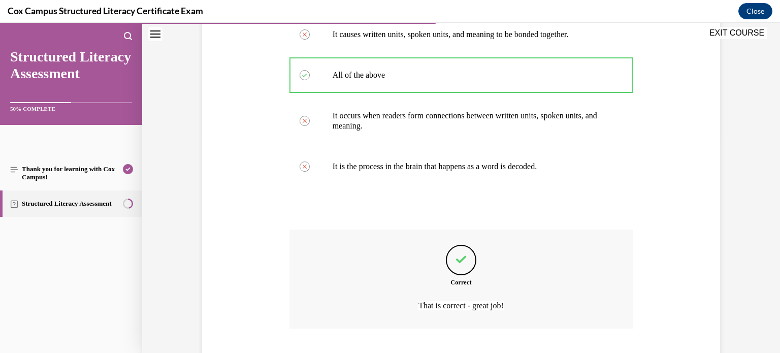
scroll to position [279, 0]
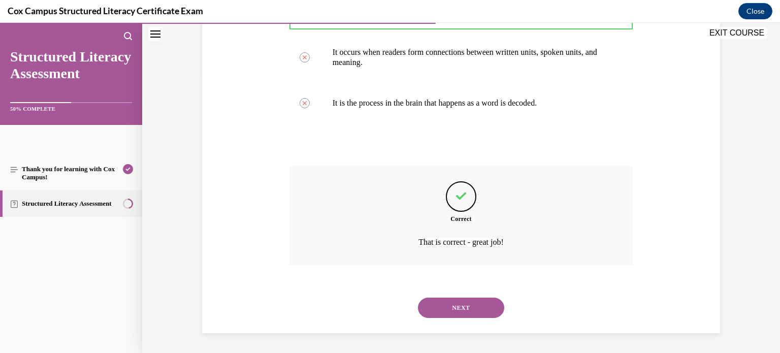
click at [460, 308] on button "NEXT" at bounding box center [461, 308] width 86 height 20
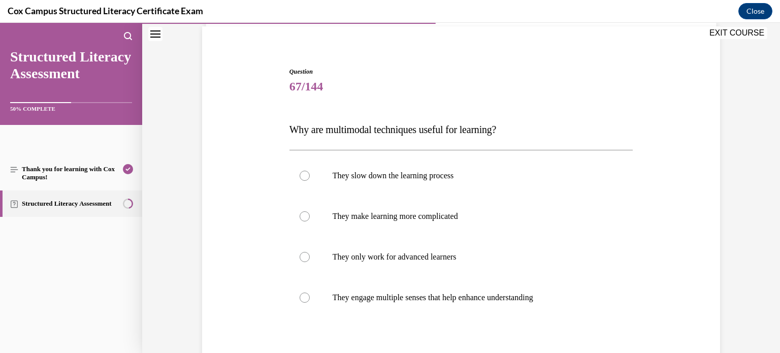
scroll to position [79, 0]
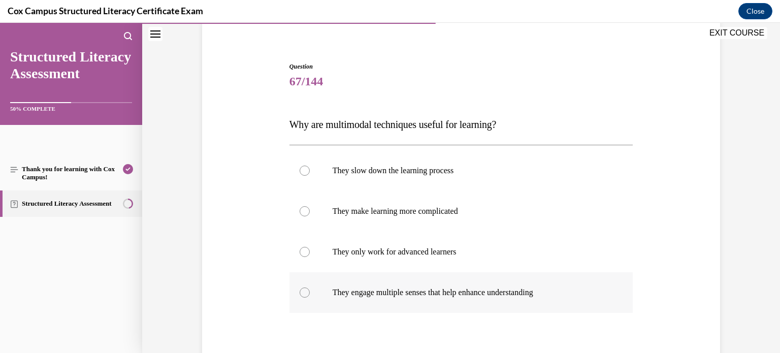
click at [479, 279] on label "They engage multiple senses that help enhance understanding" at bounding box center [461, 292] width 344 height 41
click at [310, 287] on input "They engage multiple senses that help enhance understanding" at bounding box center [305, 292] width 10 height 10
radio input "true"
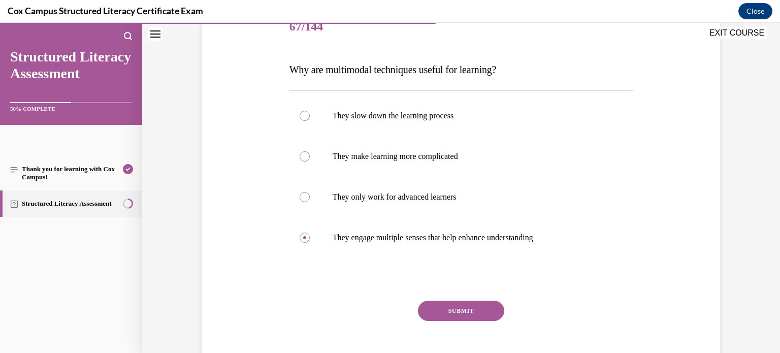
click at [487, 310] on button "SUBMIT" at bounding box center [461, 311] width 86 height 20
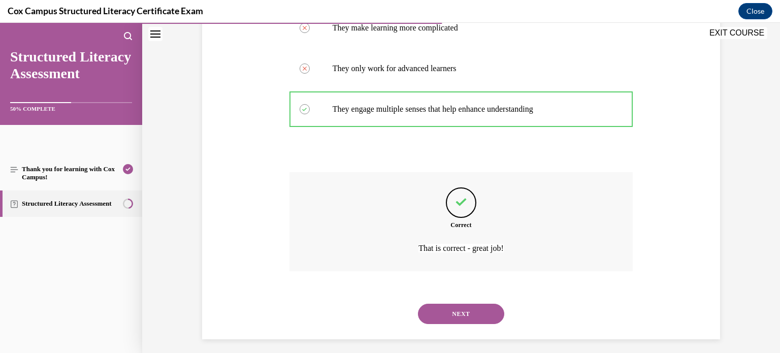
scroll to position [269, 0]
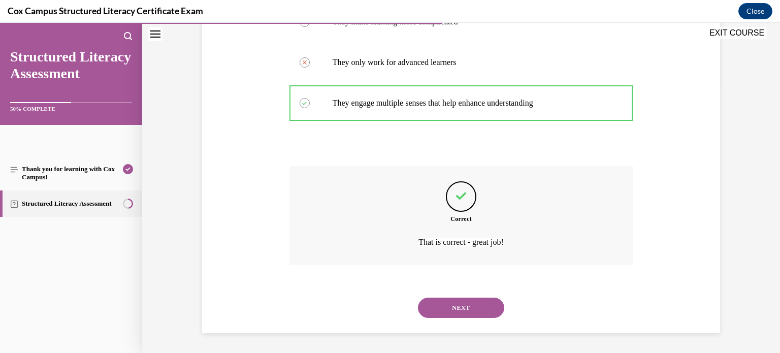
click at [487, 310] on button "NEXT" at bounding box center [461, 308] width 86 height 20
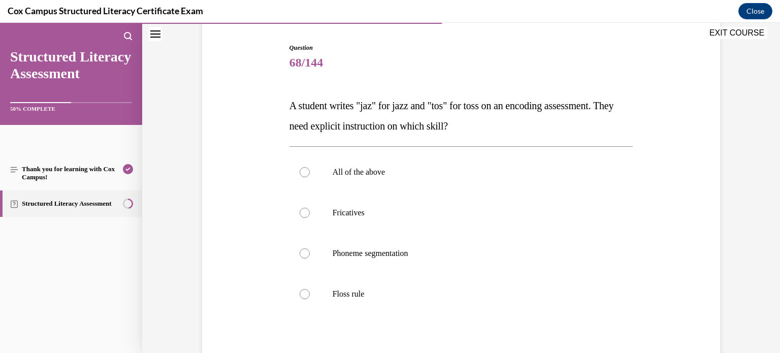
scroll to position [100, 0]
click at [482, 303] on label "Floss rule" at bounding box center [461, 292] width 344 height 41
click at [310, 298] on input "Floss rule" at bounding box center [305, 292] width 10 height 10
radio input "true"
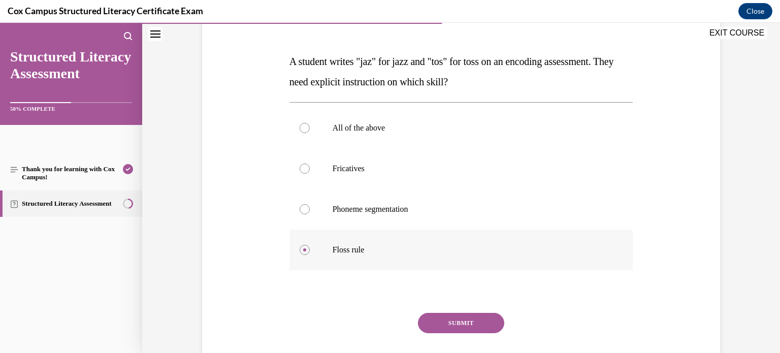
scroll to position [140, 0]
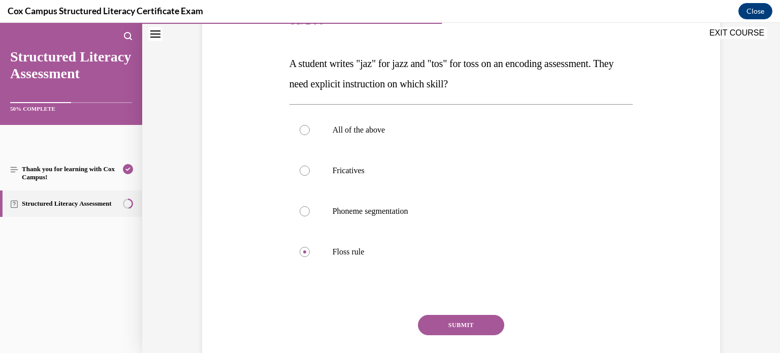
click at [481, 319] on button "SUBMIT" at bounding box center [461, 325] width 86 height 20
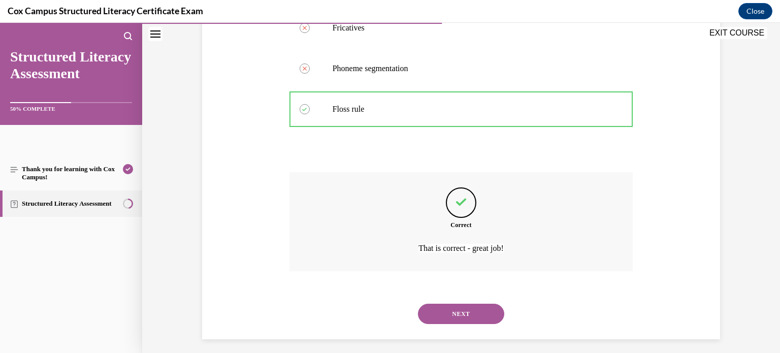
scroll to position [289, 0]
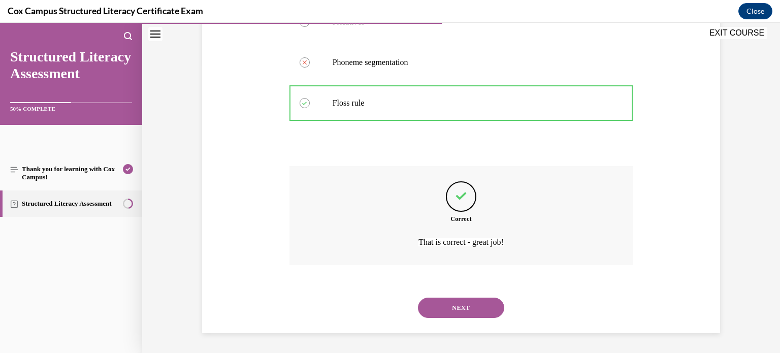
click at [481, 315] on button "NEXT" at bounding box center [461, 308] width 86 height 20
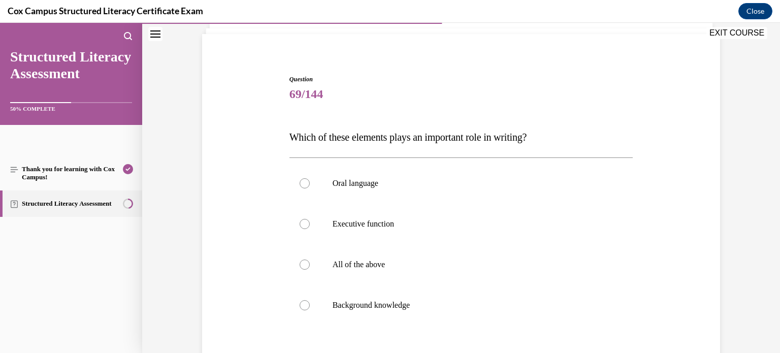
scroll to position [79, 0]
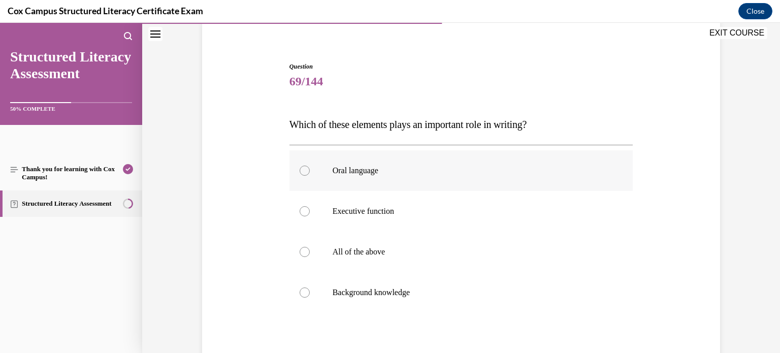
click at [378, 176] on label "Oral language" at bounding box center [461, 170] width 344 height 41
click at [310, 176] on input "Oral language" at bounding box center [305, 171] width 10 height 10
radio input "true"
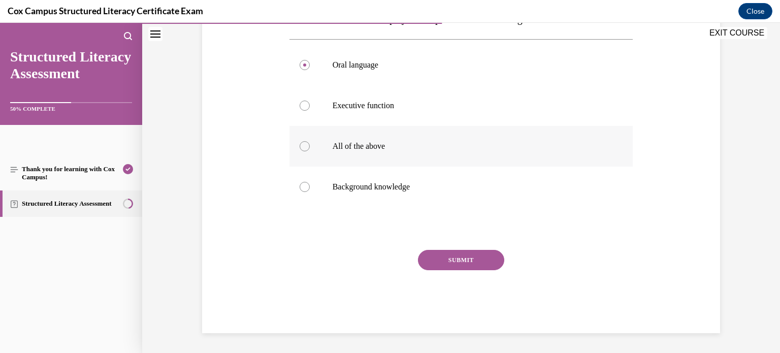
scroll to position [156, 0]
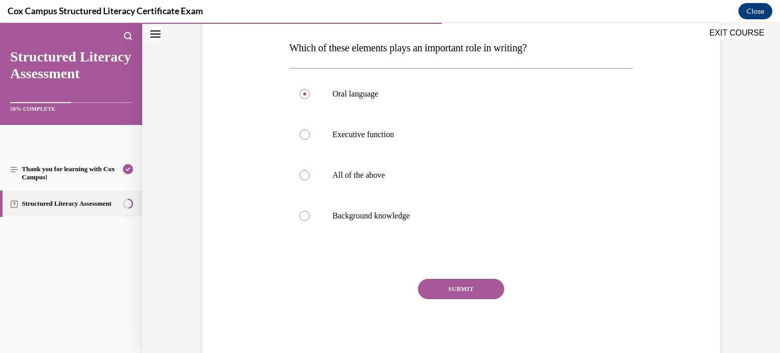
click at [446, 289] on button "SUBMIT" at bounding box center [461, 289] width 86 height 20
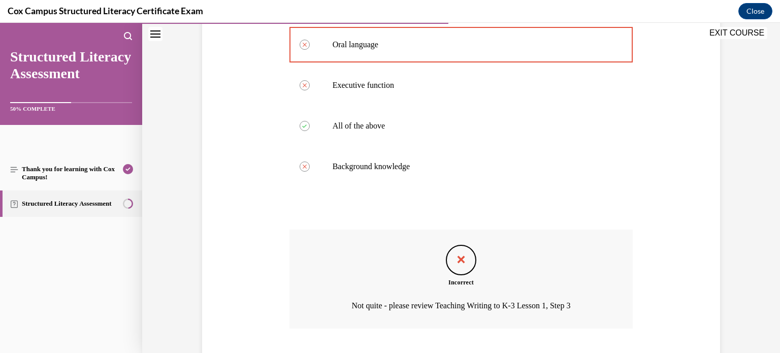
scroll to position [269, 0]
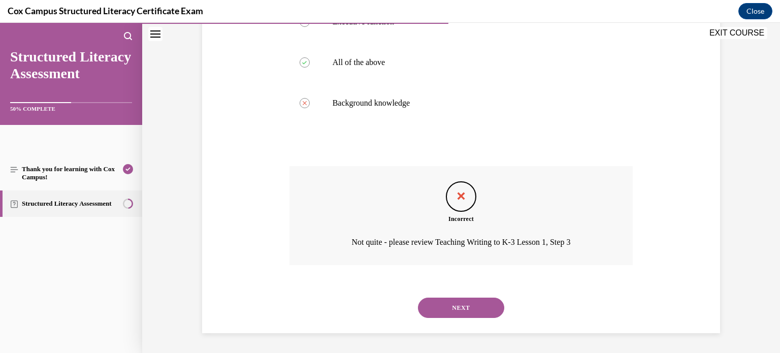
click at [494, 308] on button "NEXT" at bounding box center [461, 308] width 86 height 20
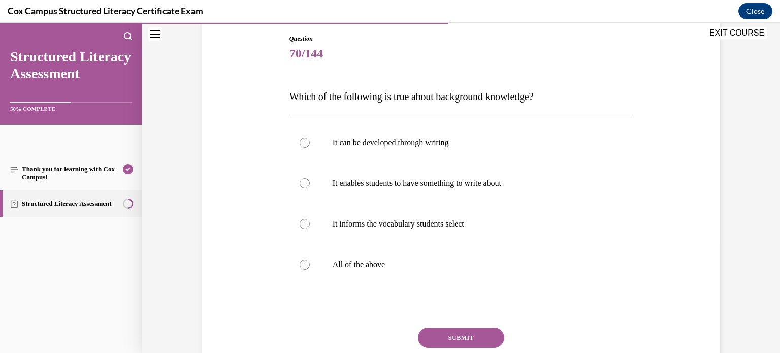
scroll to position [106, 0]
click at [350, 261] on p "All of the above" at bounding box center [470, 266] width 275 height 10
click at [310, 261] on input "All of the above" at bounding box center [305, 266] width 10 height 10
radio input "true"
click at [469, 344] on button "SUBMIT" at bounding box center [461, 339] width 86 height 20
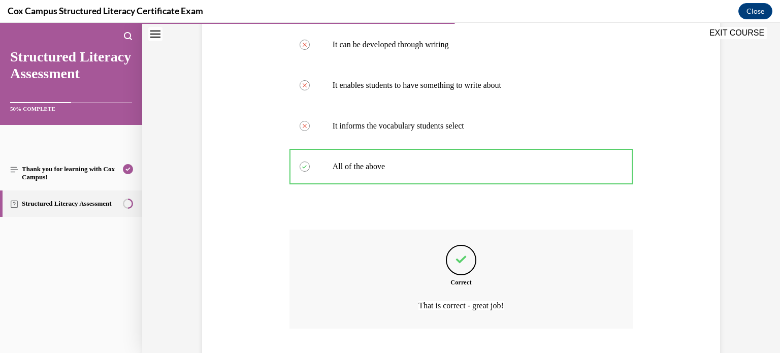
scroll to position [269, 0]
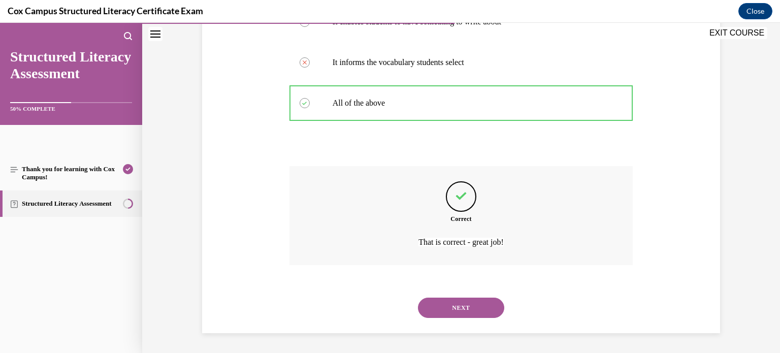
click at [472, 309] on button "NEXT" at bounding box center [461, 308] width 86 height 20
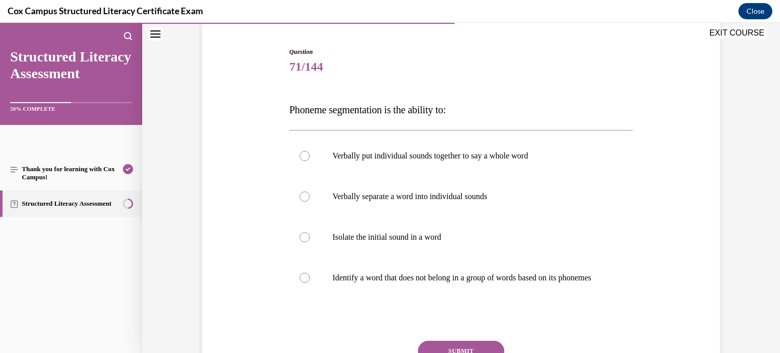
scroll to position [94, 0]
click at [307, 196] on div at bounding box center [305, 196] width 10 height 10
click at [307, 196] on input "Verbally separate a word into individual sounds" at bounding box center [305, 196] width 10 height 10
radio input "true"
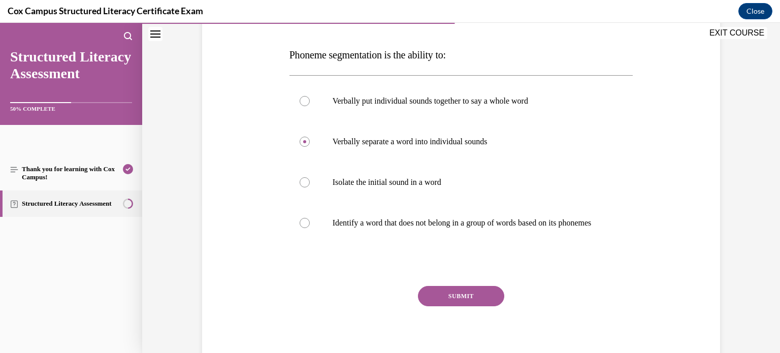
click at [459, 305] on button "SUBMIT" at bounding box center [461, 296] width 86 height 20
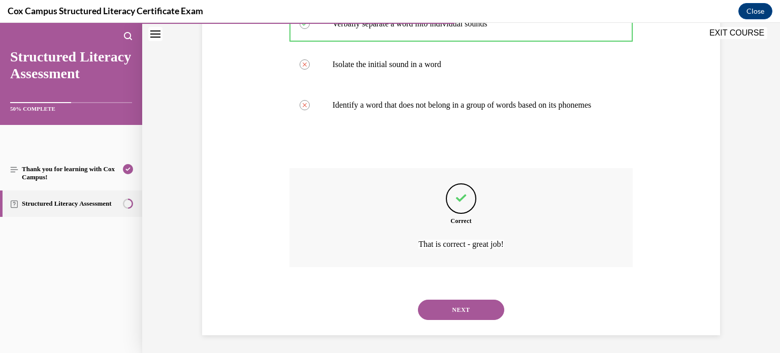
scroll to position [279, 0]
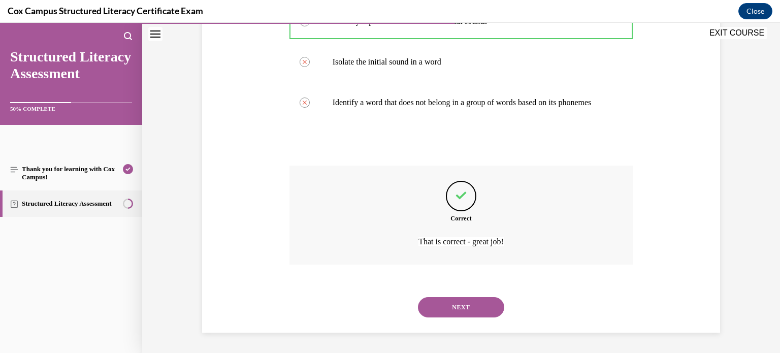
click at [459, 305] on button "NEXT" at bounding box center [461, 307] width 86 height 20
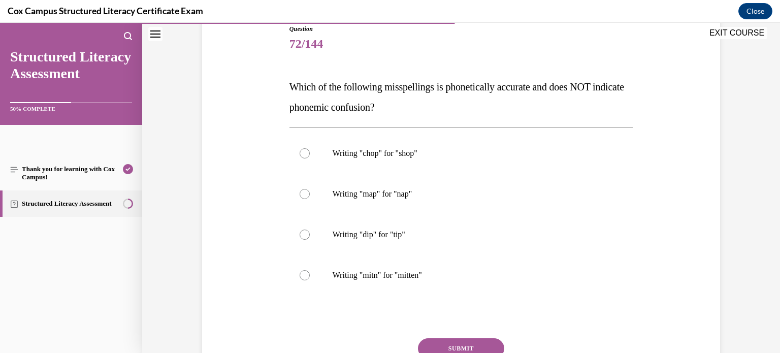
scroll to position [116, 0]
click at [416, 277] on p "Writing "mitn" for "mitten"" at bounding box center [470, 276] width 275 height 10
click at [310, 277] on input "Writing "mitn" for "mitten"" at bounding box center [305, 276] width 10 height 10
radio input "true"
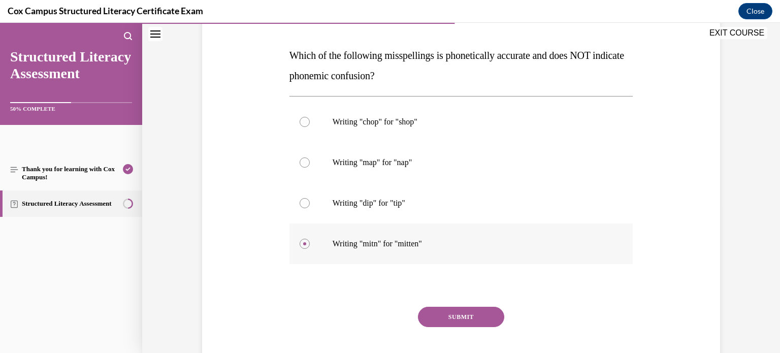
scroll to position [149, 0]
click at [435, 316] on button "SUBMIT" at bounding box center [461, 316] width 86 height 20
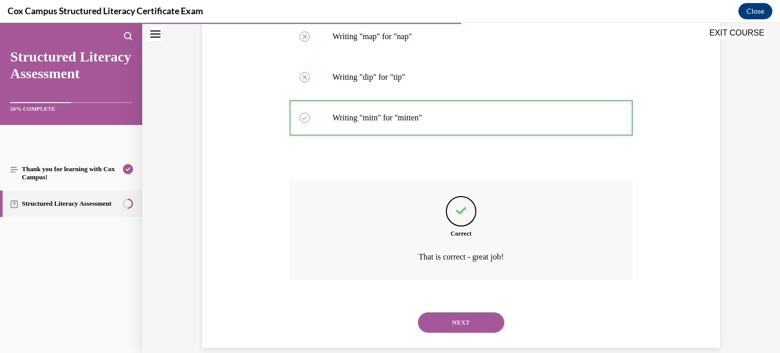
scroll to position [289, 0]
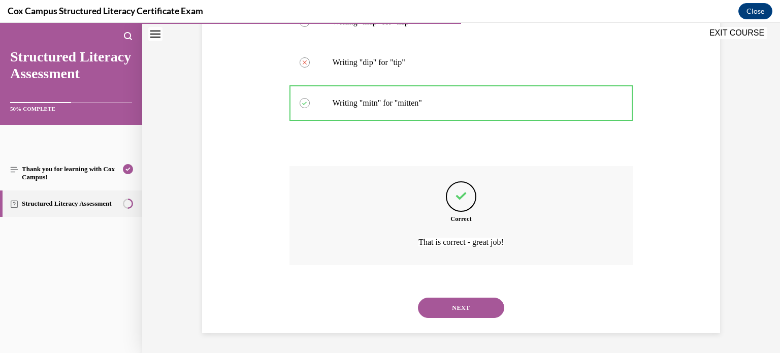
click at [466, 306] on button "NEXT" at bounding box center [461, 308] width 86 height 20
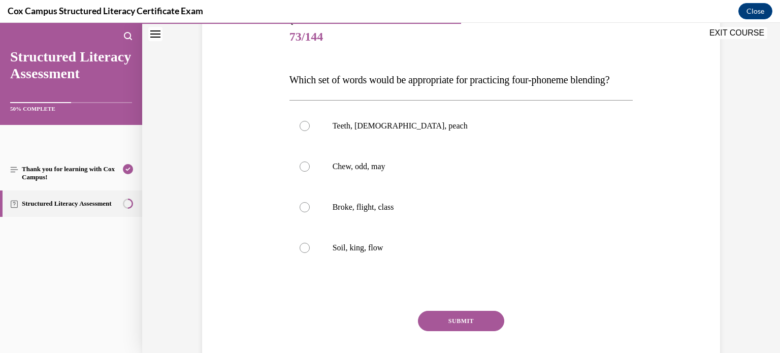
scroll to position [124, 0]
click at [308, 227] on label "Broke, flight, class" at bounding box center [461, 206] width 344 height 41
click at [308, 212] on input "Broke, flight, class" at bounding box center [305, 207] width 10 height 10
radio input "true"
click at [483, 331] on button "SUBMIT" at bounding box center [461, 320] width 86 height 20
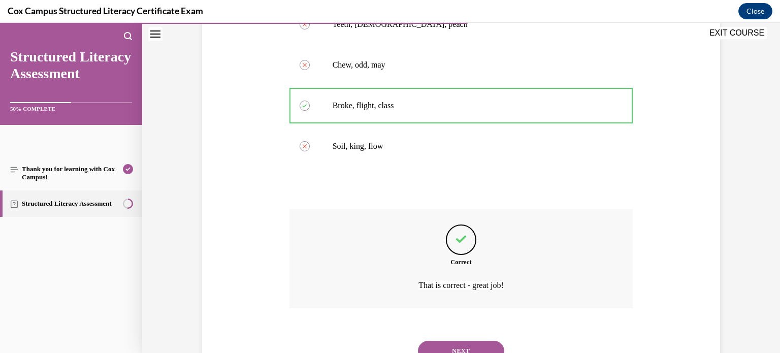
scroll to position [289, 0]
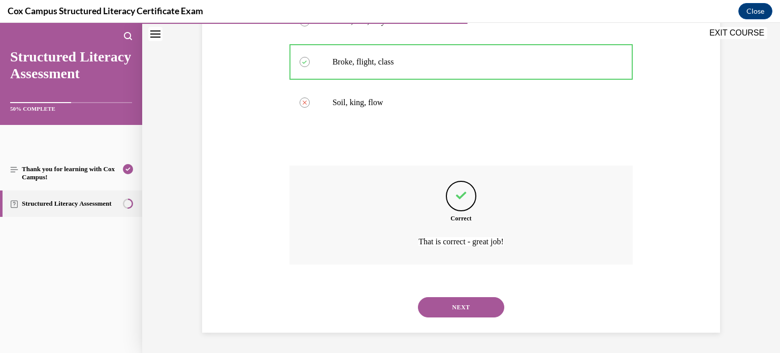
click at [486, 311] on button "NEXT" at bounding box center [461, 307] width 86 height 20
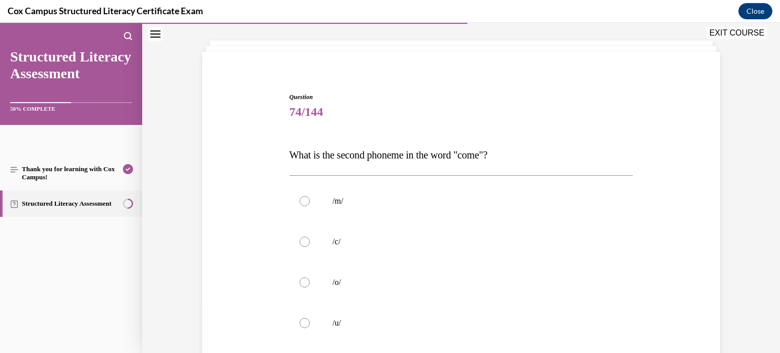
scroll to position [56, 0]
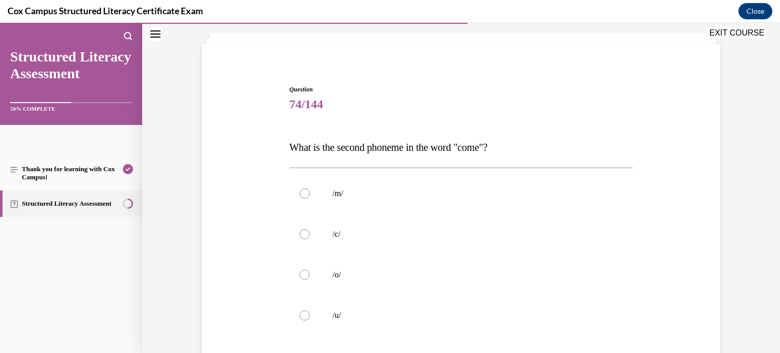
click at [486, 311] on p "/u/" at bounding box center [470, 315] width 275 height 10
click at [310, 311] on input "/u/" at bounding box center [305, 315] width 10 height 10
radio input "true"
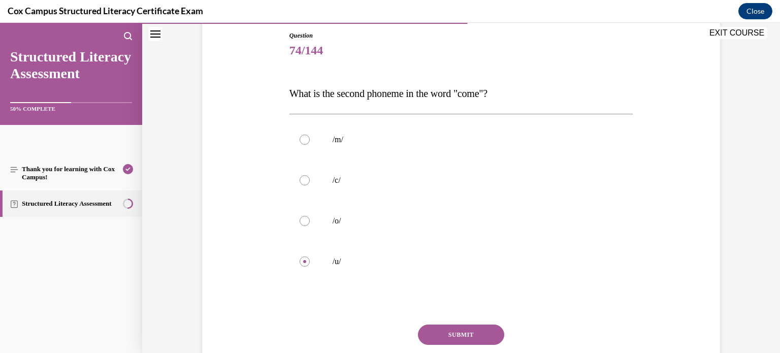
click at [480, 327] on button "SUBMIT" at bounding box center [461, 335] width 86 height 20
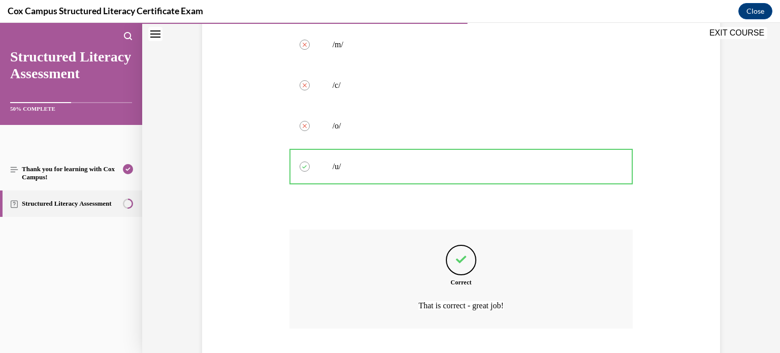
scroll to position [269, 0]
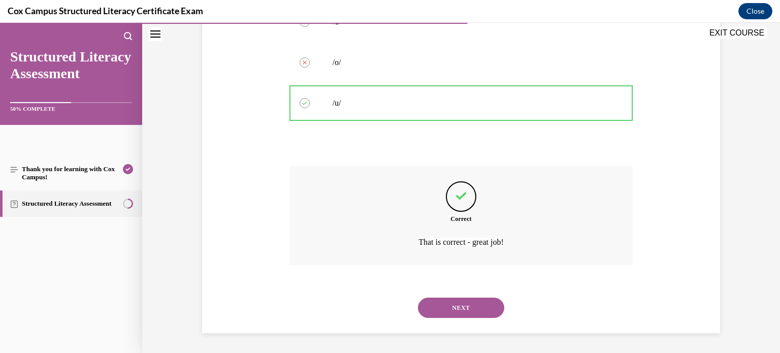
click at [479, 311] on button "NEXT" at bounding box center [461, 308] width 86 height 20
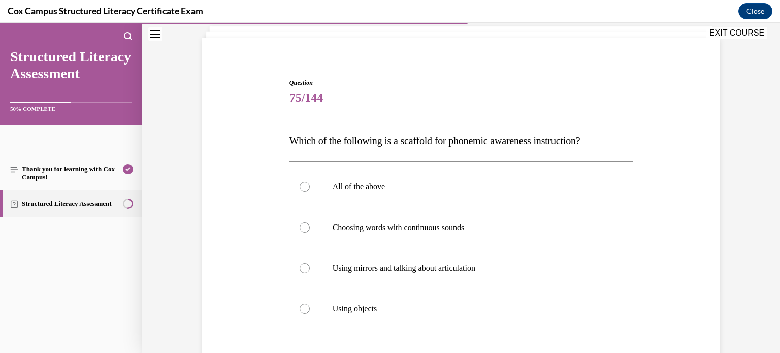
scroll to position [63, 0]
click at [414, 174] on label "All of the above" at bounding box center [461, 186] width 344 height 41
click at [310, 181] on input "All of the above" at bounding box center [305, 186] width 10 height 10
radio input "true"
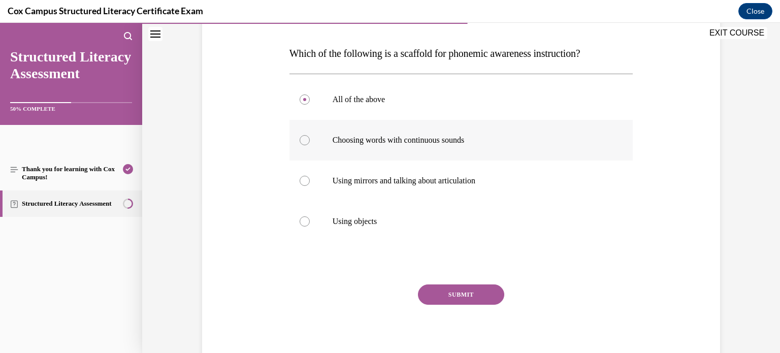
scroll to position [174, 0]
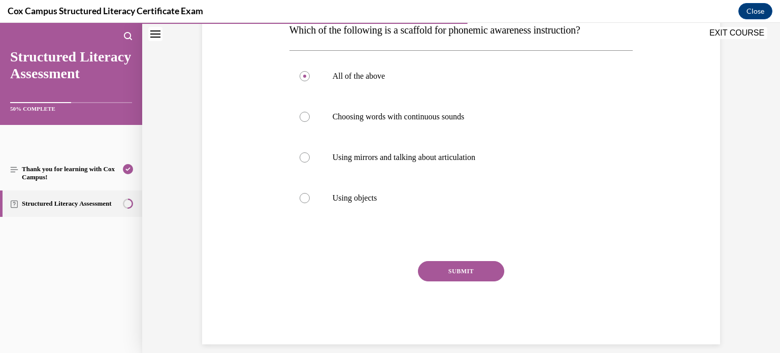
click at [444, 259] on div "Question 75/144 Which of the following is a scaffold for phonemic awareness ins…" at bounding box center [461, 155] width 344 height 377
click at [446, 265] on button "SUBMIT" at bounding box center [461, 271] width 86 height 20
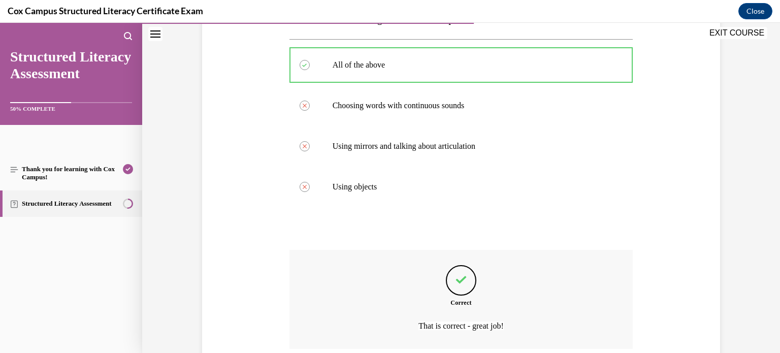
scroll to position [269, 0]
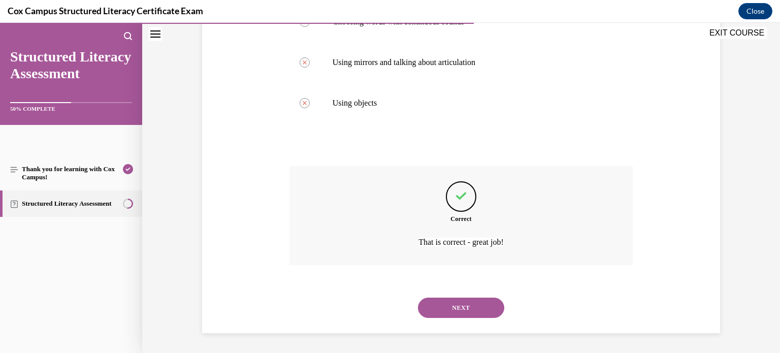
click at [460, 311] on button "NEXT" at bounding box center [461, 308] width 86 height 20
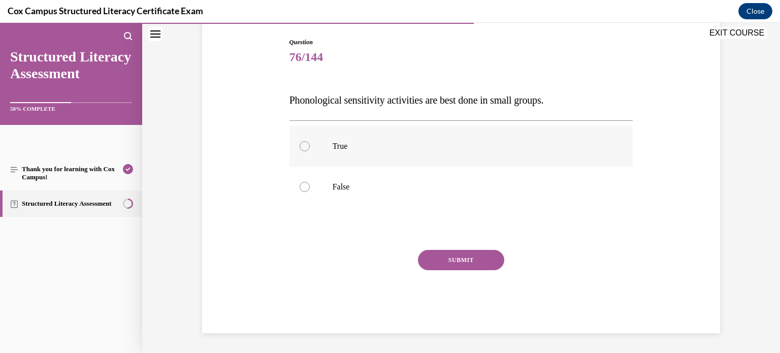
click at [371, 164] on label "True" at bounding box center [461, 146] width 344 height 41
click at [310, 151] on input "True" at bounding box center [305, 146] width 10 height 10
radio input "true"
click at [461, 263] on button "SUBMIT" at bounding box center [461, 260] width 86 height 20
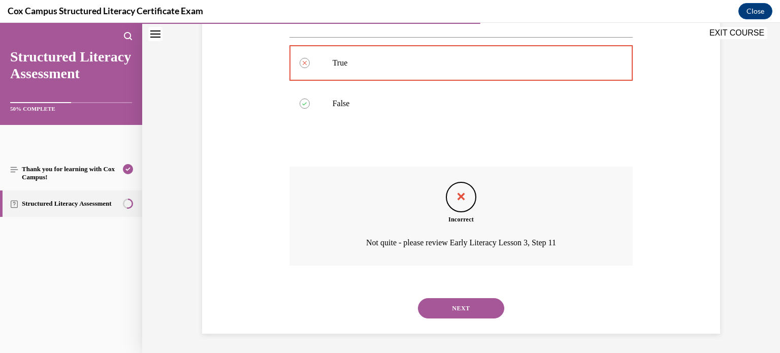
scroll to position [187, 0]
click at [478, 306] on button "NEXT" at bounding box center [461, 308] width 86 height 20
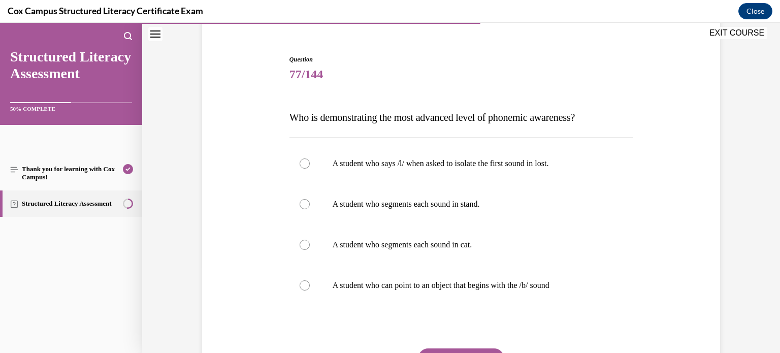
scroll to position [103, 0]
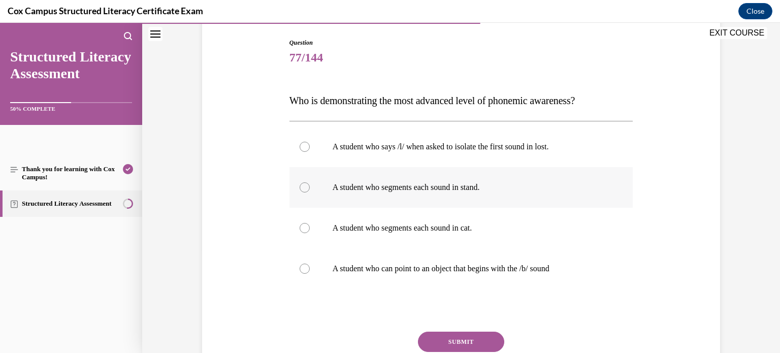
click at [445, 184] on p "A student who segments each sound in stand." at bounding box center [470, 187] width 275 height 10
click at [310, 184] on input "A student who segments each sound in stand." at bounding box center [305, 187] width 10 height 10
radio input "true"
click at [461, 344] on button "SUBMIT" at bounding box center [461, 342] width 86 height 20
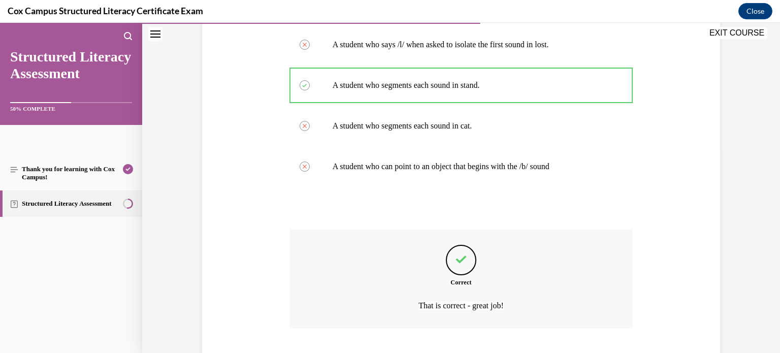
scroll to position [269, 0]
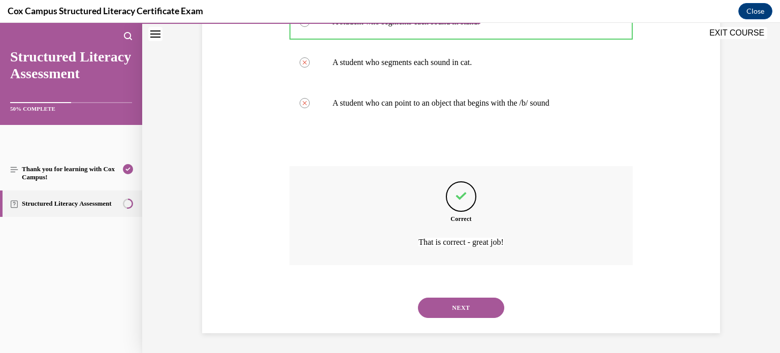
click at [465, 312] on button "NEXT" at bounding box center [461, 308] width 86 height 20
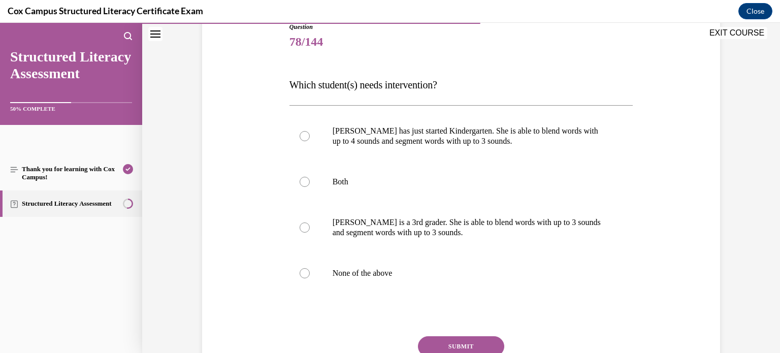
scroll to position [128, 0]
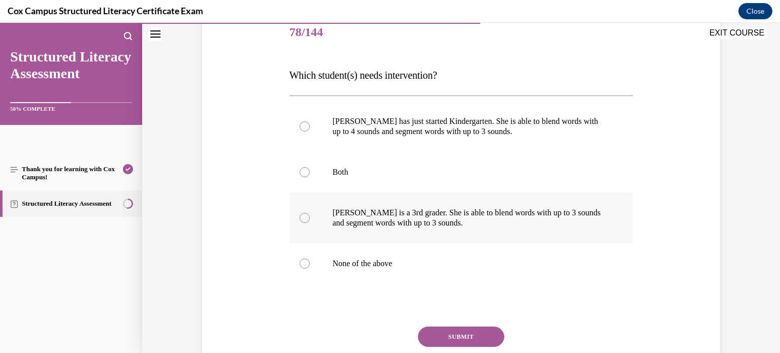
click at [387, 220] on p "Ella is a 3rd grader. She is able to blend words with up to 3 sounds and segmen…" at bounding box center [470, 218] width 275 height 20
click at [310, 220] on input "Ella is a 3rd grader. She is able to blend words with up to 3 sounds and segmen…" at bounding box center [305, 218] width 10 height 10
radio input "true"
click at [470, 333] on button "SUBMIT" at bounding box center [461, 337] width 86 height 20
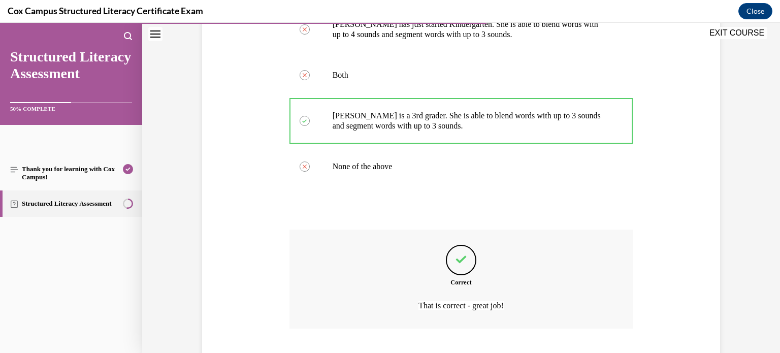
scroll to position [289, 0]
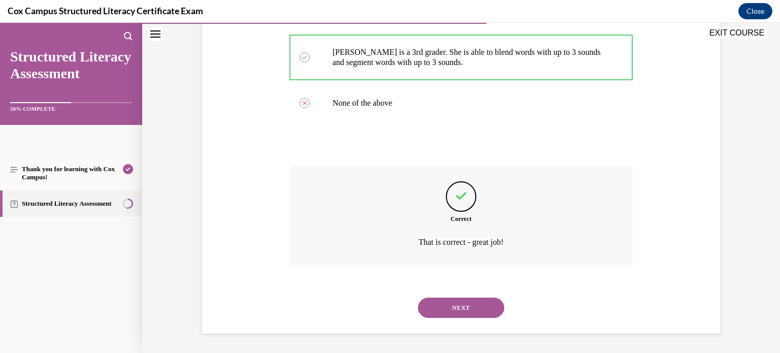
click at [469, 300] on button "NEXT" at bounding box center [461, 308] width 86 height 20
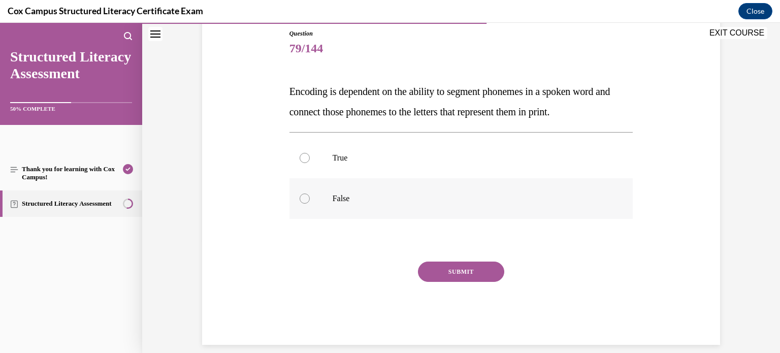
click at [358, 186] on label "False" at bounding box center [461, 198] width 344 height 41
click at [310, 193] on input "False" at bounding box center [305, 198] width 10 height 10
radio input "true"
click at [450, 266] on button "SUBMIT" at bounding box center [461, 272] width 86 height 20
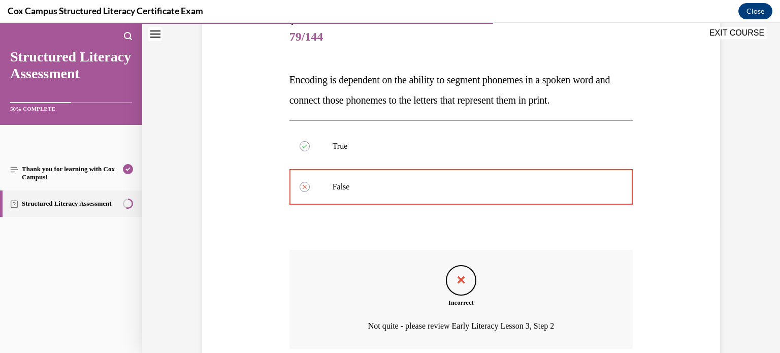
scroll to position [208, 0]
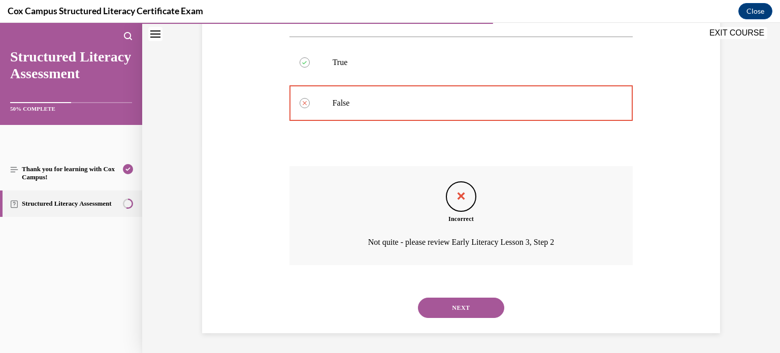
click at [481, 303] on button "NEXT" at bounding box center [461, 308] width 86 height 20
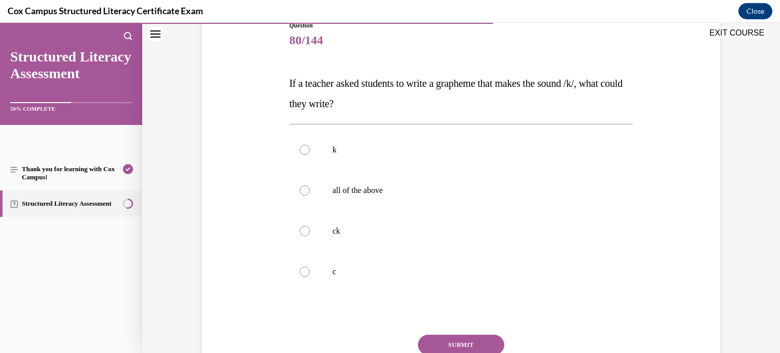
scroll to position [123, 0]
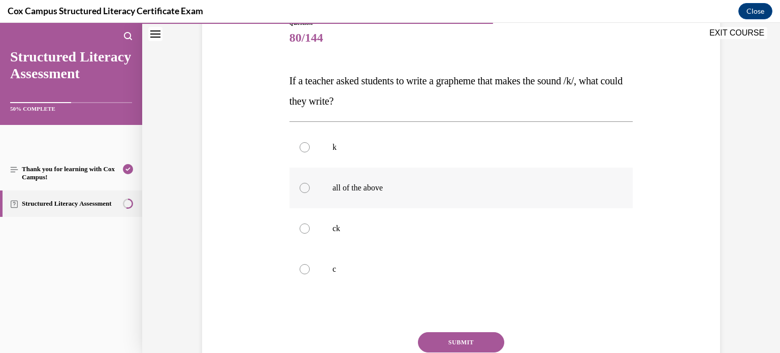
click at [350, 196] on label "all of the above" at bounding box center [461, 188] width 344 height 41
click at [310, 193] on input "all of the above" at bounding box center [305, 188] width 10 height 10
radio input "true"
click at [477, 341] on button "SUBMIT" at bounding box center [461, 342] width 86 height 20
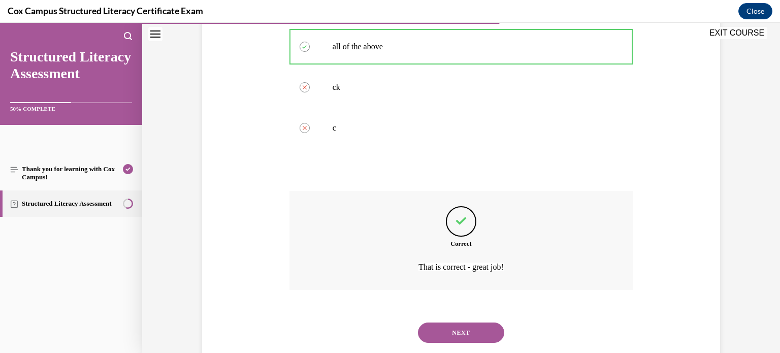
scroll to position [270, 0]
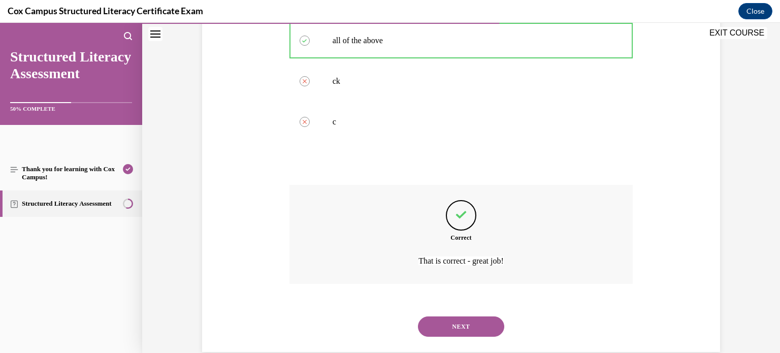
click at [474, 330] on button "NEXT" at bounding box center [461, 326] width 86 height 20
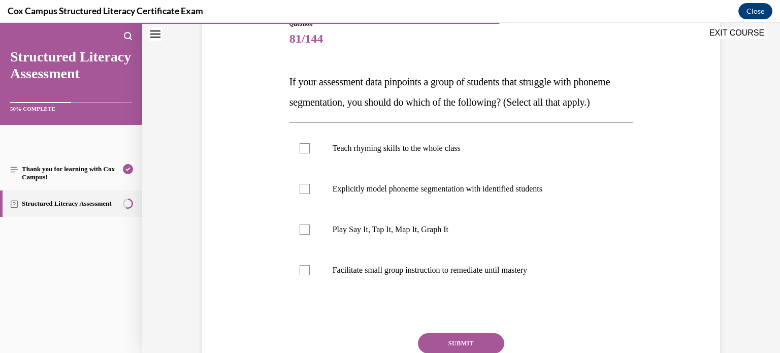
scroll to position [124, 0]
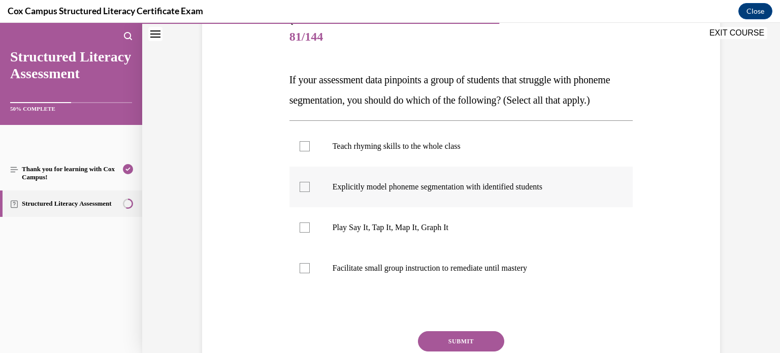
click at [303, 192] on div at bounding box center [305, 187] width 10 height 10
click at [303, 192] on input "Explicitly model phoneme segmentation with identified students" at bounding box center [305, 187] width 10 height 10
click at [304, 189] on icon at bounding box center [304, 187] width 5 height 4
click at [304, 192] on input "Explicitly model phoneme segmentation with identified students" at bounding box center [305, 187] width 10 height 10
click at [304, 192] on div at bounding box center [305, 187] width 10 height 10
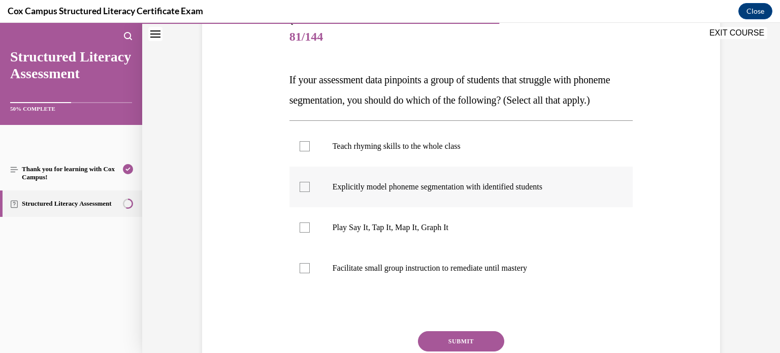
click at [304, 192] on input "Explicitly model phoneme segmentation with identified students" at bounding box center [305, 187] width 10 height 10
checkbox input "true"
click at [304, 233] on div at bounding box center [305, 227] width 10 height 10
click at [304, 233] on input "Play Say It, Tap It, Map It, Graph It" at bounding box center [305, 227] width 10 height 10
checkbox input "true"
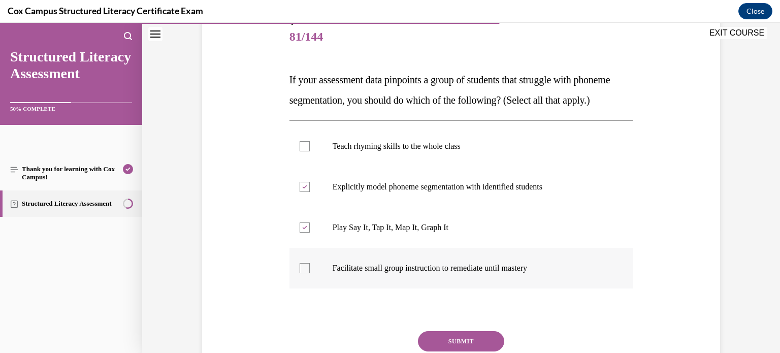
click at [305, 273] on div at bounding box center [305, 268] width 10 height 10
click at [305, 273] on input "Facilitate small group instruction to remediate until mastery" at bounding box center [305, 268] width 10 height 10
checkbox input "true"
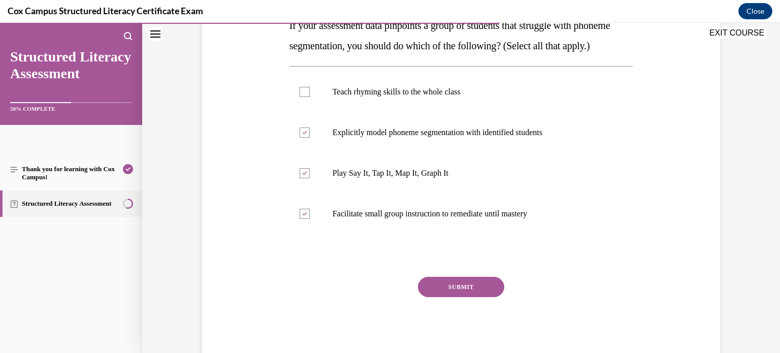
click at [448, 297] on button "SUBMIT" at bounding box center [461, 287] width 86 height 20
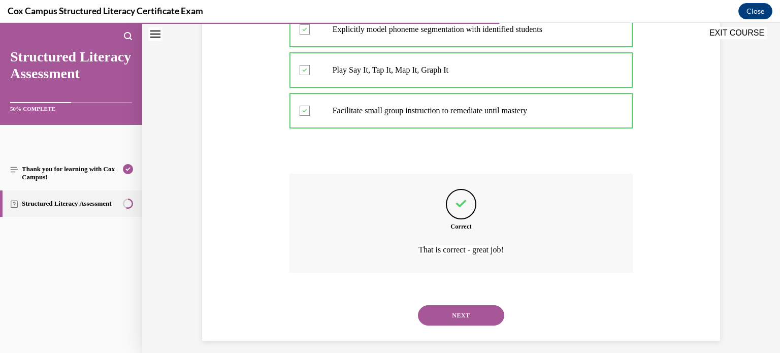
scroll to position [280, 0]
click at [449, 326] on button "NEXT" at bounding box center [461, 316] width 86 height 20
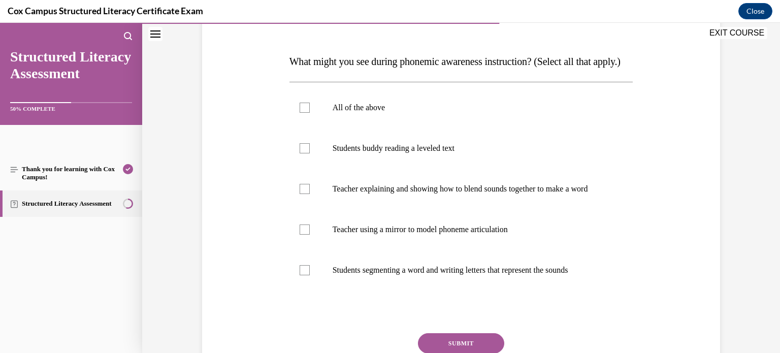
scroll to position [147, 0]
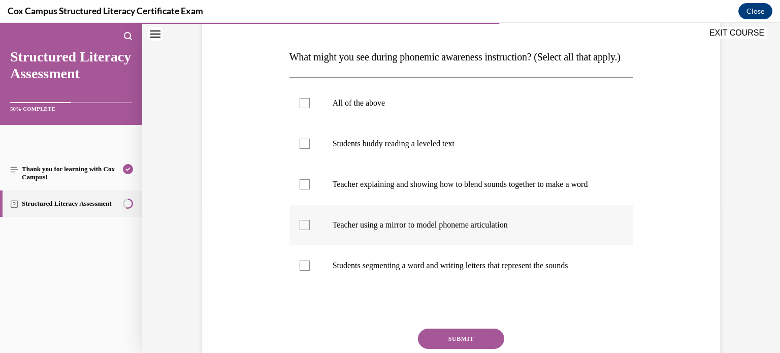
click at [341, 245] on label "Teacher using a mirror to model phoneme articulation" at bounding box center [461, 225] width 344 height 41
click at [310, 230] on input "Teacher using a mirror to model phoneme articulation" at bounding box center [305, 225] width 10 height 10
checkbox input "true"
click at [335, 189] on p "Teacher explaining and showing how to blend sounds together to make a word" at bounding box center [470, 184] width 275 height 10
click at [310, 189] on input "Teacher explaining and showing how to blend sounds together to make a word" at bounding box center [305, 184] width 10 height 10
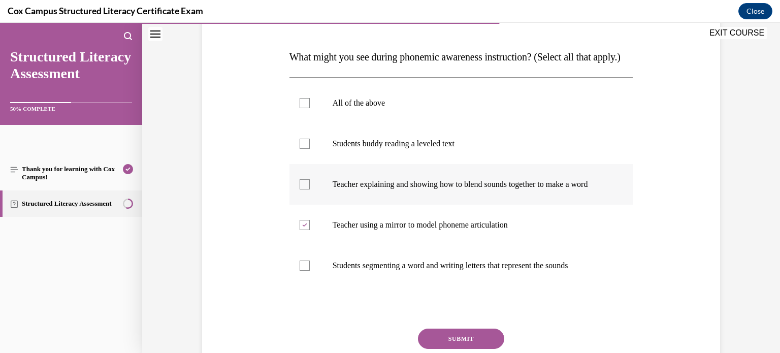
checkbox input "true"
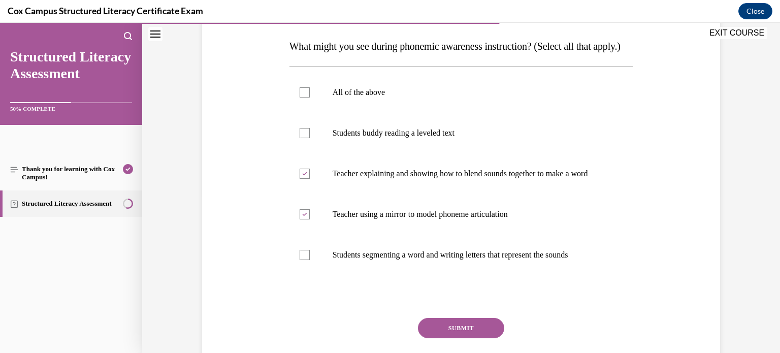
scroll to position [195, 0]
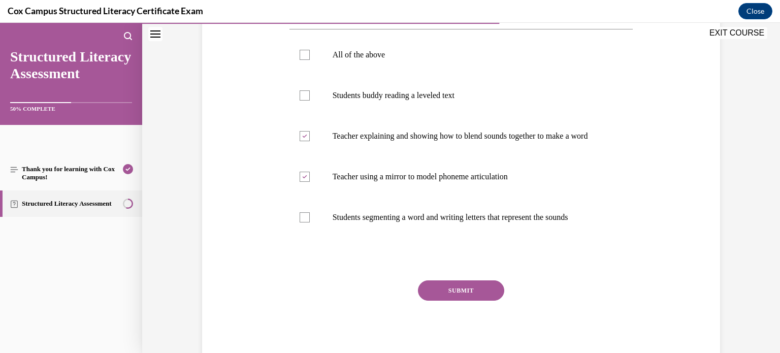
click at [451, 301] on button "SUBMIT" at bounding box center [461, 290] width 86 height 20
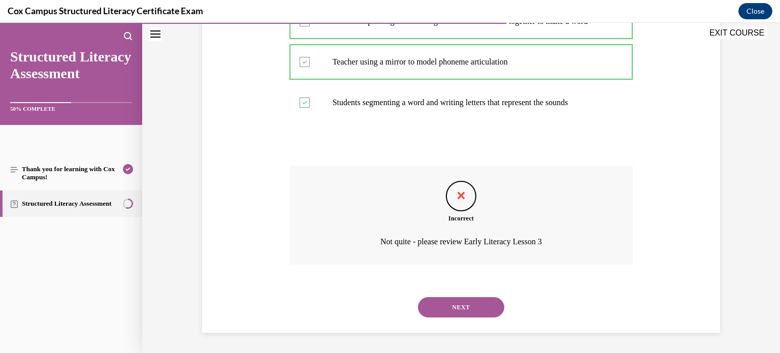
scroll to position [329, 0]
click at [451, 315] on button "NEXT" at bounding box center [461, 307] width 86 height 20
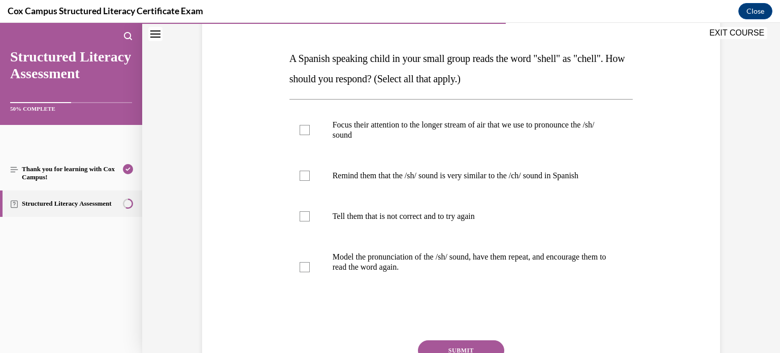
scroll to position [147, 0]
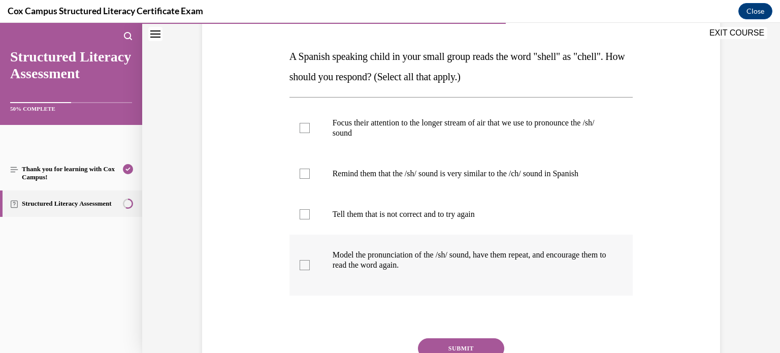
click at [384, 270] on p at bounding box center [494, 275] width 227 height 10
click at [310, 270] on input "Model the pronunciation of the /sh/ sound, have them repeat, and encourage them…" at bounding box center [305, 265] width 10 height 10
checkbox input "true"
click at [310, 179] on label "Remind them that the /sh/ sound is very similar to the /ch/ sound in Spanish" at bounding box center [461, 173] width 344 height 41
click at [310, 179] on input "Remind them that the /sh/ sound is very similar to the /ch/ sound in Spanish" at bounding box center [305, 174] width 10 height 10
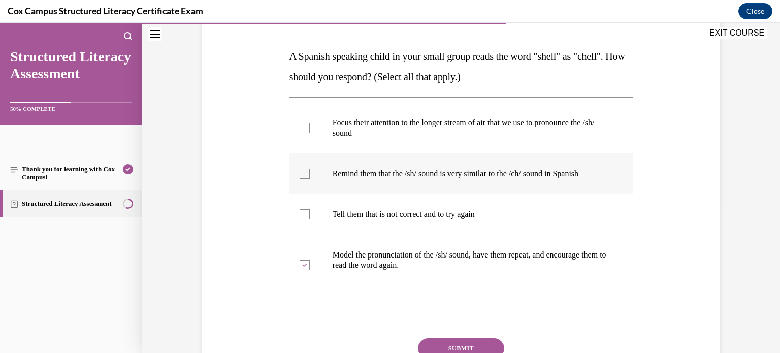
checkbox input "true"
click at [304, 136] on label "Focus their attention to the longer stream of air that we use to pronounce the …" at bounding box center [461, 128] width 344 height 51
click at [304, 133] on input "Focus their attention to the longer stream of air that we use to pronounce the …" at bounding box center [305, 128] width 10 height 10
checkbox input "true"
click at [446, 340] on button "SUBMIT" at bounding box center [461, 348] width 86 height 20
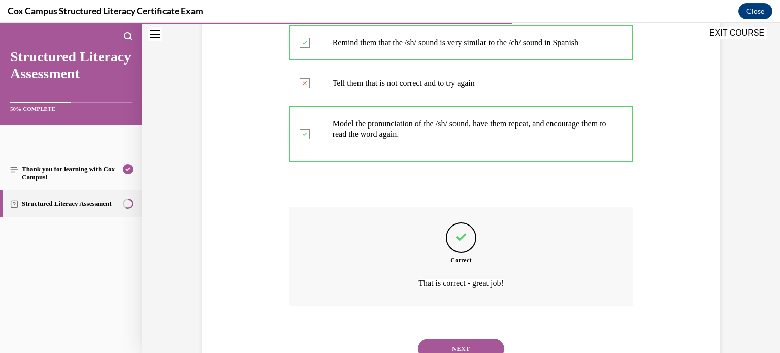
scroll to position [280, 0]
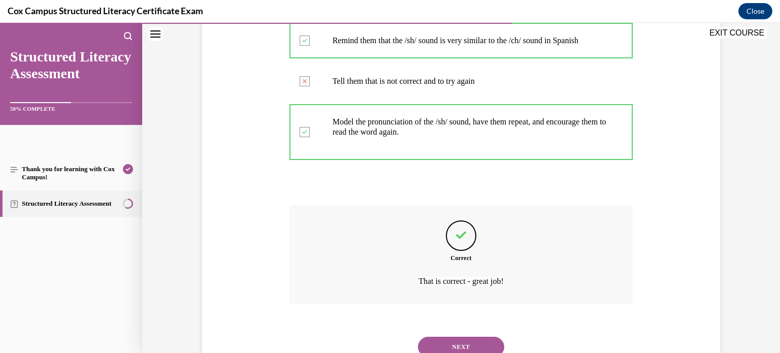
click at [446, 341] on button "NEXT" at bounding box center [461, 347] width 86 height 20
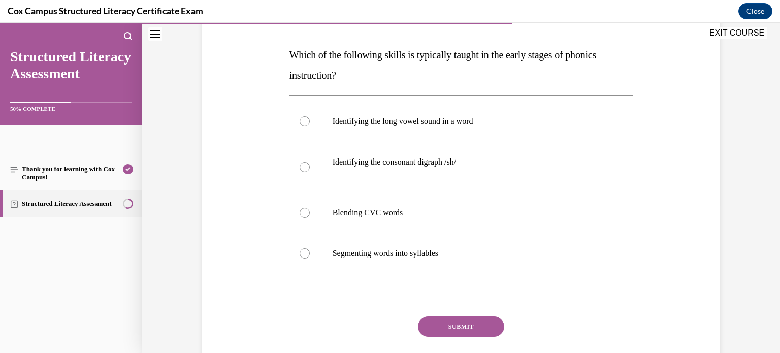
scroll to position [151, 0]
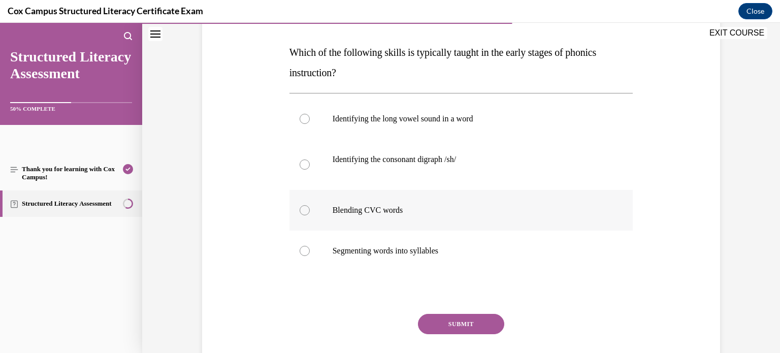
click at [397, 206] on p "Blending CVC words" at bounding box center [470, 210] width 275 height 10
click at [310, 206] on input "Blending CVC words" at bounding box center [305, 210] width 10 height 10
radio input "true"
click at [470, 321] on button "SUBMIT" at bounding box center [461, 324] width 86 height 20
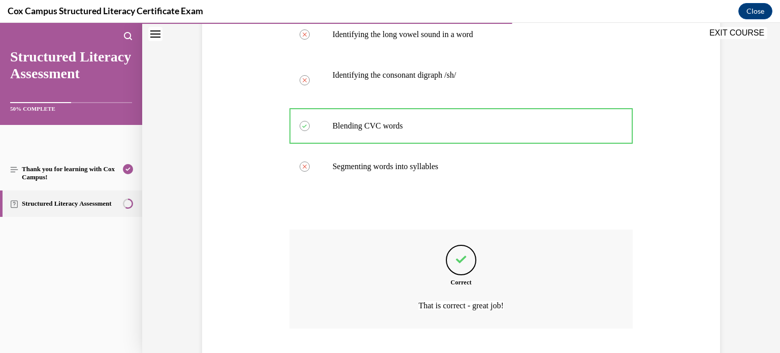
scroll to position [299, 0]
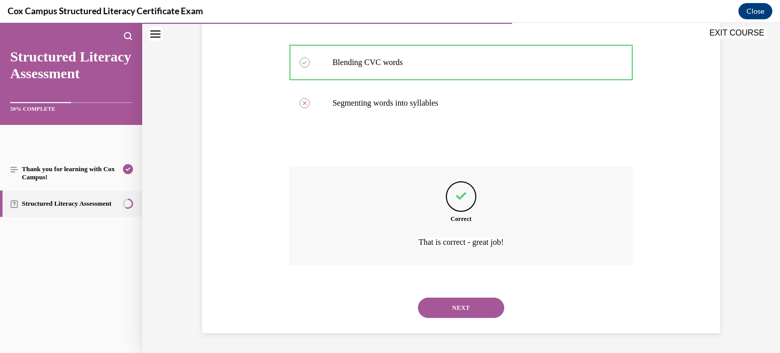
click at [476, 305] on button "NEXT" at bounding box center [461, 308] width 86 height 20
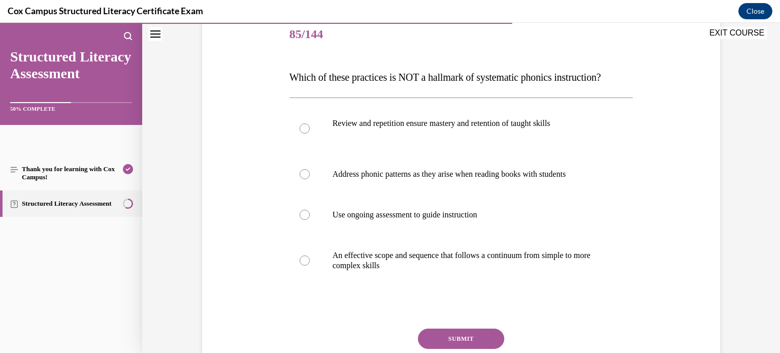
scroll to position [129, 0]
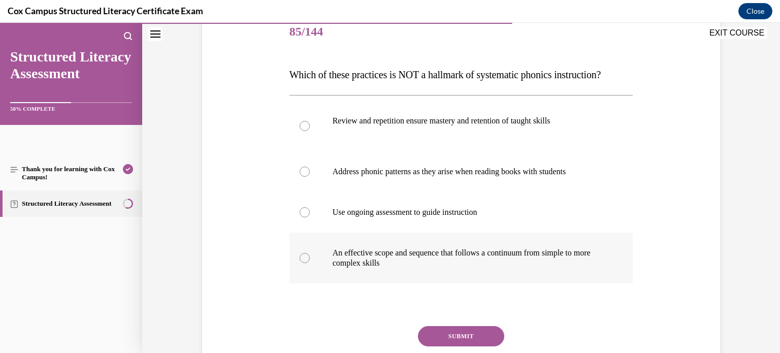
click at [437, 268] on p "An effective scope and sequence that follows a continuum from simple to more co…" at bounding box center [470, 258] width 275 height 20
click at [310, 263] on input "An effective scope and sequence that follows a continuum from simple to more co…" at bounding box center [305, 258] width 10 height 10
radio input "true"
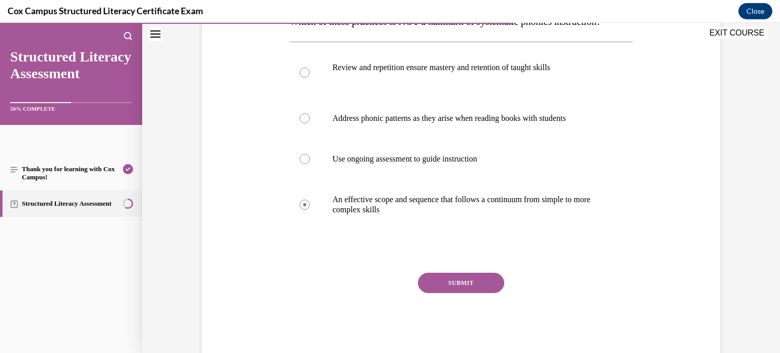
click at [441, 293] on button "SUBMIT" at bounding box center [461, 283] width 86 height 20
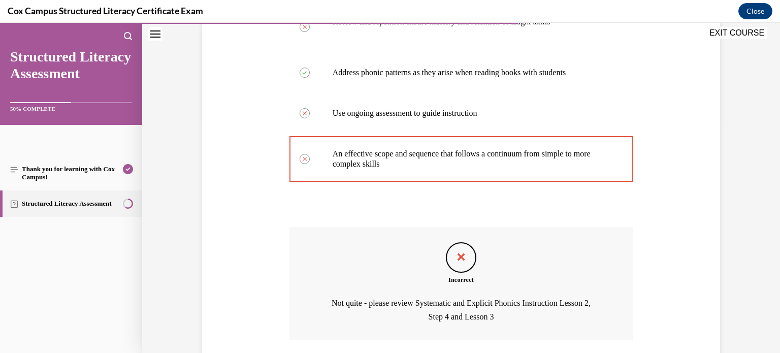
scroll to position [323, 0]
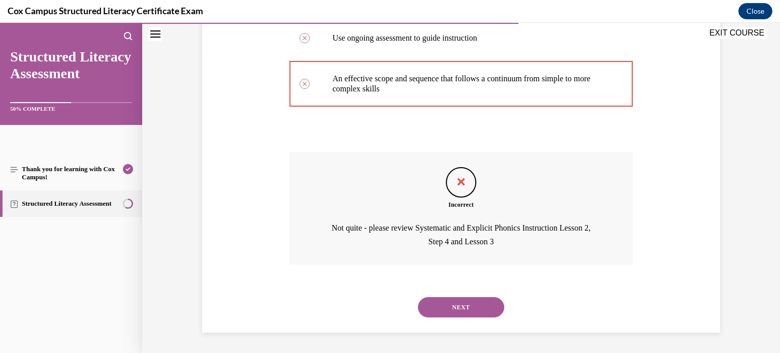
click at [441, 301] on button "NEXT" at bounding box center [461, 307] width 86 height 20
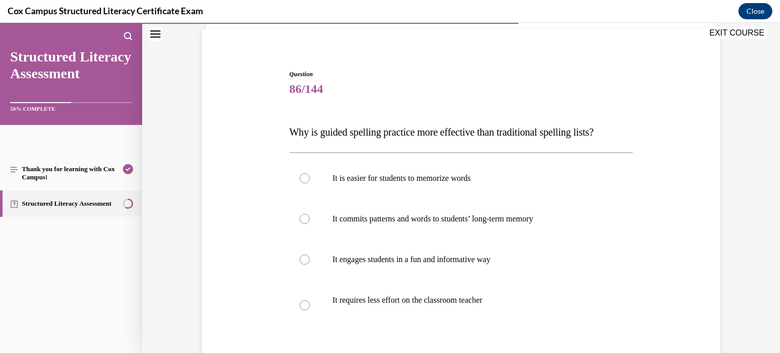
scroll to position [74, 0]
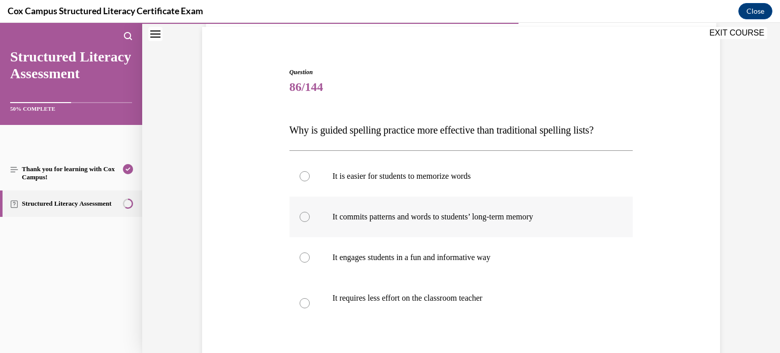
click at [458, 220] on p "It commits patterns and words to students’ long-term memory" at bounding box center [470, 217] width 275 height 10
click at [310, 220] on input "It commits patterns and words to students’ long-term memory" at bounding box center [305, 217] width 10 height 10
radio input "true"
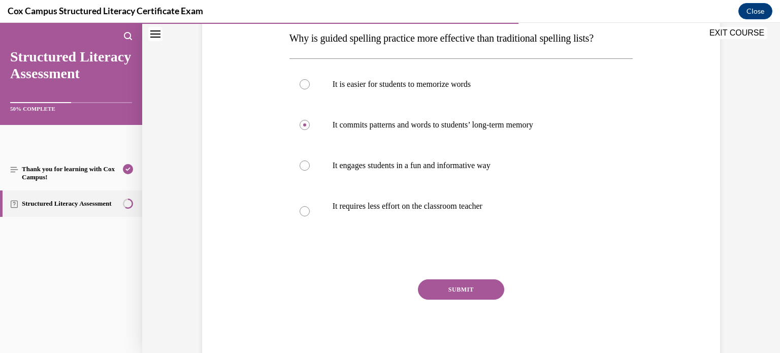
click at [469, 282] on button "SUBMIT" at bounding box center [461, 289] width 86 height 20
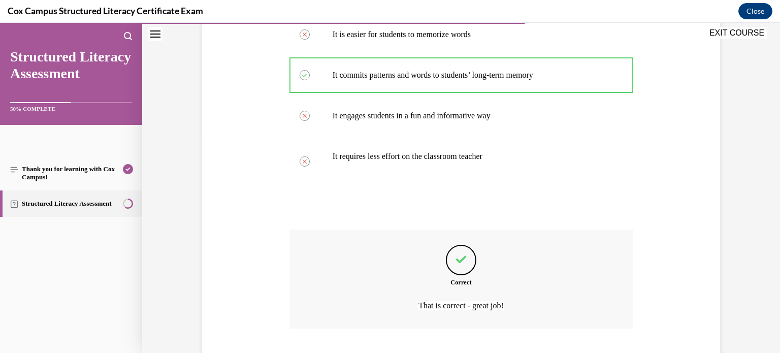
scroll to position [279, 0]
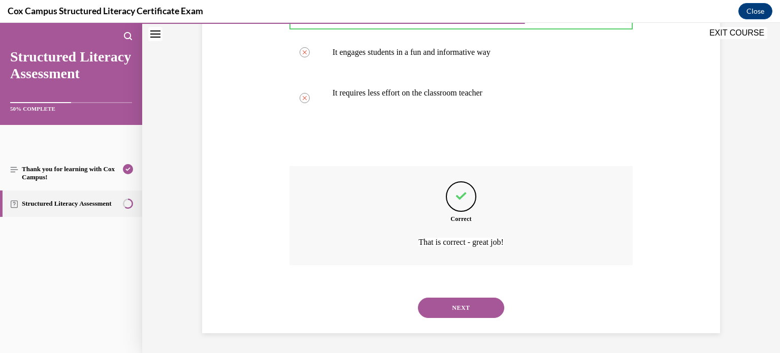
click at [479, 302] on button "NEXT" at bounding box center [461, 308] width 86 height 20
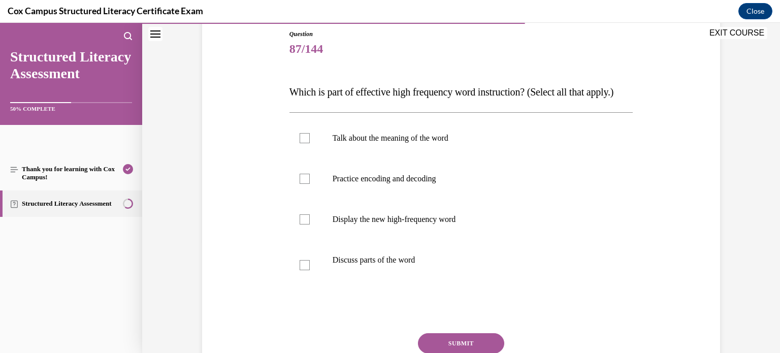
scroll to position [114, 0]
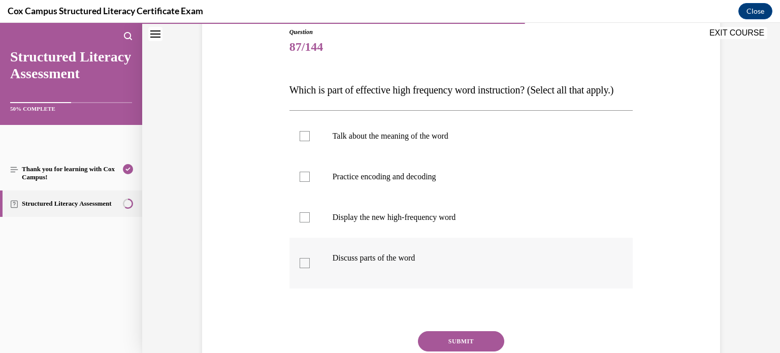
click at [305, 268] on div at bounding box center [305, 263] width 10 height 10
click at [305, 268] on input "Discuss parts of the word" at bounding box center [305, 263] width 10 height 10
checkbox input "true"
click at [304, 222] on div at bounding box center [305, 217] width 10 height 10
click at [304, 222] on input "Display the new high-frequency word" at bounding box center [305, 217] width 10 height 10
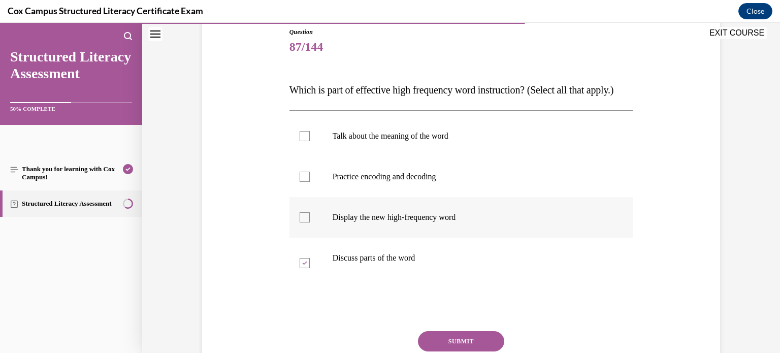
checkbox input "true"
click at [307, 182] on div at bounding box center [305, 177] width 10 height 10
click at [307, 182] on input "Practice encoding and decoding" at bounding box center [305, 177] width 10 height 10
checkbox input "true"
click at [306, 156] on label "Talk about the meaning of the word" at bounding box center [461, 136] width 344 height 41
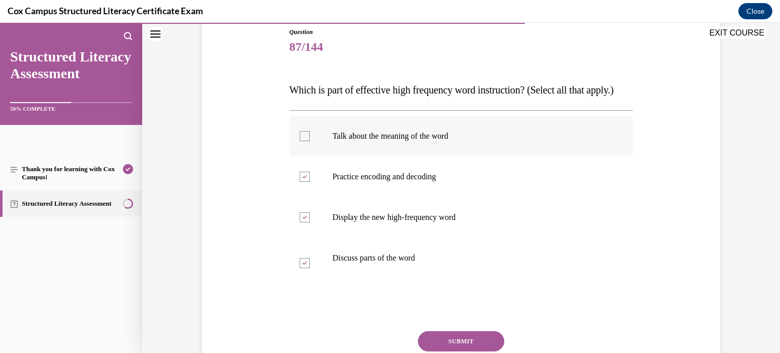
click at [306, 141] on input "Talk about the meaning of the word" at bounding box center [305, 136] width 10 height 10
checkbox input "true"
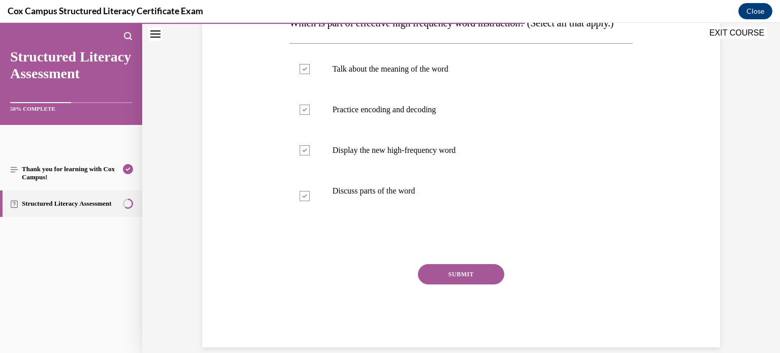
click at [450, 284] on button "SUBMIT" at bounding box center [461, 274] width 86 height 20
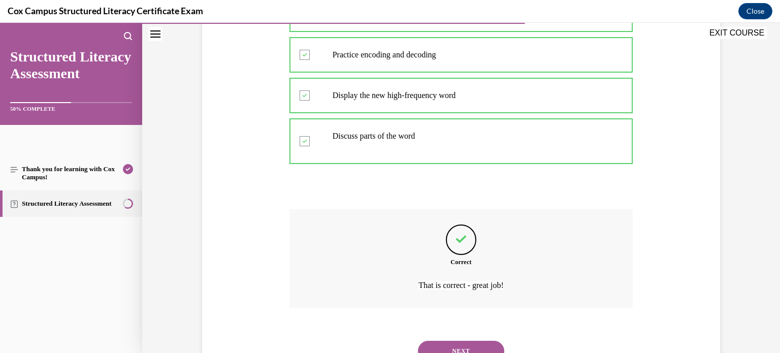
scroll to position [299, 0]
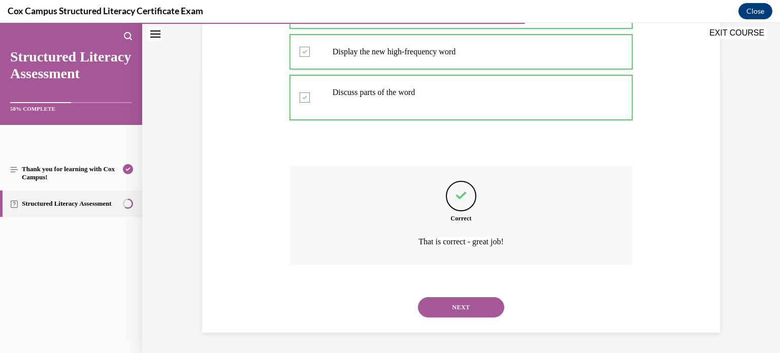
click at [465, 308] on button "NEXT" at bounding box center [461, 307] width 86 height 20
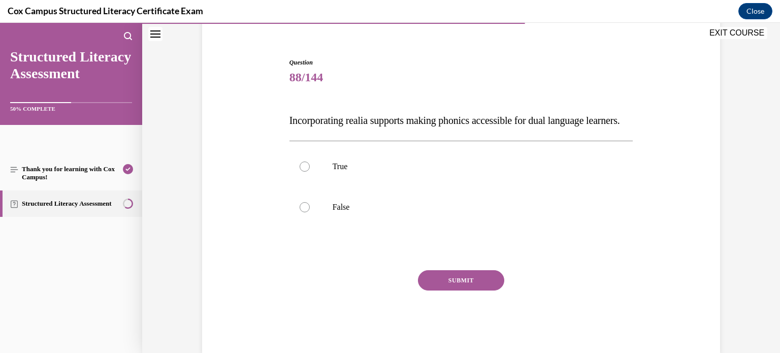
scroll to position [82, 0]
click at [347, 173] on label "True" at bounding box center [461, 167] width 344 height 41
click at [310, 173] on input "True" at bounding box center [305, 168] width 10 height 10
radio input "true"
click at [456, 292] on button "SUBMIT" at bounding box center [461, 281] width 86 height 20
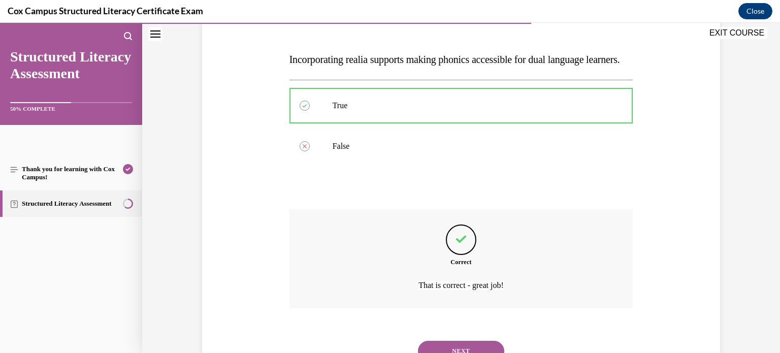
scroll to position [208, 0]
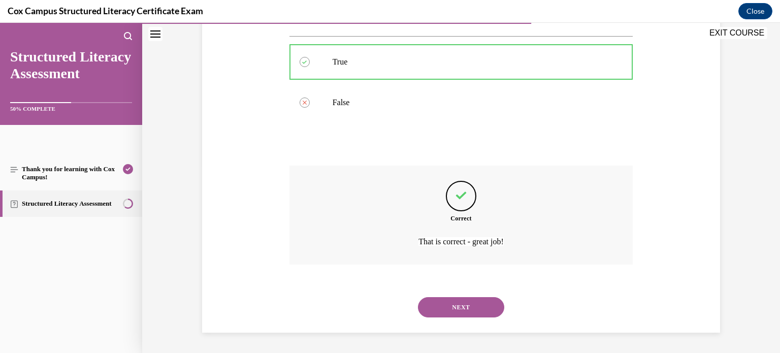
click at [456, 310] on button "NEXT" at bounding box center [461, 307] width 86 height 20
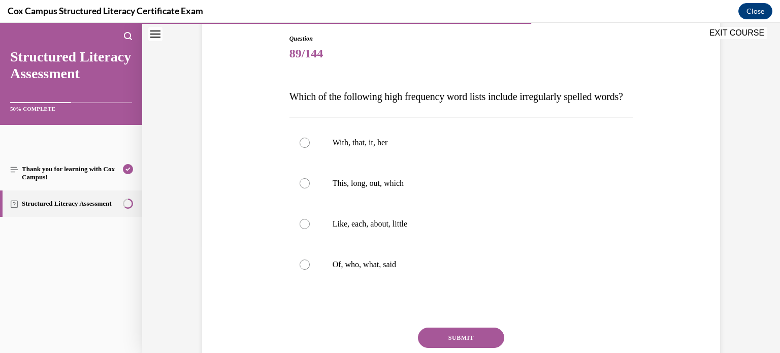
scroll to position [108, 0]
click at [389, 269] on p "Of, who, what, said" at bounding box center [470, 264] width 275 height 10
click at [310, 269] on input "Of, who, what, said" at bounding box center [305, 264] width 10 height 10
radio input "true"
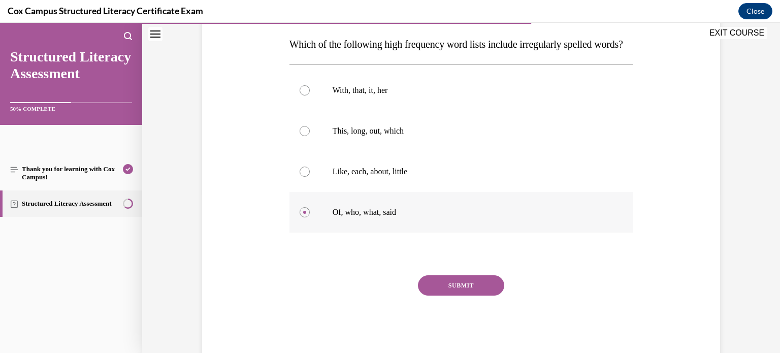
scroll to position [163, 0]
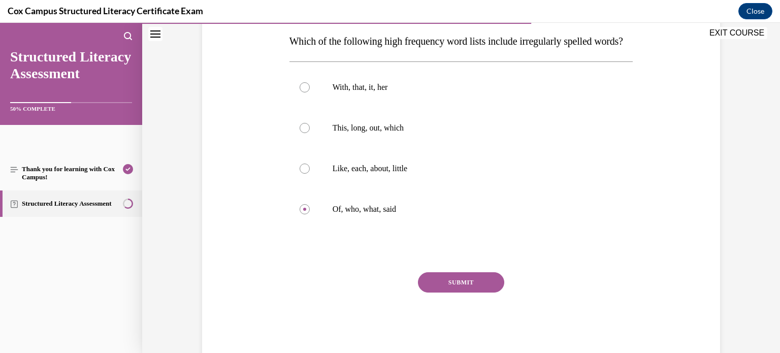
click at [429, 293] on button "SUBMIT" at bounding box center [461, 282] width 86 height 20
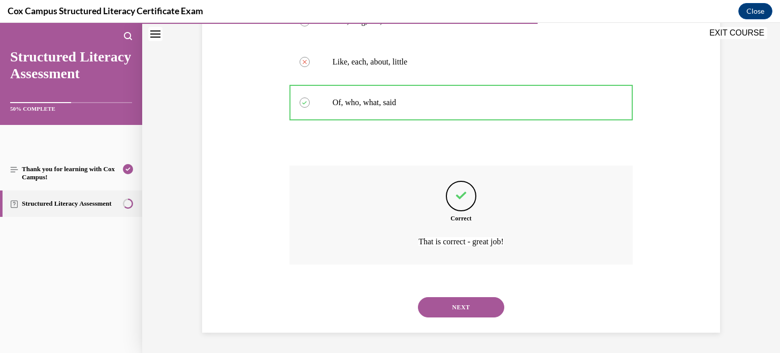
scroll to position [289, 0]
click at [432, 303] on button "NEXT" at bounding box center [461, 307] width 86 height 20
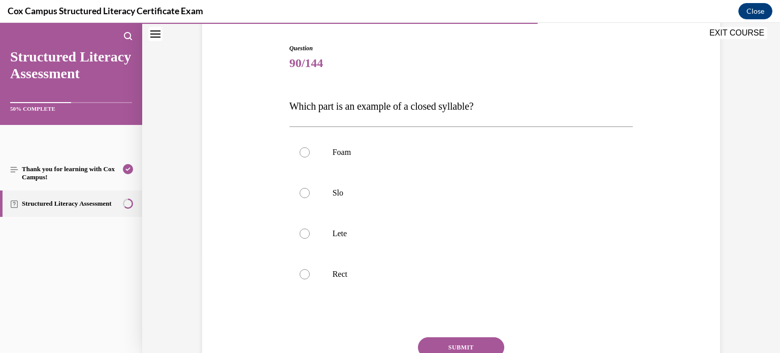
scroll to position [98, 0]
click at [368, 267] on label "Rect" at bounding box center [461, 274] width 344 height 41
click at [310, 269] on input "Rect" at bounding box center [305, 274] width 10 height 10
radio input "true"
click at [470, 345] on button "SUBMIT" at bounding box center [461, 347] width 86 height 20
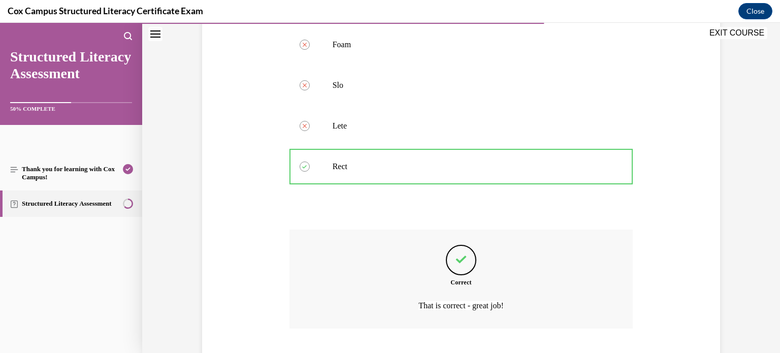
scroll to position [269, 0]
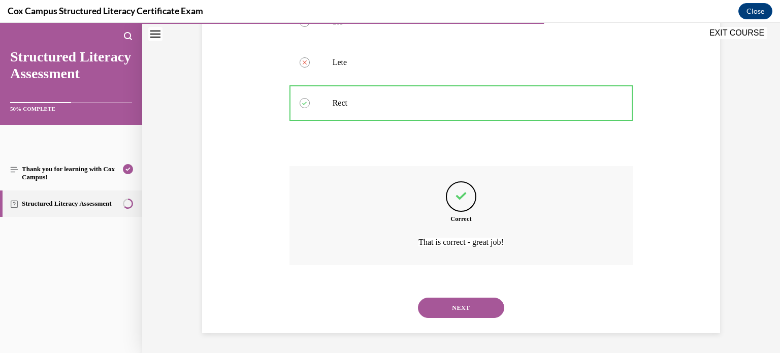
click at [474, 310] on button "NEXT" at bounding box center [461, 308] width 86 height 20
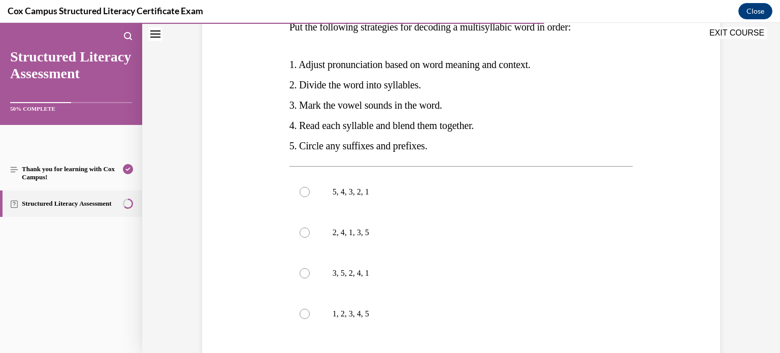
scroll to position [177, 0]
click at [368, 284] on label "3, 5, 2, 4, 1" at bounding box center [461, 272] width 344 height 41
click at [310, 278] on input "3, 5, 2, 4, 1" at bounding box center [305, 273] width 10 height 10
radio input "true"
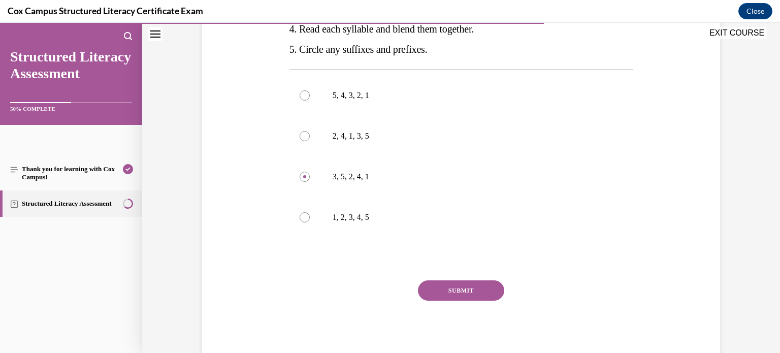
click at [445, 297] on button "SUBMIT" at bounding box center [461, 290] width 86 height 20
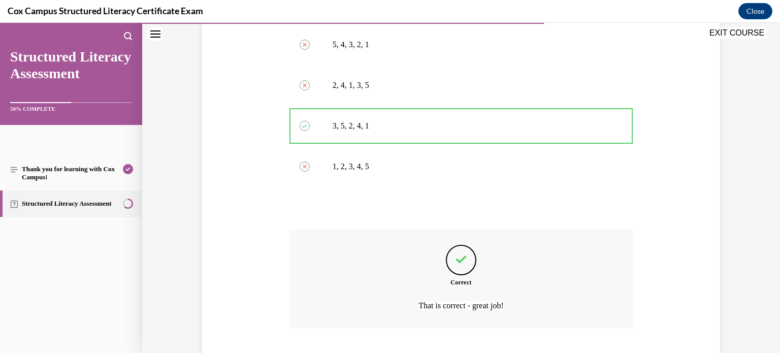
scroll to position [388, 0]
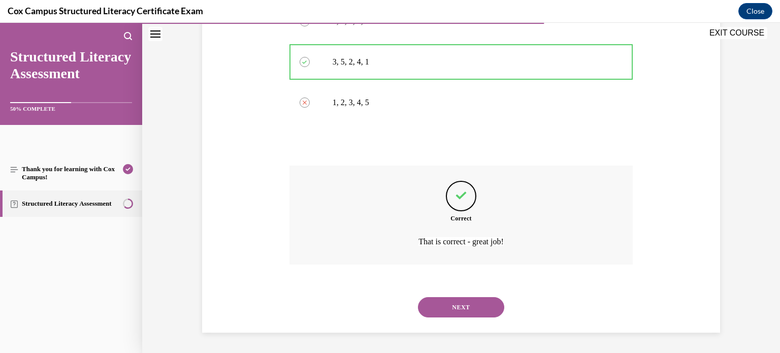
click at [447, 309] on button "NEXT" at bounding box center [461, 307] width 86 height 20
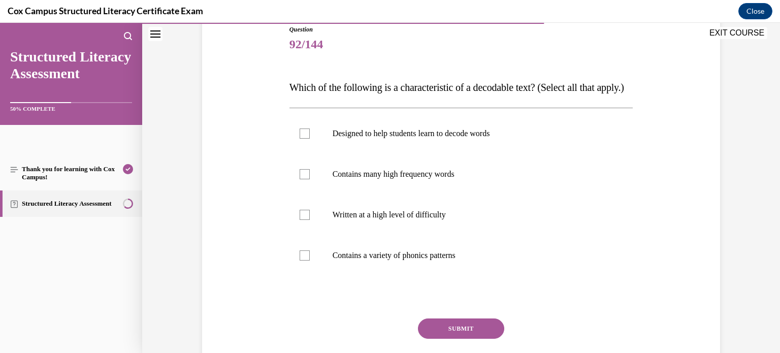
scroll to position [118, 0]
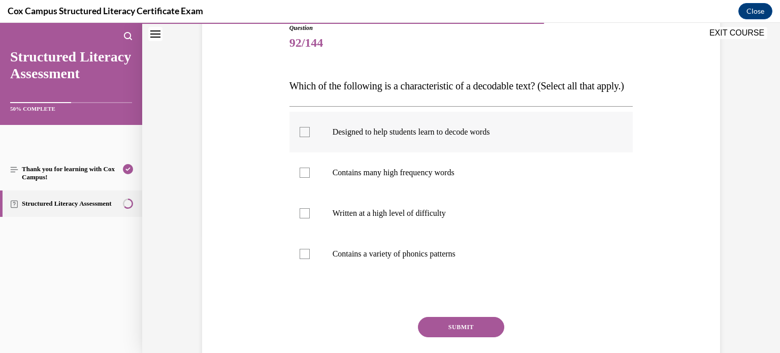
click at [307, 137] on div at bounding box center [305, 132] width 10 height 10
click at [307, 137] on input "Designed to help students learn to decode words" at bounding box center [305, 132] width 10 height 10
checkbox input "true"
click at [308, 259] on div at bounding box center [305, 254] width 10 height 10
click at [308, 259] on input "Contains a variety of phonics patterns" at bounding box center [305, 254] width 10 height 10
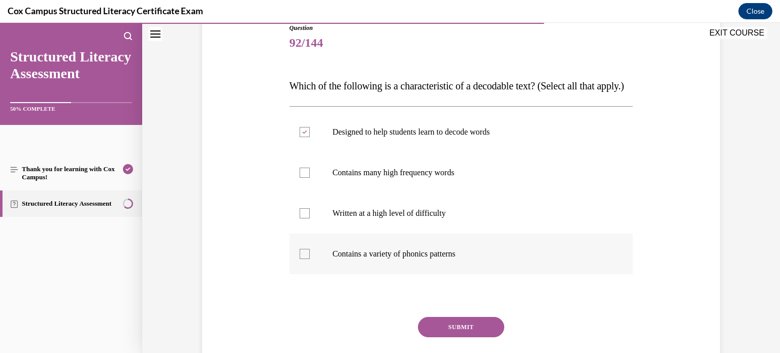
checkbox input "true"
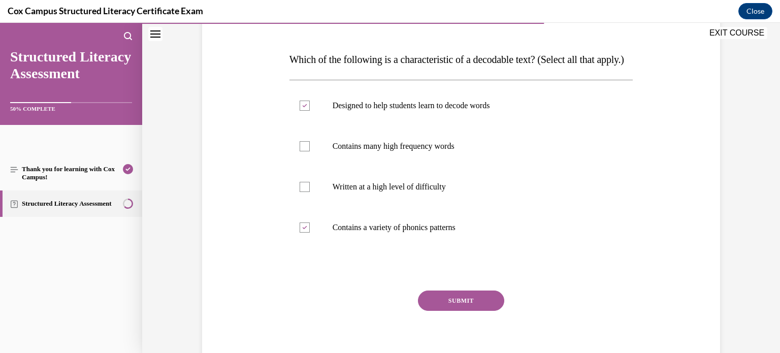
scroll to position [138, 0]
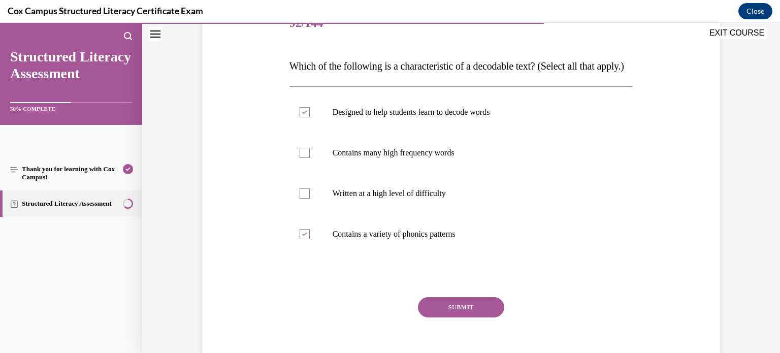
click at [469, 317] on button "SUBMIT" at bounding box center [461, 307] width 86 height 20
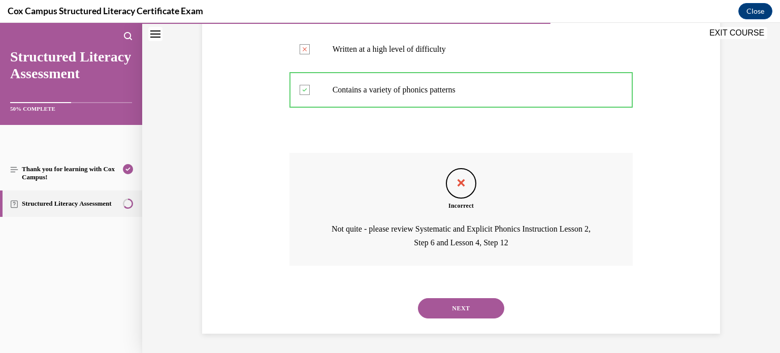
scroll to position [303, 0]
click at [475, 310] on button "NEXT" at bounding box center [461, 307] width 86 height 20
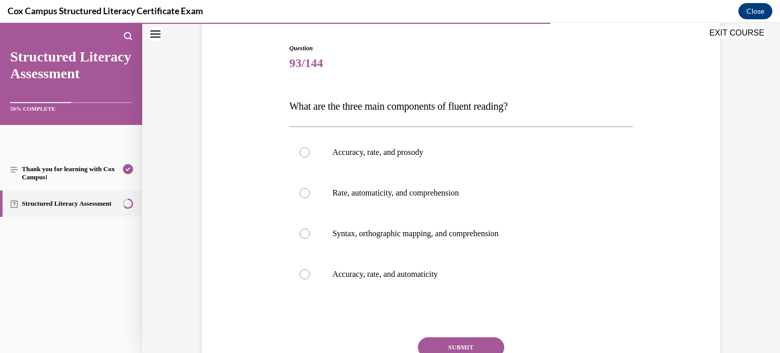
scroll to position [101, 0]
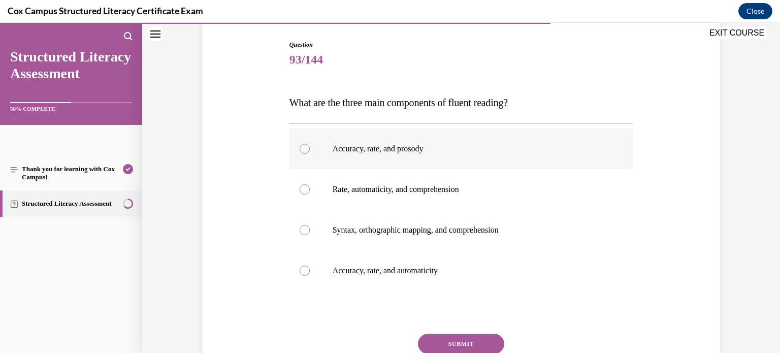
click at [393, 157] on label "Accuracy, rate, and prosody" at bounding box center [461, 148] width 344 height 41
click at [310, 154] on input "Accuracy, rate, and prosody" at bounding box center [305, 149] width 10 height 10
radio input "true"
click at [490, 341] on button "SUBMIT" at bounding box center [461, 344] width 86 height 20
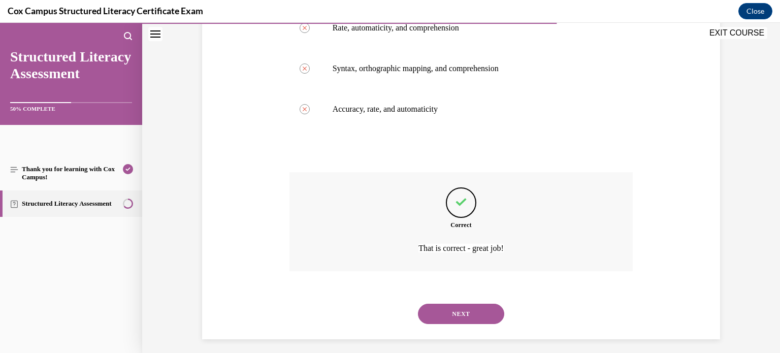
scroll to position [269, 0]
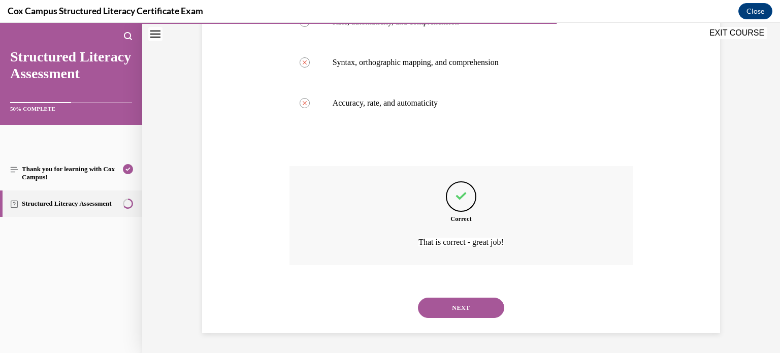
click at [481, 305] on button "NEXT" at bounding box center [461, 308] width 86 height 20
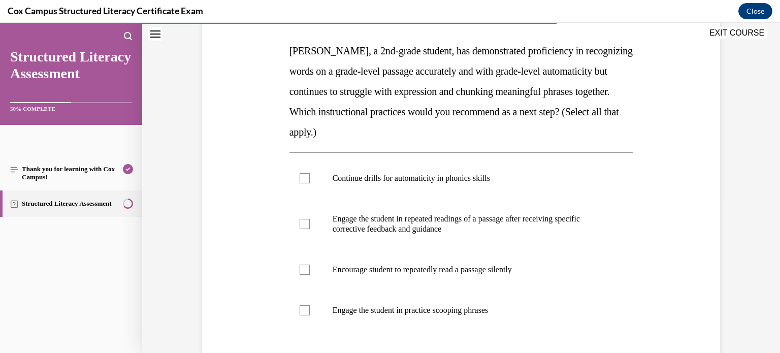
scroll to position [154, 0]
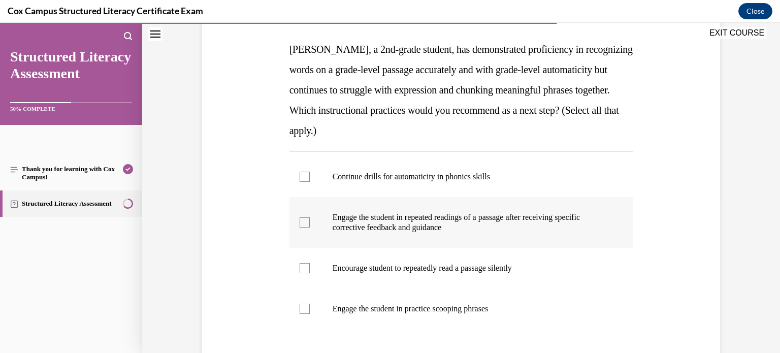
click at [306, 220] on div at bounding box center [305, 222] width 10 height 10
click at [306, 220] on input "Engage the student in repeated readings of a passage after receiving specific c…" at bounding box center [305, 222] width 10 height 10
checkbox input "true"
click at [306, 310] on div at bounding box center [305, 309] width 10 height 10
click at [306, 310] on input "Engage the student in practice scooping phrases" at bounding box center [305, 309] width 10 height 10
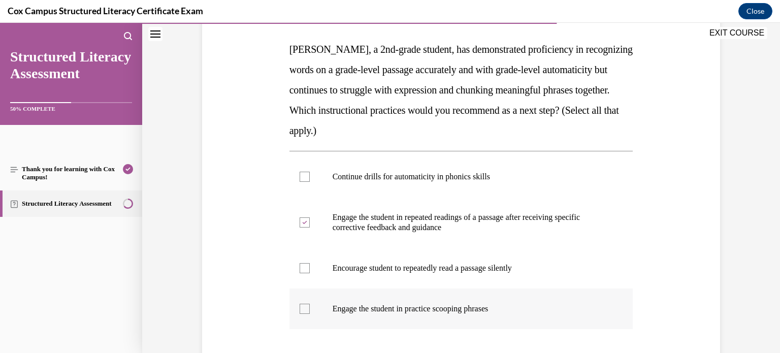
checkbox input "true"
click at [311, 273] on label "Encourage student to repeatedly read a passage silently" at bounding box center [461, 268] width 344 height 41
click at [310, 273] on input "Encourage student to repeatedly read a passage silently" at bounding box center [305, 268] width 10 height 10
checkbox input "true"
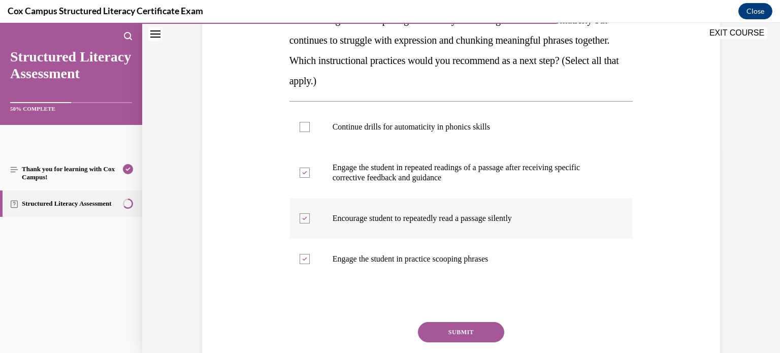
scroll to position [205, 0]
click at [437, 329] on button "SUBMIT" at bounding box center [461, 331] width 86 height 20
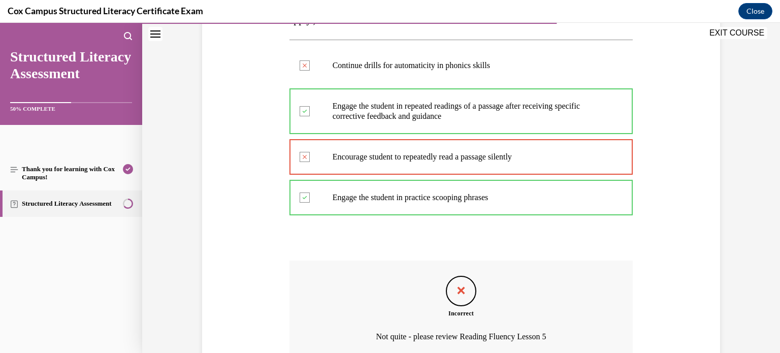
scroll to position [360, 0]
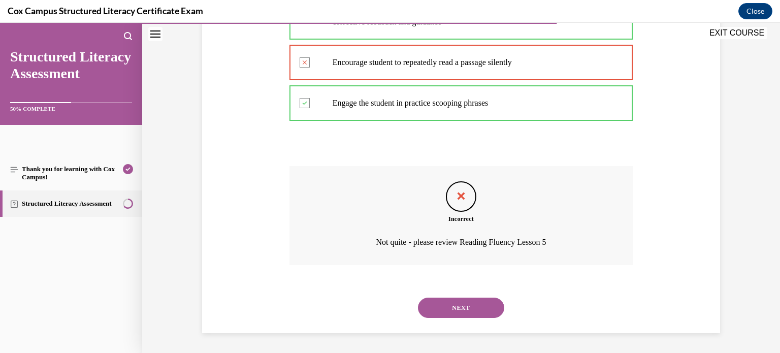
click at [495, 311] on button "NEXT" at bounding box center [461, 308] width 86 height 20
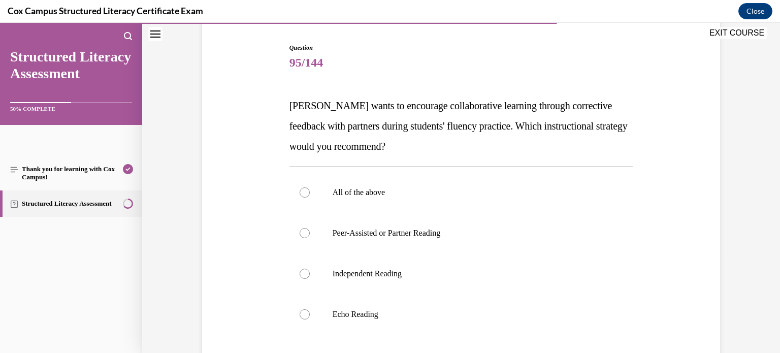
scroll to position [100, 0]
click at [430, 230] on p "Peer-Assisted or Partner Reading" at bounding box center [470, 232] width 275 height 10
click at [310, 230] on input "Peer-Assisted or Partner Reading" at bounding box center [305, 232] width 10 height 10
radio input "true"
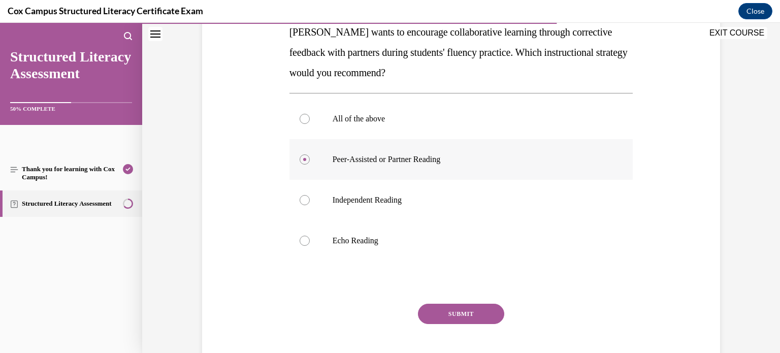
scroll to position [175, 0]
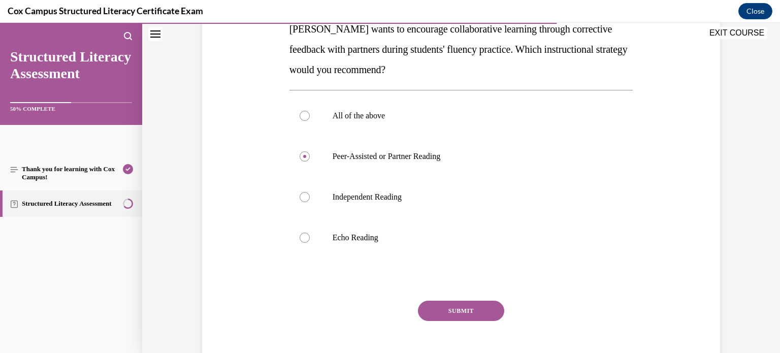
click at [456, 312] on button "SUBMIT" at bounding box center [461, 311] width 86 height 20
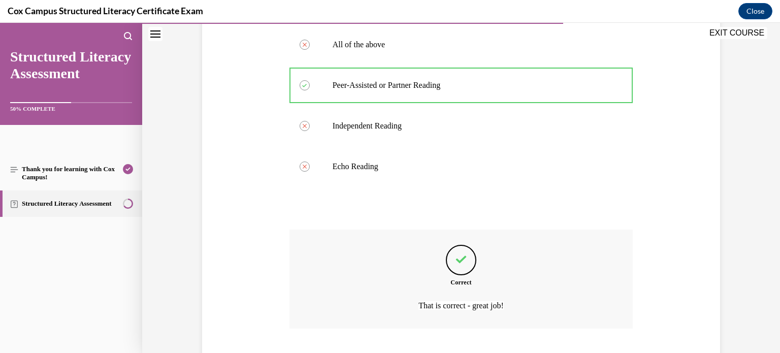
scroll to position [309, 0]
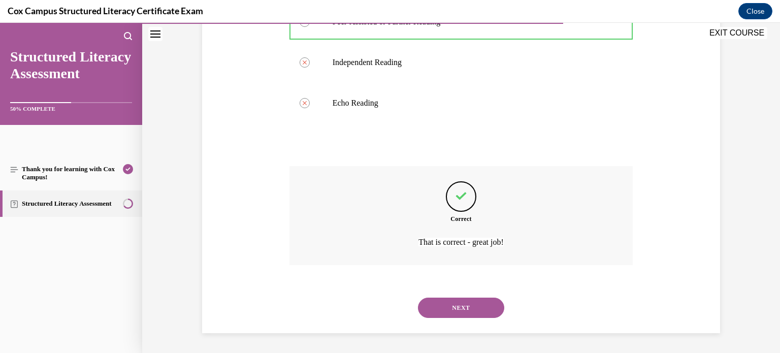
click at [456, 312] on button "NEXT" at bounding box center [461, 308] width 86 height 20
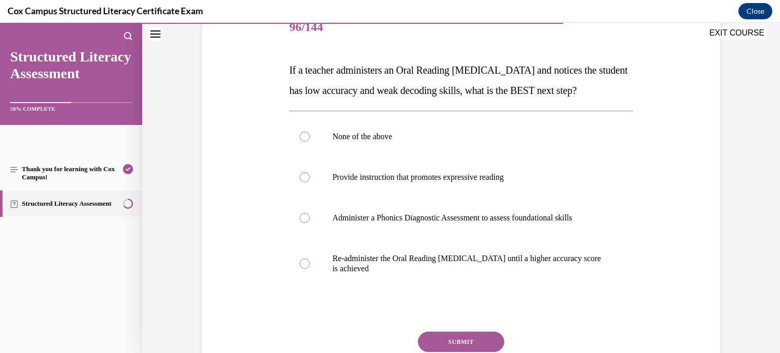
scroll to position [134, 0]
click at [350, 156] on label "None of the above" at bounding box center [461, 136] width 344 height 41
click at [310, 141] on input "None of the above" at bounding box center [305, 136] width 10 height 10
radio input "true"
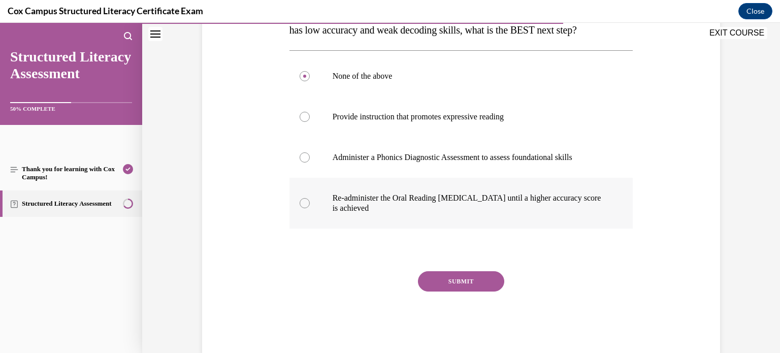
scroll to position [199, 0]
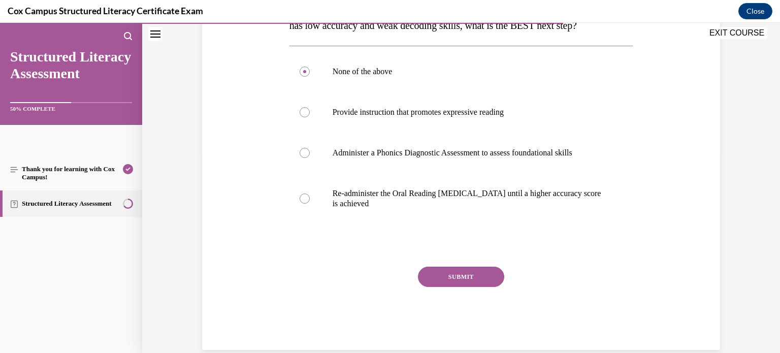
click at [475, 287] on button "SUBMIT" at bounding box center [461, 277] width 86 height 20
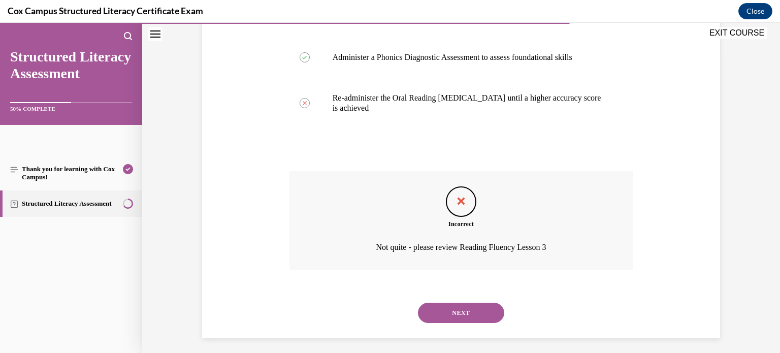
scroll to position [297, 0]
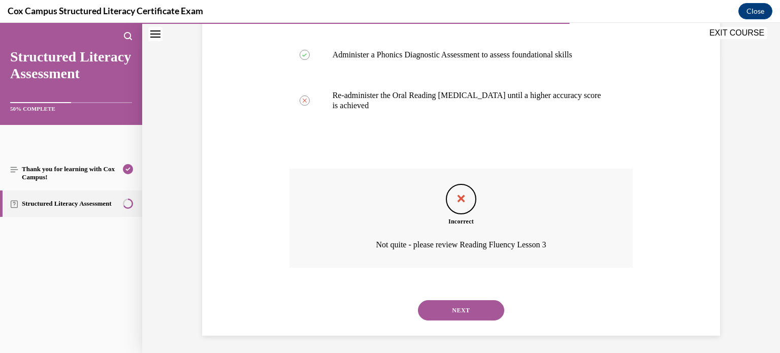
click at [476, 320] on button "NEXT" at bounding box center [461, 310] width 86 height 20
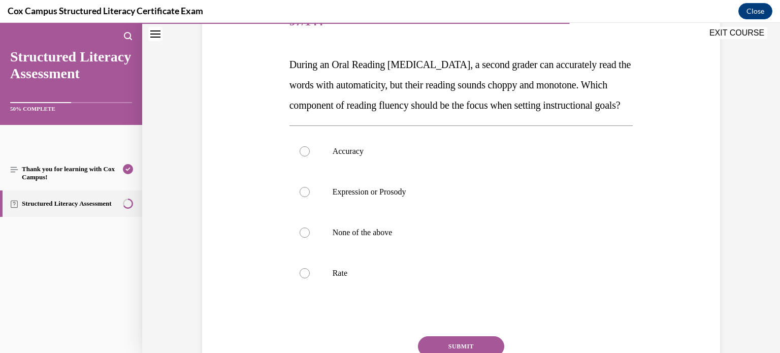
scroll to position [140, 0]
click at [339, 212] on label "Expression or Prosody" at bounding box center [461, 191] width 344 height 41
click at [310, 197] on input "Expression or Prosody" at bounding box center [305, 191] width 10 height 10
radio input "true"
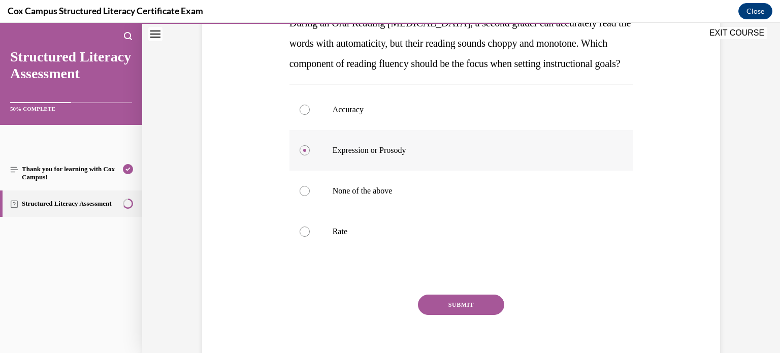
scroll to position [183, 0]
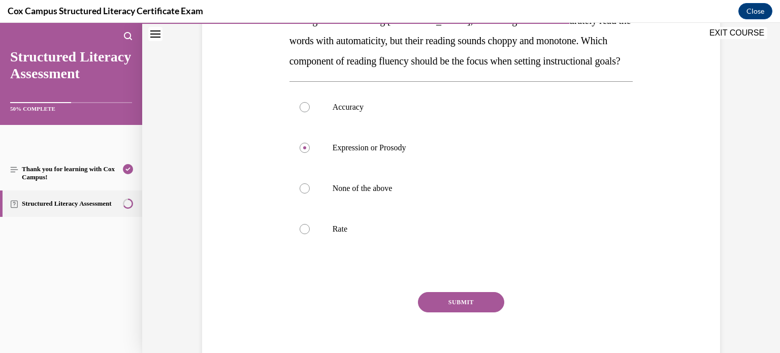
click at [465, 312] on button "SUBMIT" at bounding box center [461, 302] width 86 height 20
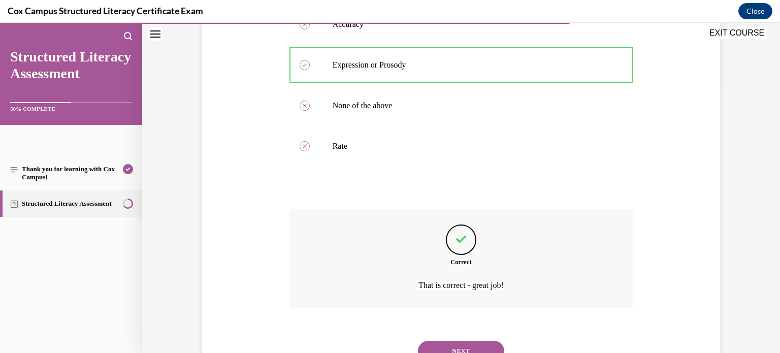
scroll to position [330, 0]
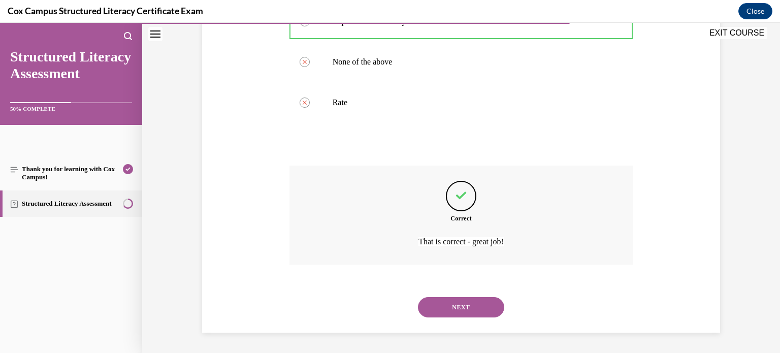
click at [466, 311] on button "NEXT" at bounding box center [461, 307] width 86 height 20
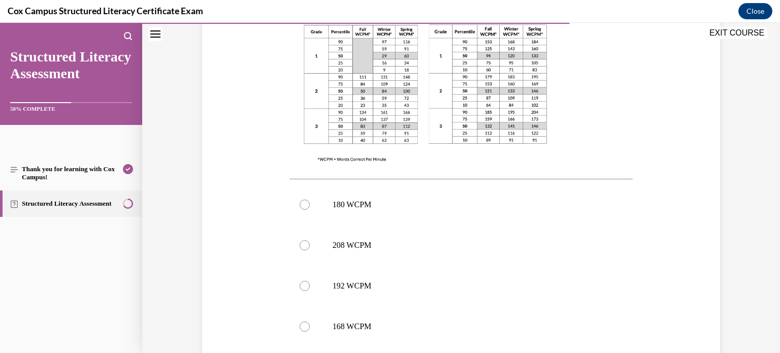
scroll to position [326, 0]
click at [388, 325] on p "168 WCPM" at bounding box center [470, 327] width 275 height 10
click at [310, 325] on input "168 WCPM" at bounding box center [305, 327] width 10 height 10
radio input "true"
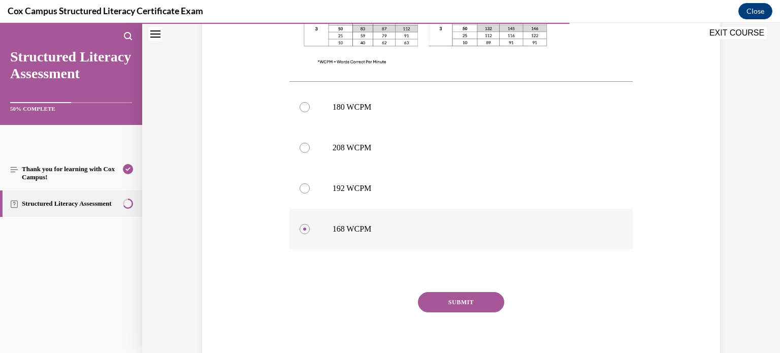
scroll to position [428, 0]
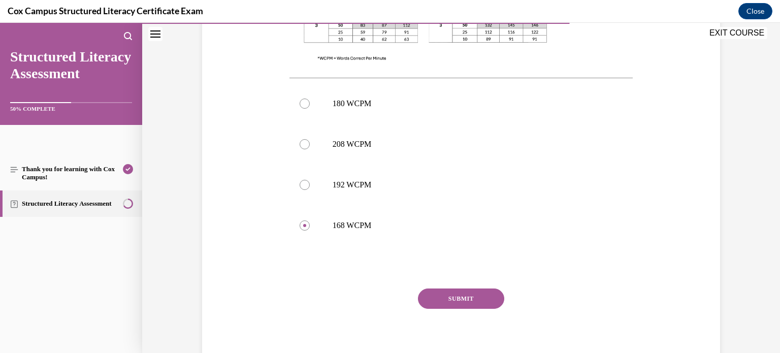
click at [461, 289] on button "SUBMIT" at bounding box center [461, 298] width 86 height 20
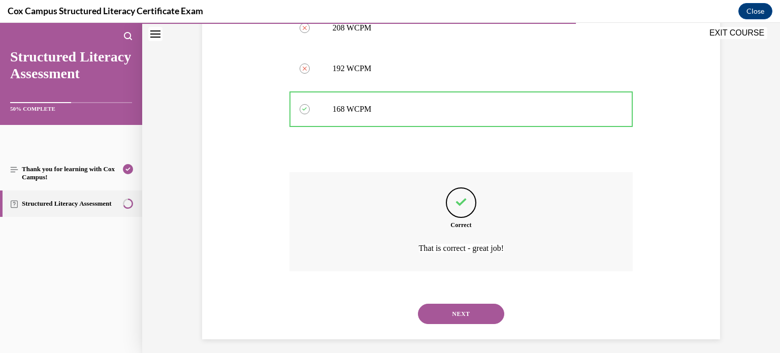
scroll to position [551, 0]
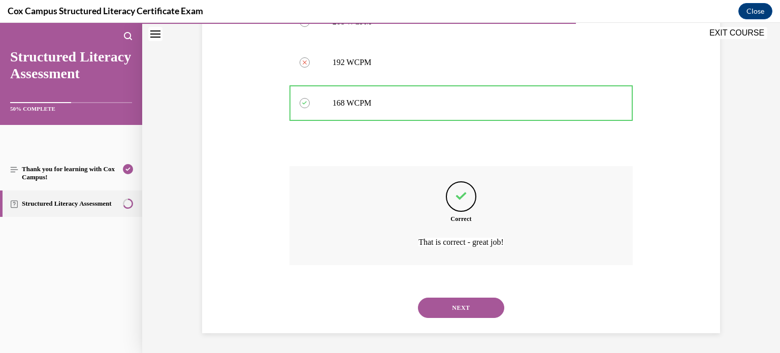
click at [469, 314] on button "NEXT" at bounding box center [461, 308] width 86 height 20
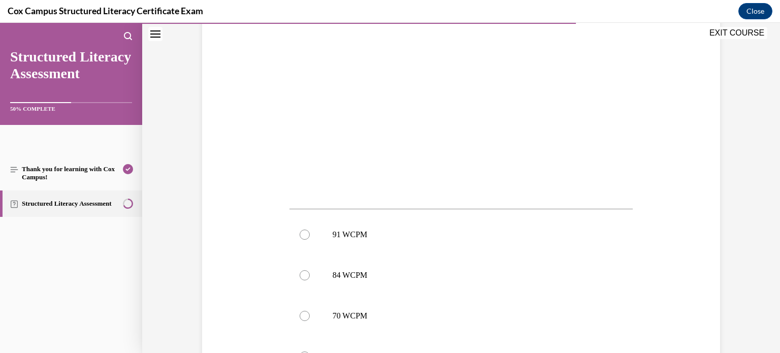
scroll to position [308, 0]
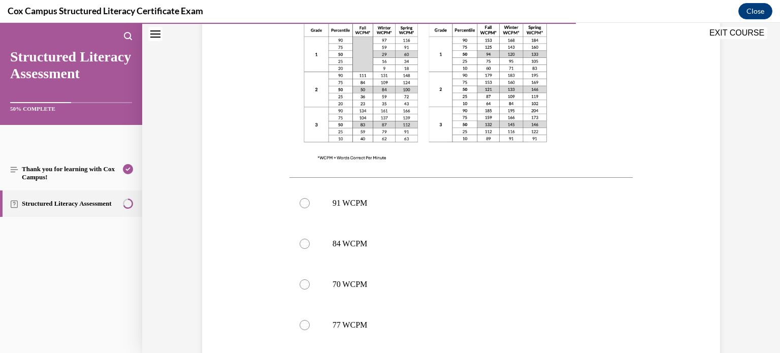
click at [469, 315] on label "77 WCPM" at bounding box center [461, 325] width 344 height 41
click at [310, 320] on input "77 WCPM" at bounding box center [305, 325] width 10 height 10
radio input "true"
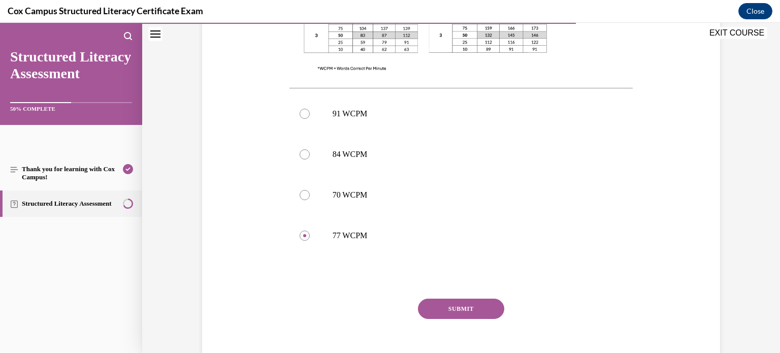
click at [469, 315] on button "SUBMIT" at bounding box center [461, 309] width 86 height 20
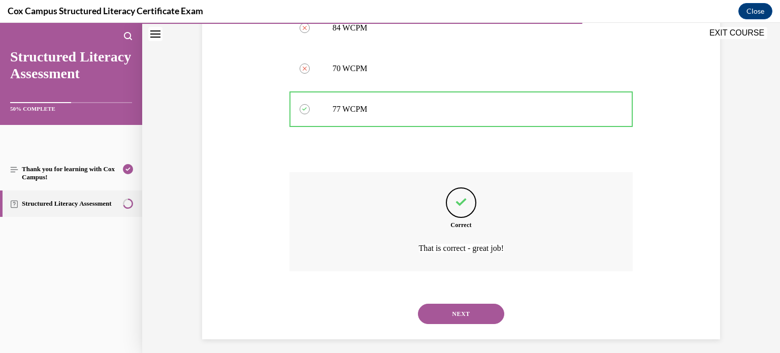
scroll to position [530, 0]
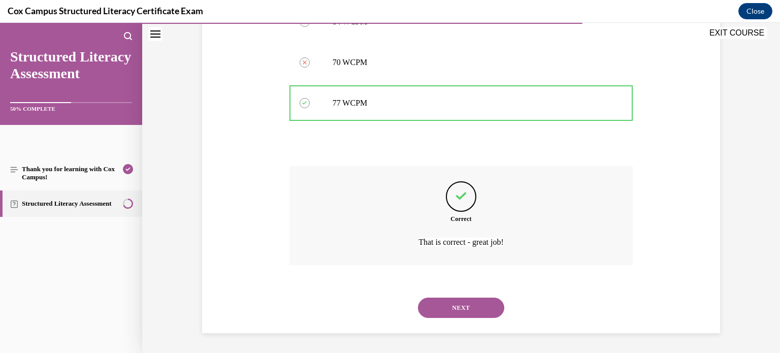
click at [469, 315] on button "NEXT" at bounding box center [461, 308] width 86 height 20
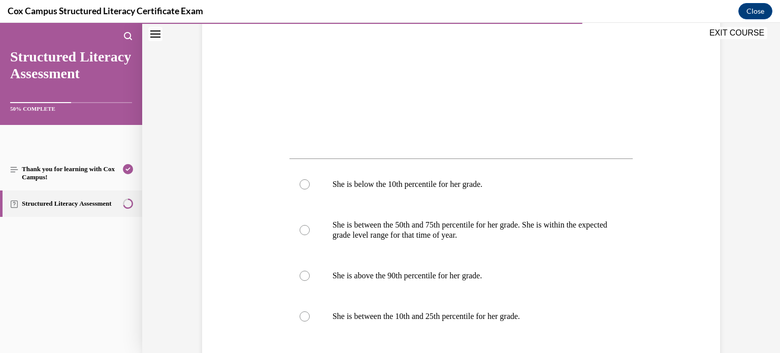
scroll to position [368, 0]
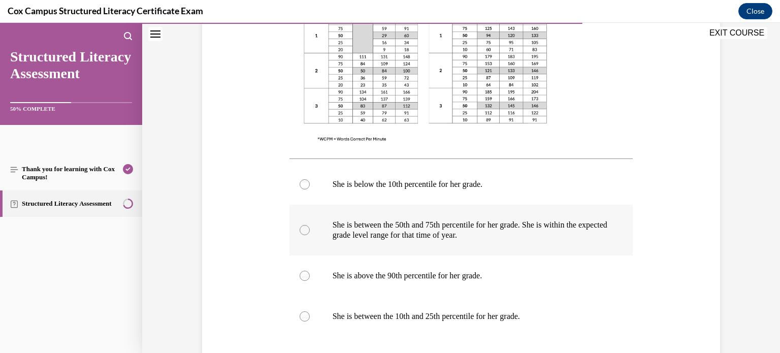
click at [386, 216] on label "She is between the 50th and 75th percentile for her grade. She is within the ex…" at bounding box center [461, 230] width 344 height 51
click at [310, 225] on input "She is between the 50th and 75th percentile for her grade. She is within the ex…" at bounding box center [305, 230] width 10 height 10
radio input "true"
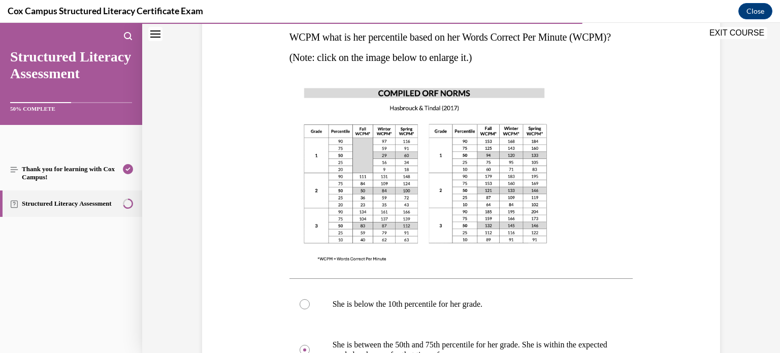
scroll to position [244, 0]
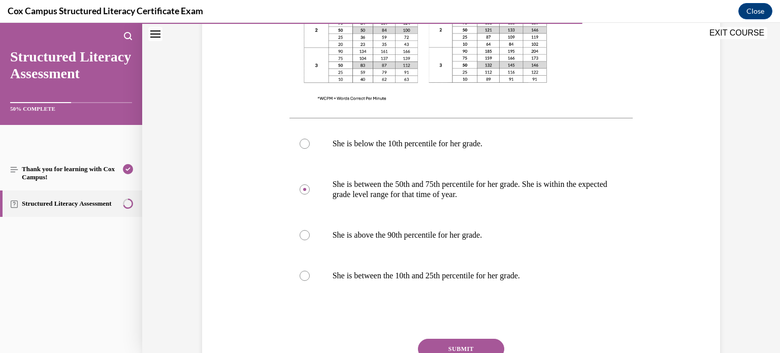
click at [454, 341] on button "SUBMIT" at bounding box center [461, 349] width 86 height 20
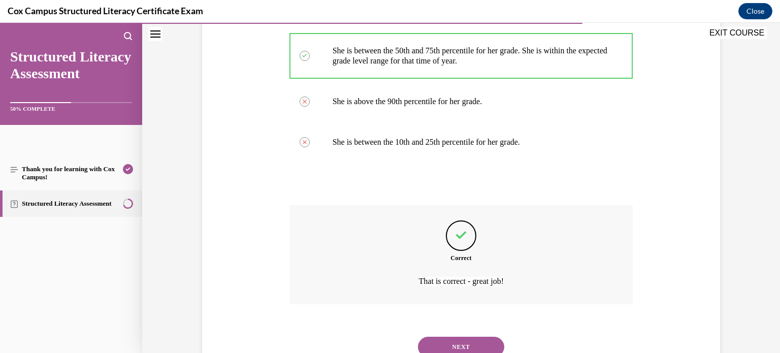
scroll to position [539, 0]
click at [454, 341] on button "NEXT" at bounding box center [461, 349] width 86 height 20
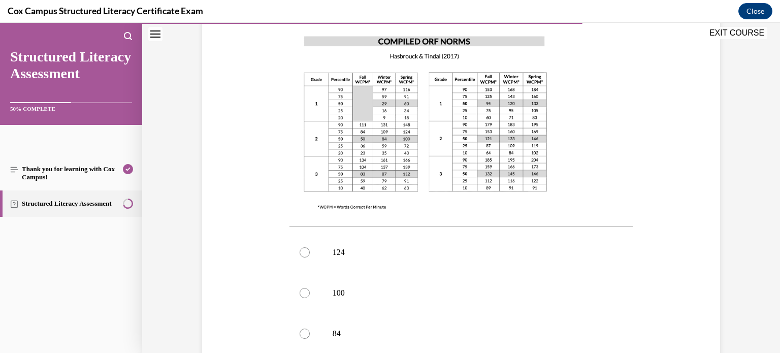
scroll to position [281, 0]
click at [361, 271] on label "100" at bounding box center [461, 291] width 344 height 41
click at [310, 286] on input "100" at bounding box center [305, 291] width 10 height 10
radio input "true"
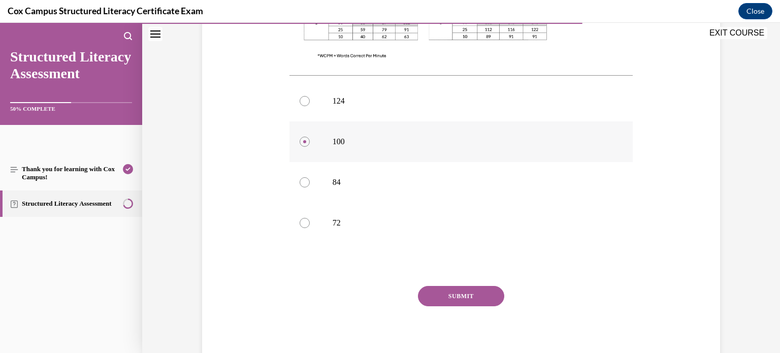
scroll to position [435, 0]
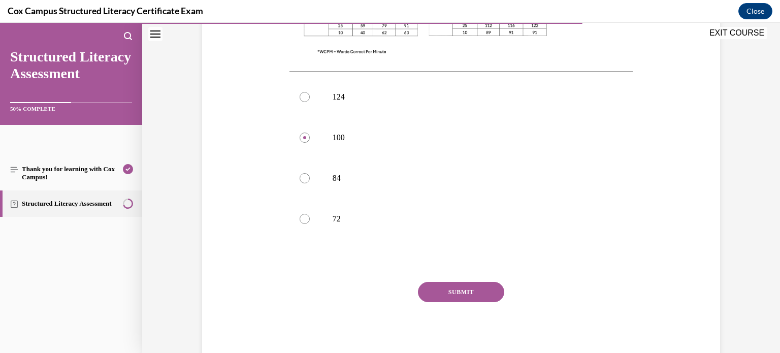
click at [417, 282] on div "SUBMIT" at bounding box center [461, 307] width 344 height 51
click at [431, 282] on button "SUBMIT" at bounding box center [461, 292] width 86 height 20
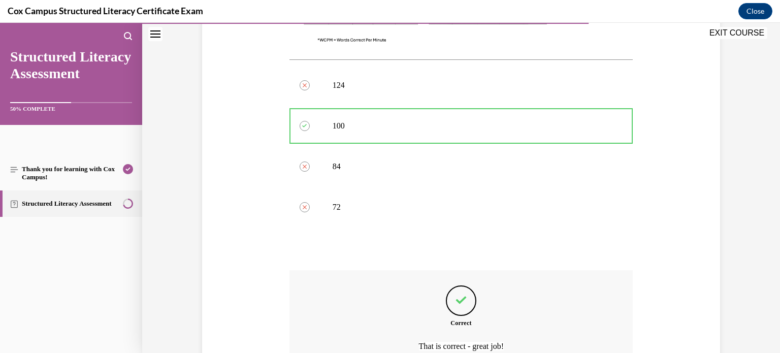
scroll to position [530, 0]
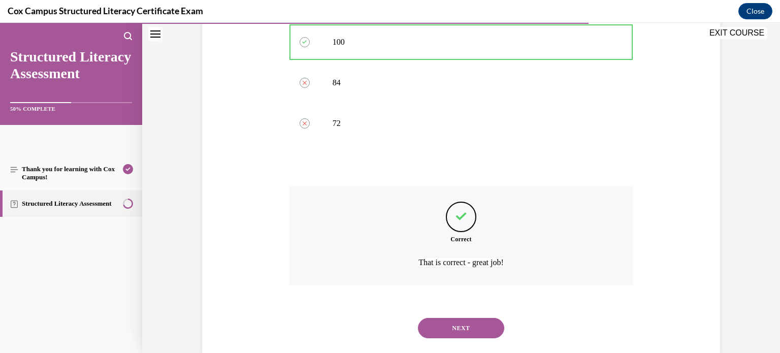
click at [446, 318] on button "NEXT" at bounding box center [461, 328] width 86 height 20
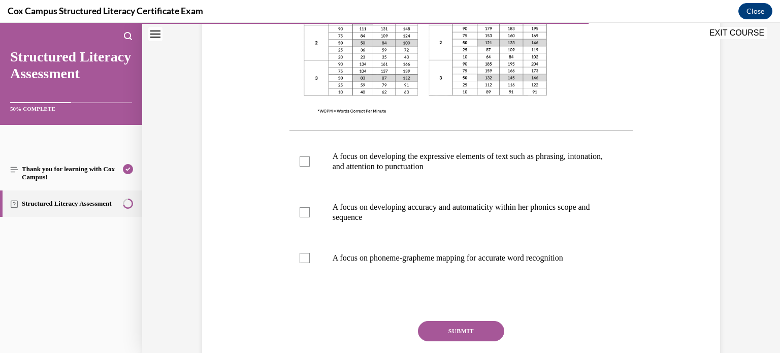
scroll to position [361, 0]
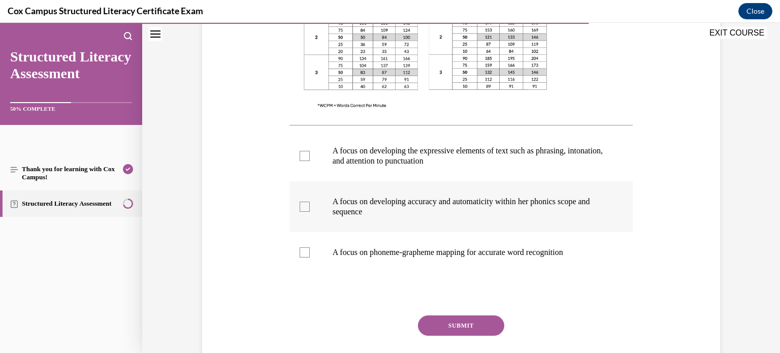
click at [302, 206] on div at bounding box center [305, 207] width 10 height 10
click at [302, 206] on input "A focus on developing accuracy and automaticity within her phonics scope and se…" at bounding box center [305, 207] width 10 height 10
checkbox input "true"
click at [462, 329] on button "SUBMIT" at bounding box center [461, 325] width 86 height 20
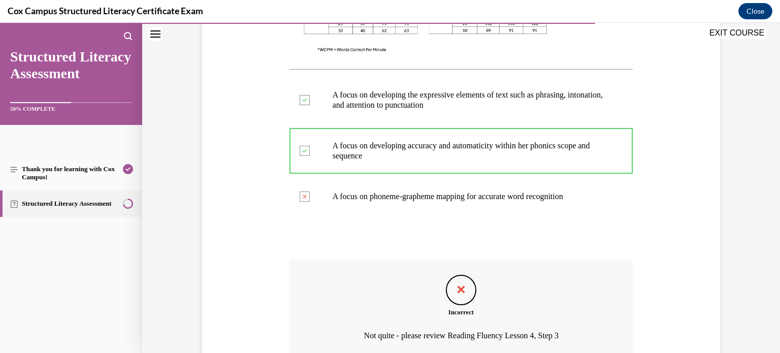
scroll to position [416, 0]
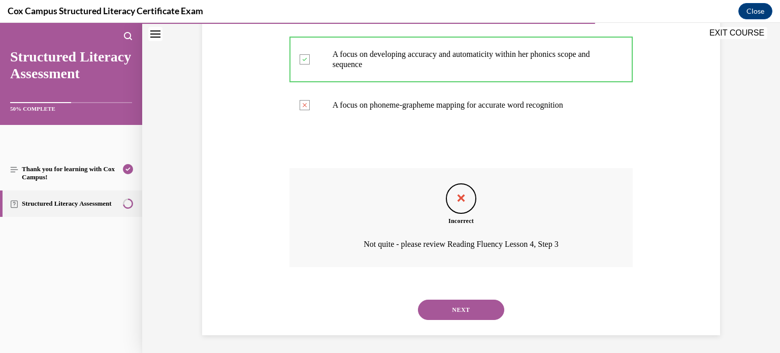
click at [464, 314] on button "NEXT" at bounding box center [461, 310] width 86 height 20
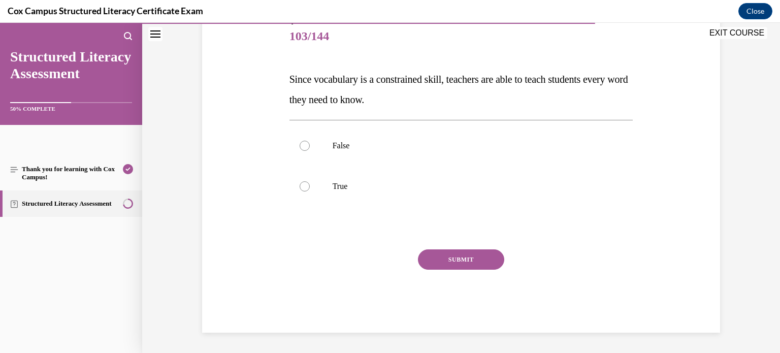
scroll to position [112, 0]
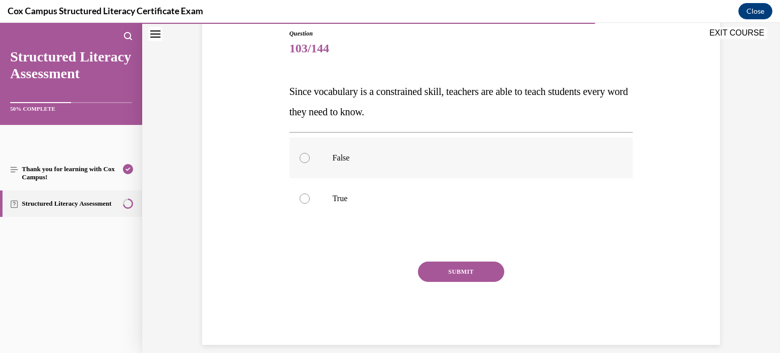
click at [307, 165] on label "False" at bounding box center [461, 158] width 344 height 41
click at [307, 163] on input "False" at bounding box center [305, 158] width 10 height 10
radio input "true"
click at [447, 265] on button "SUBMIT" at bounding box center [461, 272] width 86 height 20
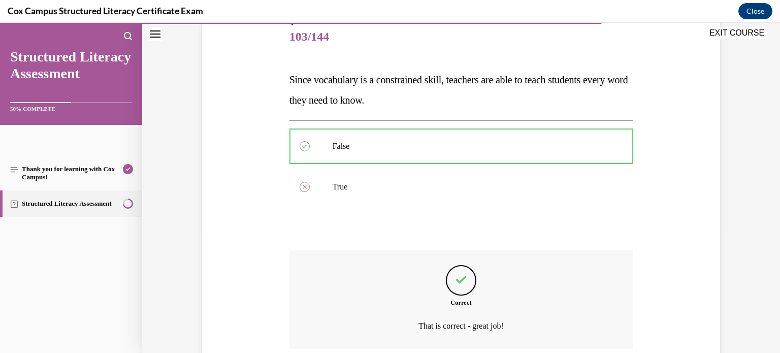
scroll to position [208, 0]
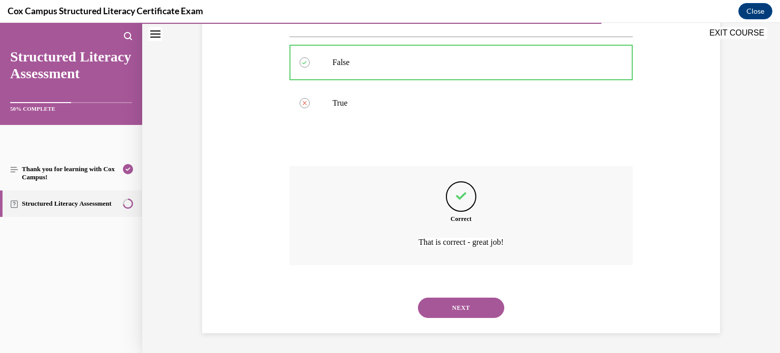
click at [463, 313] on button "NEXT" at bounding box center [461, 308] width 86 height 20
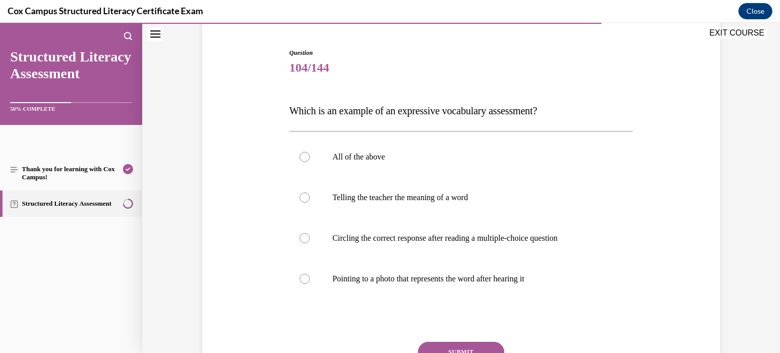
scroll to position [106, 0]
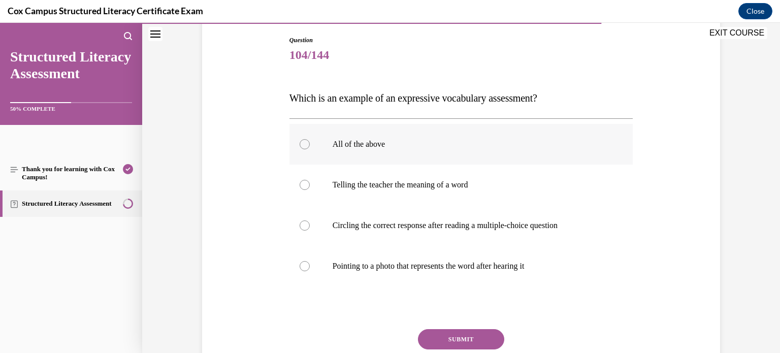
click at [306, 141] on div at bounding box center [305, 144] width 10 height 10
click at [306, 141] on input "All of the above" at bounding box center [305, 144] width 10 height 10
radio input "true"
click at [469, 338] on button "SUBMIT" at bounding box center [461, 339] width 86 height 20
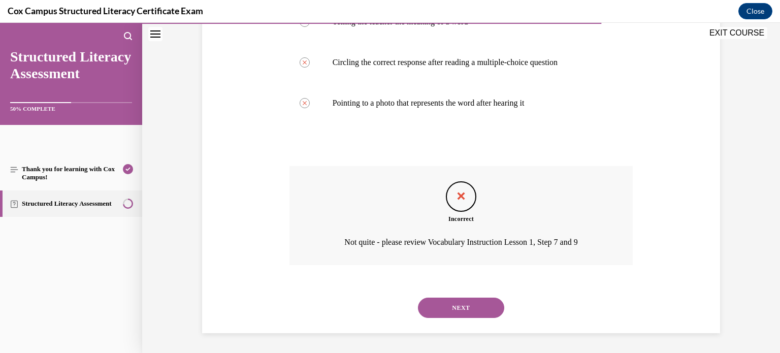
scroll to position [265, 0]
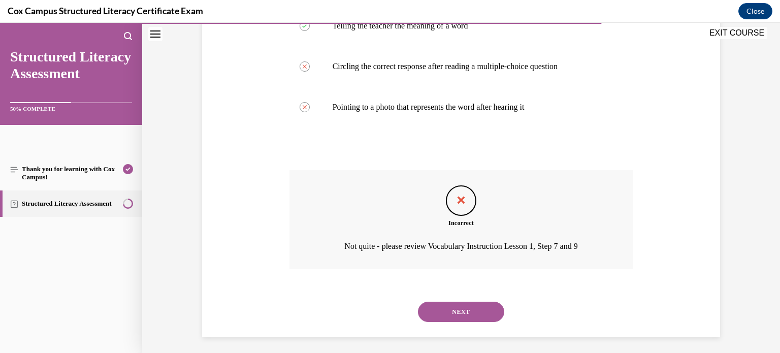
click at [473, 315] on button "NEXT" at bounding box center [461, 312] width 86 height 20
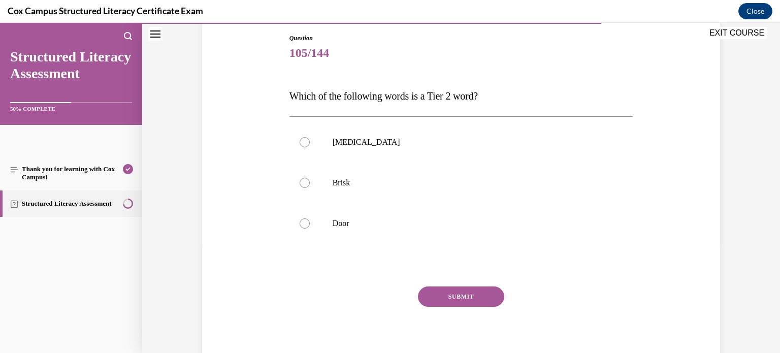
scroll to position [108, 0]
click at [347, 193] on label "Brisk" at bounding box center [461, 183] width 344 height 41
click at [310, 188] on input "Brisk" at bounding box center [305, 183] width 10 height 10
radio input "true"
click at [438, 289] on button "SUBMIT" at bounding box center [461, 296] width 86 height 20
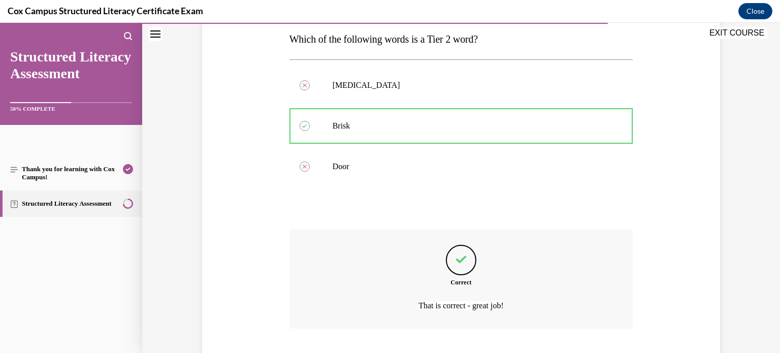
scroll to position [228, 0]
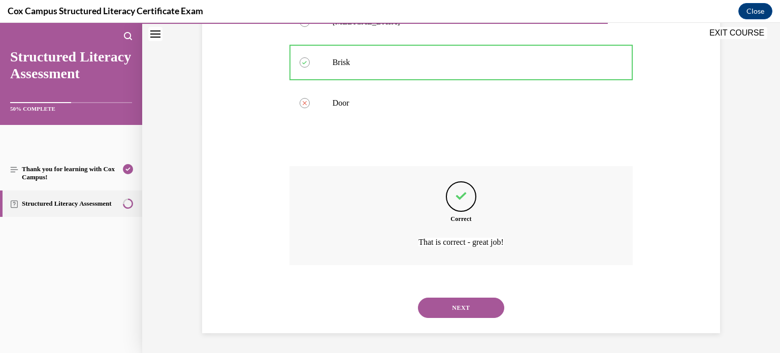
click at [447, 305] on button "NEXT" at bounding box center [461, 308] width 86 height 20
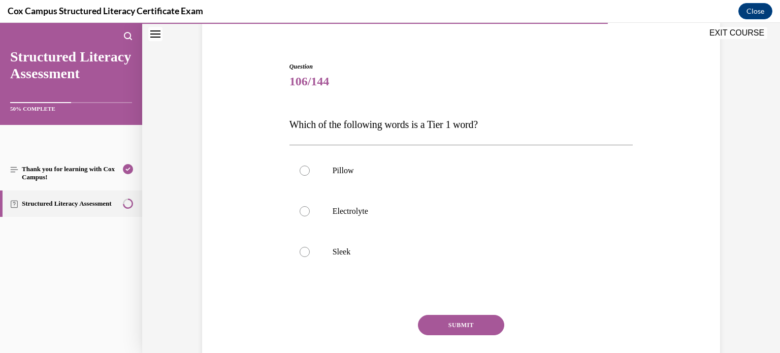
scroll to position [83, 0]
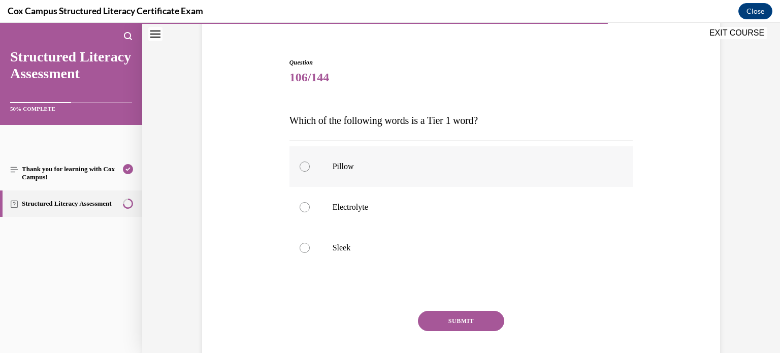
click at [307, 173] on label "Pillow" at bounding box center [461, 166] width 344 height 41
click at [307, 172] on input "Pillow" at bounding box center [305, 167] width 10 height 10
radio input "true"
click at [460, 318] on button "SUBMIT" at bounding box center [461, 321] width 86 height 20
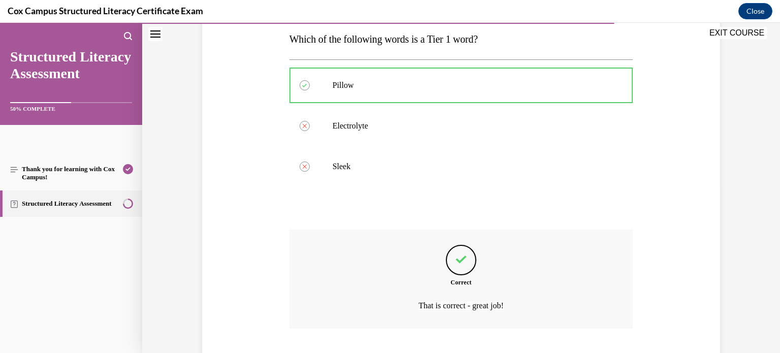
scroll to position [228, 0]
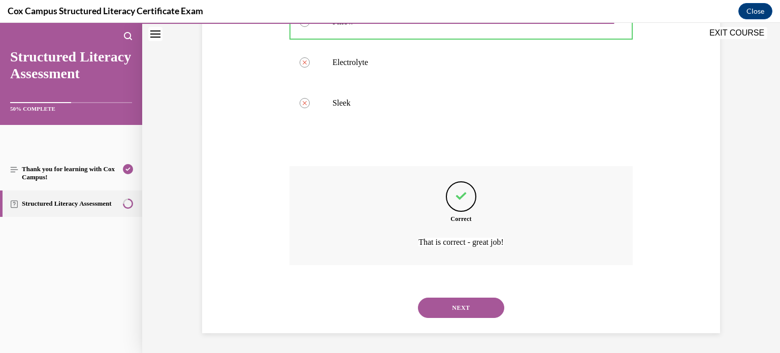
click at [459, 315] on button "NEXT" at bounding box center [461, 308] width 86 height 20
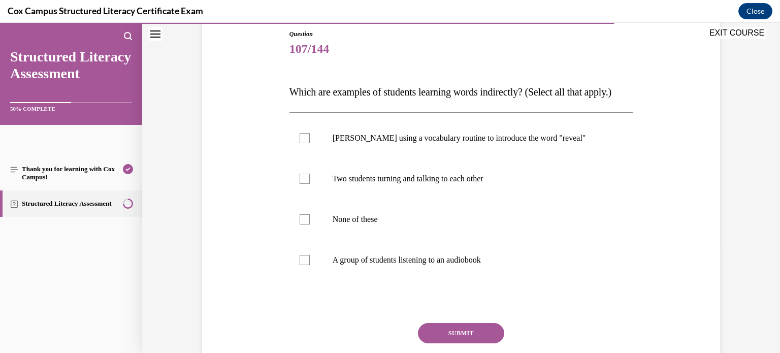
scroll to position [116, 0]
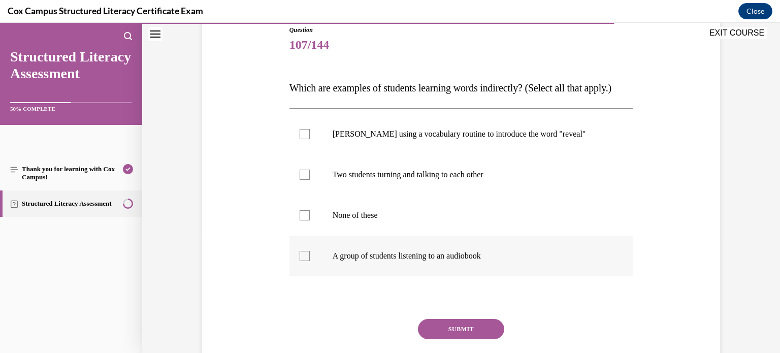
click at [469, 261] on p "A group of students listening to an audiobook" at bounding box center [470, 256] width 275 height 10
click at [310, 261] on input "A group of students listening to an audiobook" at bounding box center [305, 256] width 10 height 10
click at [471, 261] on p "A group of students listening to an audiobook" at bounding box center [470, 256] width 275 height 10
click at [310, 261] on input "A group of students listening to an audiobook" at bounding box center [305, 256] width 10 height 10
click at [472, 261] on p "A group of students listening to an audiobook" at bounding box center [470, 256] width 275 height 10
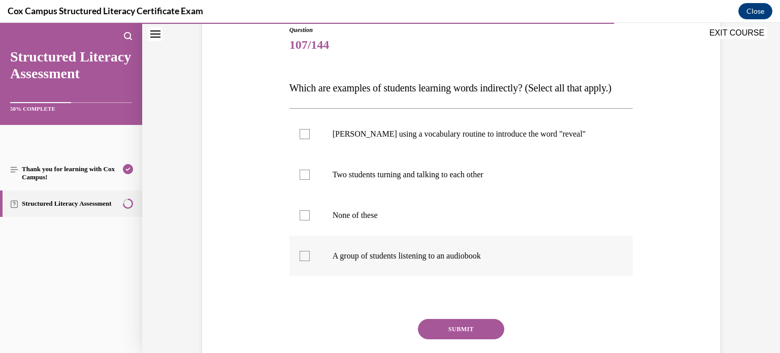
click at [310, 261] on input "A group of students listening to an audiobook" at bounding box center [305, 256] width 10 height 10
checkbox input "true"
click at [467, 184] on label "Two students turning and talking to each other" at bounding box center [461, 174] width 344 height 41
click at [310, 180] on input "Two students turning and talking to each other" at bounding box center [305, 175] width 10 height 10
checkbox input "true"
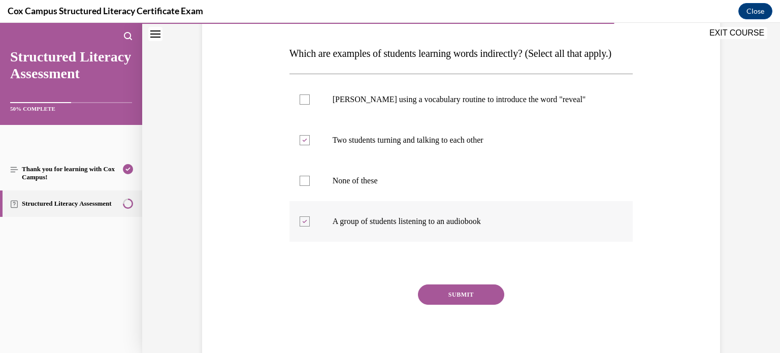
scroll to position [148, 0]
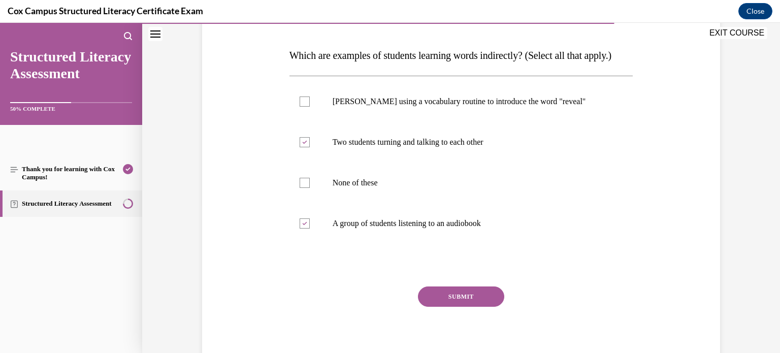
click at [477, 307] on button "SUBMIT" at bounding box center [461, 296] width 86 height 20
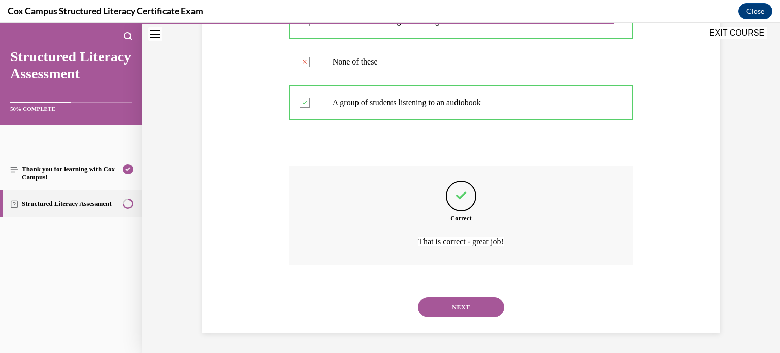
scroll to position [284, 0]
click at [468, 317] on button "NEXT" at bounding box center [461, 307] width 86 height 20
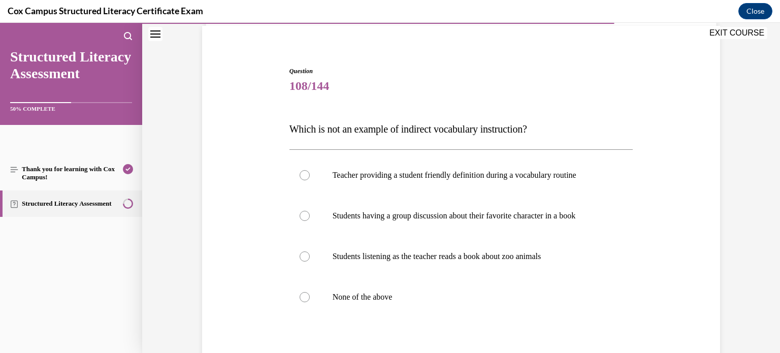
scroll to position [75, 0]
click at [486, 171] on p "Teacher providing a student friendly definition during a vocabulary routine" at bounding box center [470, 175] width 275 height 10
click at [310, 171] on input "Teacher providing a student friendly definition during a vocabulary routine" at bounding box center [305, 175] width 10 height 10
radio input "true"
click at [486, 171] on p "Teacher providing a student friendly definition during a vocabulary routine" at bounding box center [470, 175] width 275 height 10
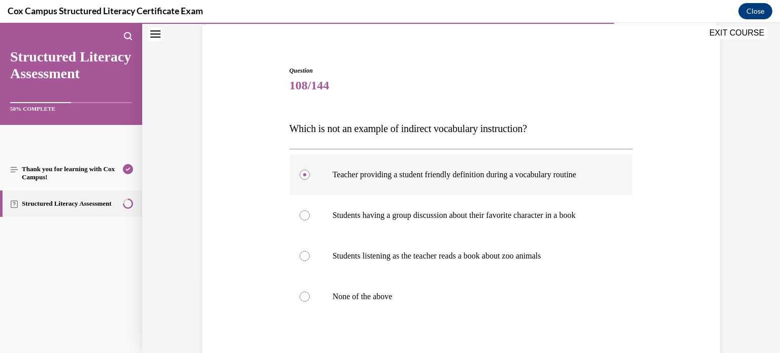
click at [310, 171] on input "Teacher providing a student friendly definition during a vocabulary routine" at bounding box center [305, 175] width 10 height 10
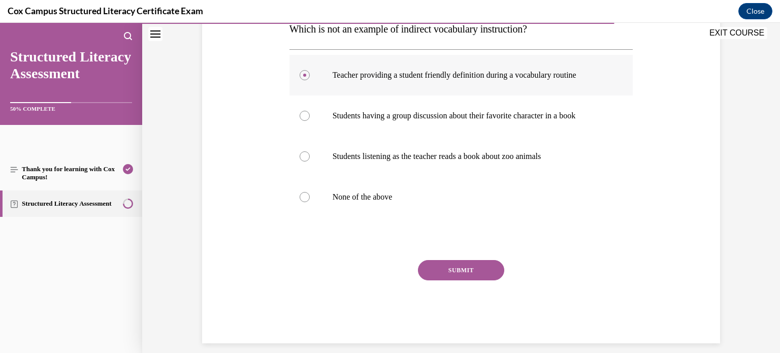
scroll to position [175, 0]
click at [465, 266] on button "SUBMIT" at bounding box center [461, 270] width 86 height 20
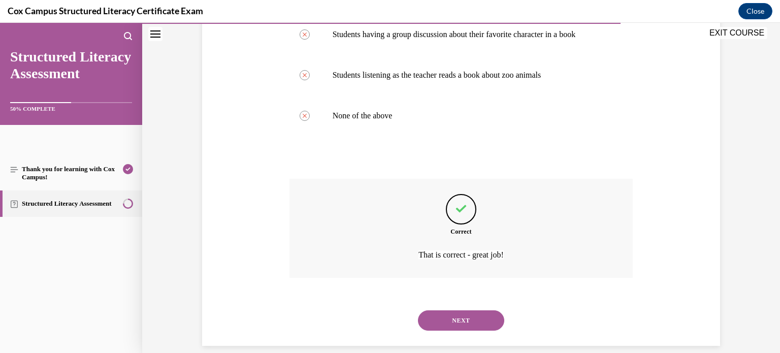
scroll to position [269, 0]
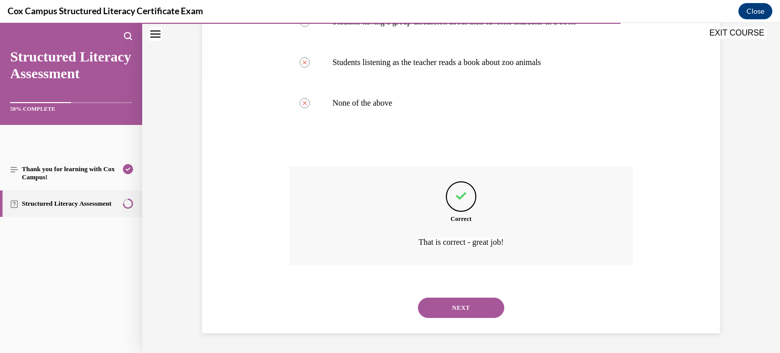
click at [465, 312] on button "NEXT" at bounding box center [461, 308] width 86 height 20
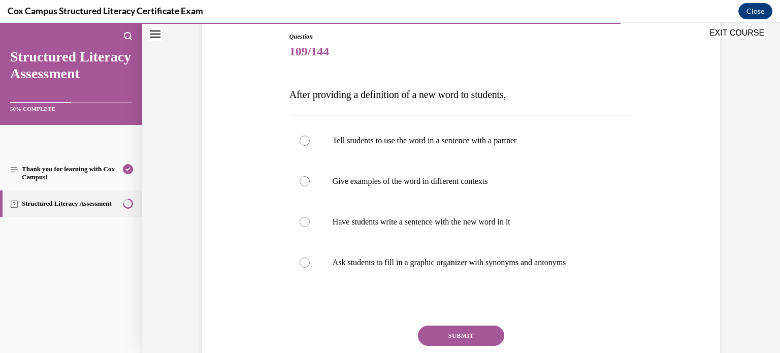
scroll to position [113, 0]
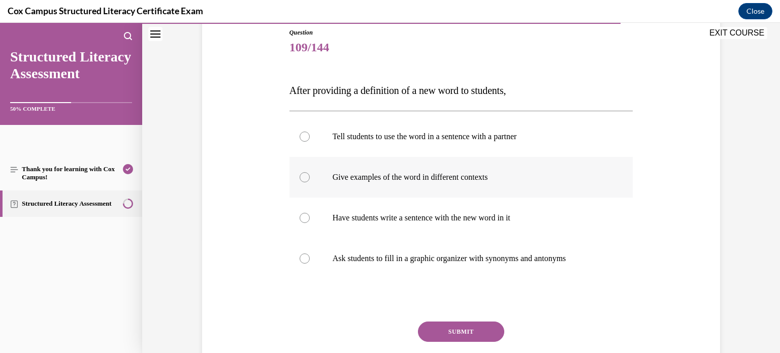
click at [449, 169] on label "Give examples of the word in different contexts" at bounding box center [461, 177] width 344 height 41
click at [310, 172] on input "Give examples of the word in different contexts" at bounding box center [305, 177] width 10 height 10
radio input "true"
click at [472, 326] on button "SUBMIT" at bounding box center [461, 331] width 86 height 20
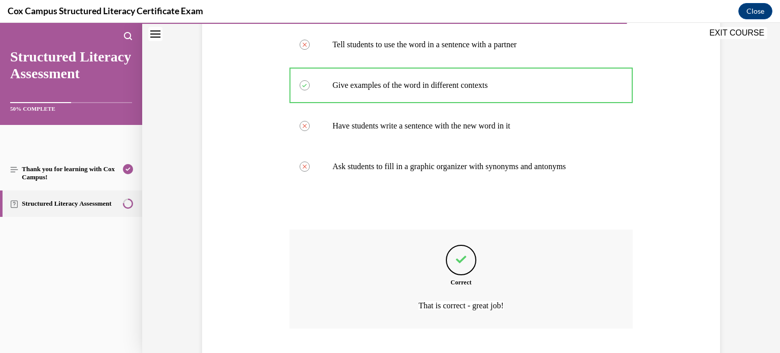
scroll to position [269, 0]
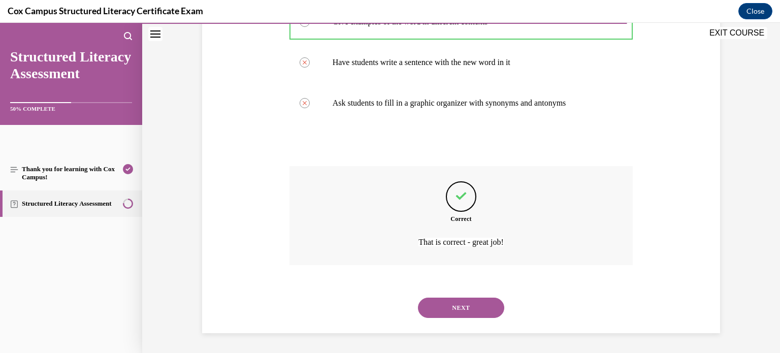
click at [474, 314] on button "NEXT" at bounding box center [461, 308] width 86 height 20
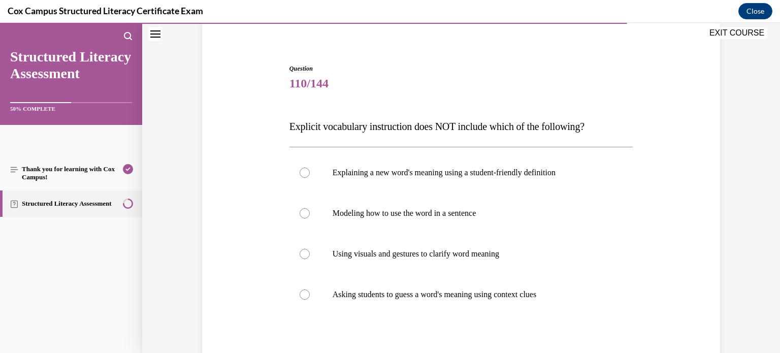
scroll to position [78, 0]
click at [471, 291] on p "Asking students to guess a word's meaning using context clues" at bounding box center [470, 294] width 275 height 10
click at [310, 291] on input "Asking students to guess a word's meaning using context clues" at bounding box center [305, 294] width 10 height 10
radio input "true"
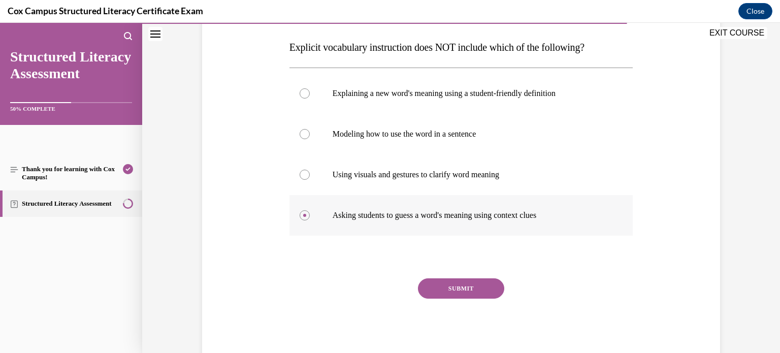
click at [471, 291] on button "SUBMIT" at bounding box center [461, 288] width 86 height 20
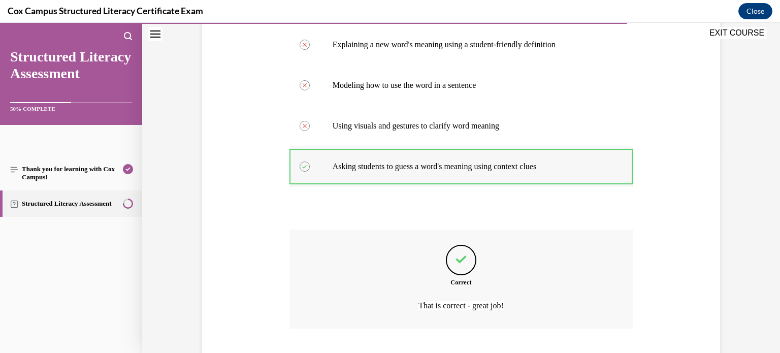
scroll to position [269, 0]
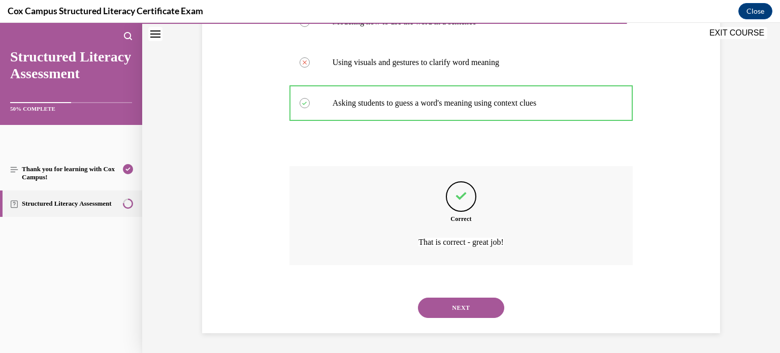
click at [471, 302] on button "NEXT" at bounding box center [461, 308] width 86 height 20
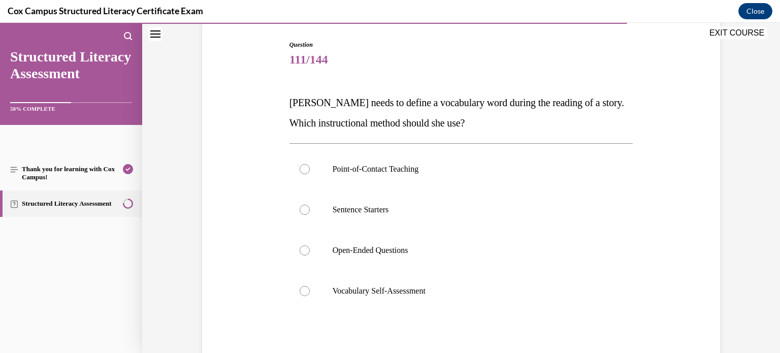
scroll to position [106, 0]
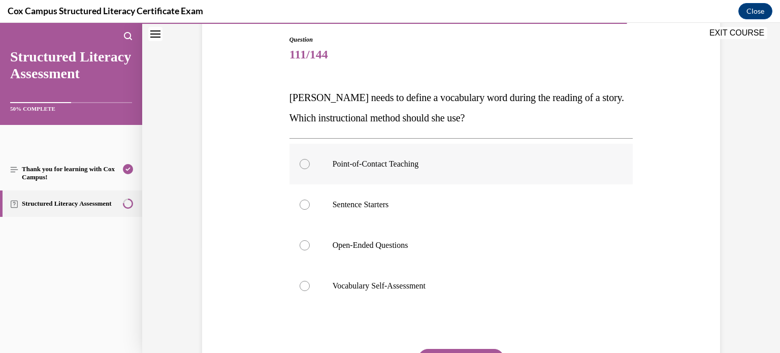
click at [394, 154] on label "Point-of-Contact Teaching" at bounding box center [461, 164] width 344 height 41
click at [310, 159] on input "Point-of-Contact Teaching" at bounding box center [305, 164] width 10 height 10
radio input "true"
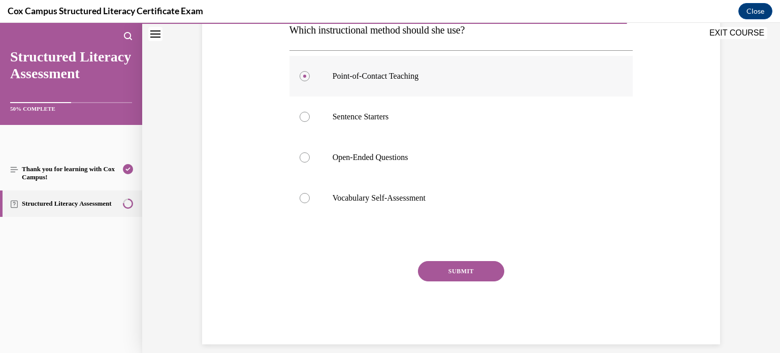
scroll to position [197, 0]
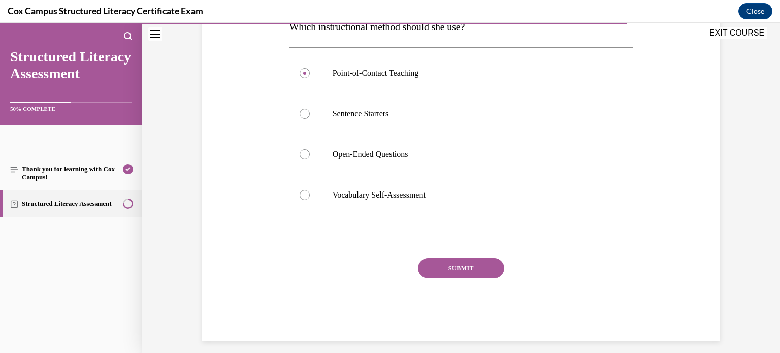
click at [434, 258] on button "SUBMIT" at bounding box center [461, 268] width 86 height 20
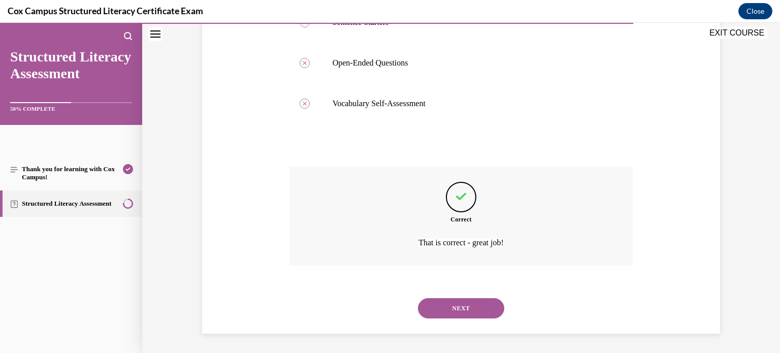
scroll to position [289, 0]
click at [455, 301] on button "NEXT" at bounding box center [461, 308] width 86 height 20
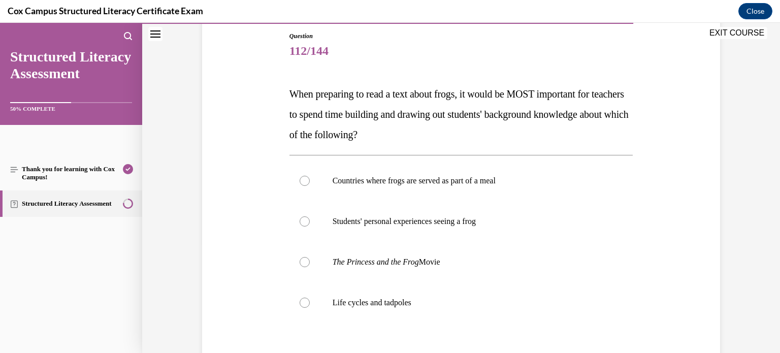
scroll to position [113, 0]
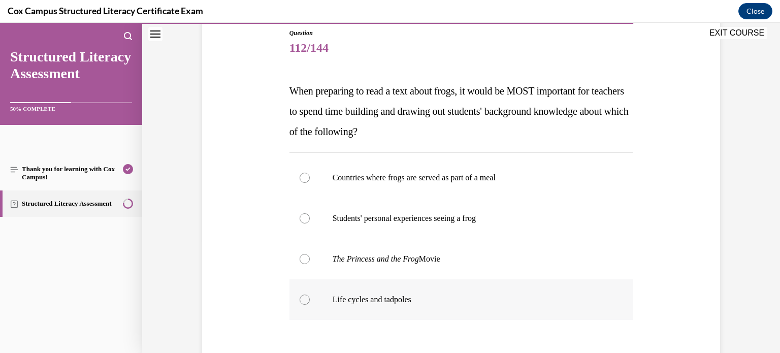
click at [455, 302] on p "Life cycles and tadpoles" at bounding box center [470, 300] width 275 height 10
click at [310, 302] on input "Life cycles and tadpoles" at bounding box center [305, 300] width 10 height 10
radio input "true"
click at [494, 220] on p "Students' personal experiences seeing a frog" at bounding box center [470, 218] width 275 height 10
click at [310, 220] on input "Students' personal experiences seeing a frog" at bounding box center [305, 218] width 10 height 10
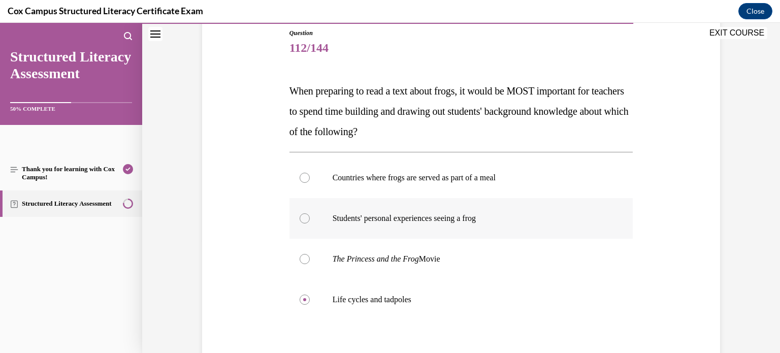
radio input "true"
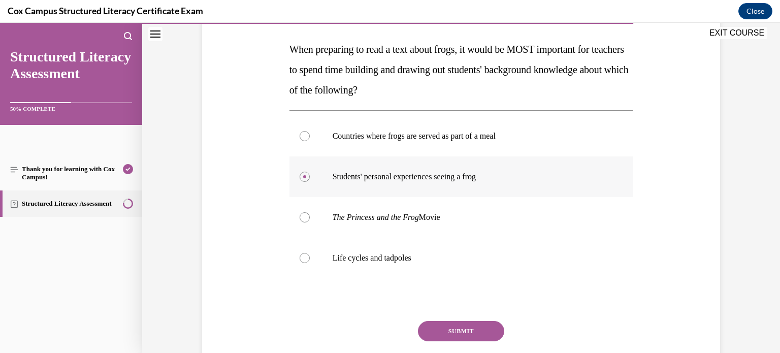
scroll to position [156, 0]
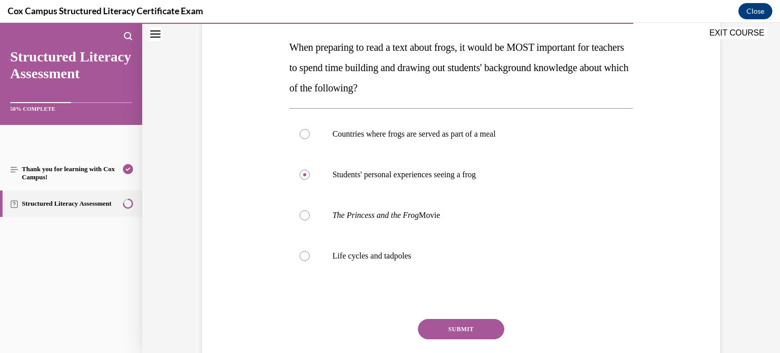
click at [461, 325] on button "SUBMIT" at bounding box center [461, 329] width 86 height 20
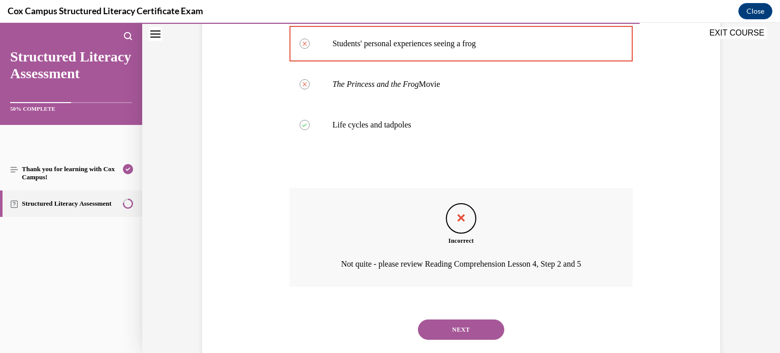
scroll to position [286, 0]
click at [461, 325] on button "NEXT" at bounding box center [461, 331] width 86 height 20
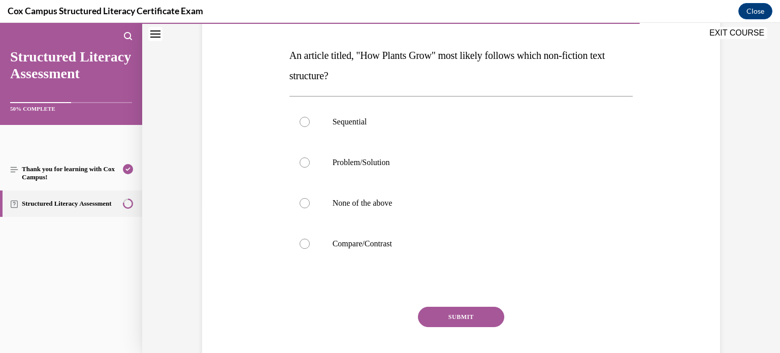
scroll to position [153, 0]
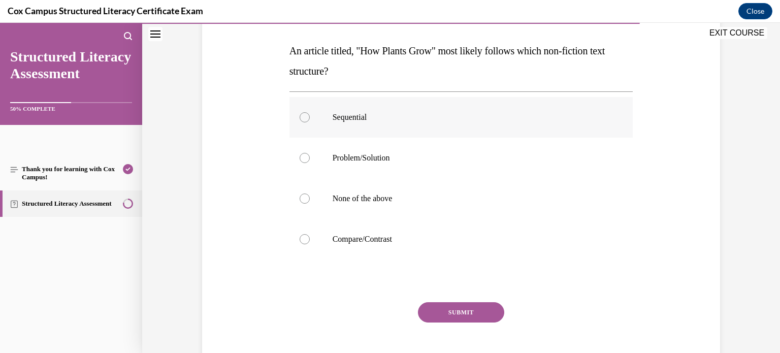
click at [326, 133] on label "Sequential" at bounding box center [461, 117] width 344 height 41
click at [310, 122] on input "Sequential" at bounding box center [305, 117] width 10 height 10
radio input "true"
click at [494, 307] on button "SUBMIT" at bounding box center [461, 312] width 86 height 20
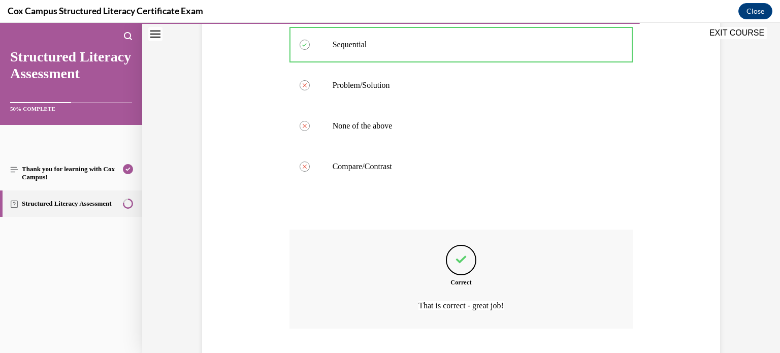
scroll to position [289, 0]
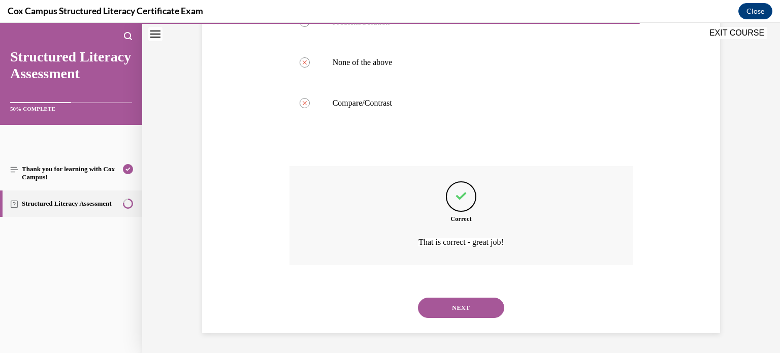
click at [494, 307] on button "NEXT" at bounding box center [461, 308] width 86 height 20
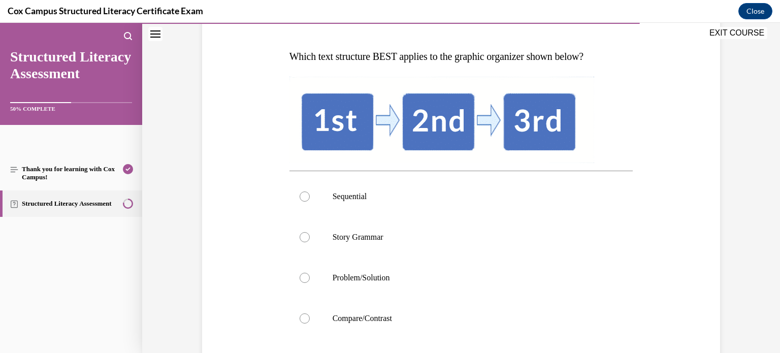
scroll to position [152, 0]
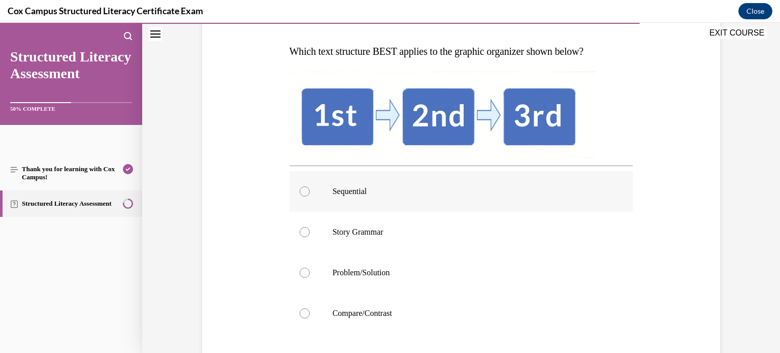
click at [391, 201] on label "Sequential" at bounding box center [461, 191] width 344 height 41
click at [310, 197] on input "Sequential" at bounding box center [305, 191] width 10 height 10
radio input "true"
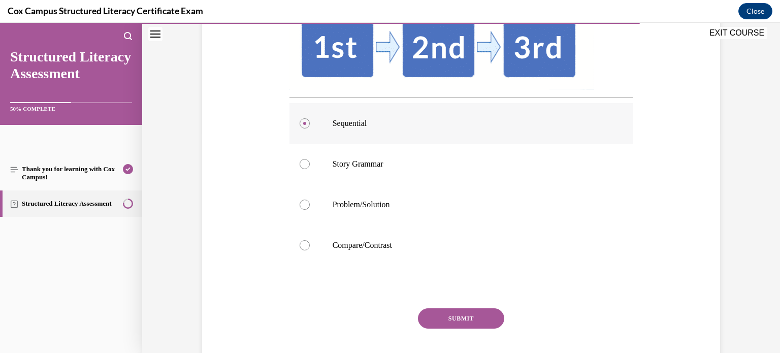
scroll to position [236, 0]
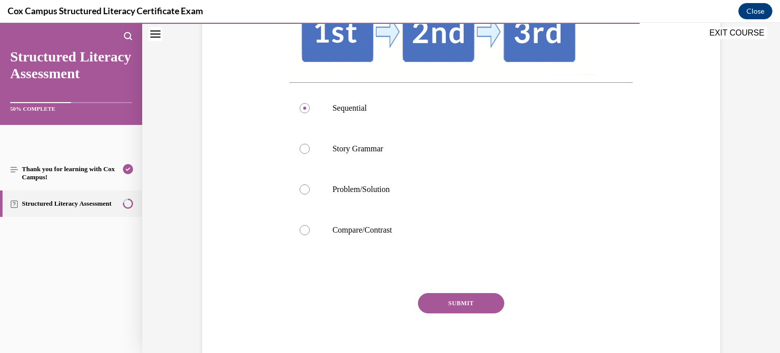
click at [448, 298] on button "SUBMIT" at bounding box center [461, 303] width 86 height 20
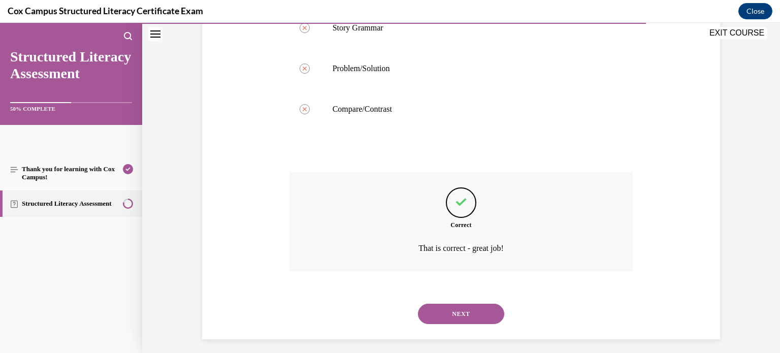
scroll to position [363, 0]
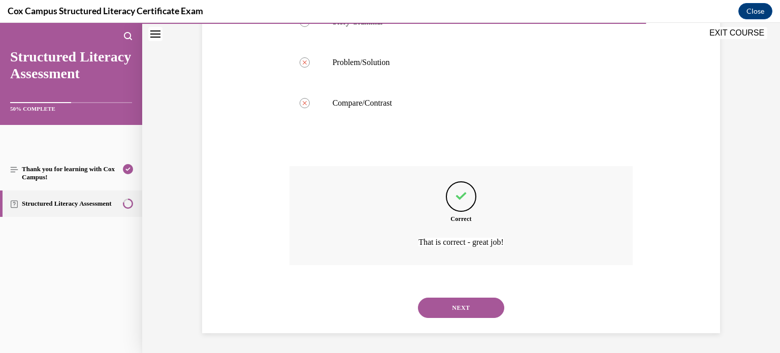
click at [448, 298] on button "NEXT" at bounding box center [461, 308] width 86 height 20
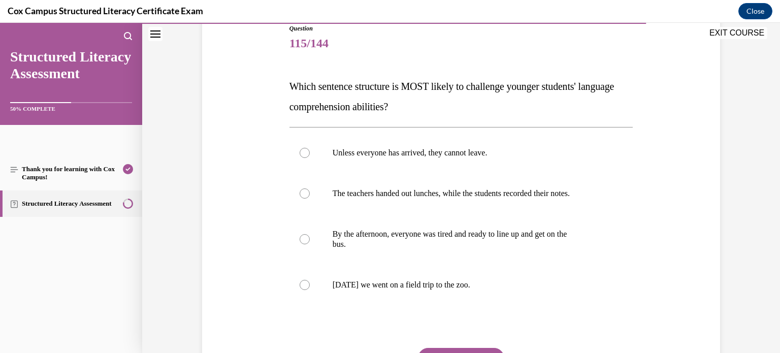
scroll to position [120, 0]
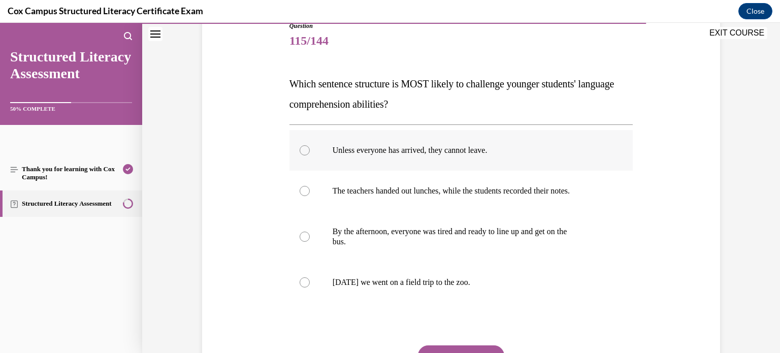
click at [470, 163] on label "Unless everyone has arrived, they cannot leave." at bounding box center [461, 150] width 344 height 41
click at [310, 155] on input "Unless everyone has arrived, they cannot leave." at bounding box center [305, 150] width 10 height 10
radio input "true"
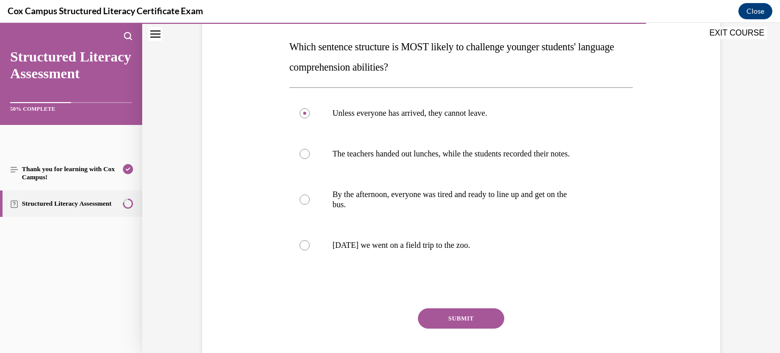
click at [479, 319] on button "SUBMIT" at bounding box center [461, 318] width 86 height 20
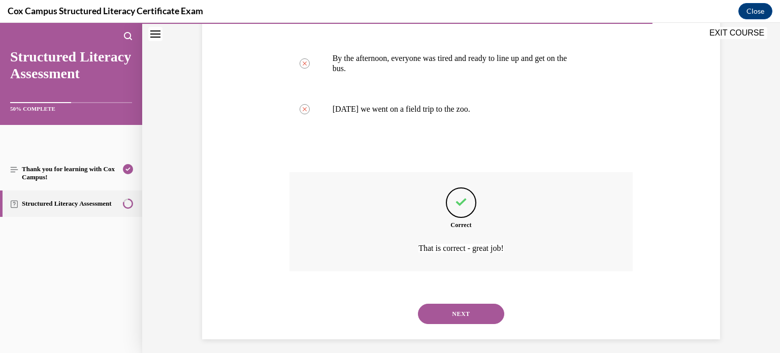
scroll to position [299, 0]
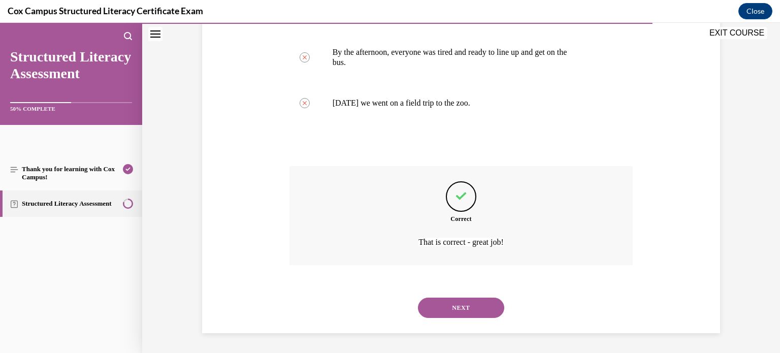
click at [479, 304] on button "NEXT" at bounding box center [461, 308] width 86 height 20
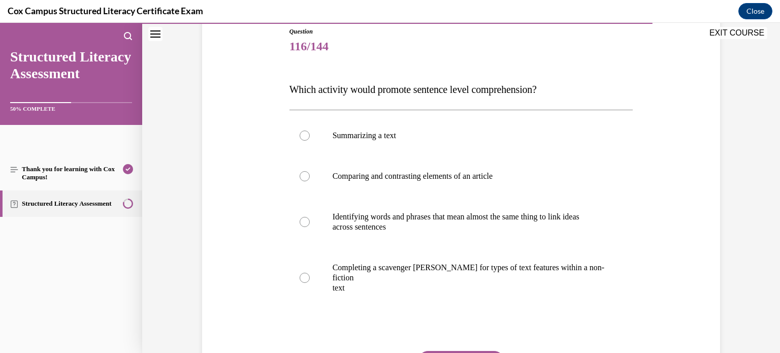
scroll to position [116, 0]
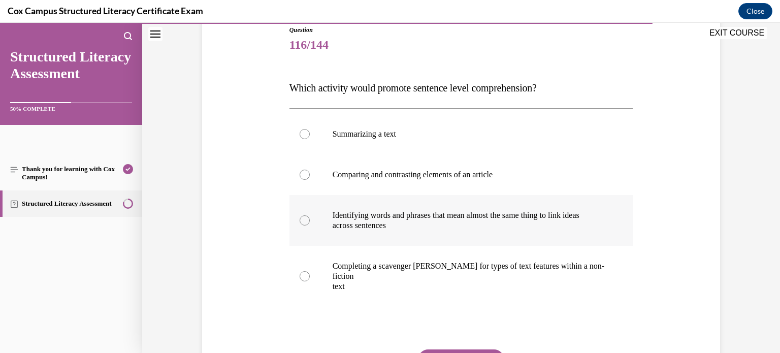
click at [300, 232] on label "Identifying words and phrases that mean almost the same thing to link ideas acr…" at bounding box center [461, 220] width 344 height 51
click at [300, 225] on input "Identifying words and phrases that mean almost the same thing to link ideas acr…" at bounding box center [305, 220] width 10 height 10
radio input "true"
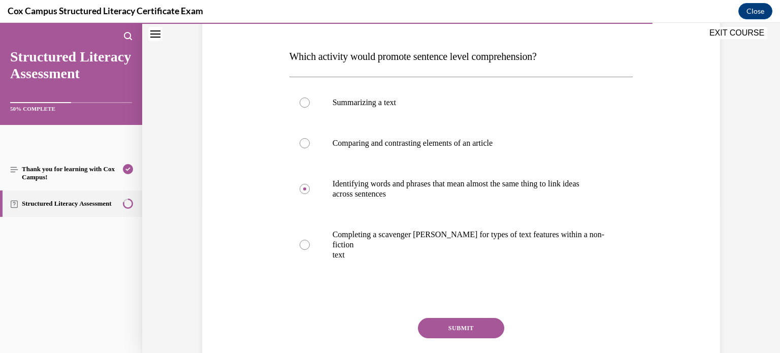
scroll to position [148, 0]
click at [471, 320] on button "SUBMIT" at bounding box center [461, 327] width 86 height 20
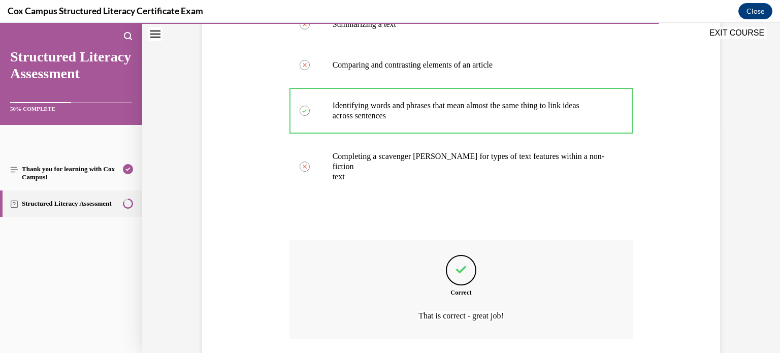
scroll to position [289, 0]
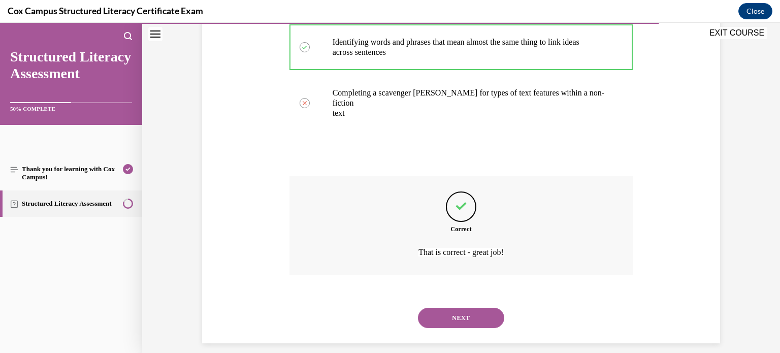
click at [473, 310] on button "NEXT" at bounding box center [461, 318] width 86 height 20
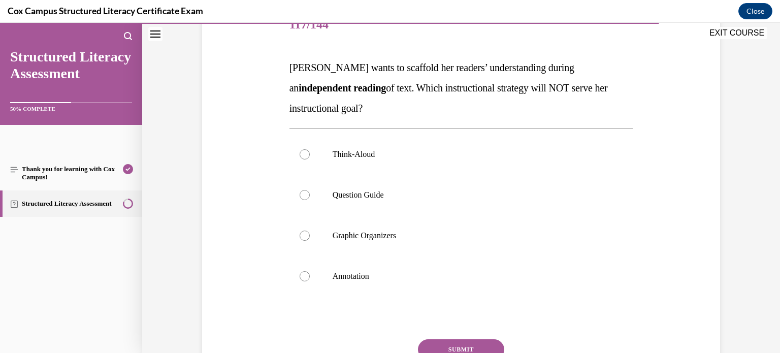
scroll to position [144, 0]
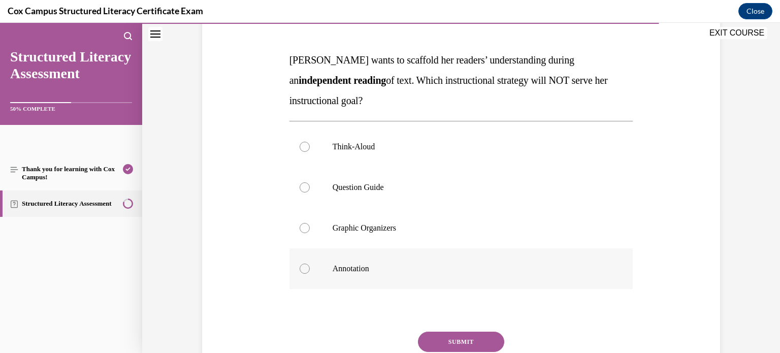
click at [381, 280] on label "Annotation" at bounding box center [461, 268] width 344 height 41
click at [310, 274] on input "Annotation" at bounding box center [305, 269] width 10 height 10
radio input "true"
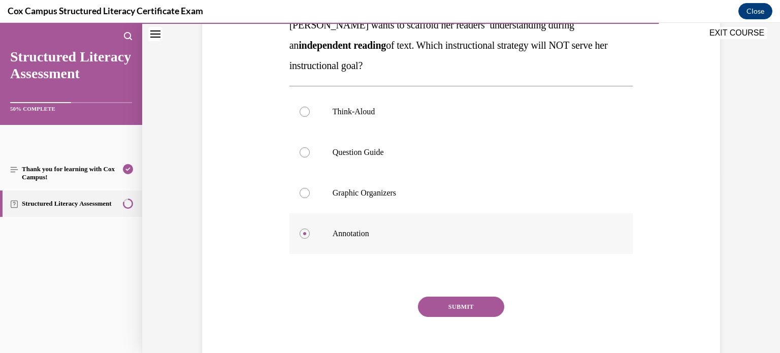
scroll to position [181, 0]
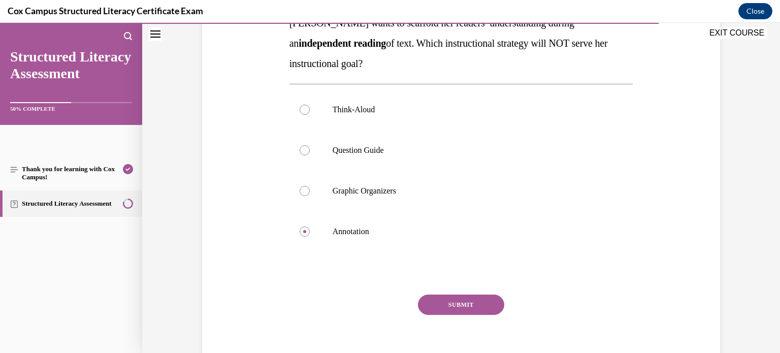
click at [450, 311] on button "SUBMIT" at bounding box center [461, 305] width 86 height 20
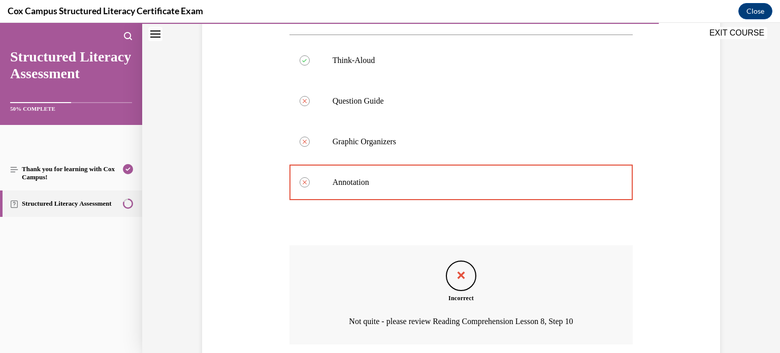
scroll to position [309, 0]
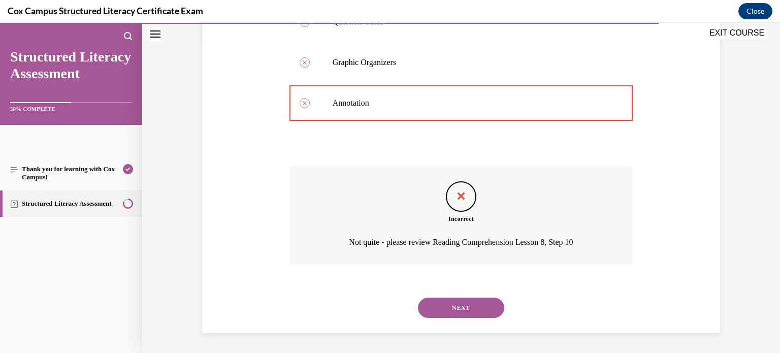
click at [450, 311] on button "NEXT" at bounding box center [461, 308] width 86 height 20
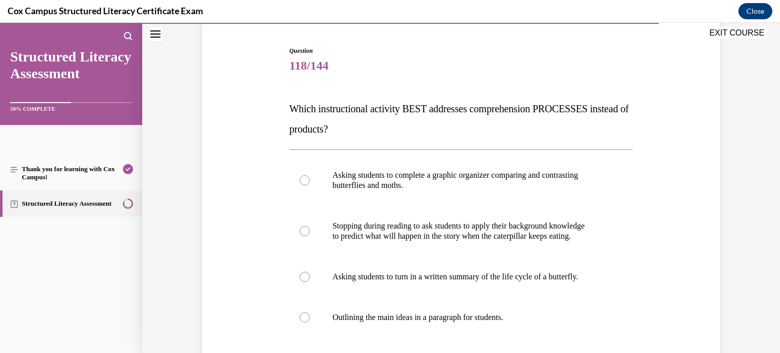
scroll to position [92, 0]
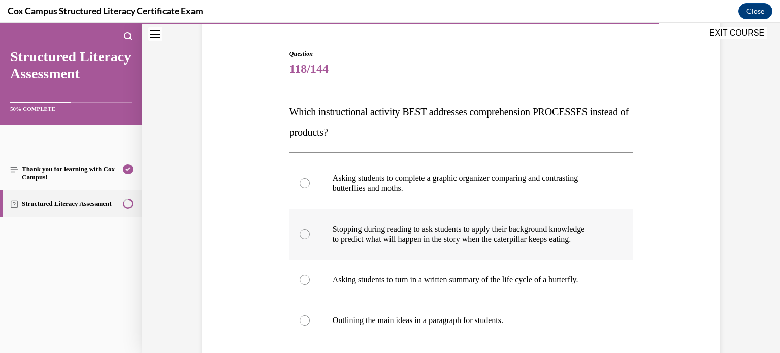
click at [380, 234] on p "to predict what will happen in the story when the caterpillar keeps eating." at bounding box center [470, 239] width 275 height 10
click at [310, 234] on input "Stopping during reading to ask students to apply their background knowledge to …" at bounding box center [305, 234] width 10 height 10
radio input "true"
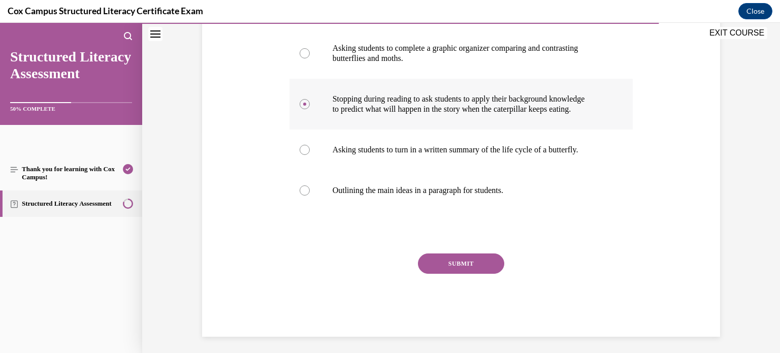
scroll to position [225, 0]
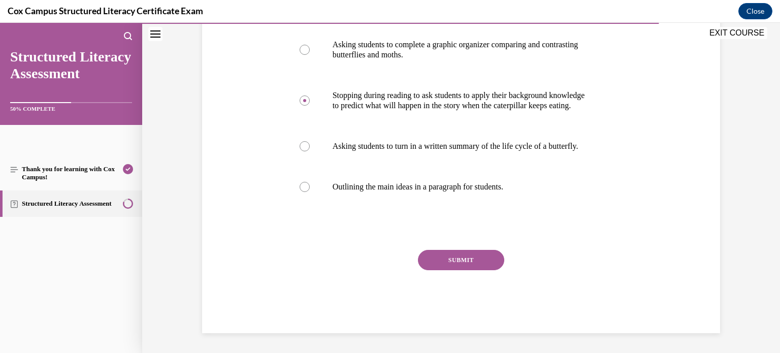
click at [438, 251] on button "SUBMIT" at bounding box center [461, 260] width 86 height 20
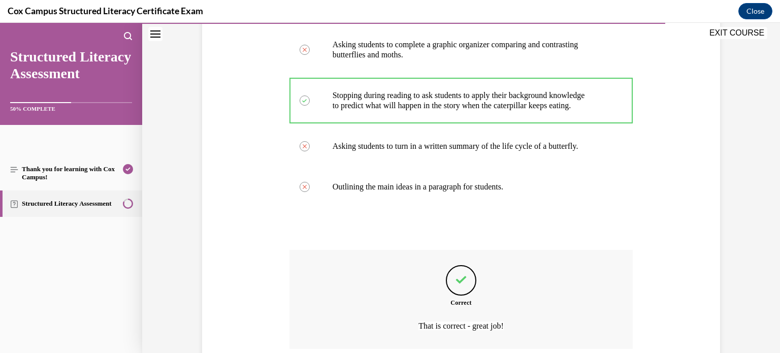
scroll to position [309, 0]
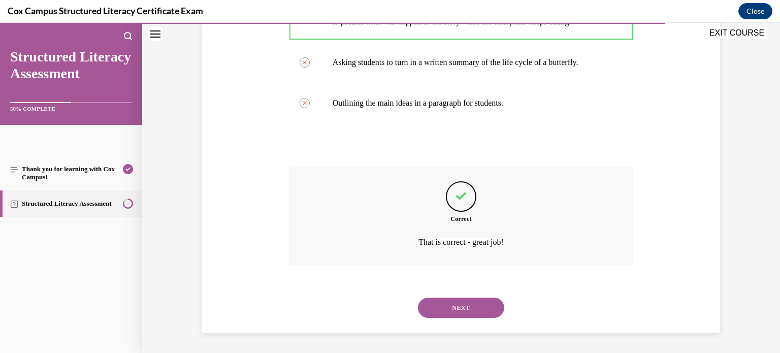
click at [449, 315] on button "NEXT" at bounding box center [461, 308] width 86 height 20
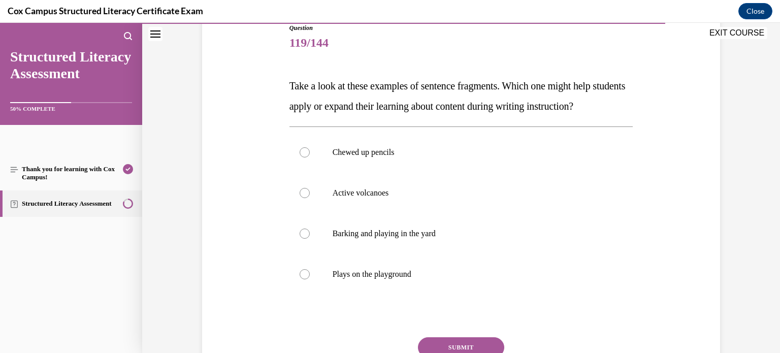
scroll to position [119, 0]
click at [430, 246] on label "Barking and playing in the yard" at bounding box center [461, 232] width 344 height 41
click at [310, 237] on input "Barking and playing in the yard" at bounding box center [305, 232] width 10 height 10
radio input "true"
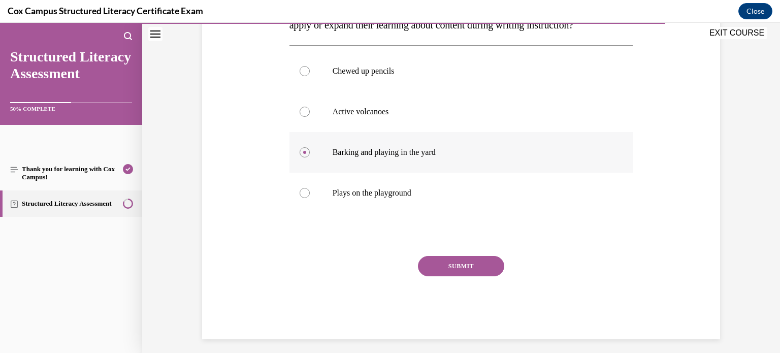
scroll to position [201, 0]
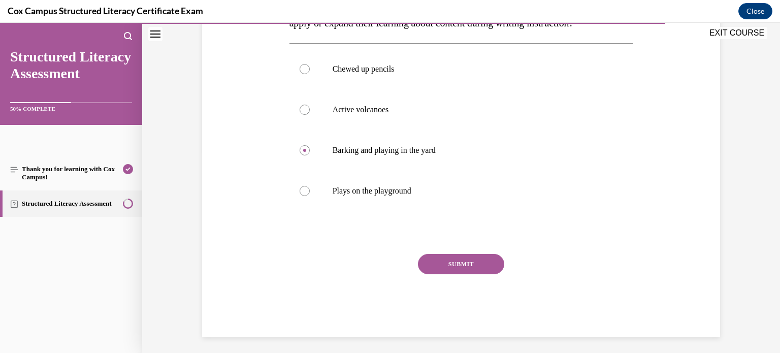
click at [450, 274] on button "SUBMIT" at bounding box center [461, 264] width 86 height 20
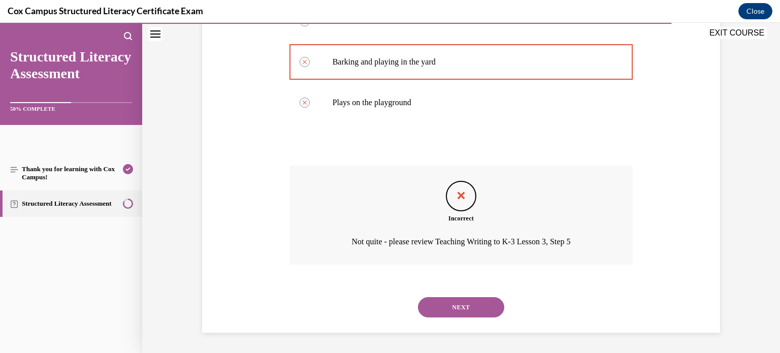
scroll to position [309, 0]
click at [463, 313] on button "NEXT" at bounding box center [461, 307] width 86 height 20
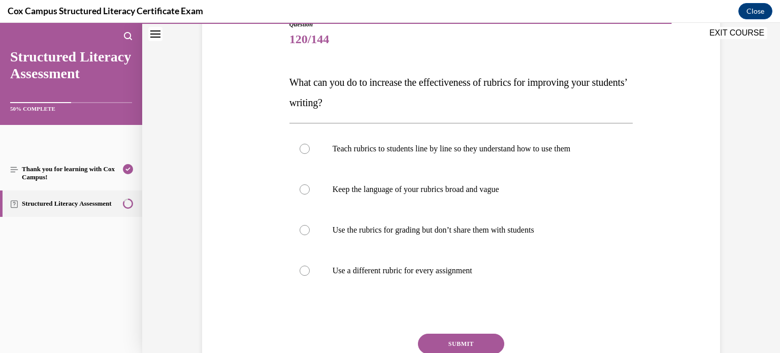
scroll to position [124, 0]
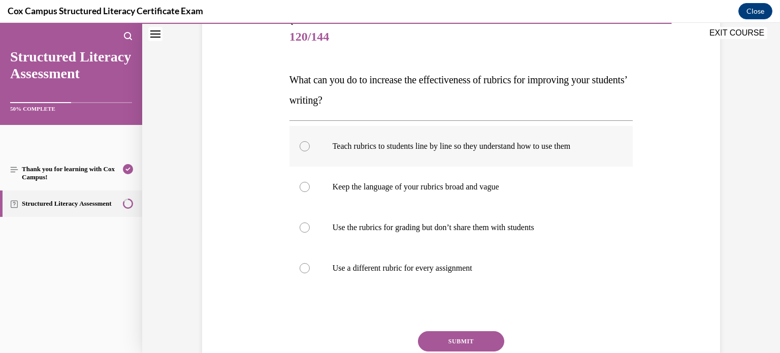
click at [451, 155] on label "Teach rubrics to students line by line so they understand how to use them" at bounding box center [461, 146] width 344 height 41
click at [310, 151] on input "Teach rubrics to students line by line so they understand how to use them" at bounding box center [305, 146] width 10 height 10
radio input "true"
click at [472, 340] on button "SUBMIT" at bounding box center [461, 341] width 86 height 20
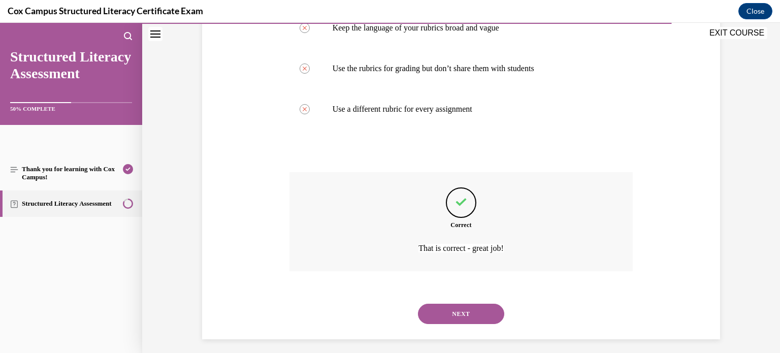
scroll to position [289, 0]
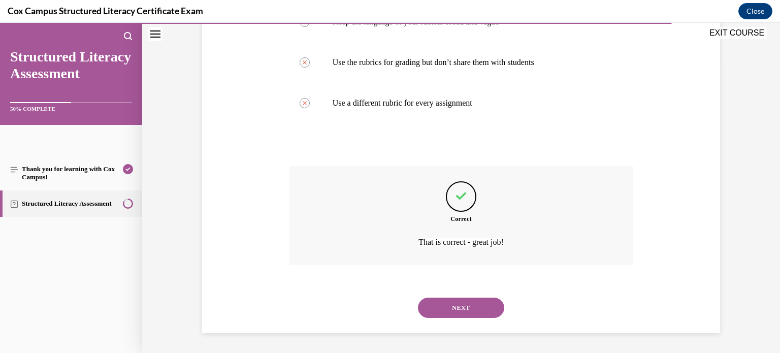
click at [471, 301] on button "NEXT" at bounding box center [461, 308] width 86 height 20
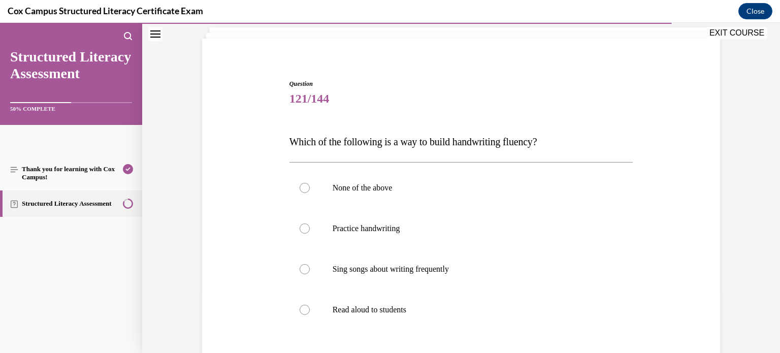
scroll to position [49, 0]
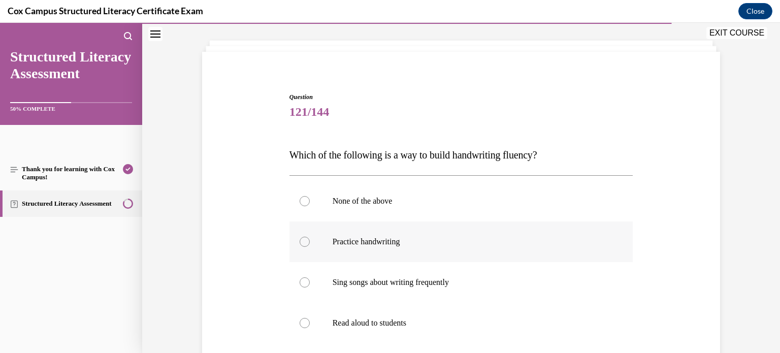
click at [438, 227] on label "Practice handwriting" at bounding box center [461, 241] width 344 height 41
click at [310, 237] on input "Practice handwriting" at bounding box center [305, 242] width 10 height 10
radio input "true"
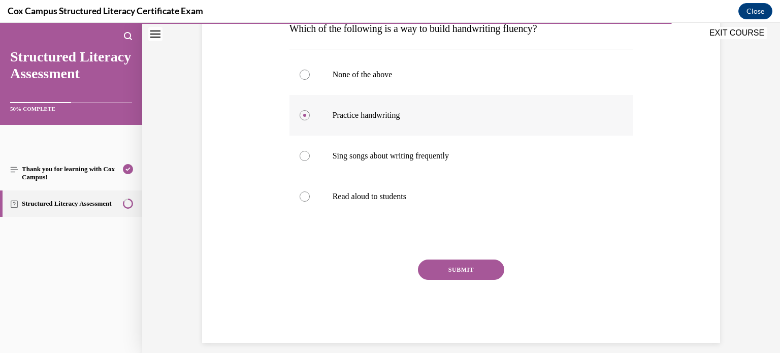
scroll to position [185, 0]
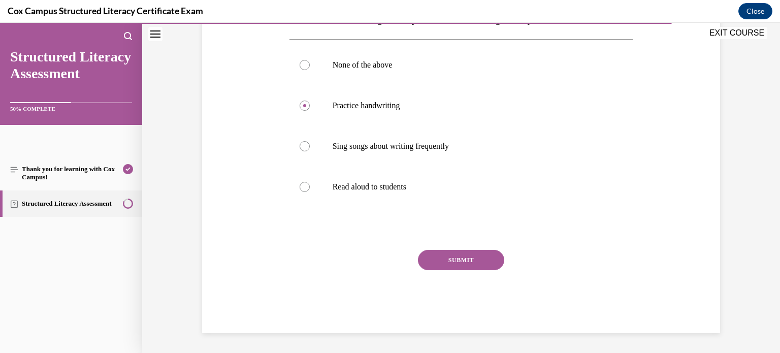
click at [443, 254] on button "SUBMIT" at bounding box center [461, 260] width 86 height 20
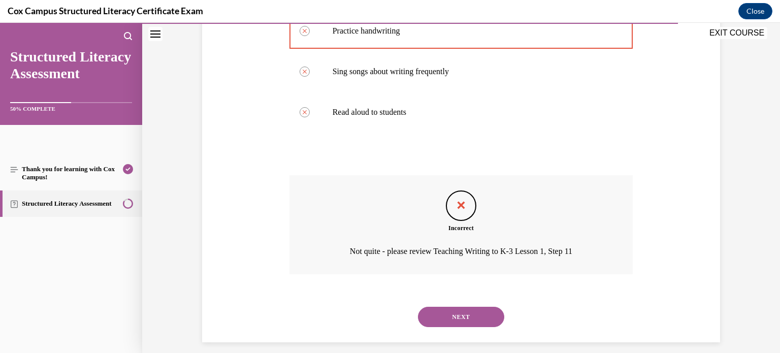
scroll to position [269, 0]
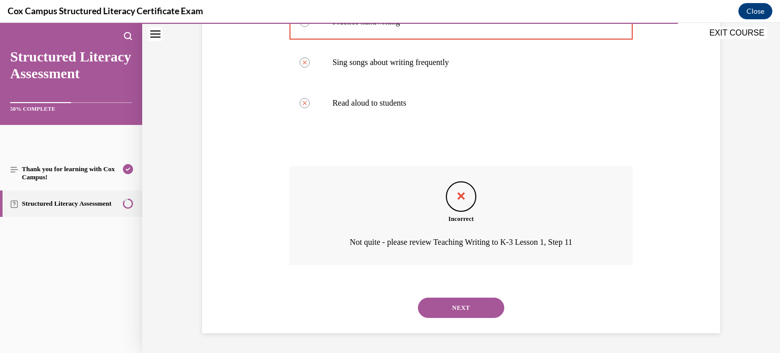
click at [461, 311] on button "NEXT" at bounding box center [461, 308] width 86 height 20
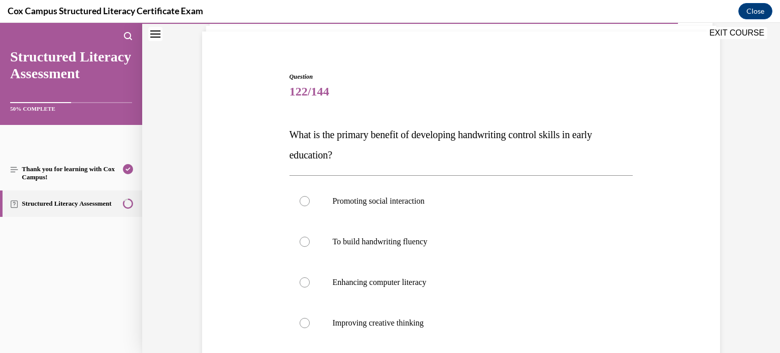
scroll to position [71, 0]
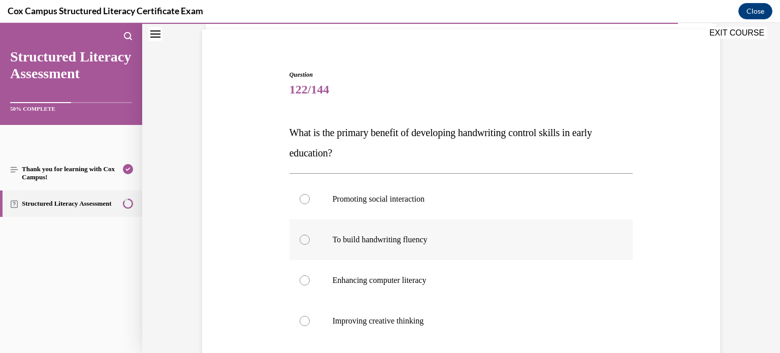
click at [444, 255] on label "To build handwriting fluency" at bounding box center [461, 239] width 344 height 41
click at [310, 245] on input "To build handwriting fluency" at bounding box center [305, 240] width 10 height 10
radio input "true"
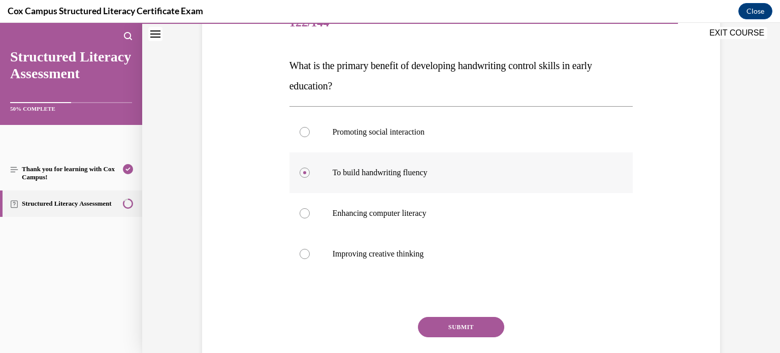
scroll to position [140, 0]
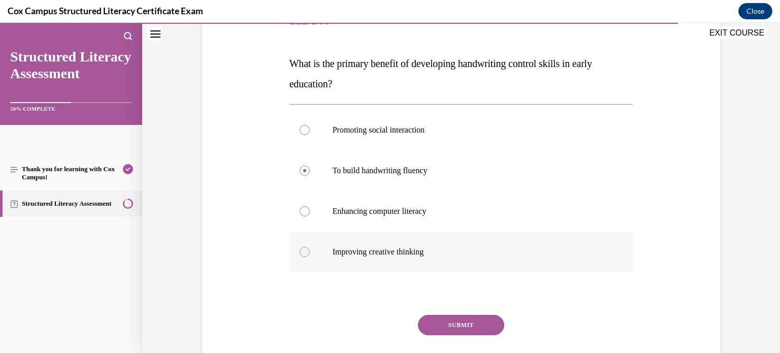
click at [451, 237] on label "Improving creative thinking" at bounding box center [461, 252] width 344 height 41
click at [310, 247] on input "Improving creative thinking" at bounding box center [305, 252] width 10 height 10
radio input "true"
click at [459, 328] on button "SUBMIT" at bounding box center [461, 325] width 86 height 20
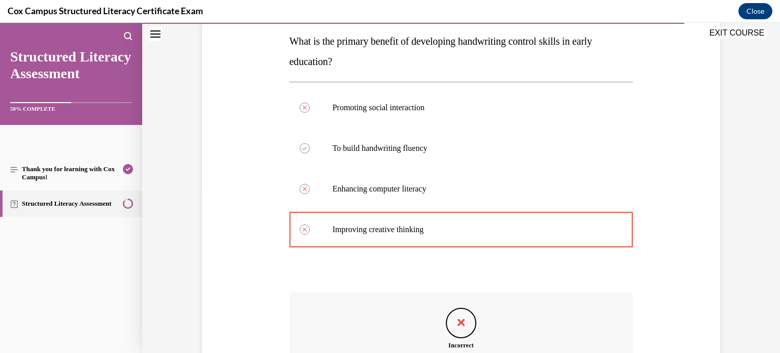
scroll to position [140, 0]
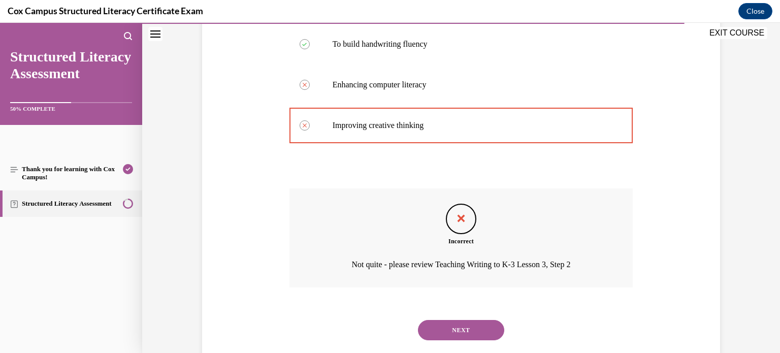
click at [459, 329] on button "NEXT" at bounding box center [461, 330] width 86 height 20
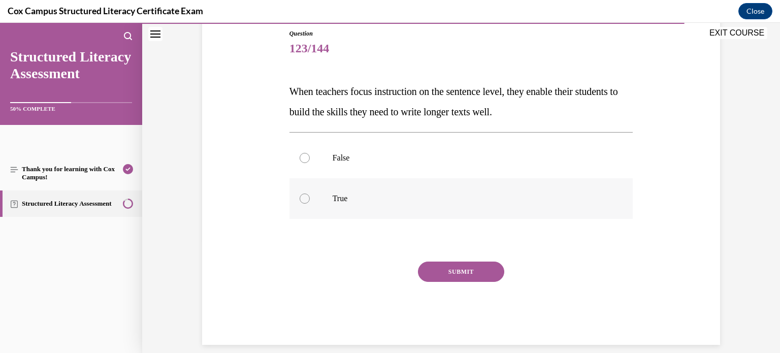
click at [305, 197] on div at bounding box center [305, 198] width 10 height 10
click at [305, 197] on input "True" at bounding box center [305, 198] width 10 height 10
radio input "true"
click at [442, 273] on button "SUBMIT" at bounding box center [461, 272] width 86 height 20
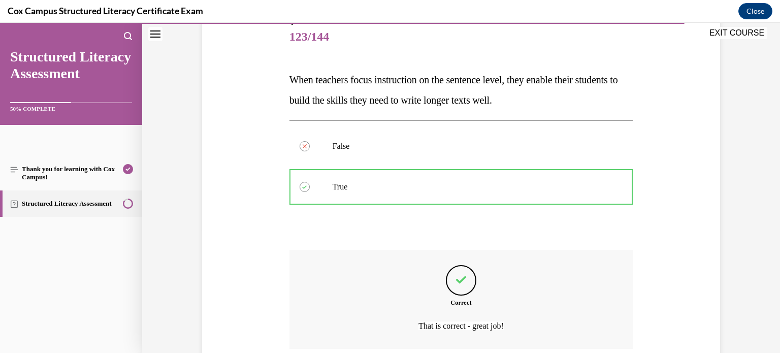
scroll to position [208, 0]
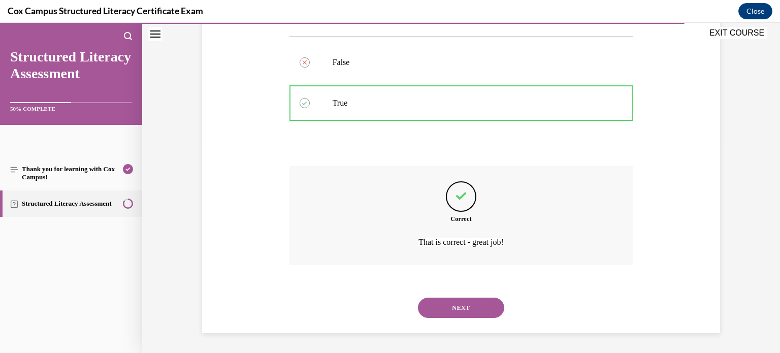
click at [451, 310] on button "NEXT" at bounding box center [461, 308] width 86 height 20
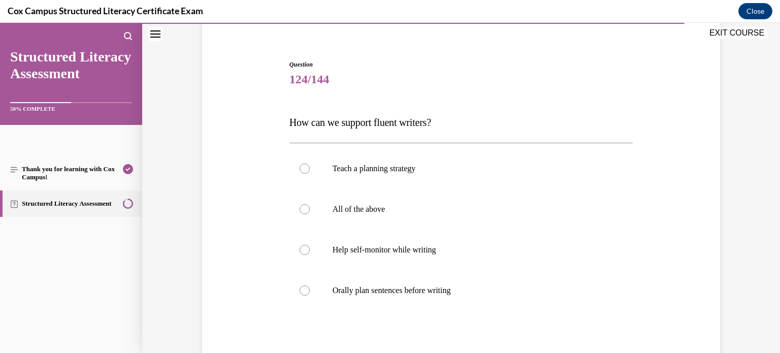
scroll to position [83, 0]
click at [351, 212] on label "All of the above" at bounding box center [461, 207] width 344 height 41
click at [310, 212] on input "All of the above" at bounding box center [305, 208] width 10 height 10
radio input "true"
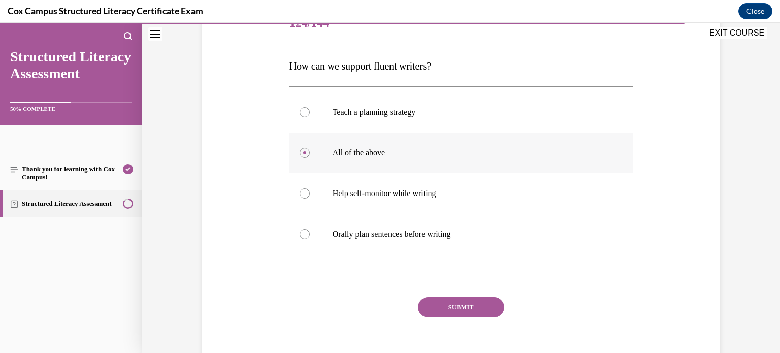
scroll to position [141, 0]
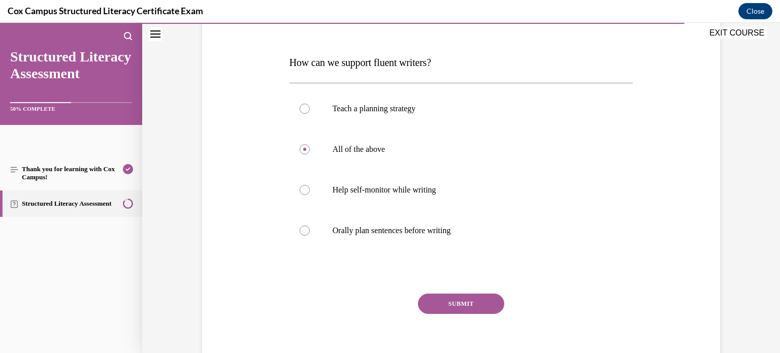
click at [436, 297] on button "SUBMIT" at bounding box center [461, 304] width 86 height 20
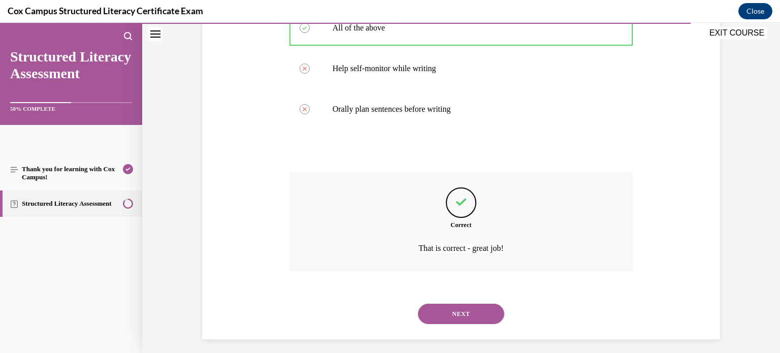
scroll to position [269, 0]
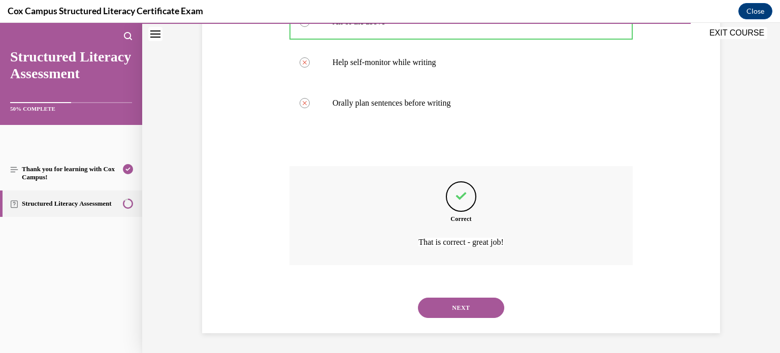
click at [446, 306] on button "NEXT" at bounding box center [461, 308] width 86 height 20
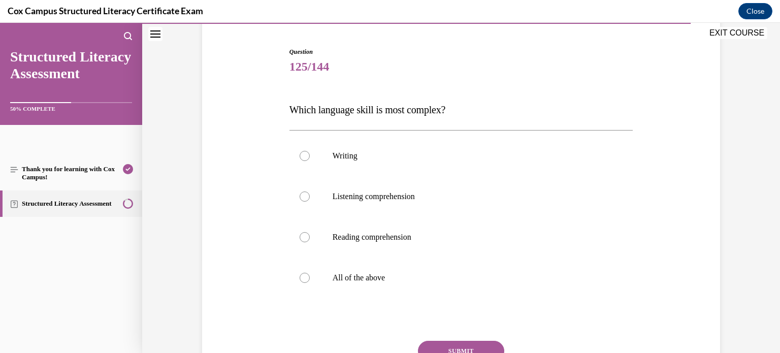
scroll to position [100, 0]
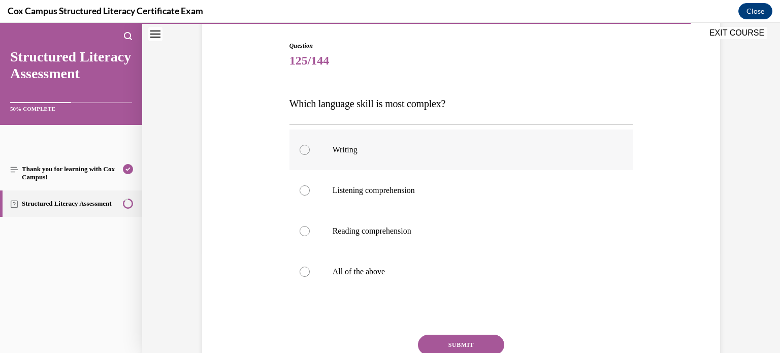
click at [332, 155] on label "Writing" at bounding box center [461, 150] width 344 height 41
click at [310, 155] on input "Writing" at bounding box center [305, 150] width 10 height 10
radio input "true"
click at [478, 337] on button "SUBMIT" at bounding box center [461, 345] width 86 height 20
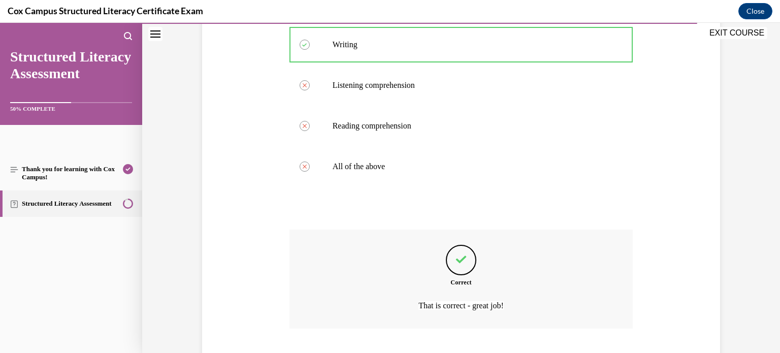
scroll to position [269, 0]
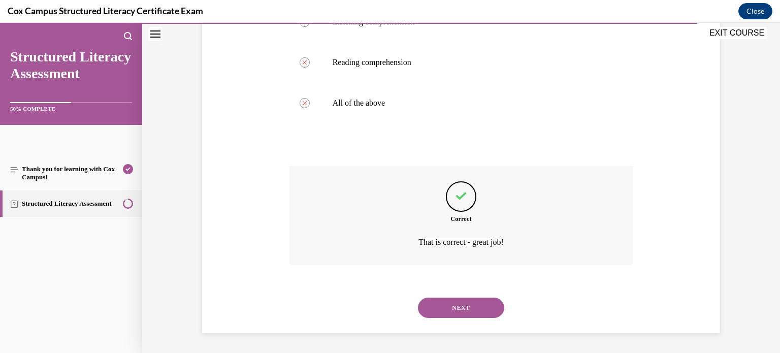
click at [469, 312] on button "NEXT" at bounding box center [461, 308] width 86 height 20
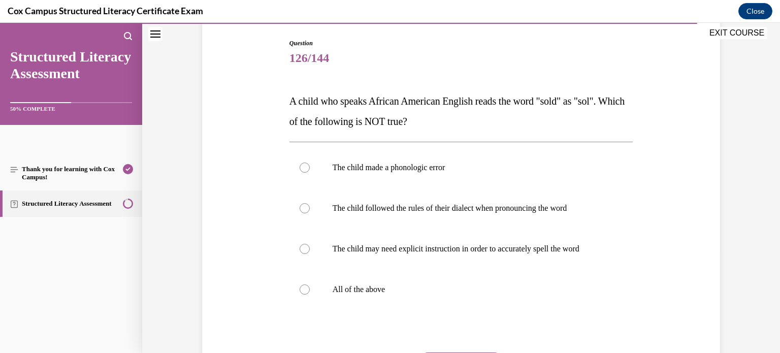
scroll to position [104, 0]
click at [438, 175] on label "The child made a phonologic error" at bounding box center [461, 166] width 344 height 41
click at [310, 171] on input "The child made a phonologic error" at bounding box center [305, 166] width 10 height 10
radio input "true"
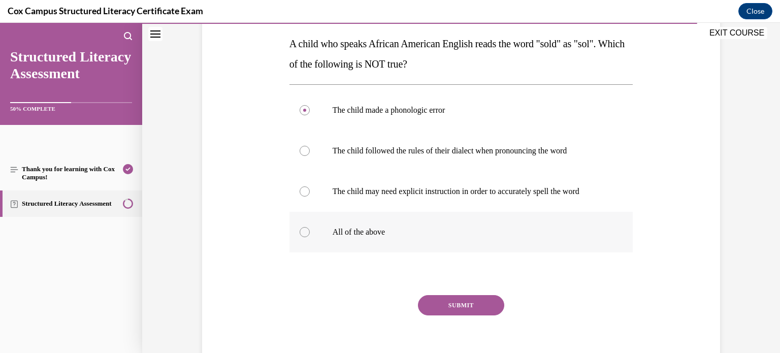
scroll to position [158, 0]
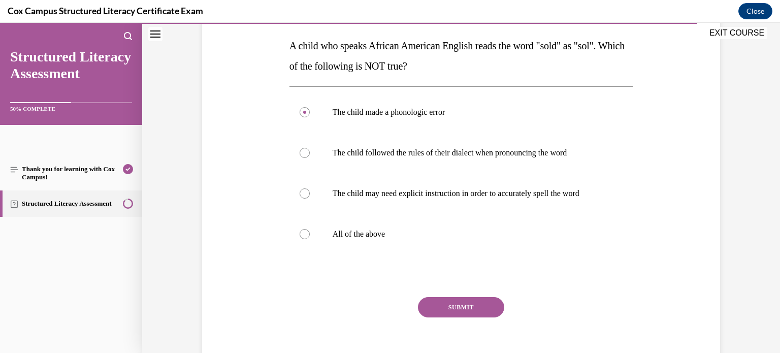
click at [444, 310] on button "SUBMIT" at bounding box center [461, 307] width 86 height 20
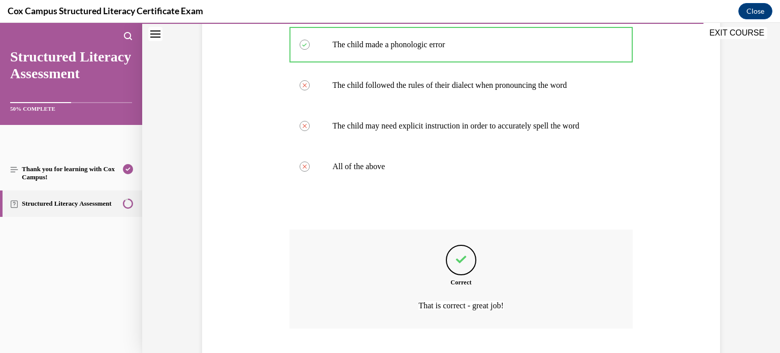
scroll to position [289, 0]
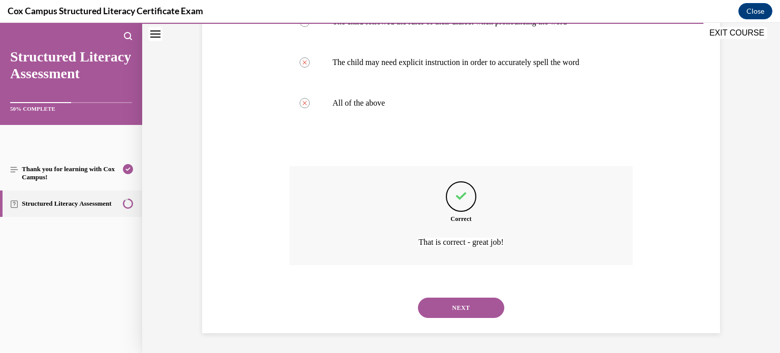
click at [450, 305] on button "NEXT" at bounding box center [461, 308] width 86 height 20
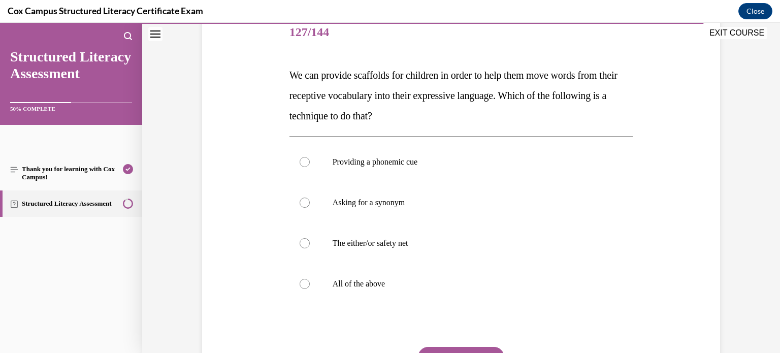
scroll to position [129, 0]
click at [337, 291] on label "All of the above" at bounding box center [461, 283] width 344 height 41
click at [310, 288] on input "All of the above" at bounding box center [305, 283] width 10 height 10
radio input "true"
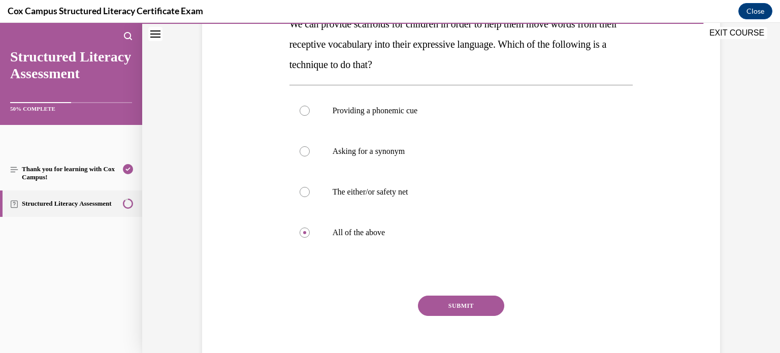
click at [462, 309] on button "SUBMIT" at bounding box center [461, 306] width 86 height 20
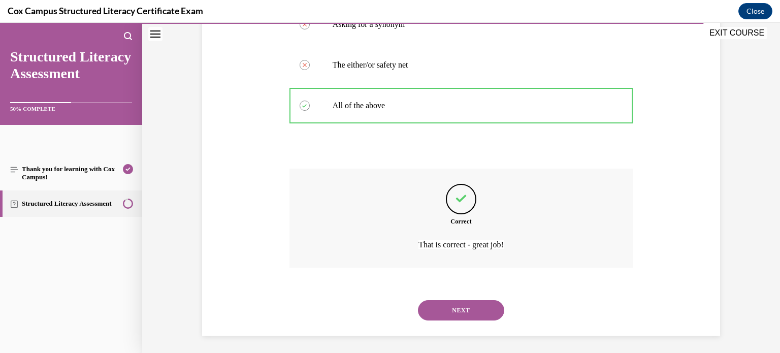
scroll to position [309, 0]
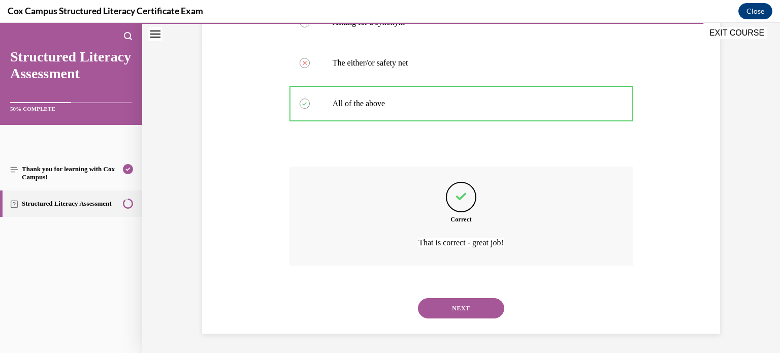
click at [462, 309] on button "NEXT" at bounding box center [461, 308] width 86 height 20
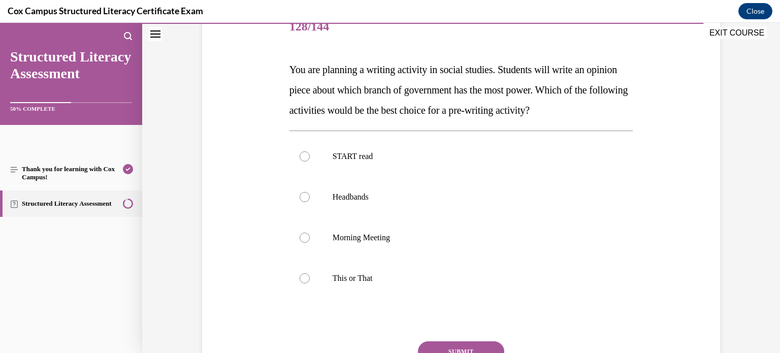
scroll to position [134, 0]
click at [416, 174] on label "START read" at bounding box center [461, 156] width 344 height 41
click at [310, 162] on input "START read" at bounding box center [305, 156] width 10 height 10
radio input "true"
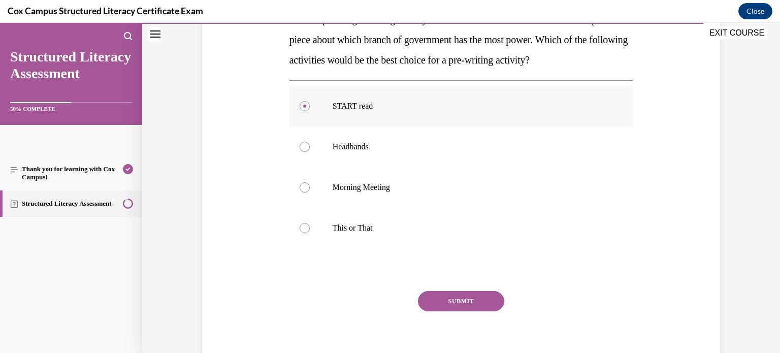
scroll to position [187, 0]
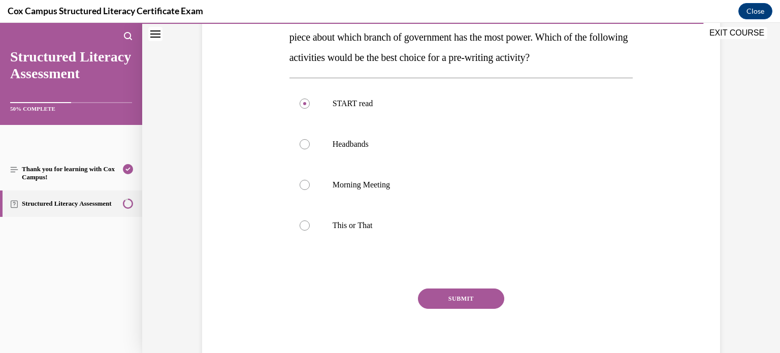
click at [459, 291] on button "SUBMIT" at bounding box center [461, 298] width 86 height 20
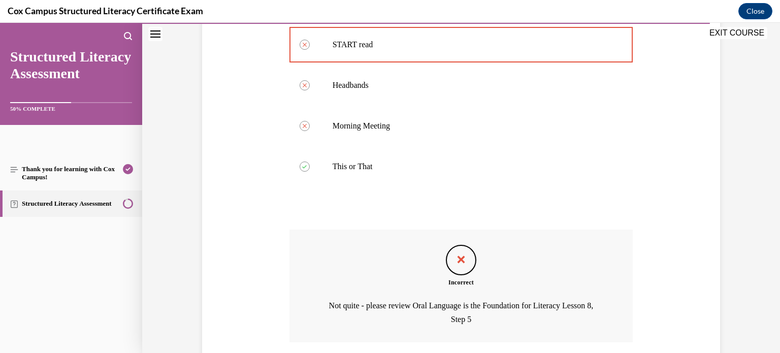
scroll to position [323, 0]
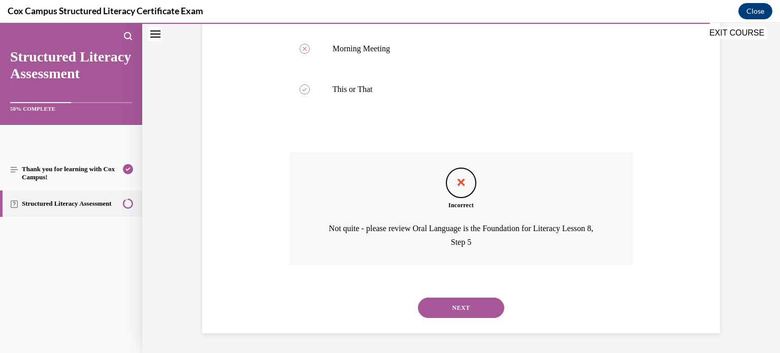
click at [461, 302] on button "NEXT" at bounding box center [461, 308] width 86 height 20
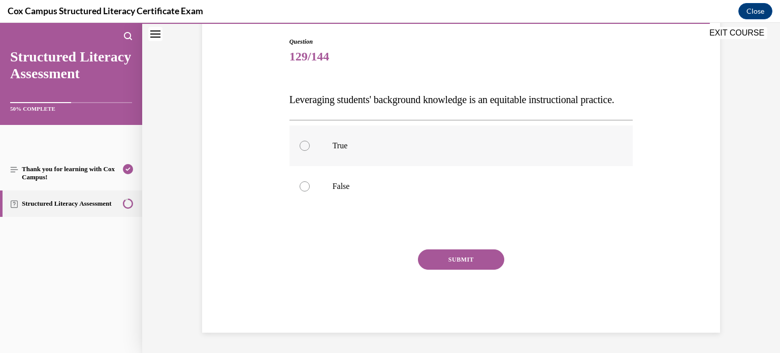
click at [335, 166] on label "True" at bounding box center [461, 145] width 344 height 41
click at [310, 151] on input "True" at bounding box center [305, 146] width 10 height 10
radio input "true"
click at [432, 270] on button "SUBMIT" at bounding box center [461, 259] width 86 height 20
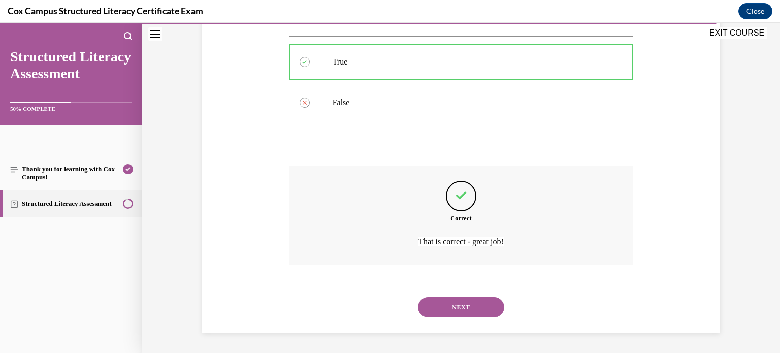
scroll to position [208, 0]
click at [460, 308] on button "NEXT" at bounding box center [461, 307] width 86 height 20
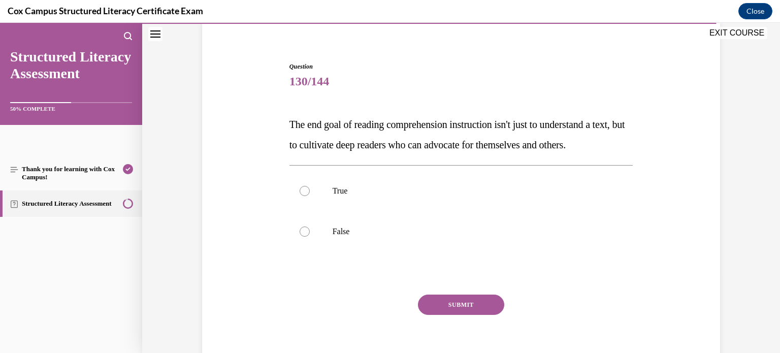
scroll to position [81, 0]
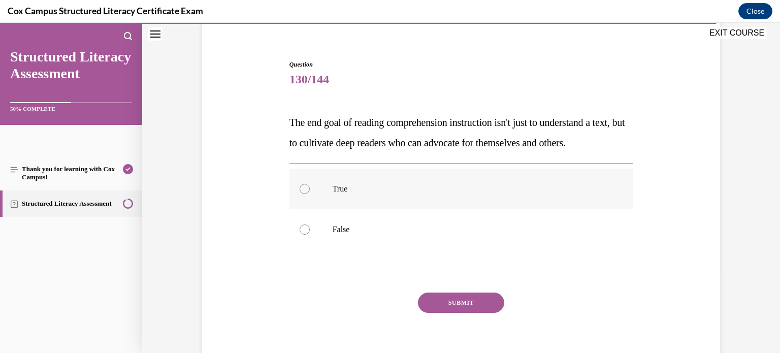
click at [351, 194] on p "True" at bounding box center [470, 189] width 275 height 10
click at [310, 194] on input "True" at bounding box center [305, 189] width 10 height 10
radio input "true"
click at [463, 313] on button "SUBMIT" at bounding box center [461, 303] width 86 height 20
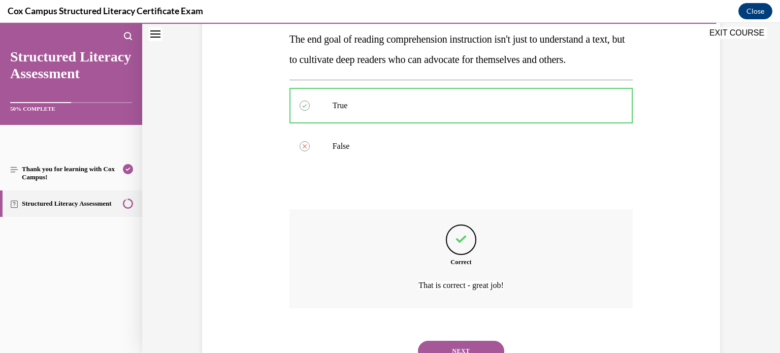
scroll to position [228, 0]
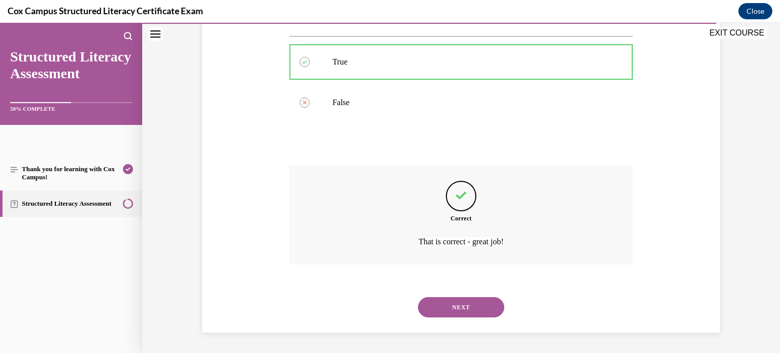
click at [469, 307] on button "NEXT" at bounding box center [461, 307] width 86 height 20
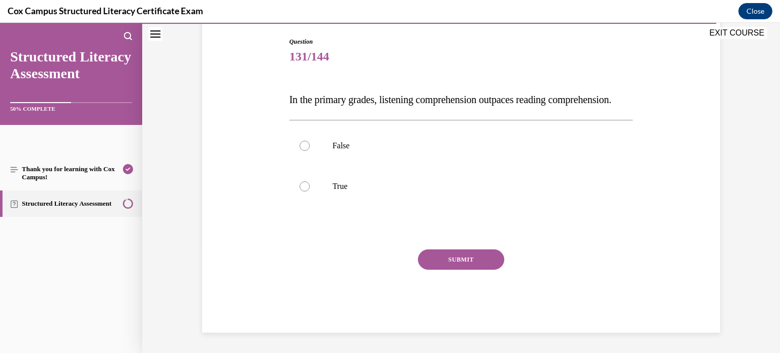
scroll to position [112, 0]
click at [347, 191] on p "True" at bounding box center [470, 186] width 275 height 10
click at [310, 191] on input "True" at bounding box center [305, 186] width 10 height 10
radio input "true"
click at [465, 267] on button "SUBMIT" at bounding box center [461, 259] width 86 height 20
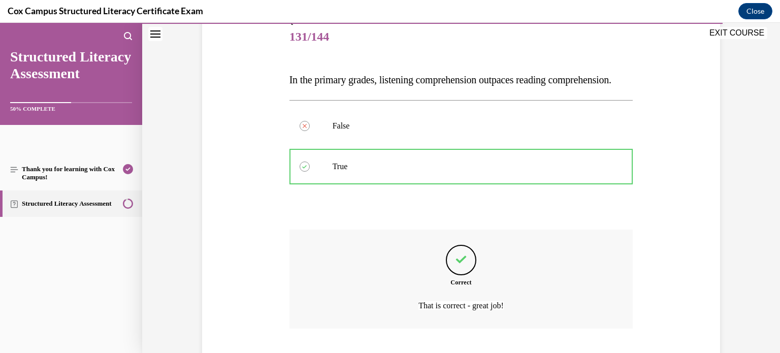
scroll to position [208, 0]
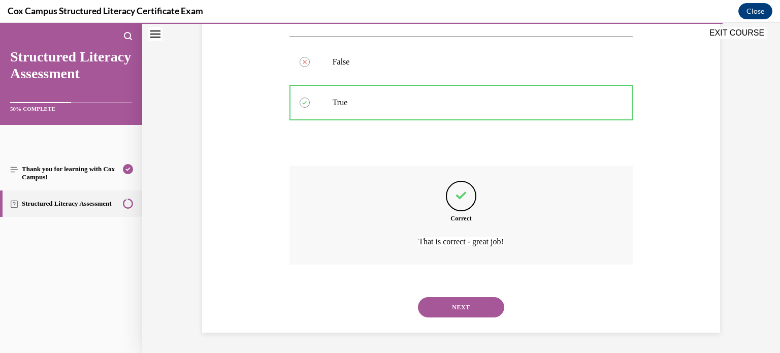
click at [473, 299] on button "NEXT" at bounding box center [461, 307] width 86 height 20
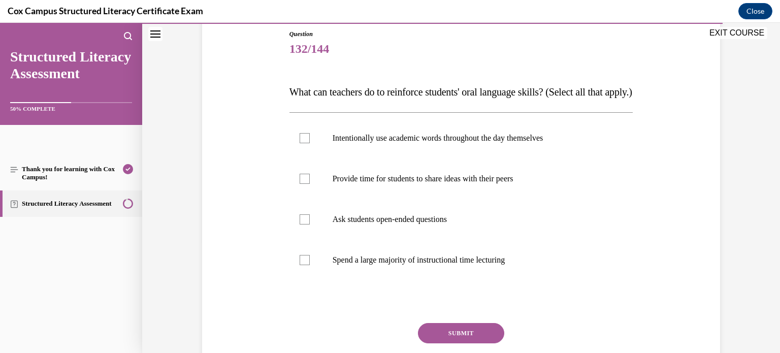
scroll to position [125, 0]
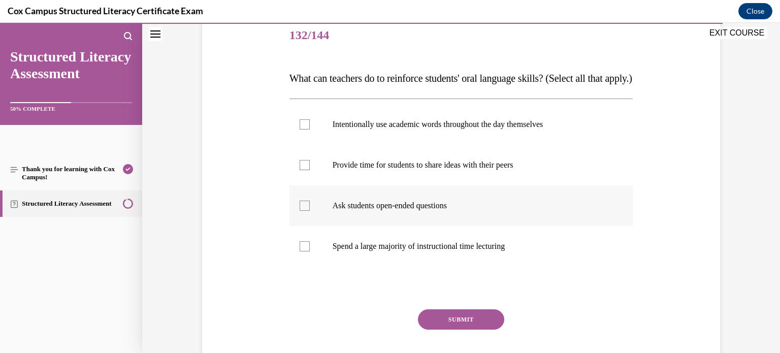
click at [306, 211] on div at bounding box center [305, 206] width 10 height 10
click at [306, 211] on input "Ask students open-ended questions" at bounding box center [305, 206] width 10 height 10
checkbox input "true"
click at [303, 185] on label "Provide time for students to share ideas with their peers" at bounding box center [461, 165] width 344 height 41
click at [303, 170] on input "Provide time for students to share ideas with their peers" at bounding box center [305, 165] width 10 height 10
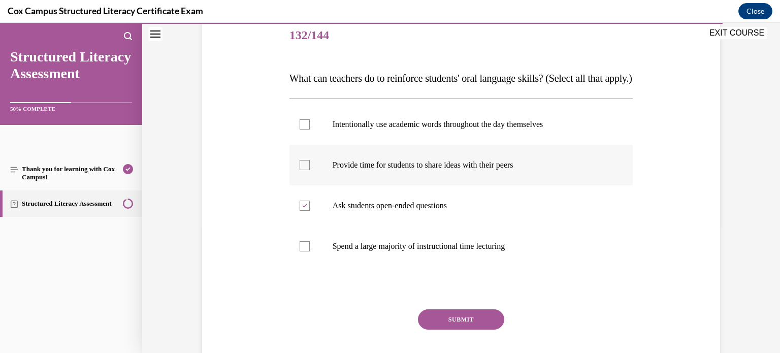
checkbox input "true"
click at [307, 145] on label "Intentionally use academic words throughout the day themselves" at bounding box center [461, 124] width 344 height 41
click at [307, 130] on input "Intentionally use academic words throughout the day themselves" at bounding box center [305, 124] width 10 height 10
checkbox input "true"
click at [484, 330] on button "SUBMIT" at bounding box center [461, 319] width 86 height 20
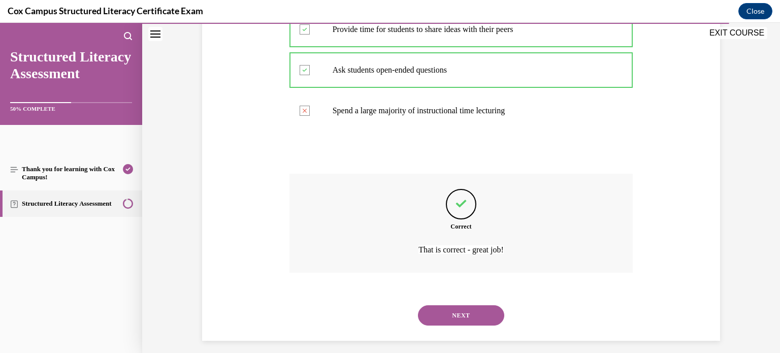
scroll to position [256, 0]
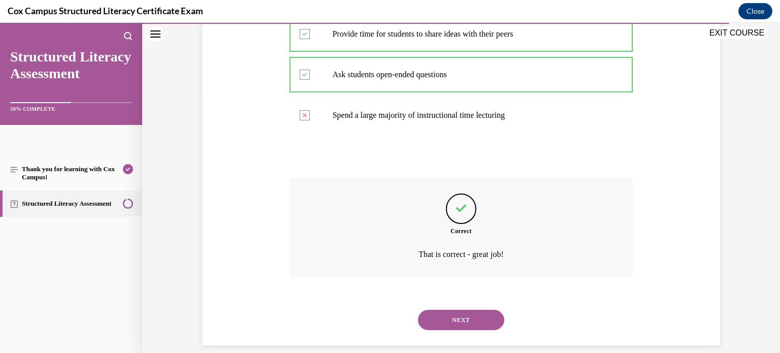
click at [484, 330] on button "NEXT" at bounding box center [461, 320] width 86 height 20
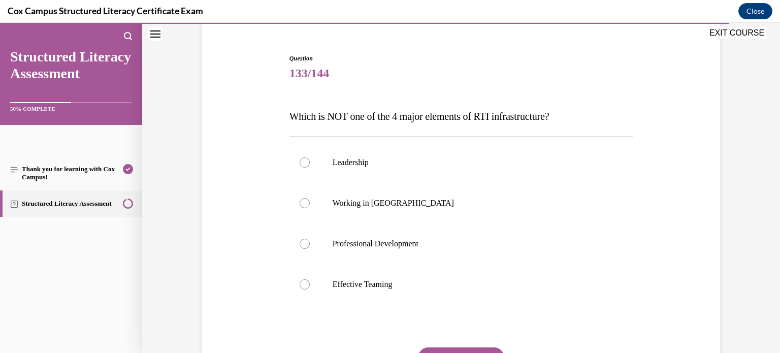
scroll to position [93, 0]
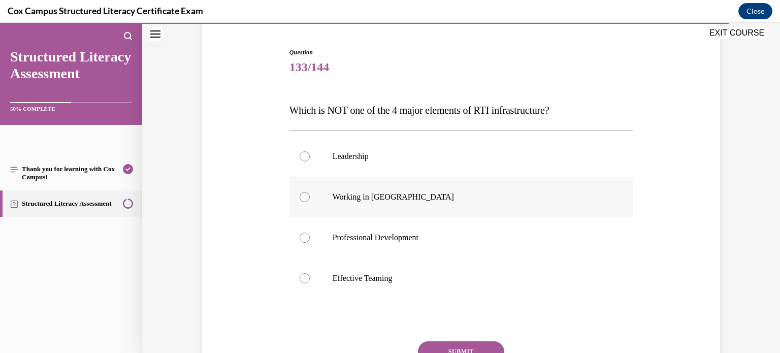
click at [327, 186] on label "Working in Silos" at bounding box center [461, 197] width 344 height 41
click at [310, 192] on input "Working in Silos" at bounding box center [305, 197] width 10 height 10
radio input "true"
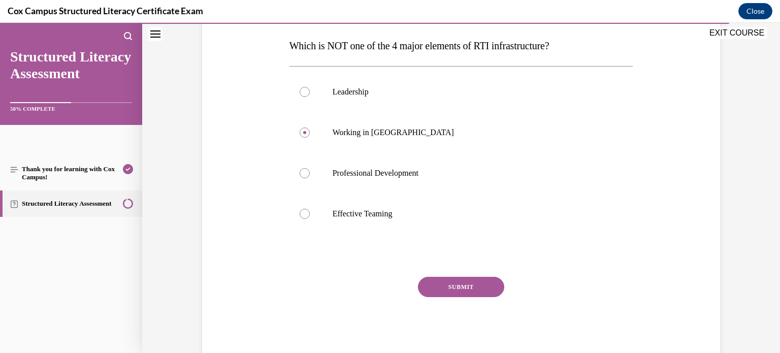
click at [453, 282] on button "SUBMIT" at bounding box center [461, 287] width 86 height 20
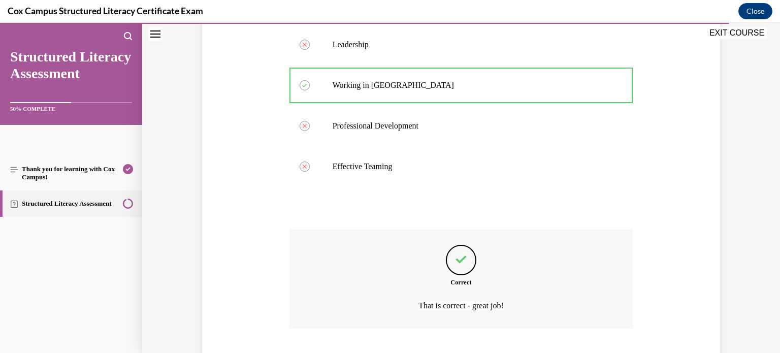
scroll to position [269, 0]
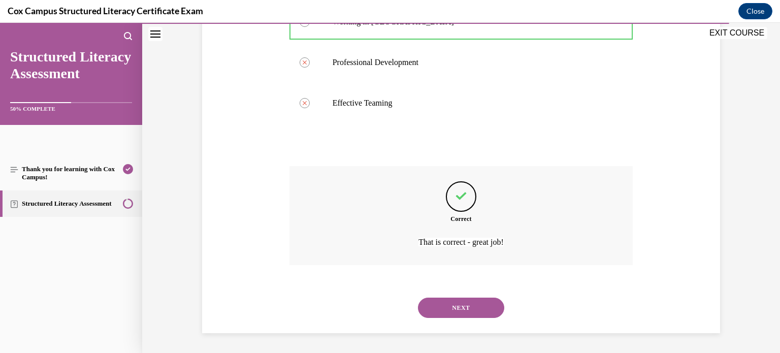
click at [462, 307] on button "NEXT" at bounding box center [461, 308] width 86 height 20
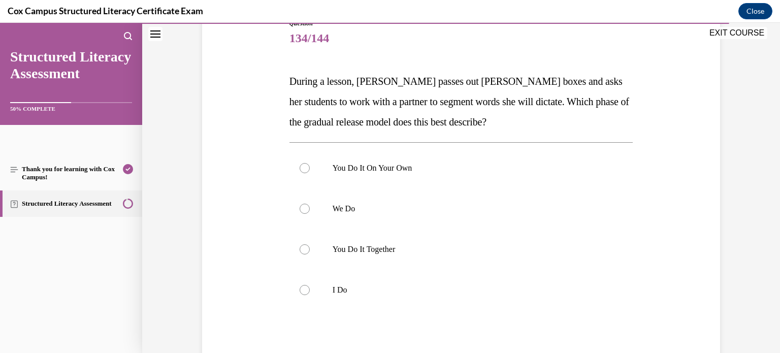
scroll to position [134, 0]
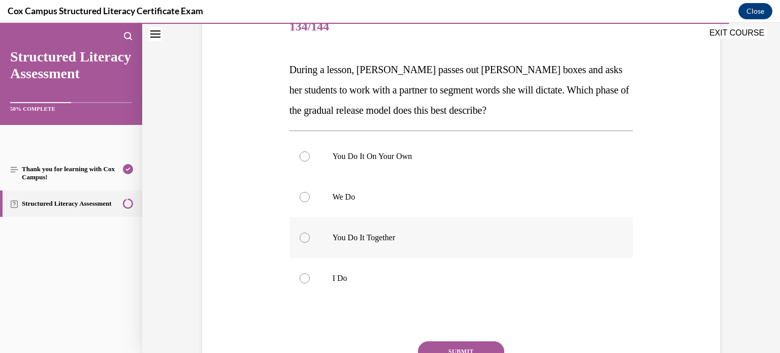
click at [414, 240] on p "You Do It Together" at bounding box center [470, 238] width 275 height 10
click at [310, 240] on input "You Do It Together" at bounding box center [305, 238] width 10 height 10
radio input "true"
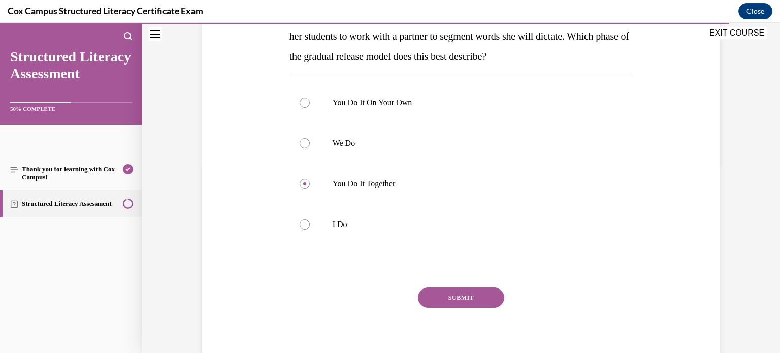
click at [441, 300] on button "SUBMIT" at bounding box center [461, 297] width 86 height 20
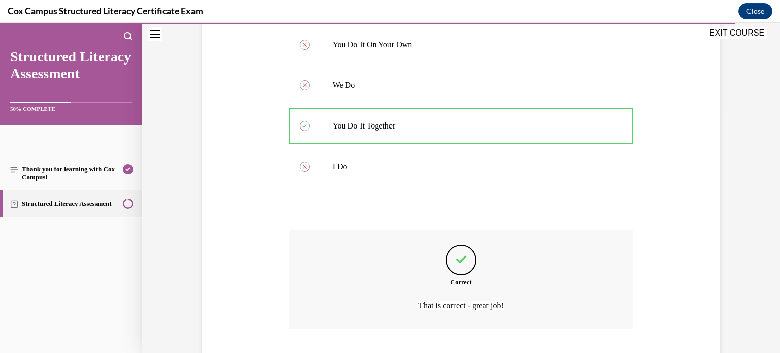
scroll to position [309, 0]
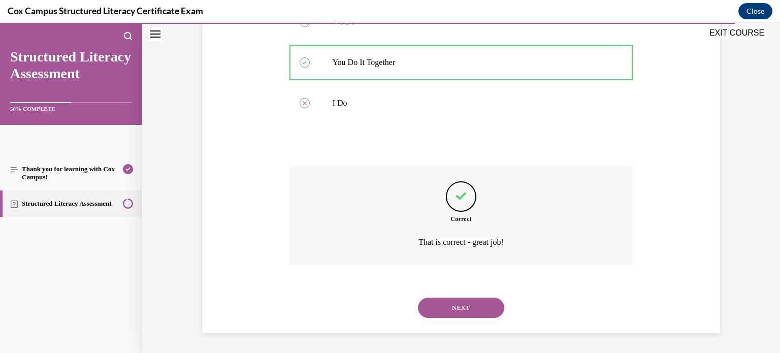
click at [441, 300] on button "NEXT" at bounding box center [461, 308] width 86 height 20
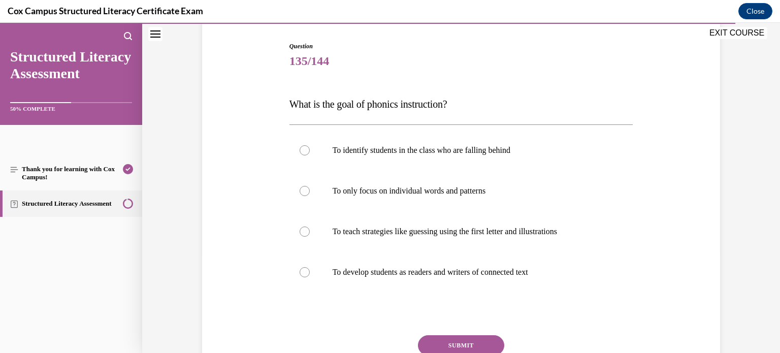
scroll to position [93, 0]
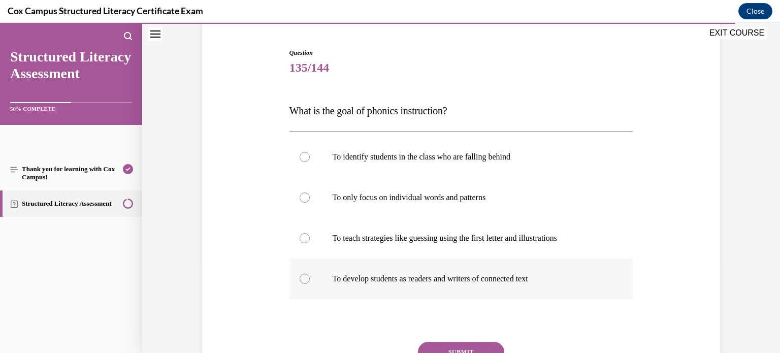
click at [451, 290] on label "To develop students as readers and writers of connected text" at bounding box center [461, 279] width 344 height 41
click at [310, 284] on input "To develop students as readers and writers of connected text" at bounding box center [305, 279] width 10 height 10
radio input "true"
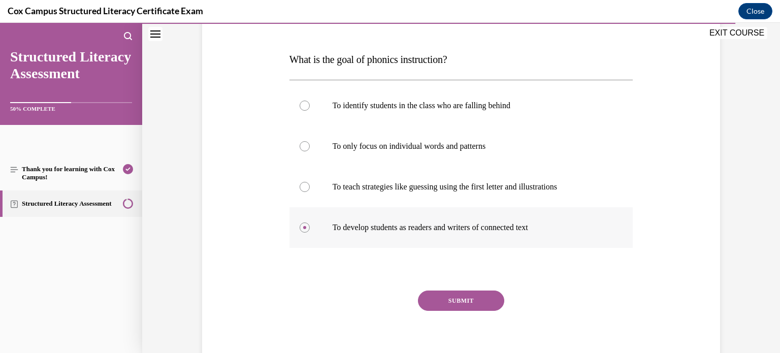
scroll to position [144, 0]
click at [480, 148] on p "To only focus on individual words and patterns" at bounding box center [470, 147] width 275 height 10
click at [310, 148] on input "To only focus on individual words and patterns" at bounding box center [305, 147] width 10 height 10
radio input "true"
click at [469, 297] on button "SUBMIT" at bounding box center [461, 301] width 86 height 20
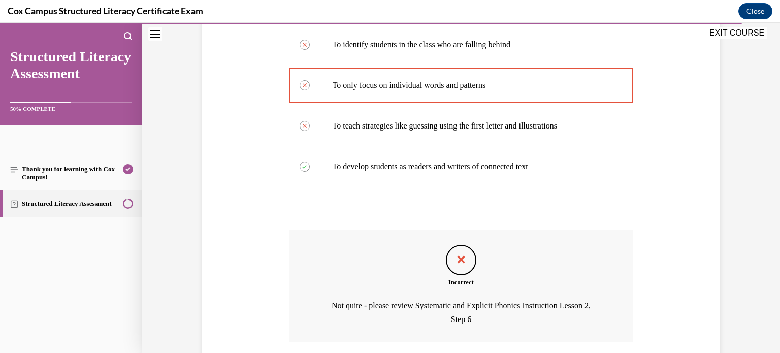
scroll to position [282, 0]
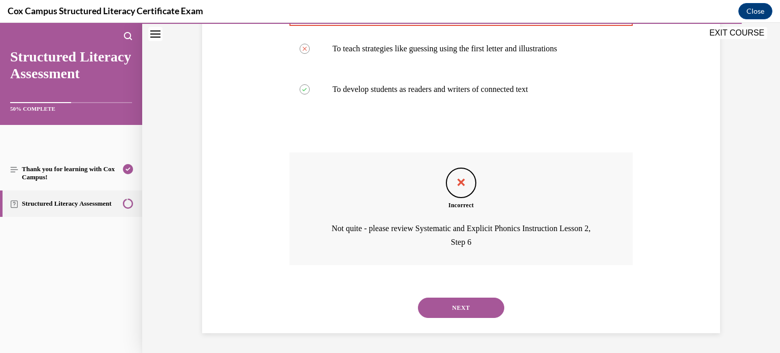
click at [469, 298] on button "NEXT" at bounding box center [461, 308] width 86 height 20
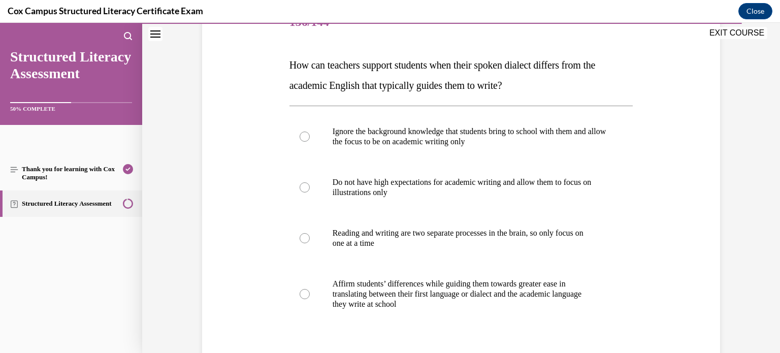
scroll to position [144, 0]
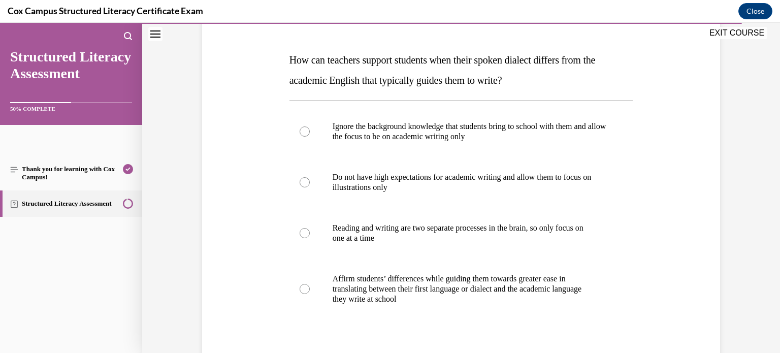
click at [469, 297] on p "they write at school" at bounding box center [470, 299] width 275 height 10
click at [310, 294] on input "Affirm students’ differences while guiding them towards greater ease in transla…" at bounding box center [305, 289] width 10 height 10
radio input "true"
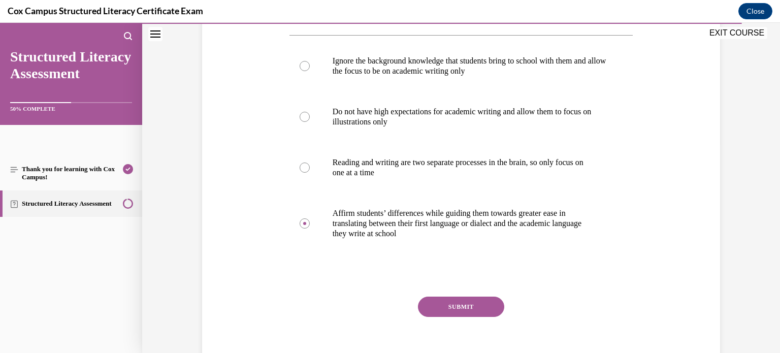
click at [470, 299] on button "SUBMIT" at bounding box center [461, 307] width 86 height 20
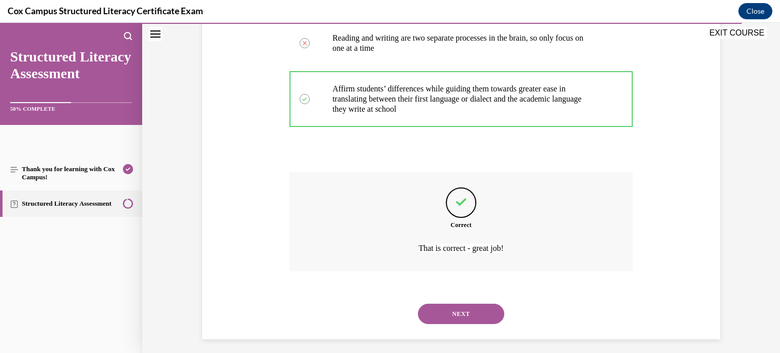
scroll to position [340, 0]
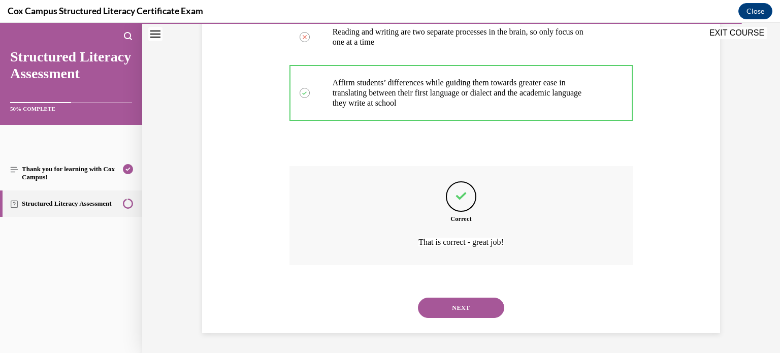
click at [470, 299] on button "NEXT" at bounding box center [461, 308] width 86 height 20
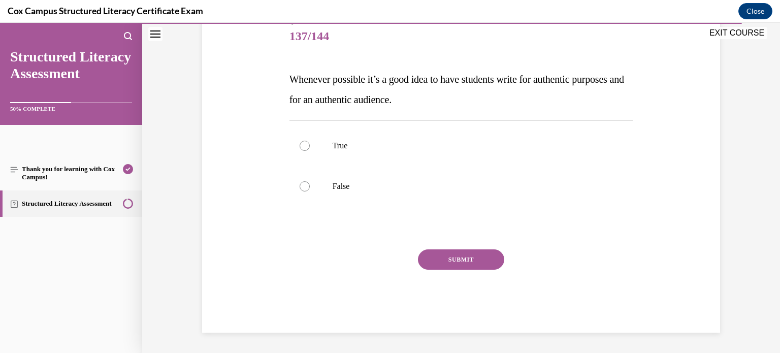
scroll to position [112, 0]
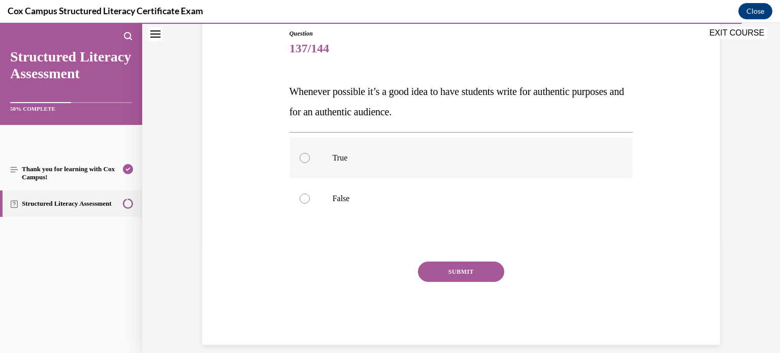
click at [316, 162] on label "True" at bounding box center [461, 158] width 344 height 41
click at [310, 162] on input "True" at bounding box center [305, 158] width 10 height 10
radio input "true"
click at [448, 276] on button "SUBMIT" at bounding box center [461, 272] width 86 height 20
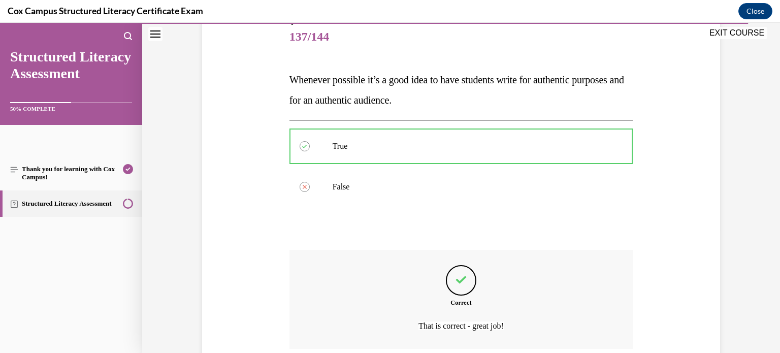
scroll to position [208, 0]
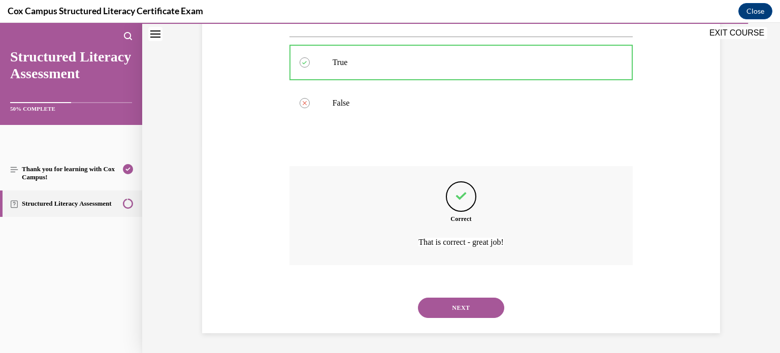
click at [474, 304] on button "NEXT" at bounding box center [461, 308] width 86 height 20
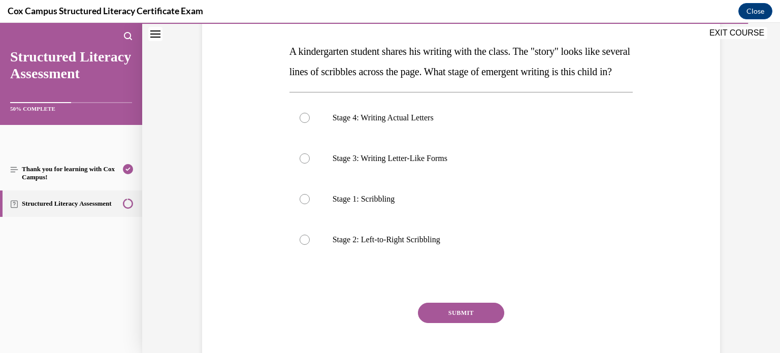
scroll to position [151, 0]
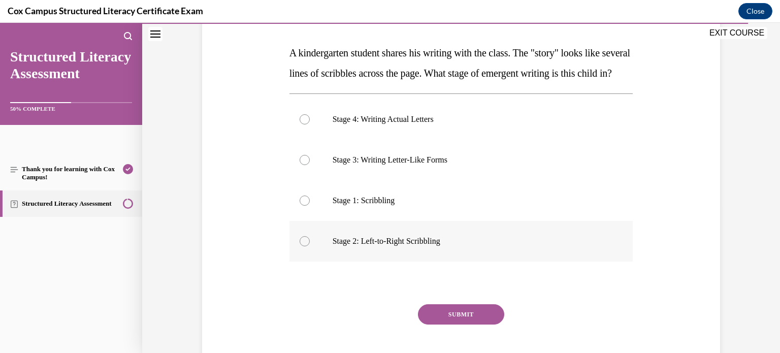
click at [352, 246] on p "Stage 2: Left-to-Right Scribbling" at bounding box center [470, 241] width 275 height 10
click at [310, 246] on input "Stage 2: Left-to-Right Scribbling" at bounding box center [305, 241] width 10 height 10
radio input "true"
click at [477, 325] on button "SUBMIT" at bounding box center [461, 314] width 86 height 20
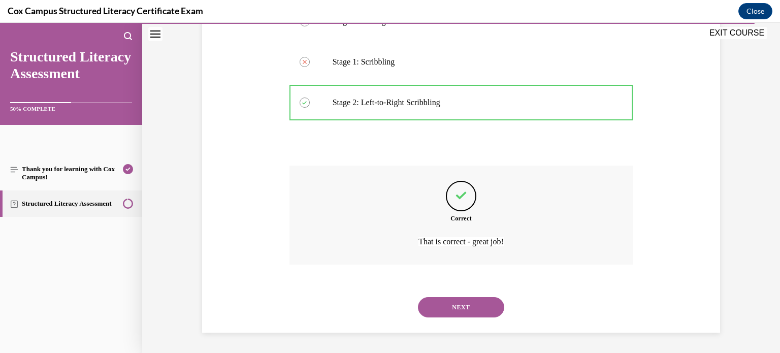
scroll to position [309, 0]
click at [483, 300] on button "NEXT" at bounding box center [461, 307] width 86 height 20
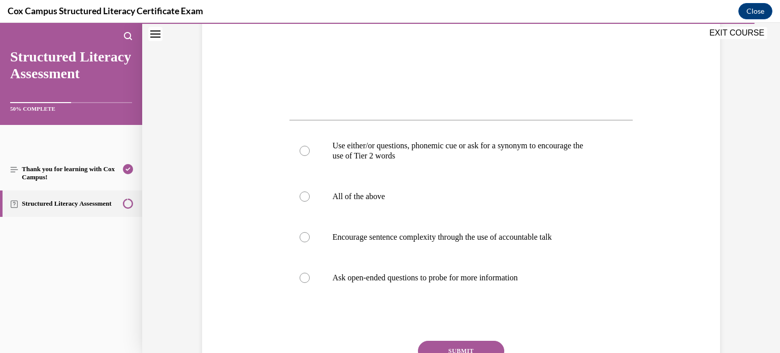
scroll to position [386, 0]
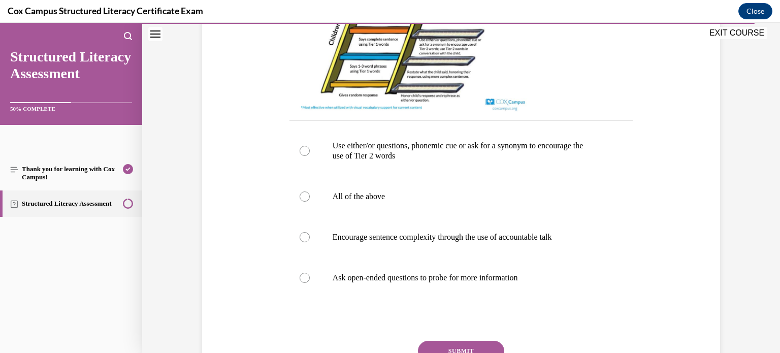
click at [483, 298] on label "Ask open-ended questions to probe for more information" at bounding box center [461, 277] width 344 height 41
click at [310, 283] on input "Ask open-ended questions to probe for more information" at bounding box center [305, 278] width 10 height 10
radio input "true"
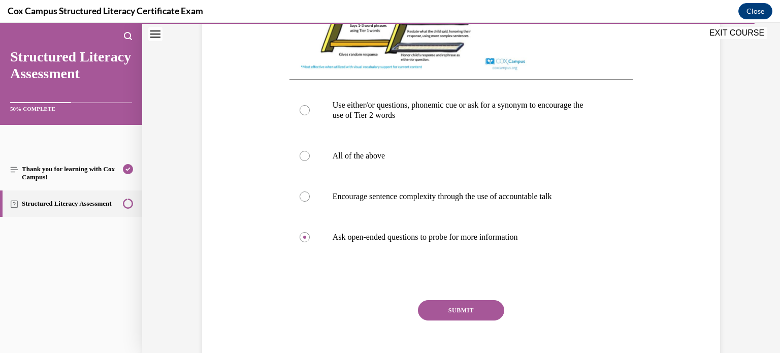
click at [485, 317] on button "SUBMIT" at bounding box center [461, 310] width 86 height 20
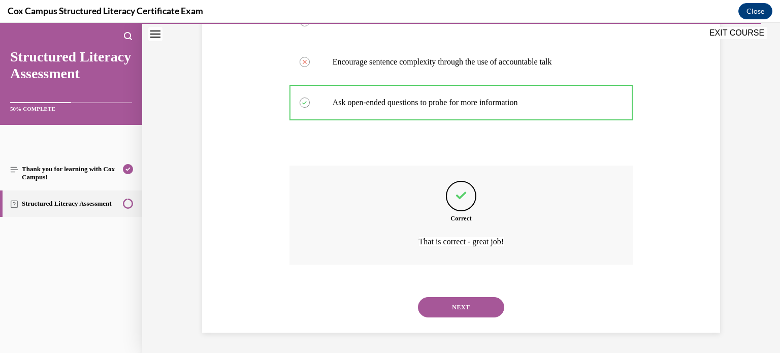
scroll to position [571, 0]
click at [485, 317] on button "NEXT" at bounding box center [461, 307] width 86 height 20
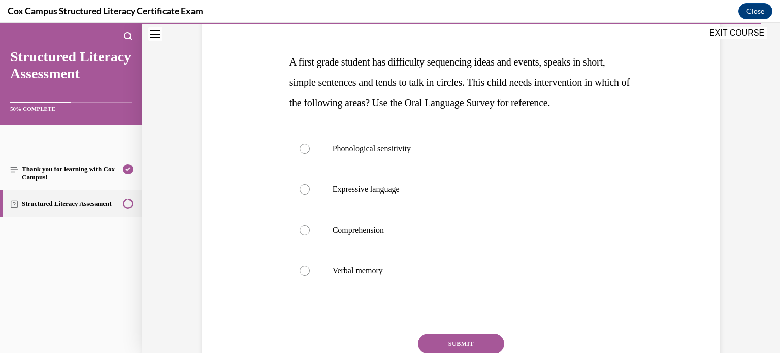
scroll to position [148, 0]
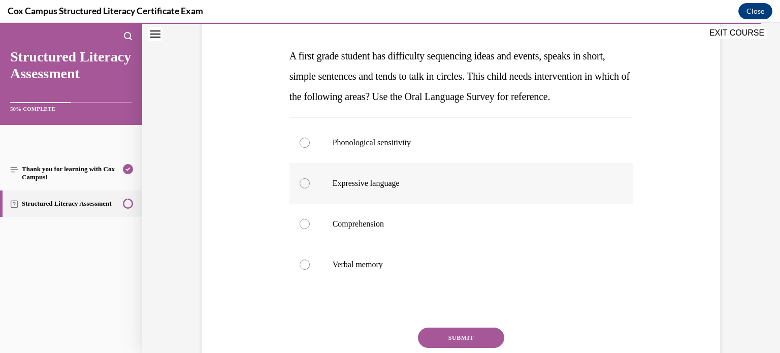
click at [399, 204] on label "Expressive language" at bounding box center [461, 183] width 344 height 41
click at [310, 188] on input "Expressive language" at bounding box center [305, 183] width 10 height 10
radio input "true"
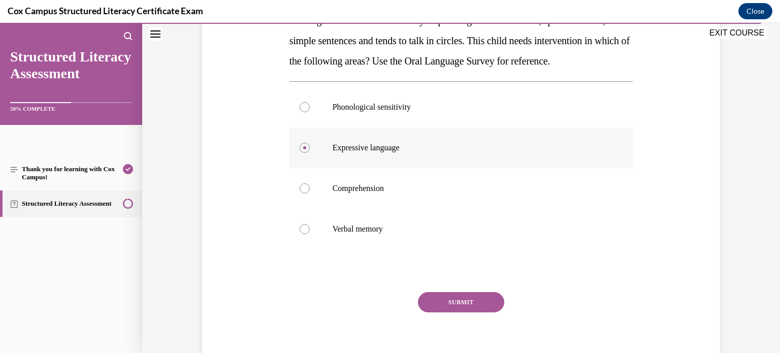
scroll to position [198, 0]
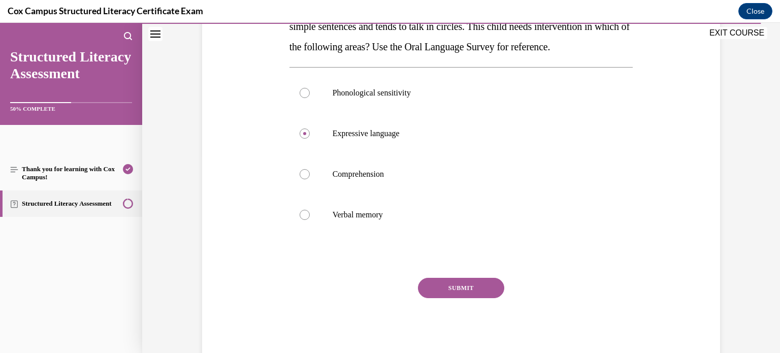
click at [485, 298] on button "SUBMIT" at bounding box center [461, 288] width 86 height 20
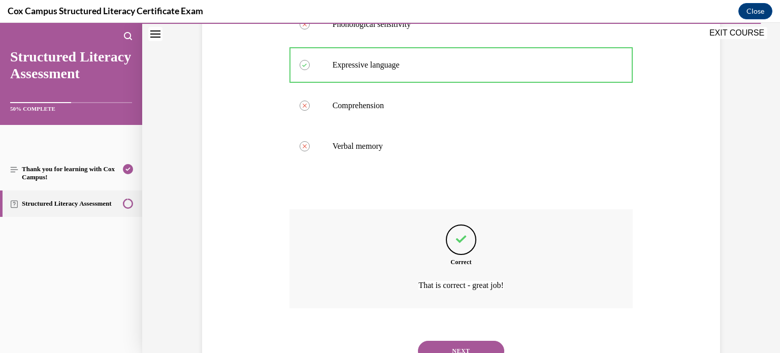
scroll to position [330, 0]
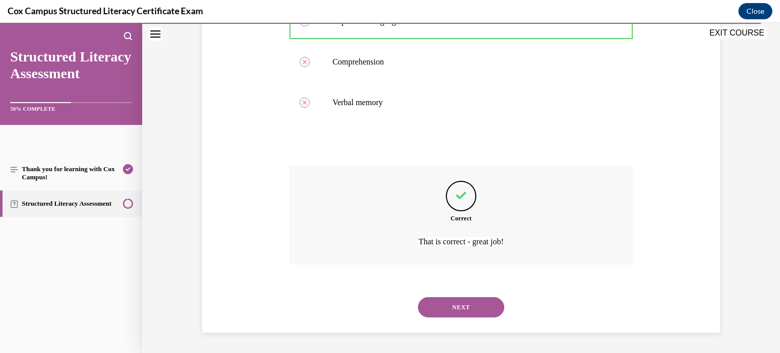
click at [485, 310] on button "NEXT" at bounding box center [461, 307] width 86 height 20
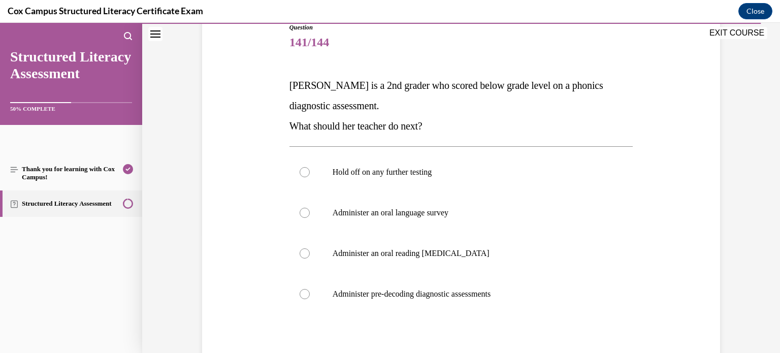
scroll to position [119, 0]
click at [490, 238] on label "Administer an oral reading fluency assessment" at bounding box center [461, 253] width 344 height 41
click at [310, 248] on input "Administer an oral reading fluency assessment" at bounding box center [305, 253] width 10 height 10
radio input "true"
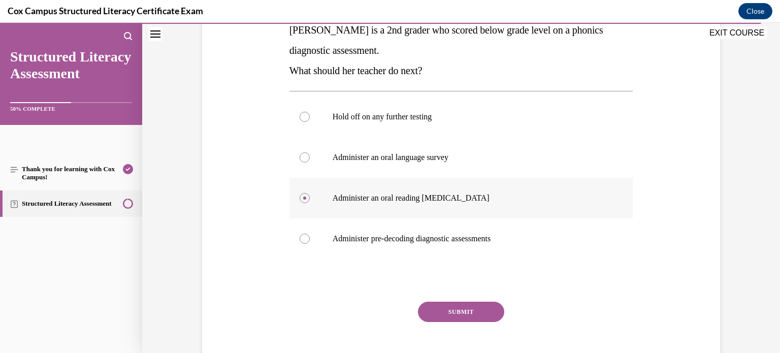
scroll to position [180, 0]
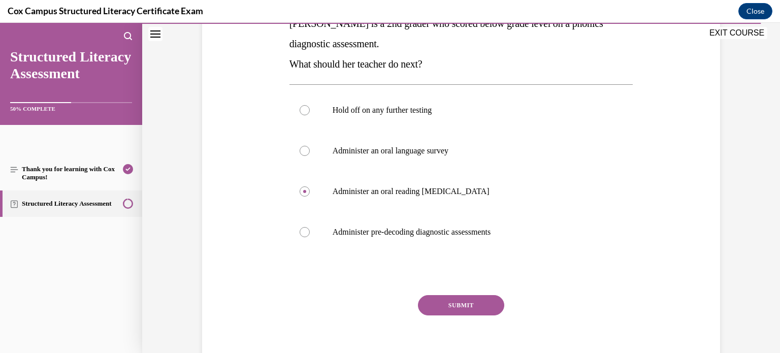
click at [493, 299] on button "SUBMIT" at bounding box center [461, 305] width 86 height 20
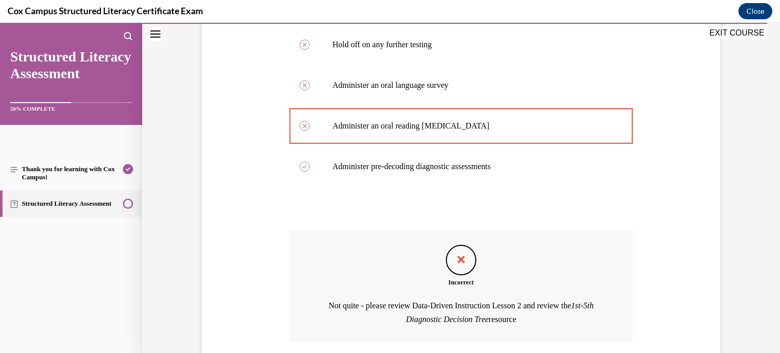
scroll to position [323, 0]
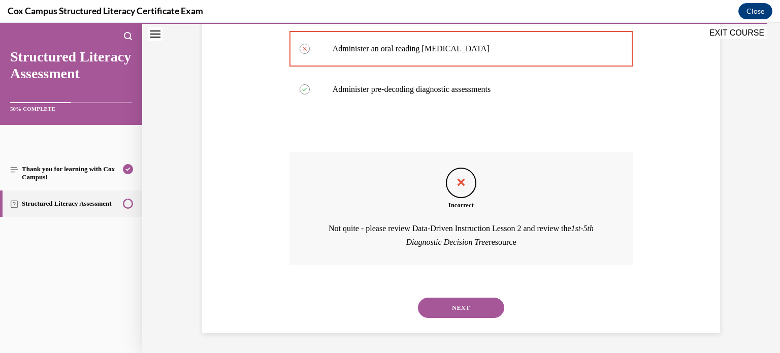
click at [493, 299] on button "NEXT" at bounding box center [461, 308] width 86 height 20
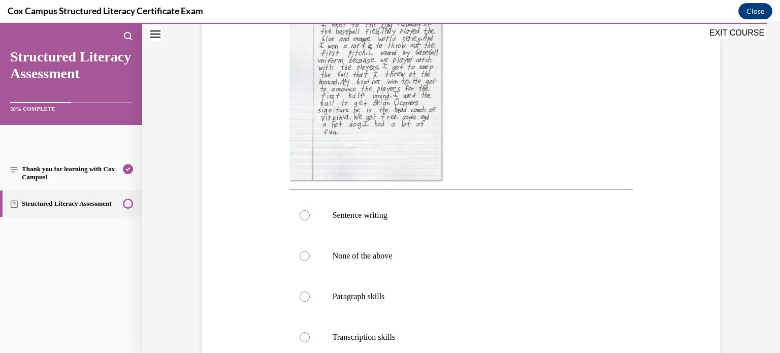
scroll to position [273, 0]
click at [445, 295] on p "Paragraph skills" at bounding box center [470, 299] width 275 height 10
click at [310, 295] on input "Paragraph skills" at bounding box center [305, 299] width 10 height 10
radio input "true"
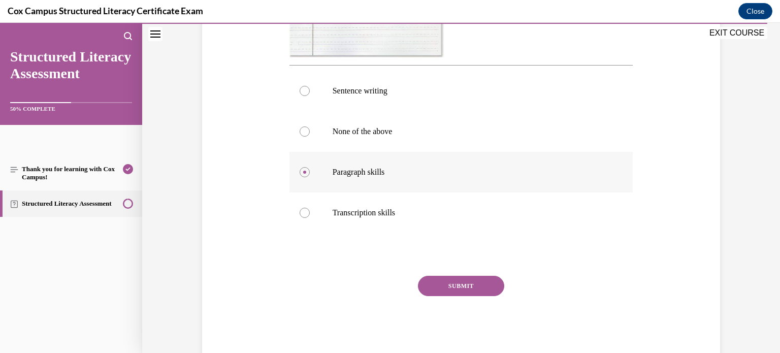
click at [445, 295] on button "SUBMIT" at bounding box center [461, 286] width 86 height 20
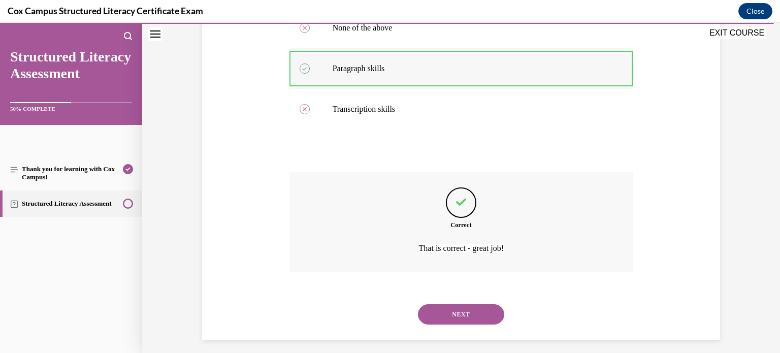
scroll to position [510, 0]
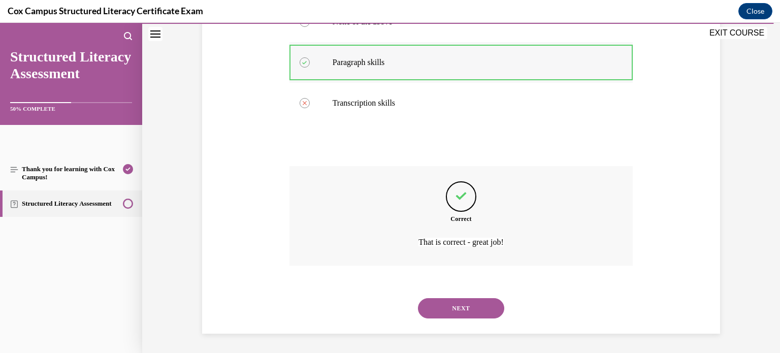
click at [445, 295] on div "NEXT" at bounding box center [461, 308] width 344 height 41
click at [445, 301] on button "NEXT" at bounding box center [461, 308] width 86 height 20
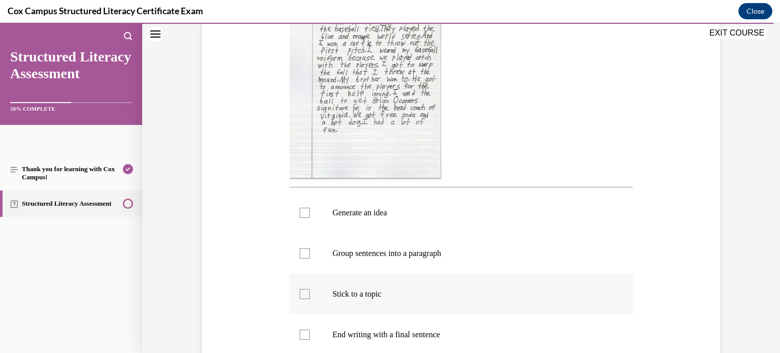
scroll to position [258, 0]
click at [305, 216] on div at bounding box center [305, 213] width 10 height 10
click at [305, 216] on input "Generate an idea" at bounding box center [305, 213] width 10 height 10
checkbox input "true"
click at [302, 252] on div at bounding box center [305, 253] width 10 height 10
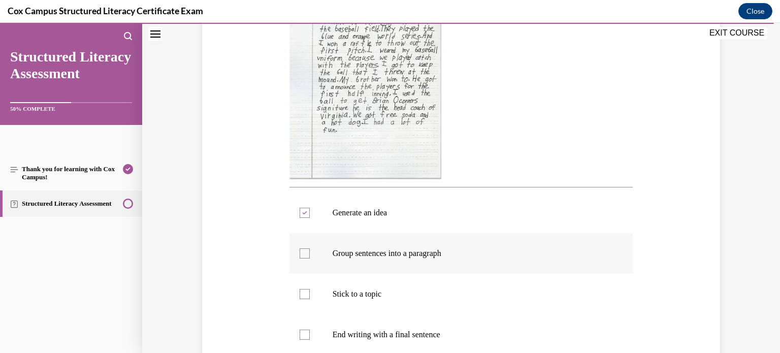
click at [302, 252] on input "Group sentences into a paragraph" at bounding box center [305, 253] width 10 height 10
checkbox input "true"
click at [303, 292] on div at bounding box center [305, 294] width 10 height 10
click at [303, 292] on input "Stick to a topic" at bounding box center [305, 294] width 10 height 10
checkbox input "true"
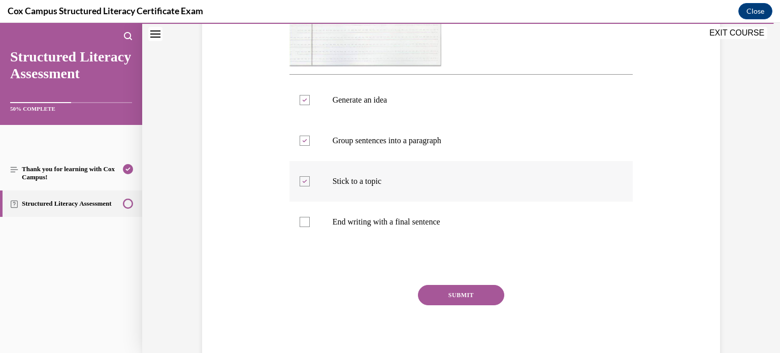
scroll to position [377, 0]
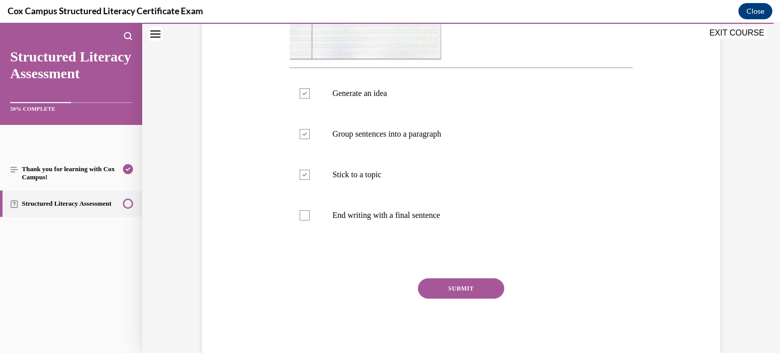
click at [448, 286] on button "SUBMIT" at bounding box center [461, 288] width 86 height 20
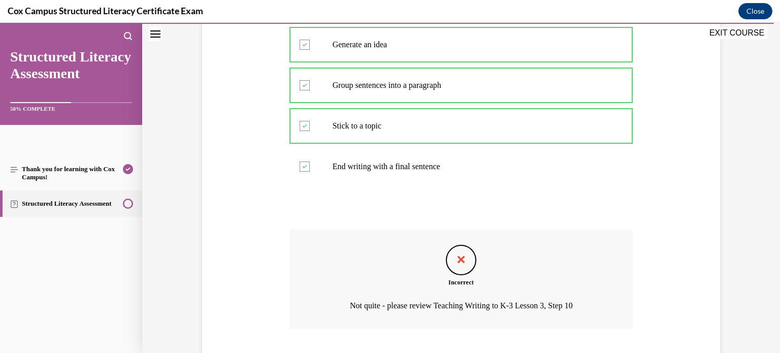
scroll to position [490, 0]
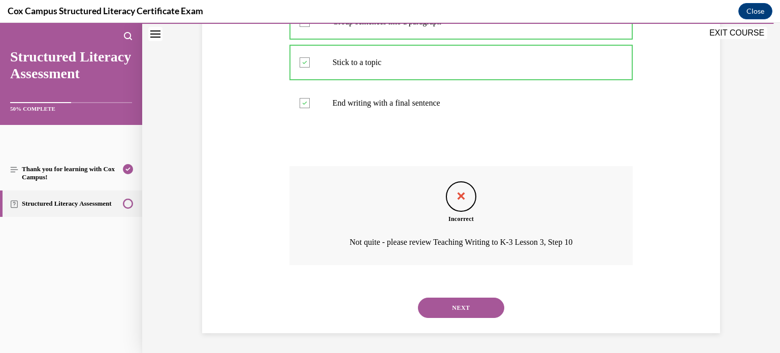
click at [466, 312] on button "NEXT" at bounding box center [461, 308] width 86 height 20
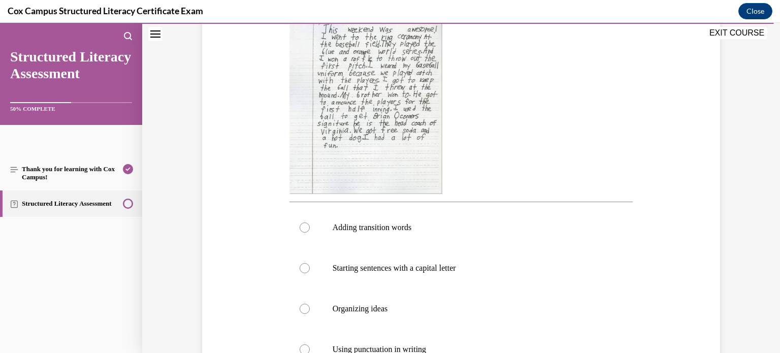
scroll to position [243, 0]
click at [334, 227] on p "Adding transition words" at bounding box center [470, 228] width 275 height 10
click at [310, 227] on input "Adding transition words" at bounding box center [305, 228] width 10 height 10
radio input "true"
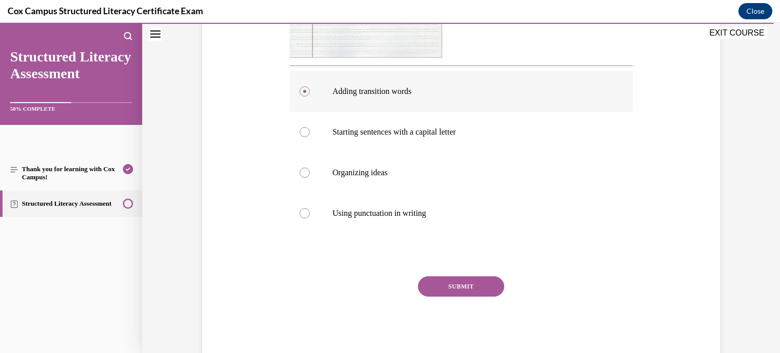
scroll to position [382, 0]
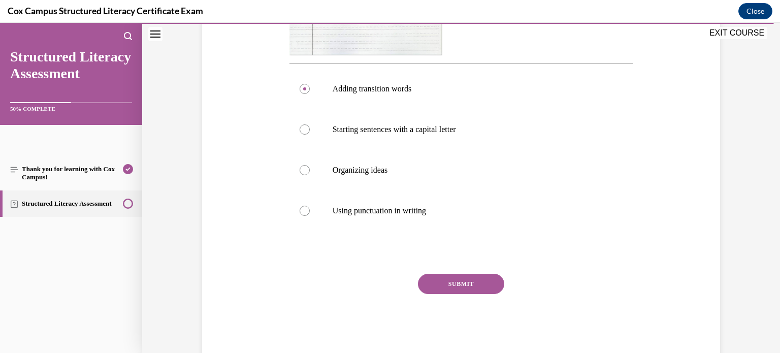
click at [432, 274] on button "SUBMIT" at bounding box center [461, 284] width 86 height 20
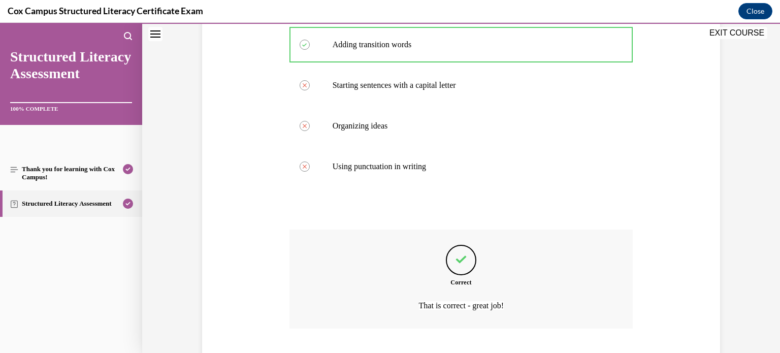
scroll to position [490, 0]
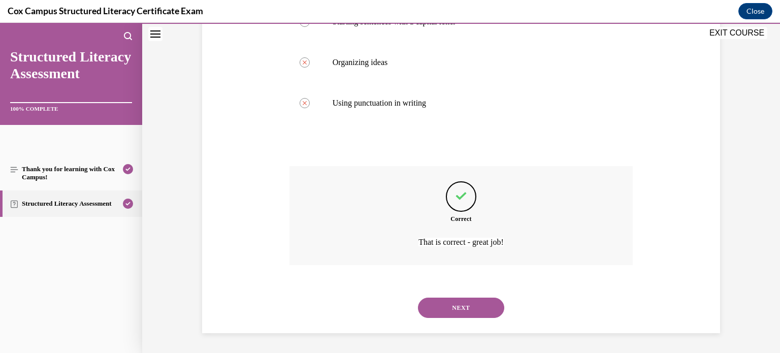
click at [445, 306] on button "NEXT" at bounding box center [461, 308] width 86 height 20
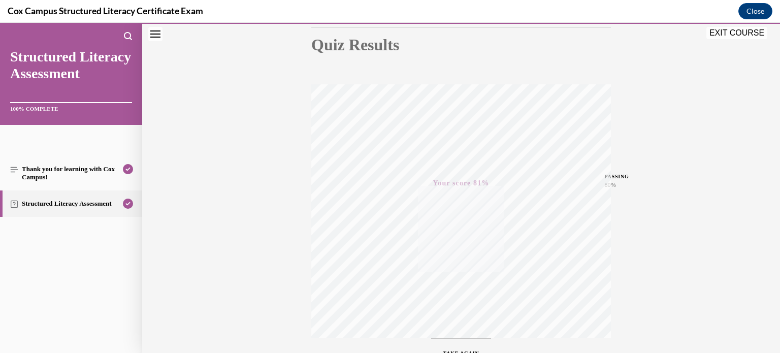
scroll to position [190, 0]
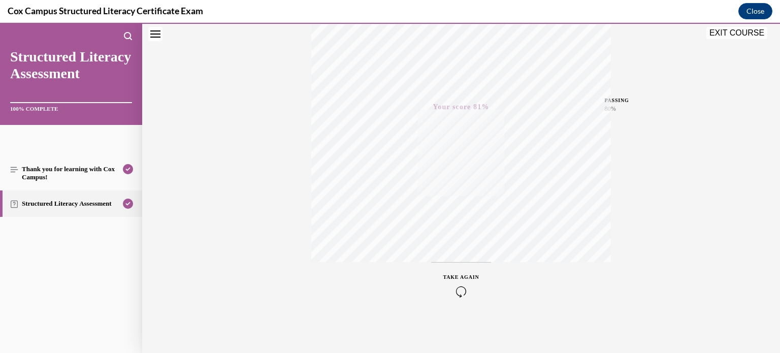
click at [741, 33] on button "EXIT COURSE" at bounding box center [736, 33] width 61 height 12
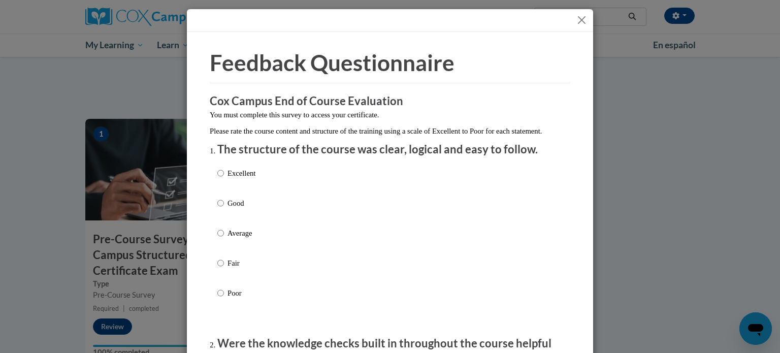
click at [583, 25] on button "Close" at bounding box center [581, 20] width 13 height 13
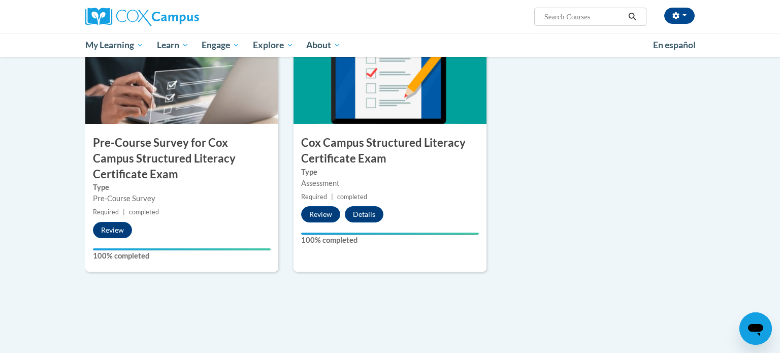
scroll to position [297, 0]
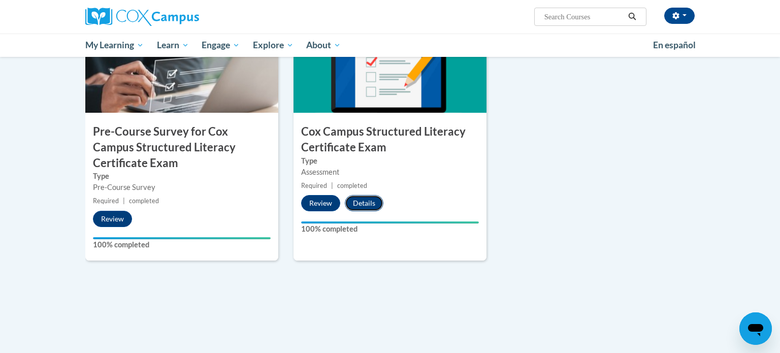
click at [375, 200] on button "Details" at bounding box center [364, 203] width 39 height 16
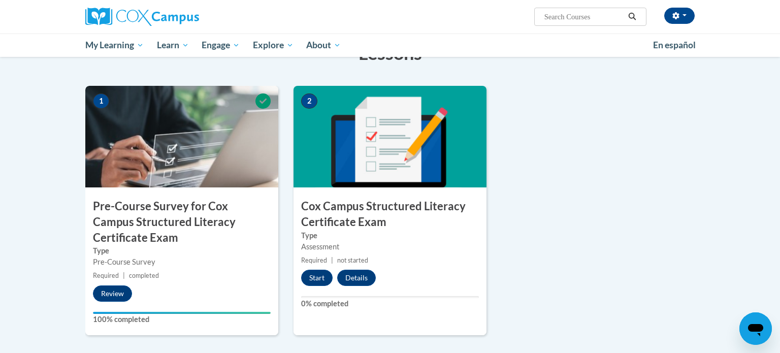
scroll to position [222, 0]
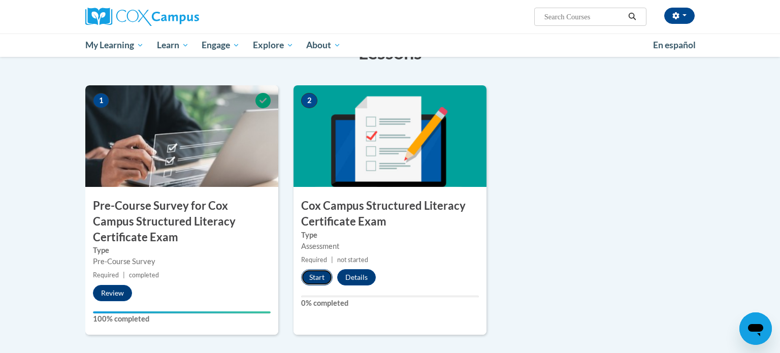
click at [322, 275] on button "Start" at bounding box center [316, 277] width 31 height 16
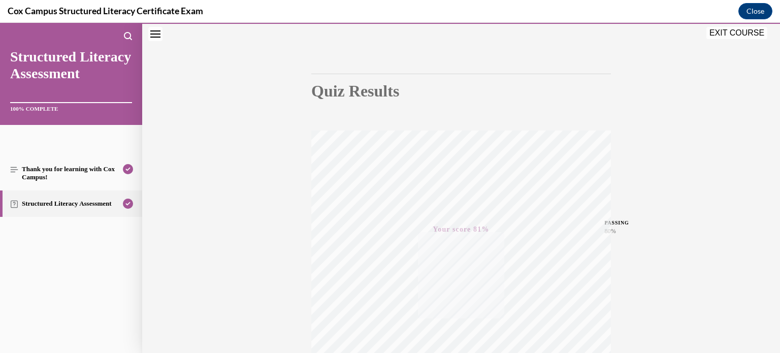
scroll to position [60, 0]
click at [726, 35] on button "EXIT COURSE" at bounding box center [736, 33] width 61 height 12
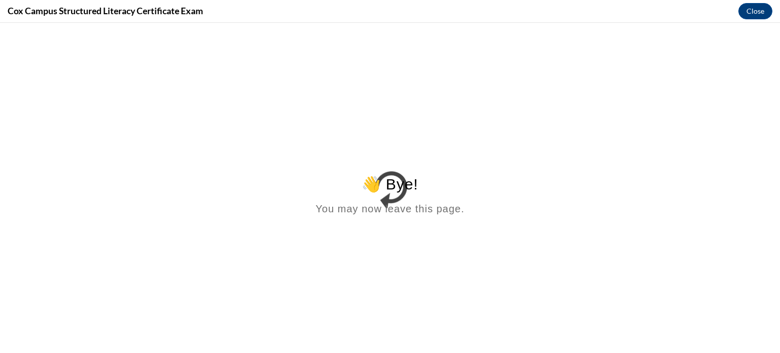
scroll to position [0, 0]
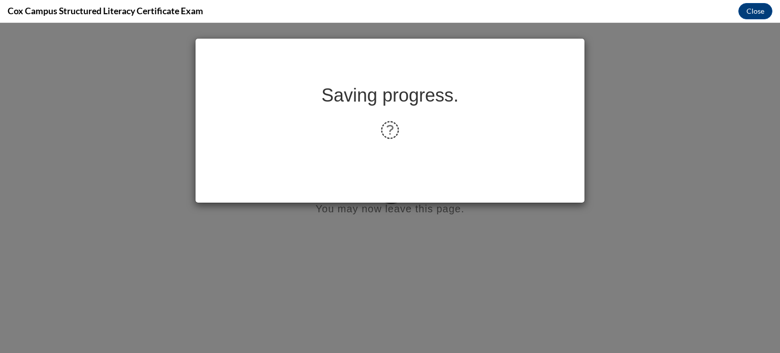
click at [391, 124] on icon at bounding box center [390, 130] width 24 height 24
click at [650, 115] on div "Saving progress." at bounding box center [390, 188] width 780 height 330
click at [745, 9] on button "Close" at bounding box center [755, 11] width 34 height 16
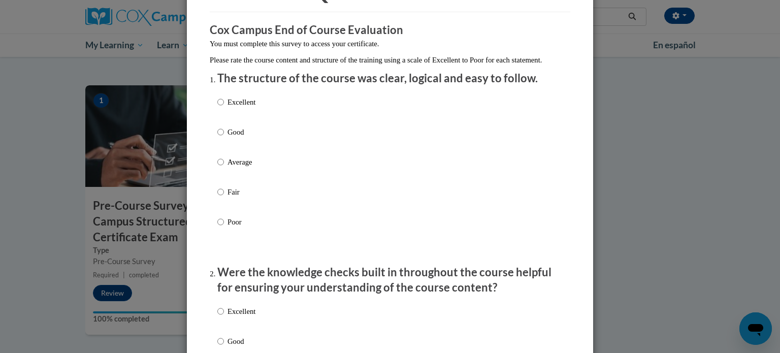
scroll to position [72, 0]
click at [235, 137] on p "Good" at bounding box center [242, 130] width 28 height 11
click at [224, 137] on input "Good" at bounding box center [220, 130] width 7 height 11
radio input "true"
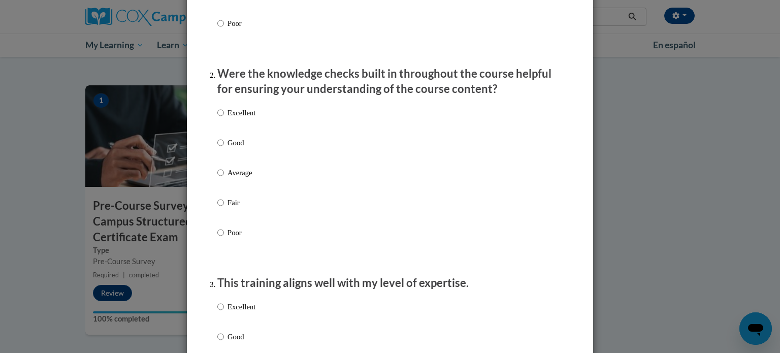
click at [235, 135] on label "Excellent" at bounding box center [236, 120] width 38 height 27
click at [224, 118] on input "Excellent" at bounding box center [220, 112] width 7 height 11
radio input "true"
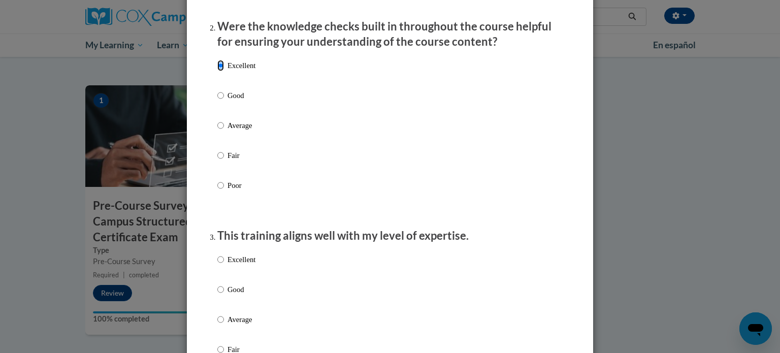
scroll to position [315, 0]
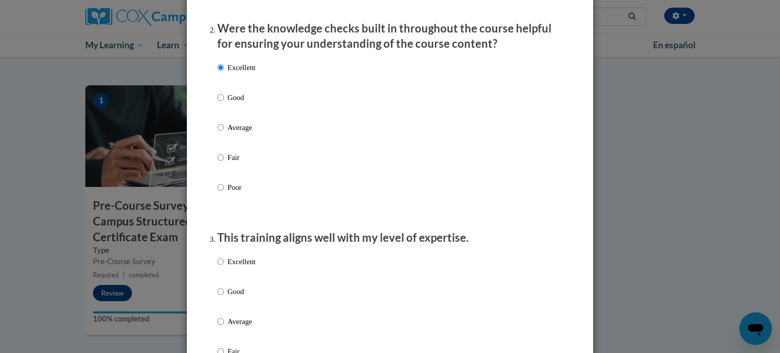
click at [235, 103] on p "Good" at bounding box center [242, 97] width 28 height 11
click at [224, 103] on input "Good" at bounding box center [220, 97] width 7 height 11
radio input "true"
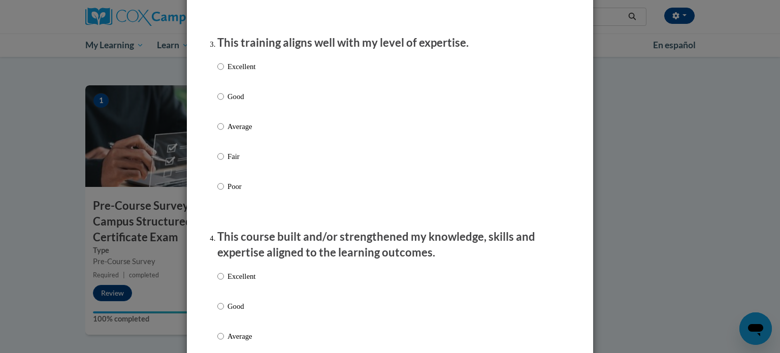
click at [235, 102] on p "Good" at bounding box center [242, 96] width 28 height 11
click at [224, 102] on input "Good" at bounding box center [220, 96] width 7 height 11
radio input "true"
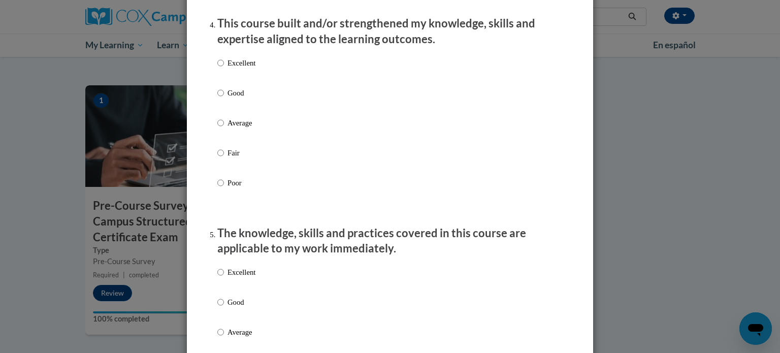
click at [235, 99] on p "Good" at bounding box center [242, 92] width 28 height 11
click at [224, 99] on input "Good" at bounding box center [220, 92] width 7 height 11
radio input "true"
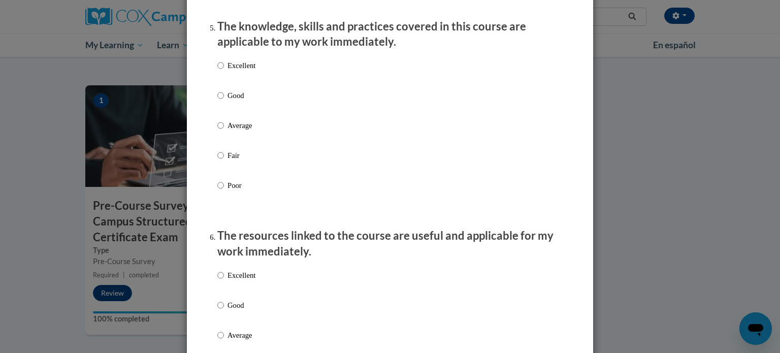
click at [235, 101] on p "Good" at bounding box center [242, 95] width 28 height 11
click at [224, 101] on input "Good" at bounding box center [220, 95] width 7 height 11
radio input "true"
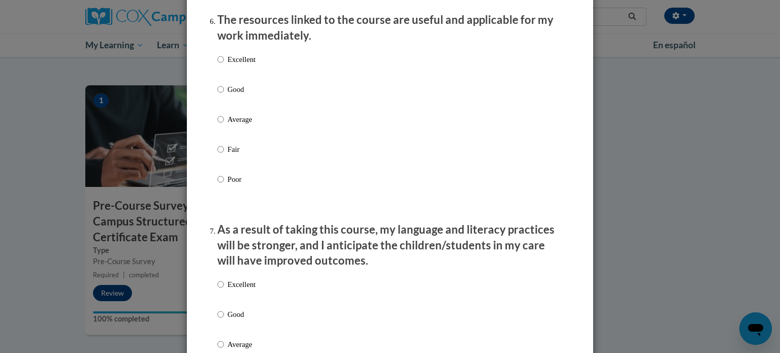
click at [235, 95] on p "Good" at bounding box center [242, 89] width 28 height 11
click at [224, 95] on input "Good" at bounding box center [220, 89] width 7 height 11
radio input "true"
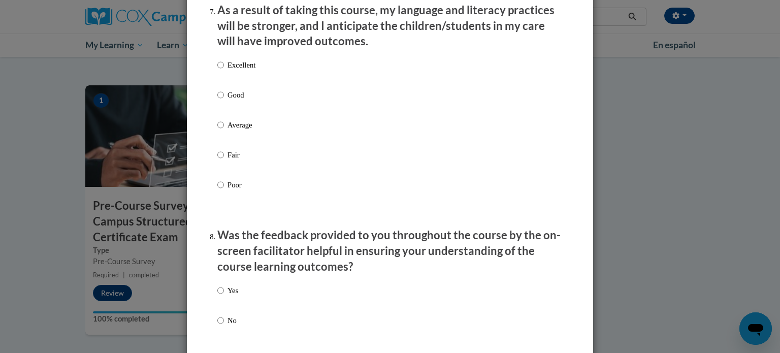
click at [235, 101] on p "Good" at bounding box center [242, 94] width 28 height 11
click at [224, 101] on input "Good" at bounding box center [220, 94] width 7 height 11
radio input "true"
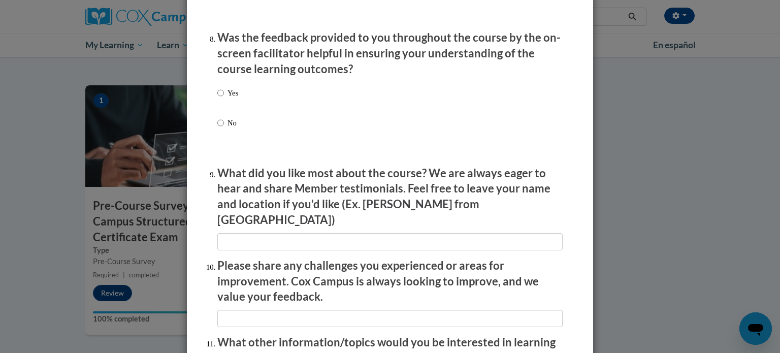
scroll to position [1568, 0]
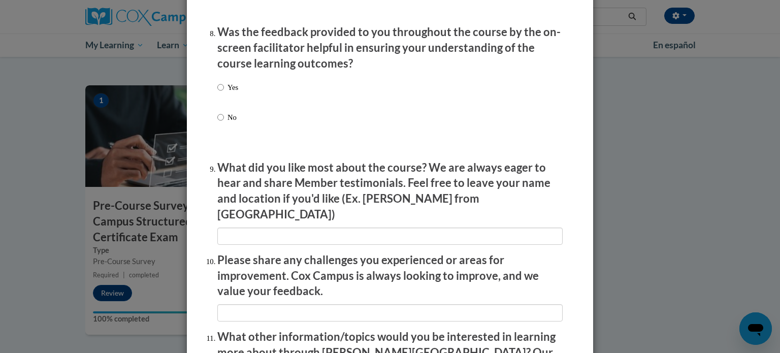
click at [234, 93] on p "Yes" at bounding box center [233, 87] width 11 height 11
click at [224, 93] on input "Yes" at bounding box center [220, 87] width 7 height 11
radio input "true"
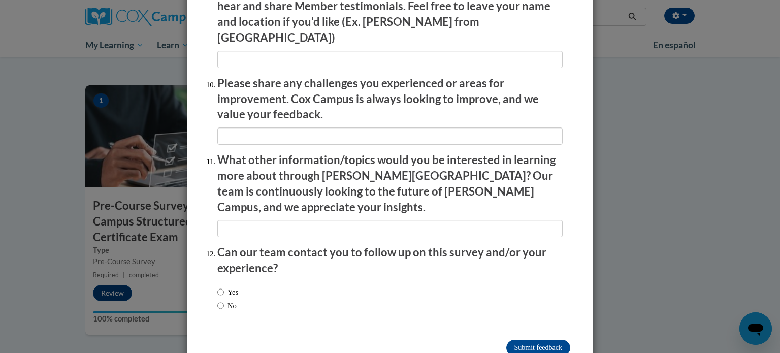
scroll to position [1762, 0]
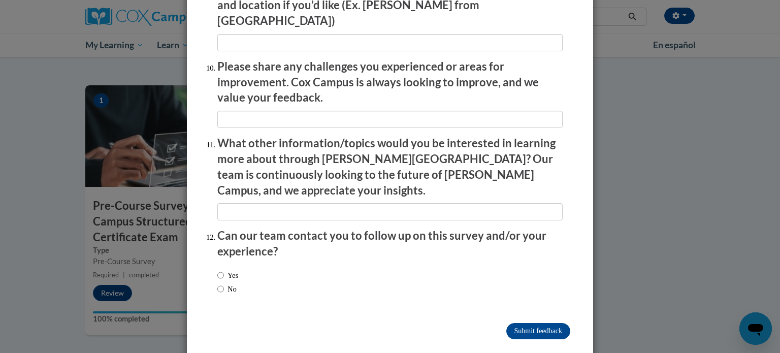
click at [237, 283] on label "No" at bounding box center [226, 288] width 19 height 11
click at [224, 283] on input "No" at bounding box center [220, 288] width 7 height 11
radio input "true"
click at [545, 323] on input "Submit feedback" at bounding box center [538, 331] width 64 height 16
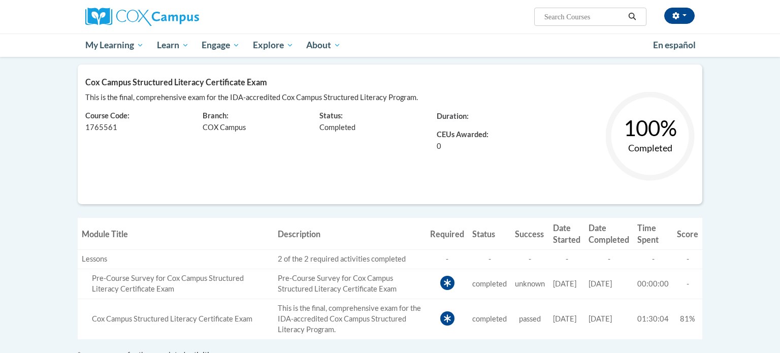
scroll to position [119, 0]
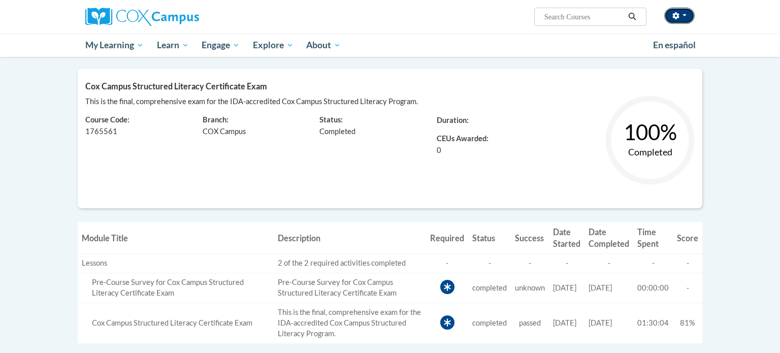
click at [691, 17] on button "button" at bounding box center [679, 16] width 30 height 16
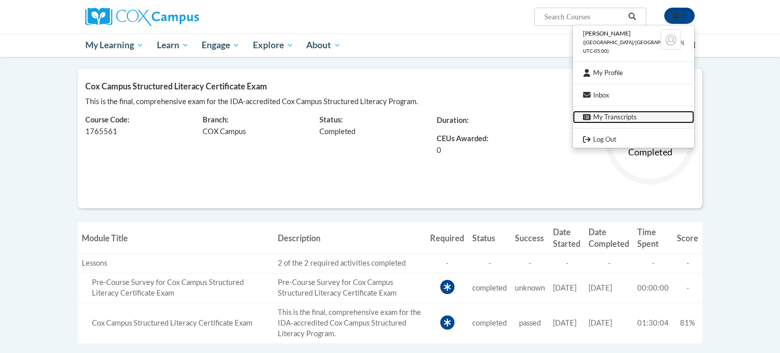
click at [653, 117] on link "My Transcripts" at bounding box center [633, 117] width 121 height 13
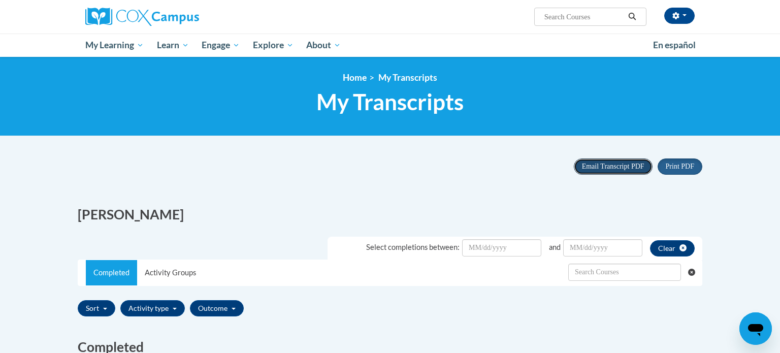
click at [638, 171] on button "Email Transcript PDF" at bounding box center [613, 166] width 79 height 16
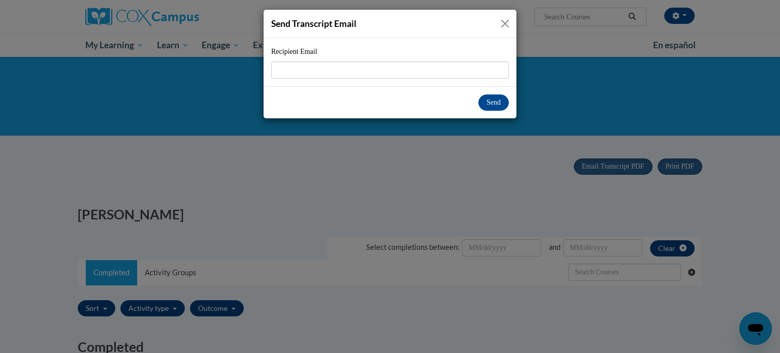
click at [505, 20] on button "Close" at bounding box center [505, 23] width 13 height 13
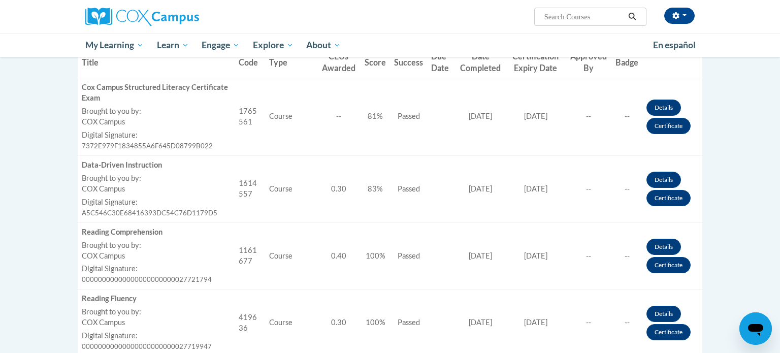
scroll to position [316, 0]
click at [658, 126] on link "Certificate" at bounding box center [669, 125] width 44 height 16
click at [660, 127] on link "Certificate" at bounding box center [669, 125] width 44 height 16
